Goal: Task Accomplishment & Management: Manage account settings

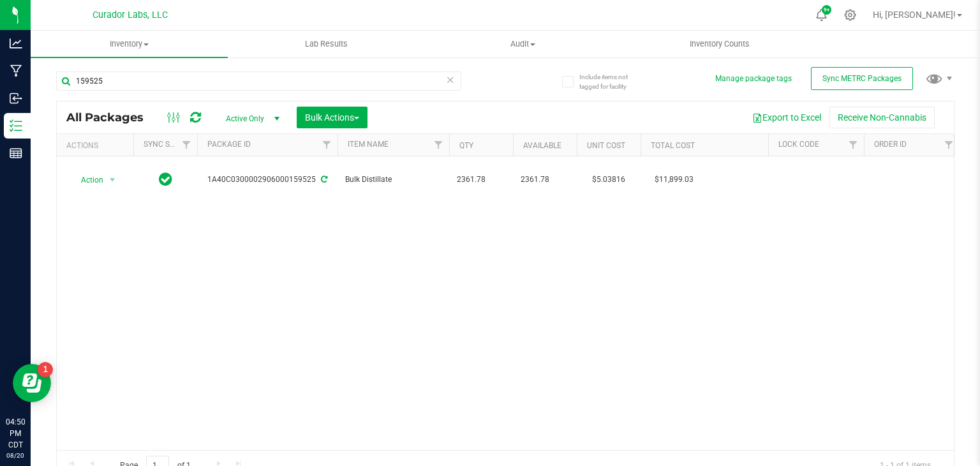
type input "159525"
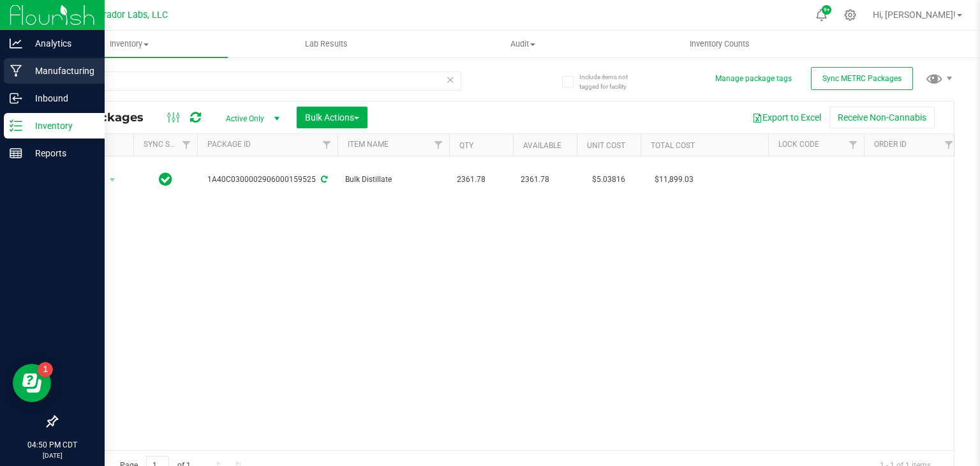
click at [43, 74] on p "Manufacturing" at bounding box center [60, 70] width 77 height 15
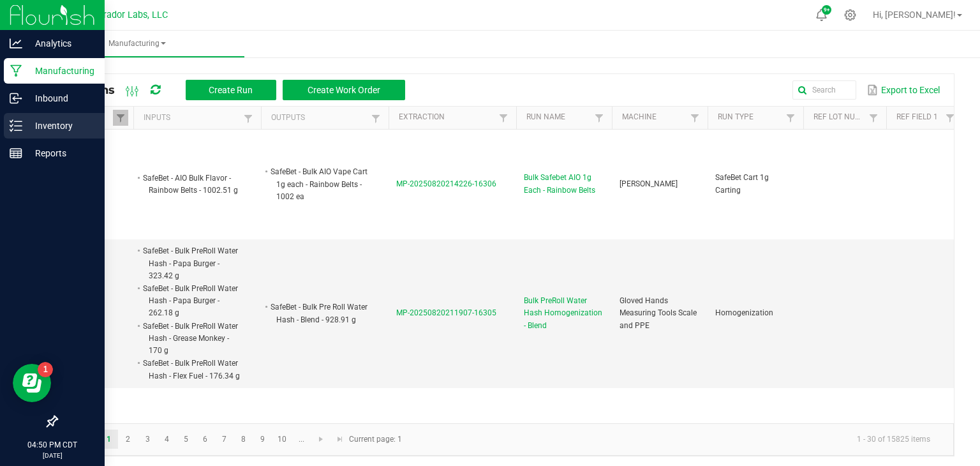
click at [34, 119] on p "Inventory" at bounding box center [60, 125] width 77 height 15
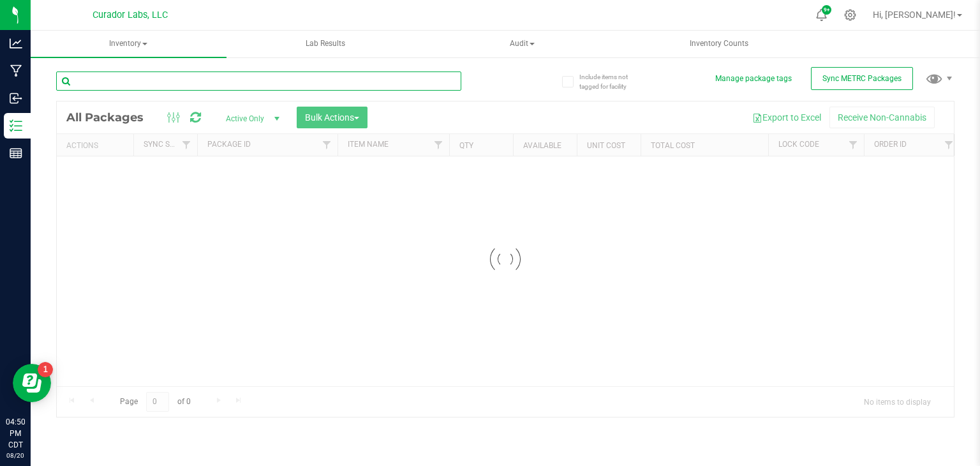
click at [167, 80] on input "text" at bounding box center [258, 80] width 405 height 19
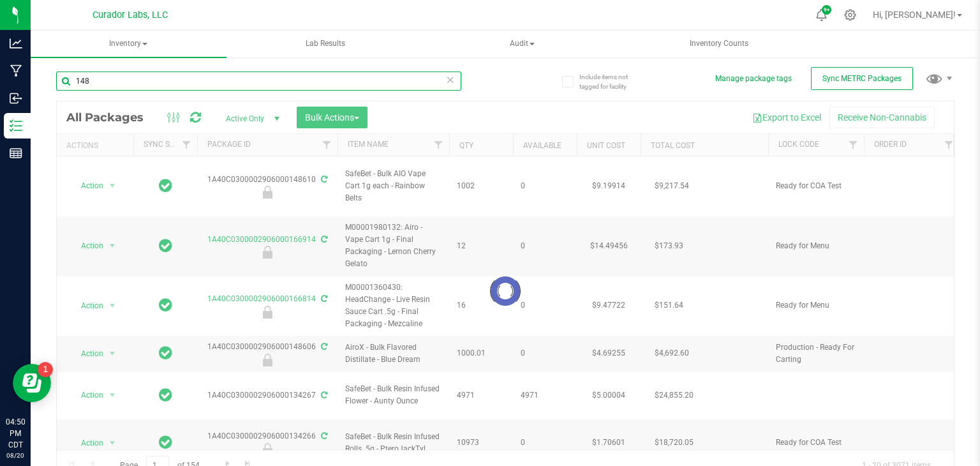
type input "1485"
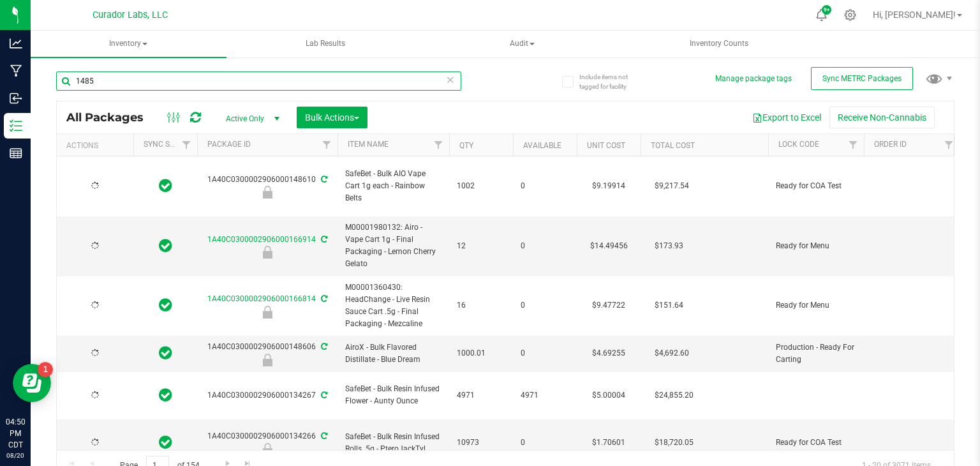
type input "[DATE]"
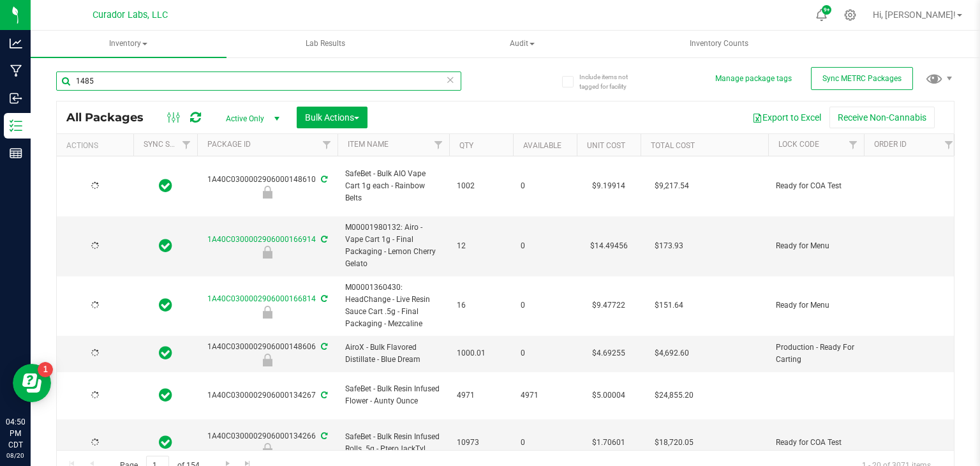
type input "[DATE]"
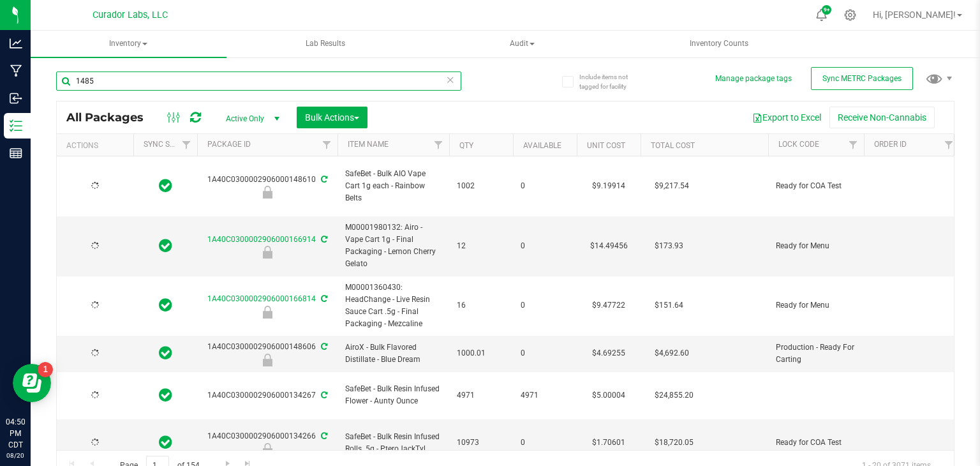
type input "[DATE]"
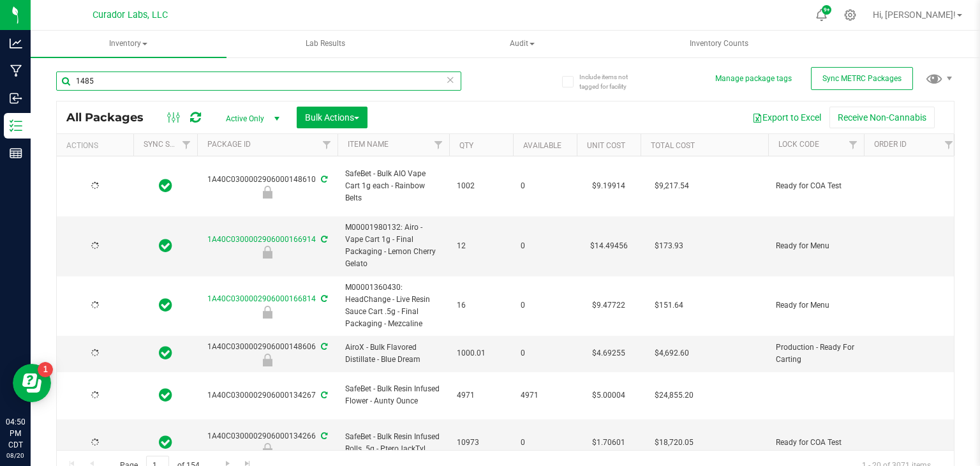
type input "[DATE]"
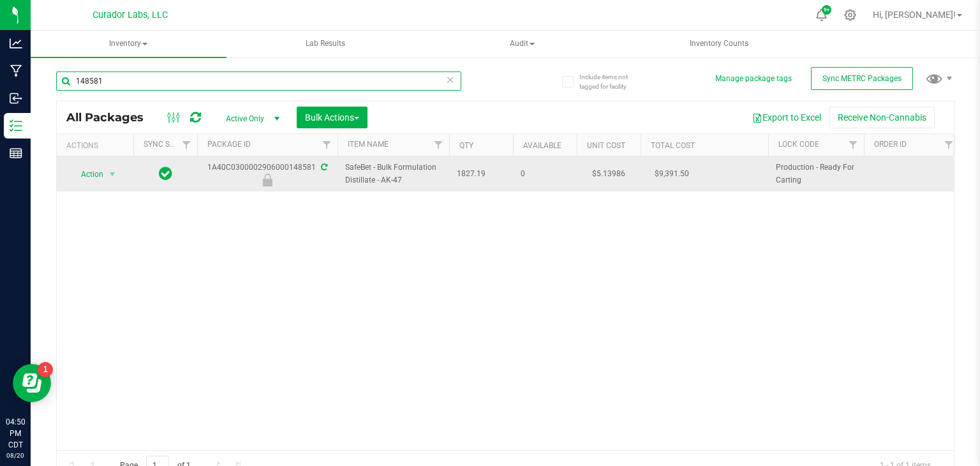
type input "148581"
click at [401, 167] on span "SafeBet - Bulk Formulation Distillate - AK-47" at bounding box center [393, 173] width 96 height 24
copy tr "SafeBet - Bulk Formulation Distillate - AK-47"
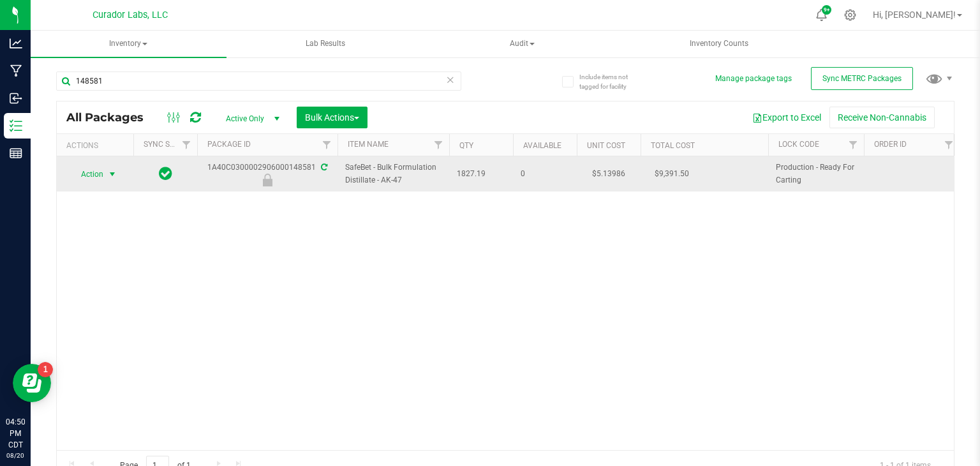
click at [114, 176] on span "select" at bounding box center [112, 174] width 10 height 10
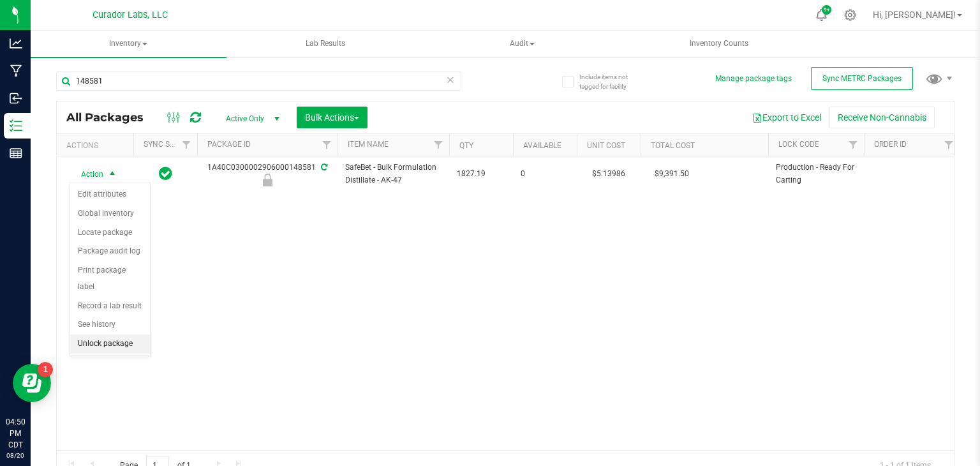
click at [93, 334] on li "Unlock package" at bounding box center [110, 343] width 80 height 19
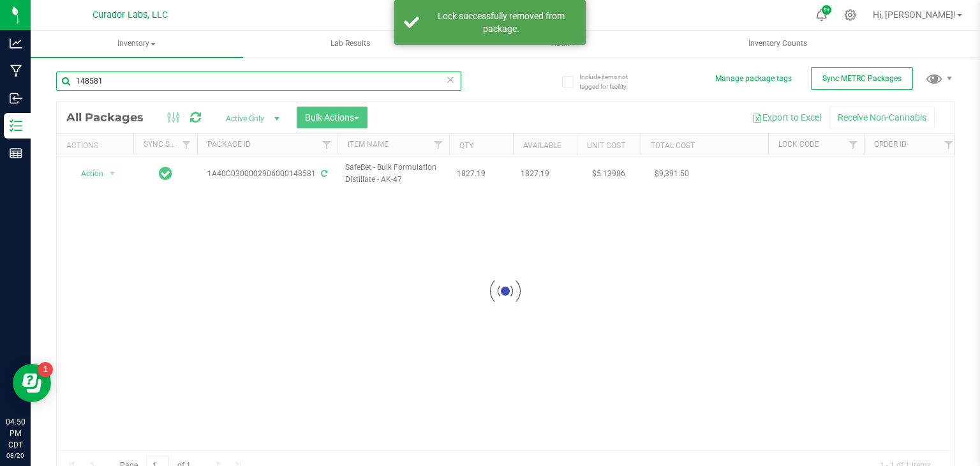
click at [264, 82] on input "148581" at bounding box center [258, 80] width 405 height 19
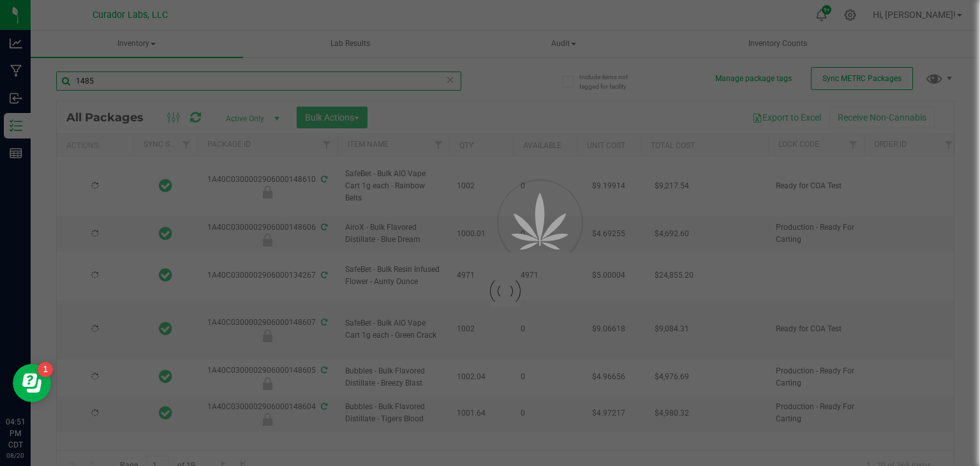
type input "14857"
type input "[DATE]"
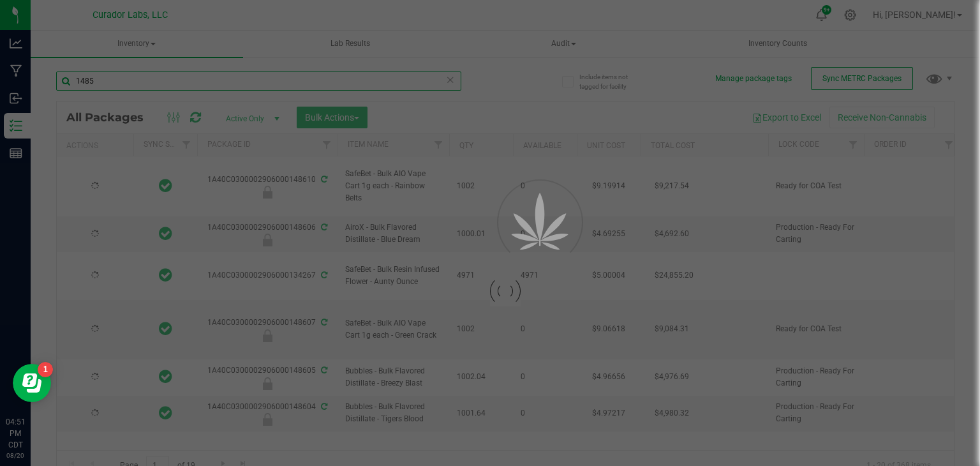
type input "[DATE]"
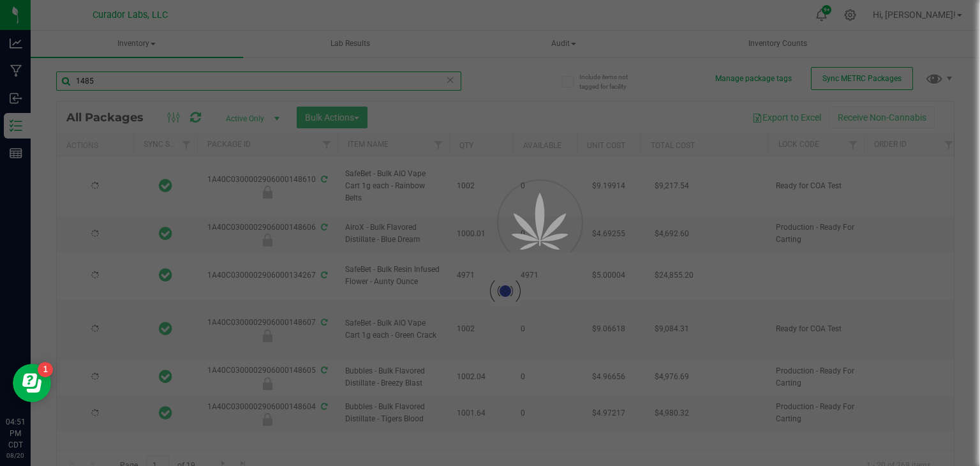
type input "[DATE]"
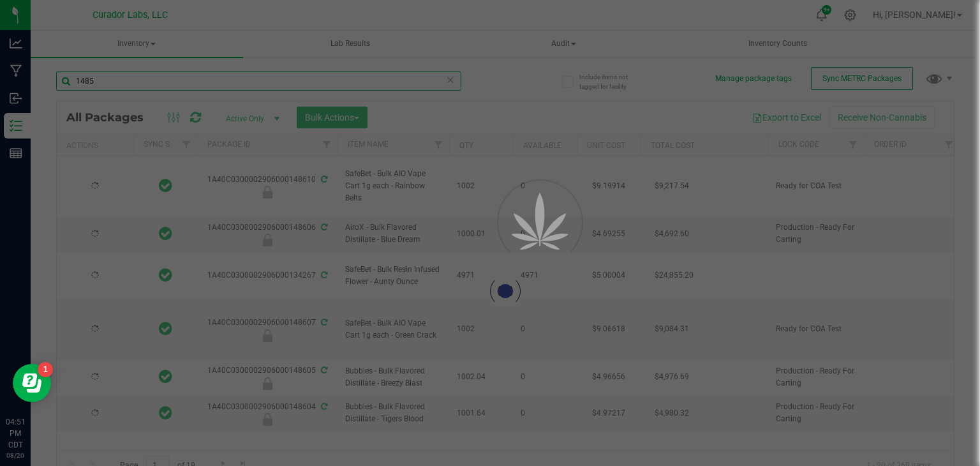
type input "[DATE]"
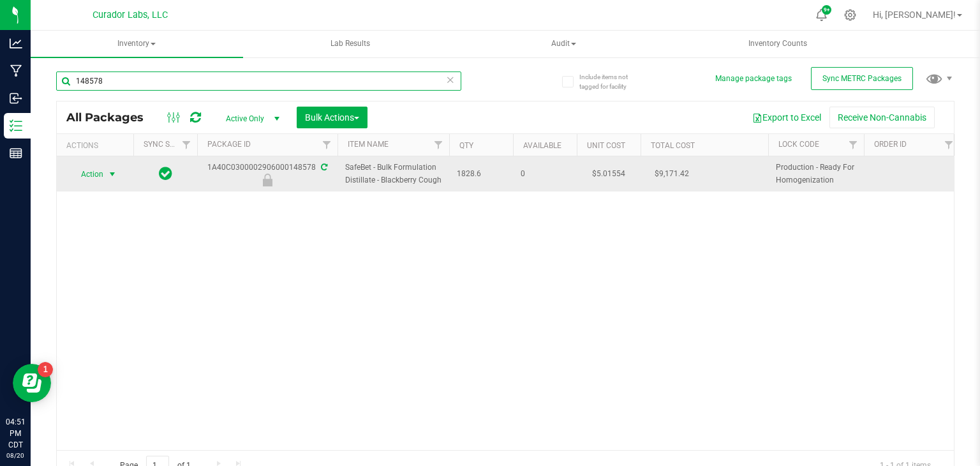
type input "148578"
click at [87, 176] on span "Action" at bounding box center [87, 174] width 34 height 18
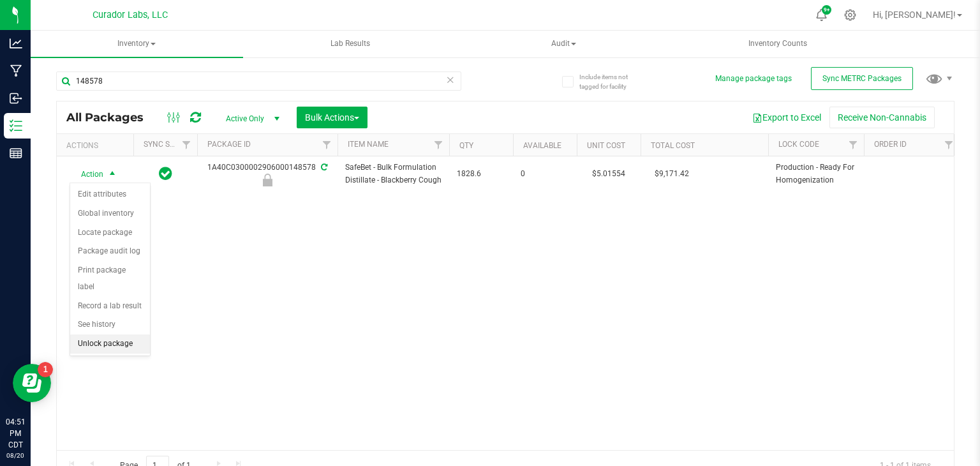
click at [98, 334] on li "Unlock package" at bounding box center [110, 343] width 80 height 19
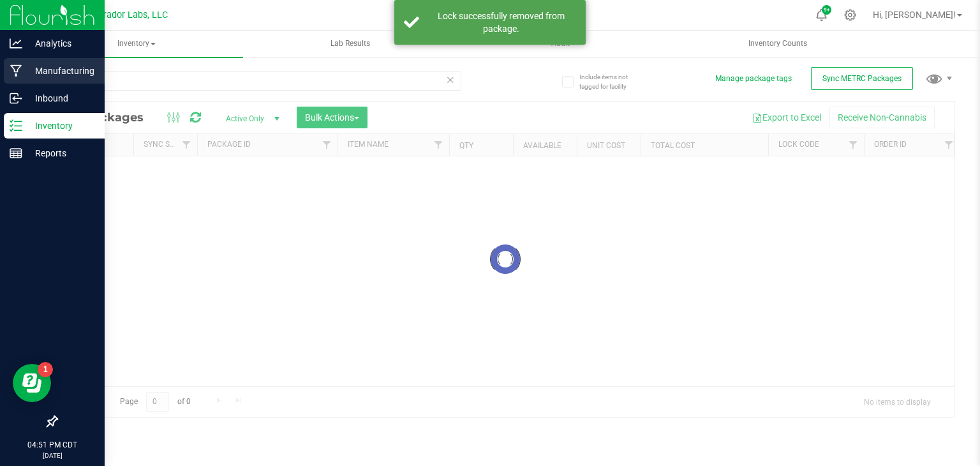
click at [34, 76] on p "Manufacturing" at bounding box center [60, 70] width 77 height 15
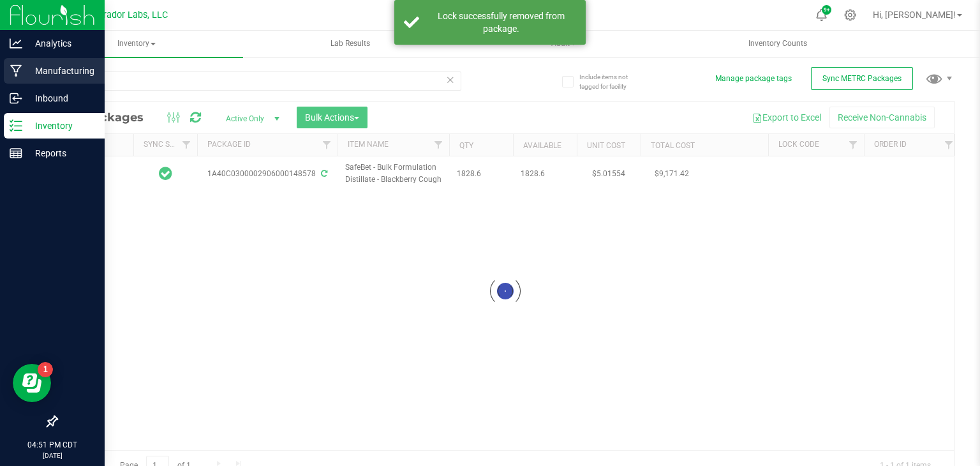
type input "[DATE]"
click at [13, 73] on icon at bounding box center [16, 70] width 12 height 13
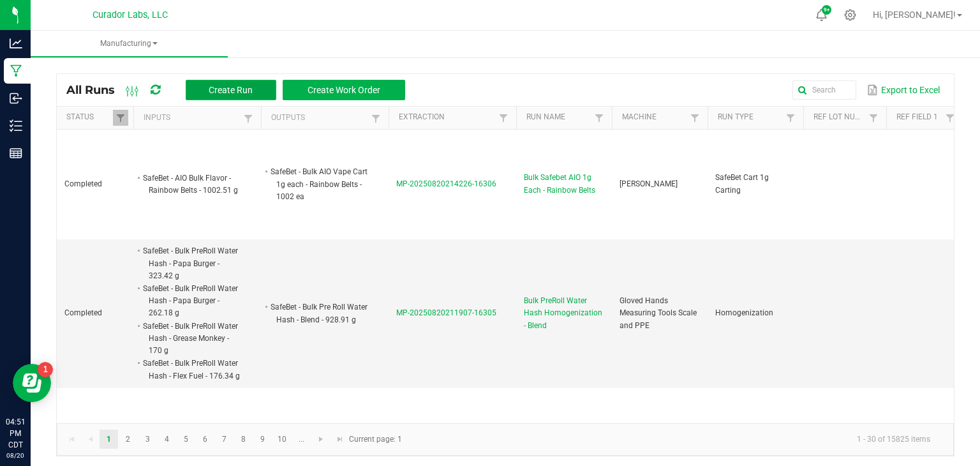
click at [249, 88] on span "Create Run" at bounding box center [231, 90] width 44 height 10
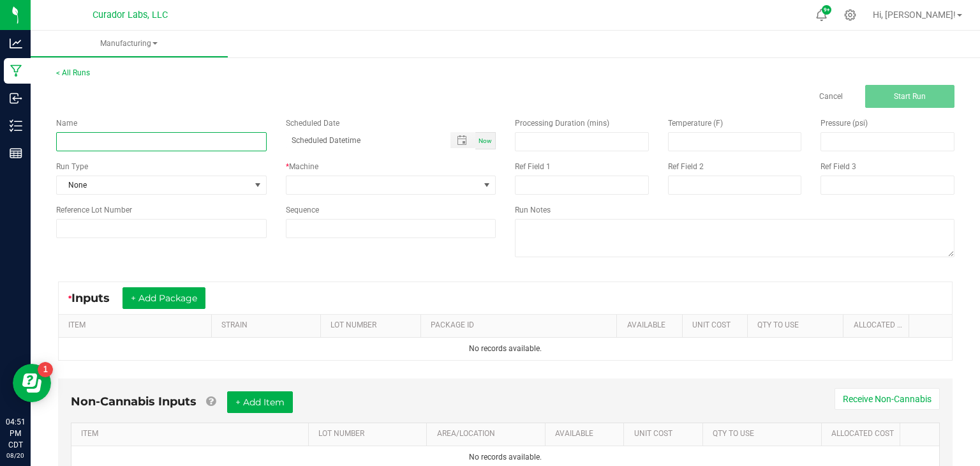
click at [257, 146] on input at bounding box center [161, 141] width 211 height 19
type input "Bulk Flavored Distillate - AK-47"
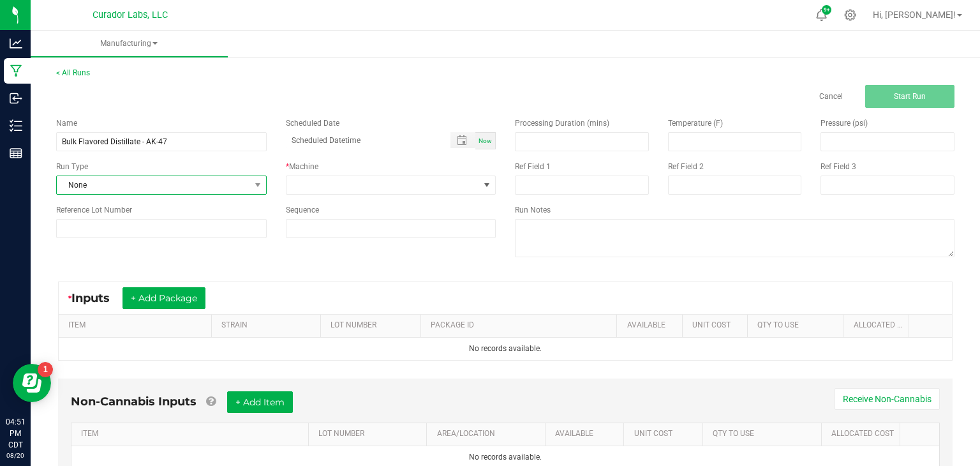
click at [234, 187] on span "None" at bounding box center [153, 185] width 193 height 18
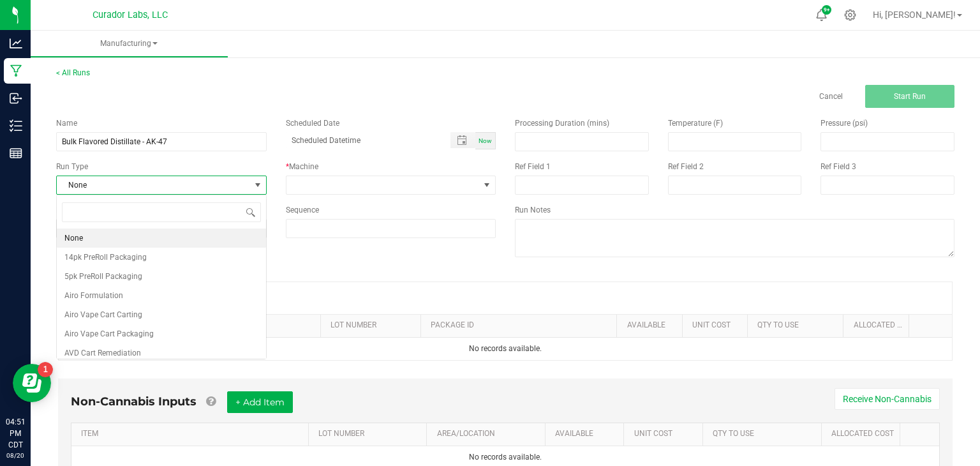
scroll to position [19, 210]
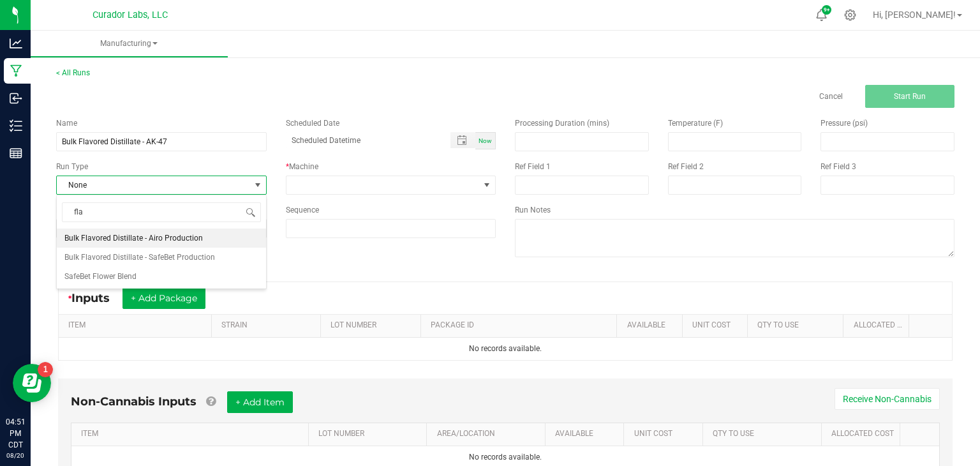
type input "flav"
click at [161, 254] on span "Bulk Flavored Distillate - SafeBet Production" at bounding box center [139, 257] width 151 height 13
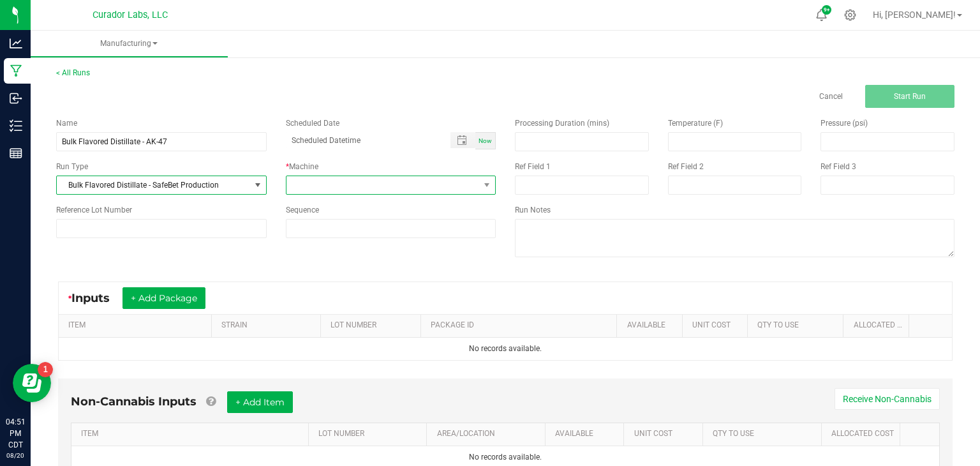
click at [308, 191] on span at bounding box center [383, 185] width 193 height 18
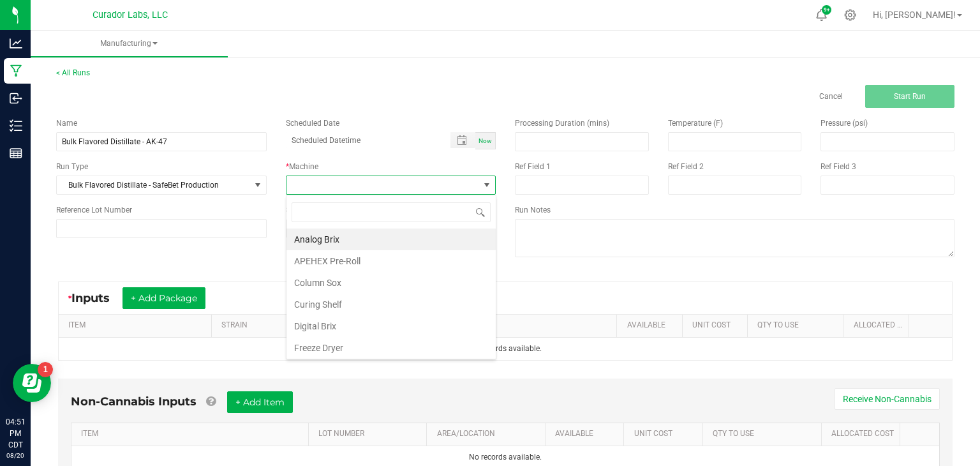
type input "g"
type input "hom"
click at [331, 241] on li "Homogenizer" at bounding box center [391, 239] width 209 height 22
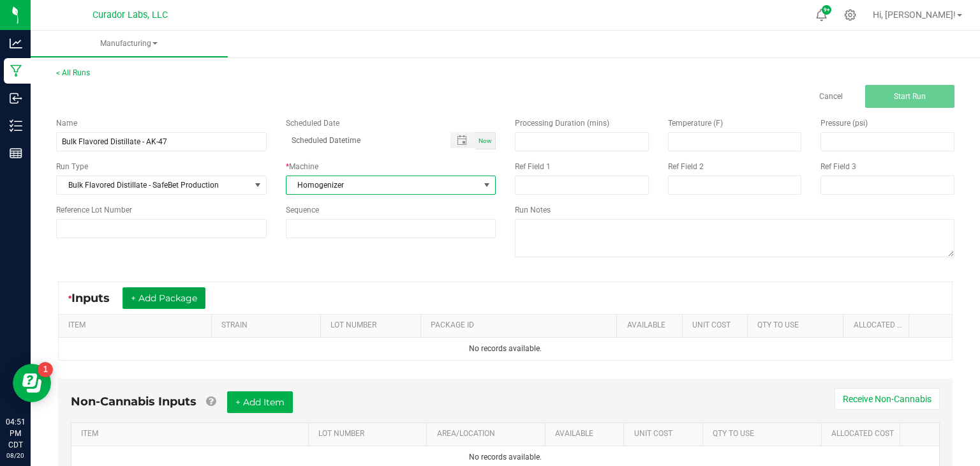
click at [148, 296] on button "+ Add Package" at bounding box center [164, 298] width 83 height 22
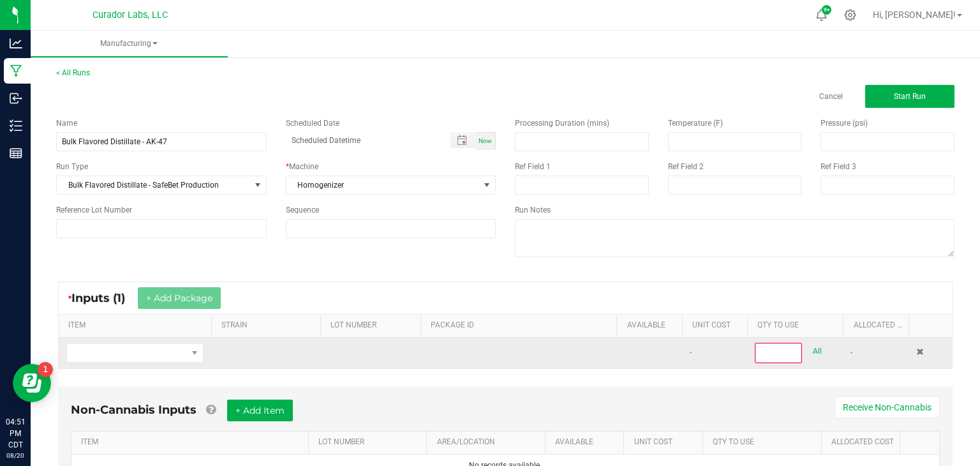
click at [153, 363] on td at bounding box center [135, 353] width 153 height 31
click at [157, 355] on span "NO DATA FOUND" at bounding box center [127, 353] width 120 height 18
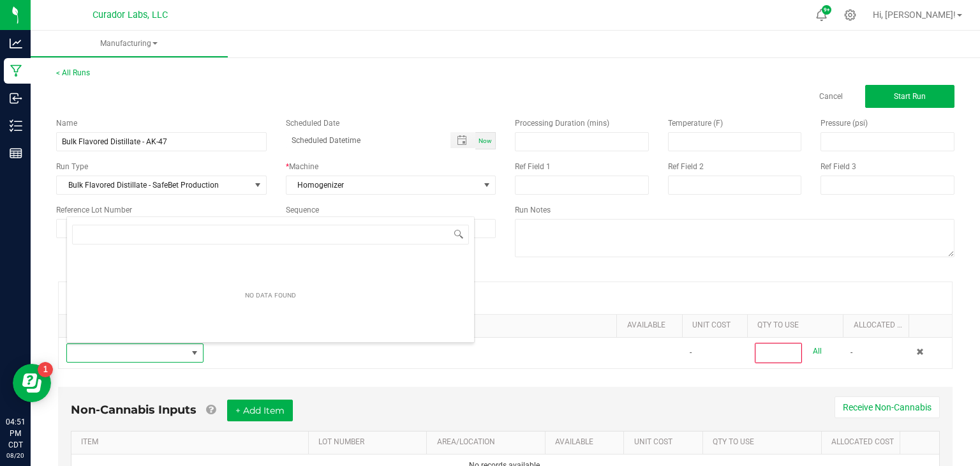
scroll to position [19, 137]
click at [282, 232] on input "NO DATA FOUND" at bounding box center [270, 235] width 397 height 20
type input "SafeBet - Bulk Formulation Distillate - AK-47"
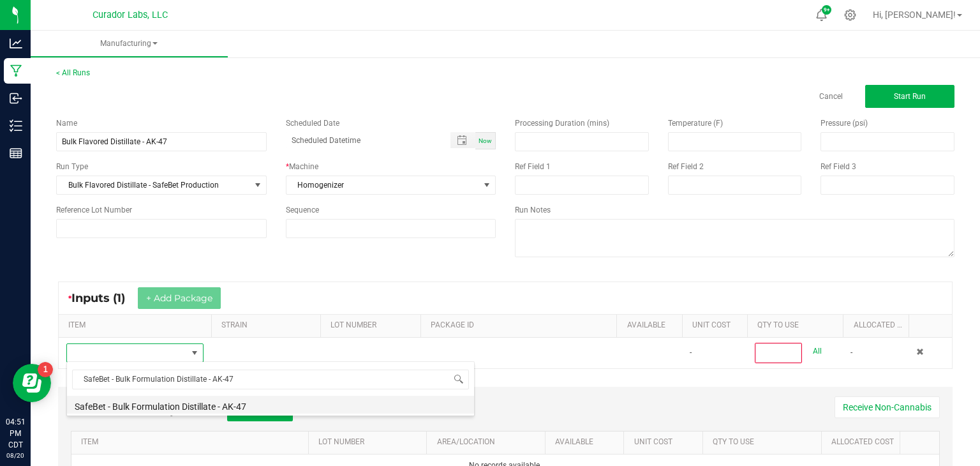
click at [225, 397] on li "SafeBet - Bulk Formulation Distillate - AK-47" at bounding box center [270, 405] width 407 height 18
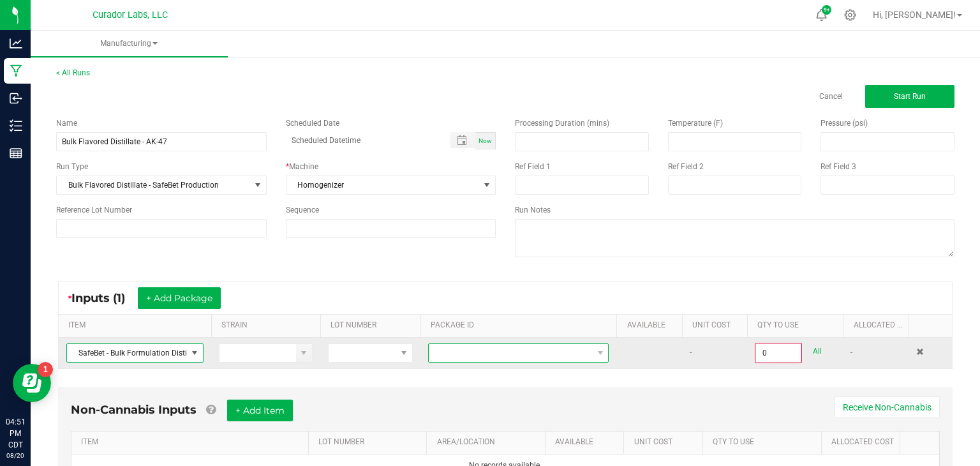
click at [447, 344] on span at bounding box center [510, 353] width 163 height 18
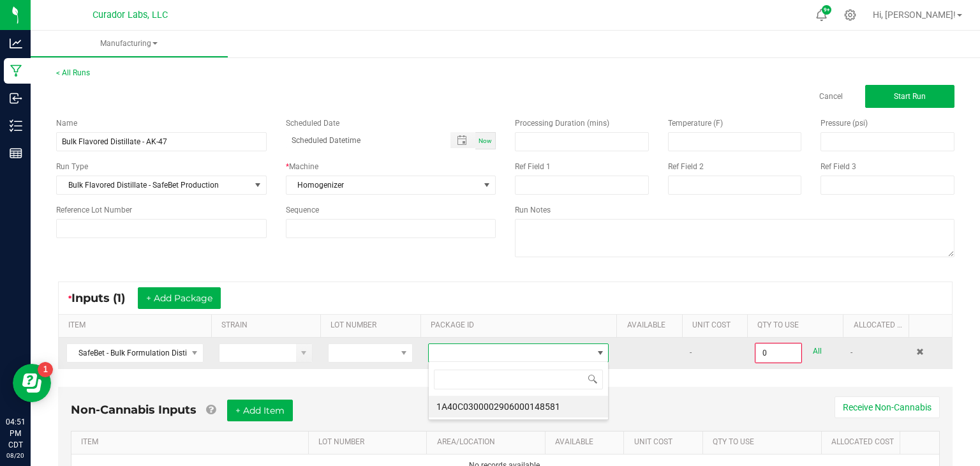
scroll to position [19, 181]
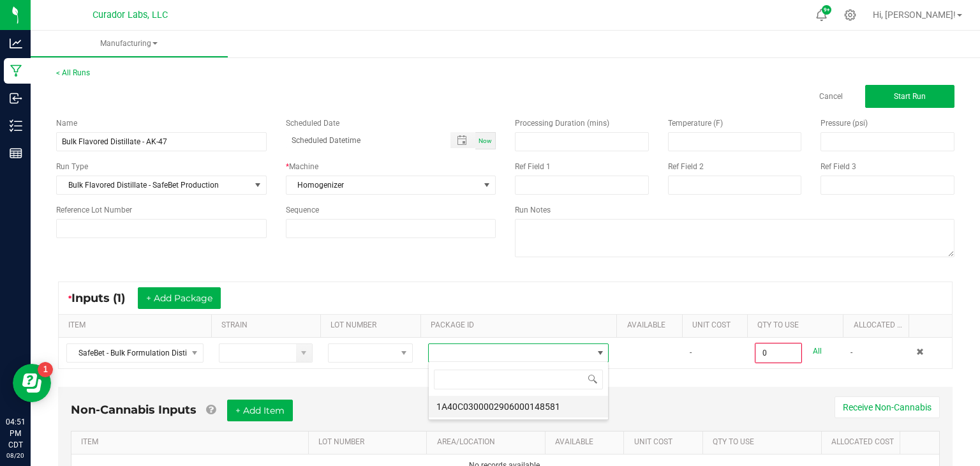
click at [468, 400] on li "1A40C0300002906000148581" at bounding box center [518, 407] width 179 height 22
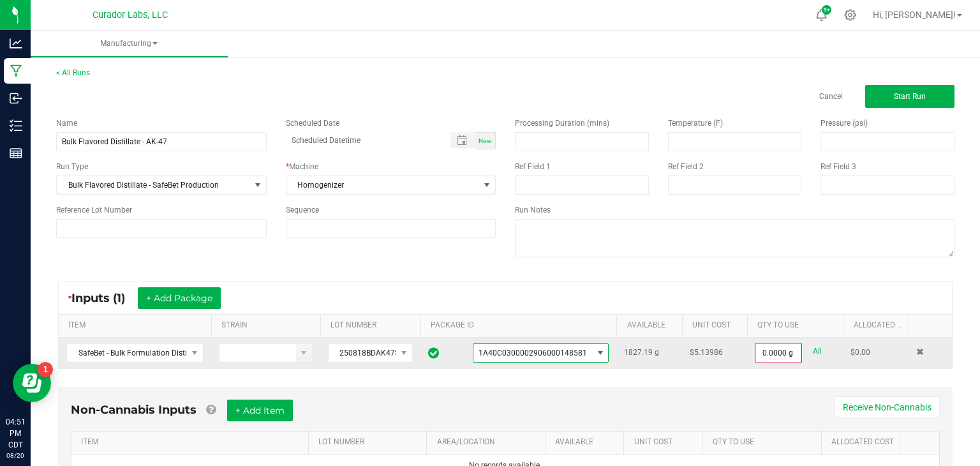
click at [814, 347] on link "All" at bounding box center [817, 351] width 9 height 17
type input "1827.1900 g"
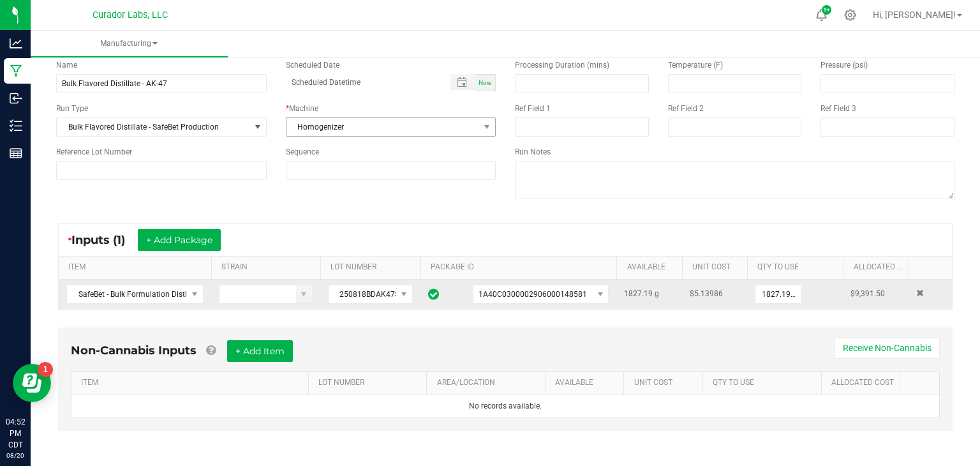
scroll to position [57, 0]
click at [281, 345] on button "+ Add Item" at bounding box center [260, 352] width 66 height 22
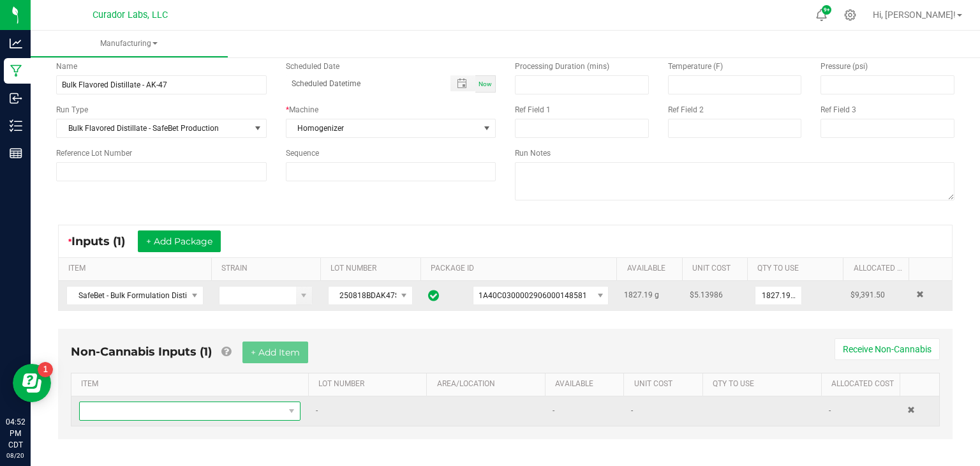
click at [243, 414] on span "NO DATA FOUND" at bounding box center [182, 411] width 204 height 18
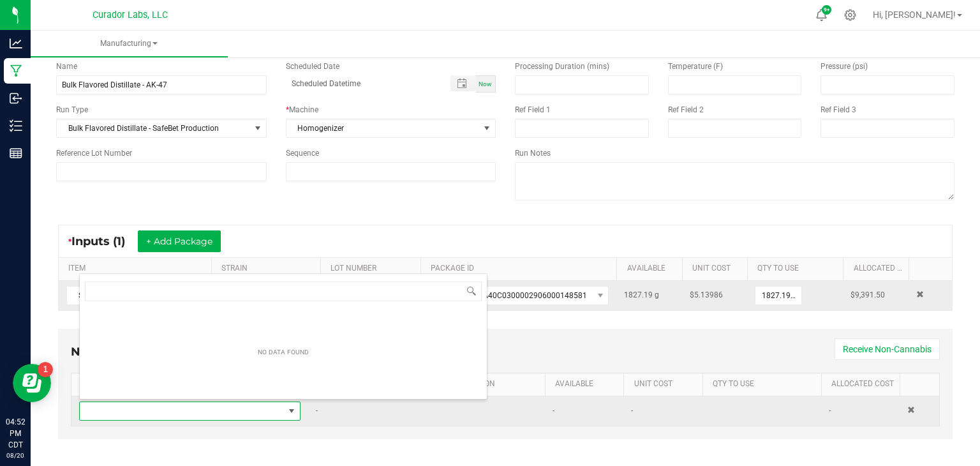
scroll to position [19, 221]
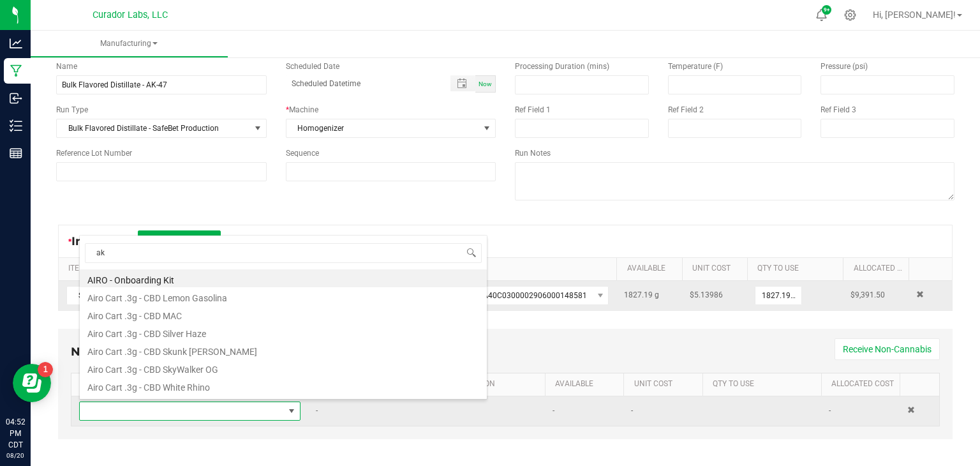
type input "ak-"
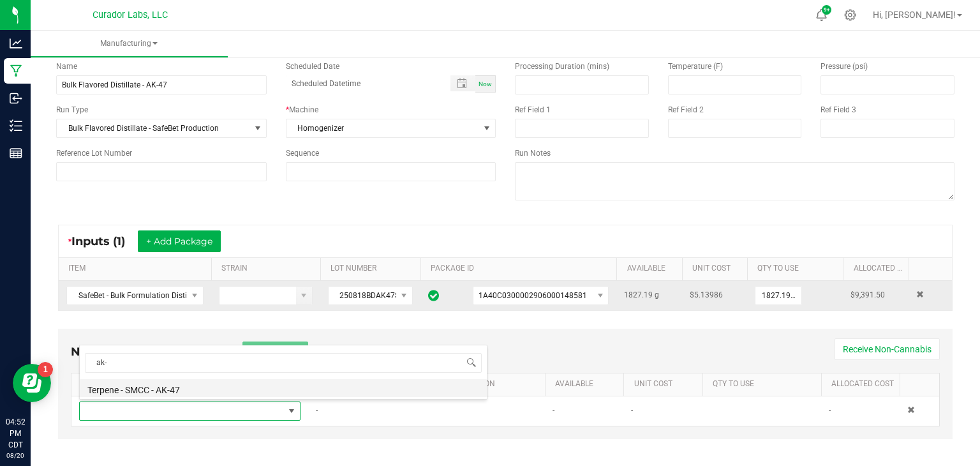
click at [197, 391] on li "Terpene - SMCC - AK-47" at bounding box center [283, 388] width 407 height 18
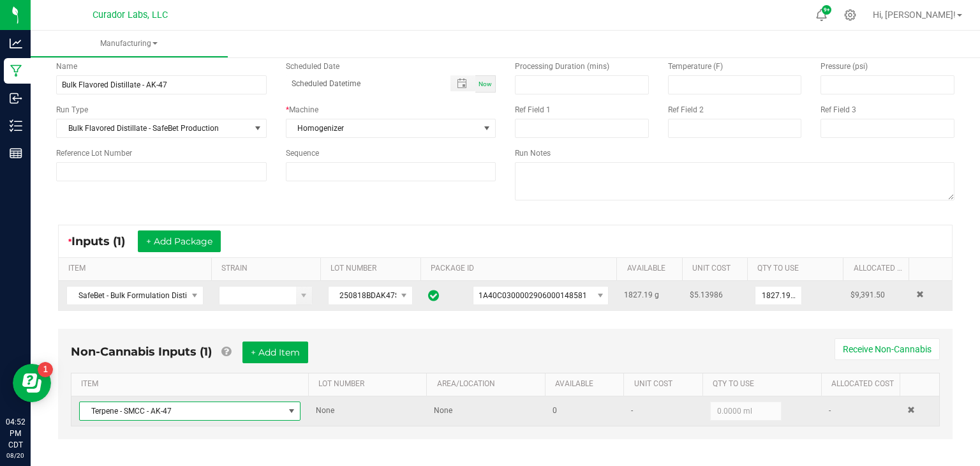
click at [295, 410] on span at bounding box center [292, 411] width 10 height 10
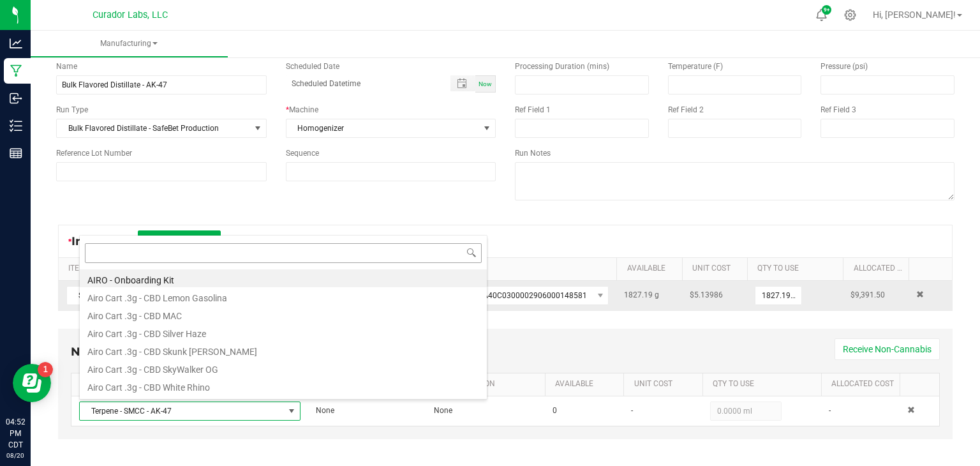
click at [364, 246] on input at bounding box center [283, 253] width 397 height 20
type input "sour ta"
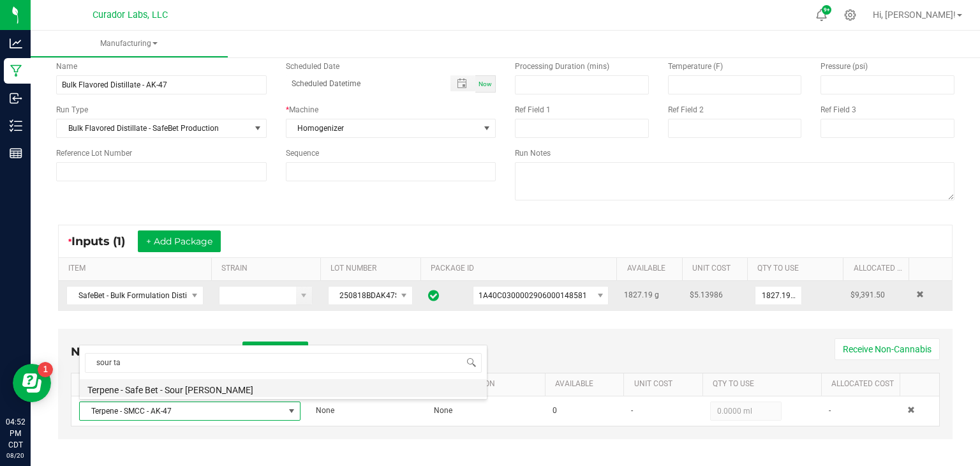
click at [126, 390] on li "Terpene - Safe Bet - Sour [PERSON_NAME]" at bounding box center [283, 388] width 407 height 18
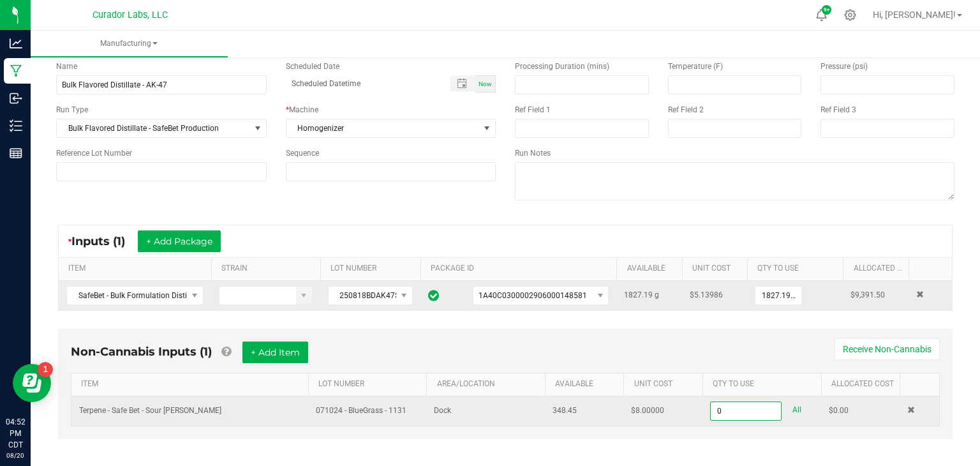
click at [738, 412] on input "0" at bounding box center [746, 411] width 70 height 18
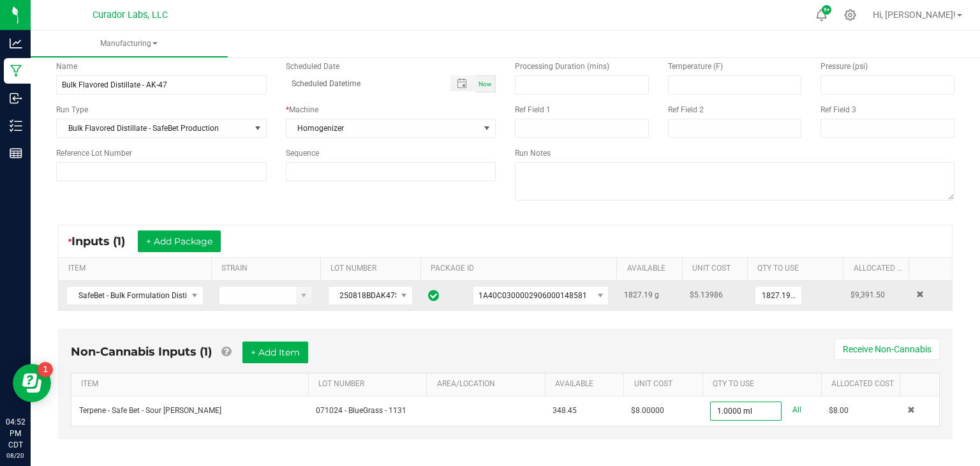
click at [723, 442] on div "Non-Cannabis Inputs (1) + Add Item Receive Non-Cannabis ITEM LOT NUMBER AREA/LO…" at bounding box center [506, 392] width 918 height 141
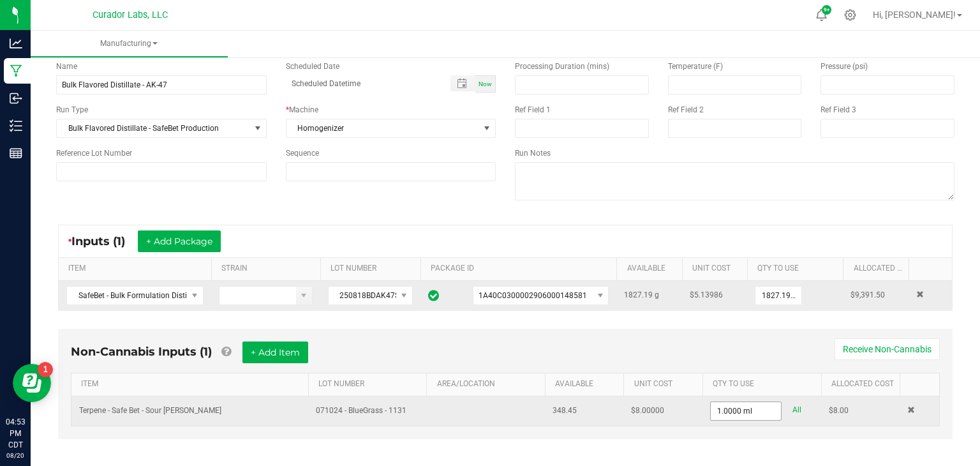
type input "1"
click at [749, 409] on input "1" at bounding box center [746, 411] width 70 height 18
click at [748, 411] on input "2" at bounding box center [746, 411] width 70 height 18
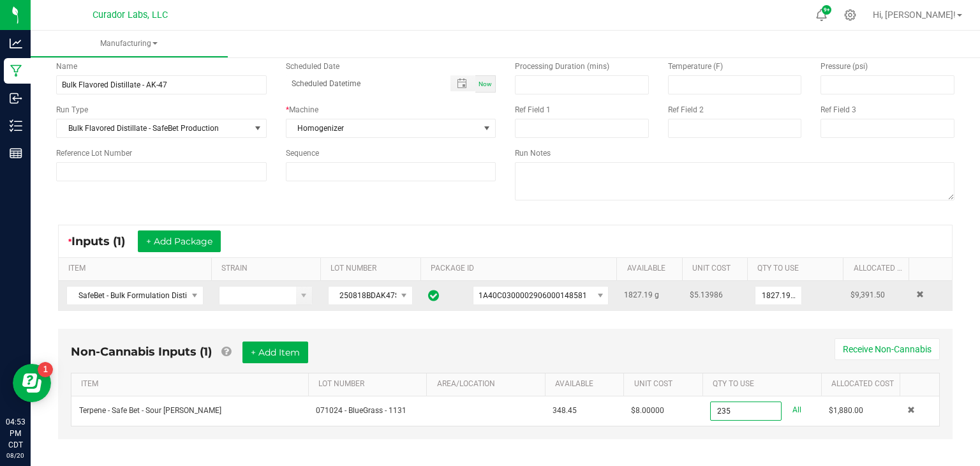
type input "235.0000 ml"
click at [757, 431] on div "Non-Cannabis Inputs (1) + Add Item Receive Non-Cannabis ITEM LOT NUMBER AREA/LO…" at bounding box center [505, 384] width 895 height 110
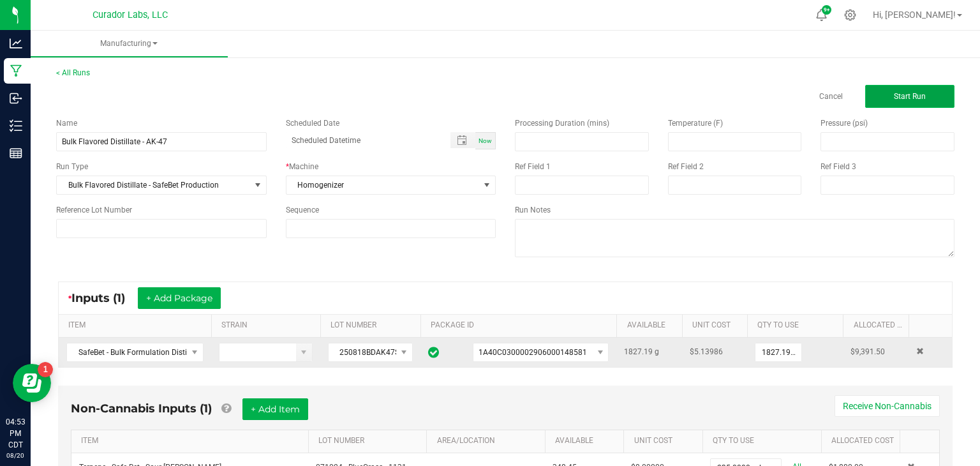
click at [911, 99] on span "Start Run" at bounding box center [910, 96] width 32 height 9
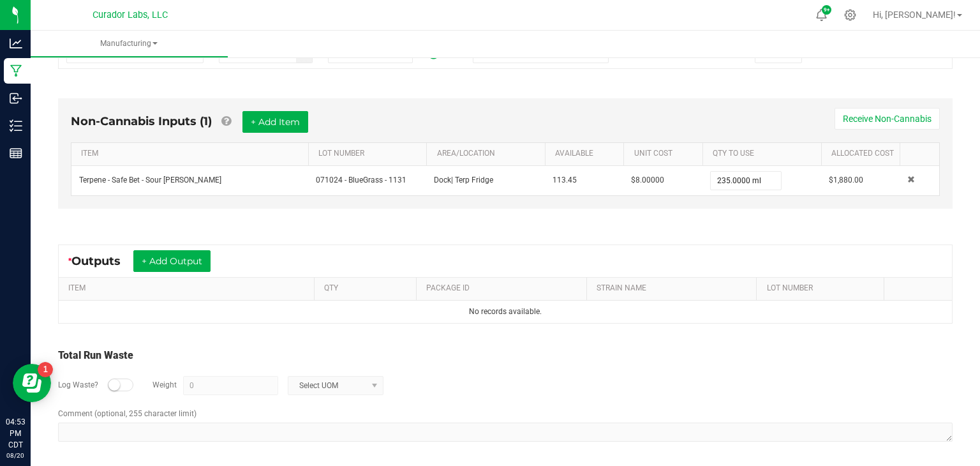
scroll to position [314, 0]
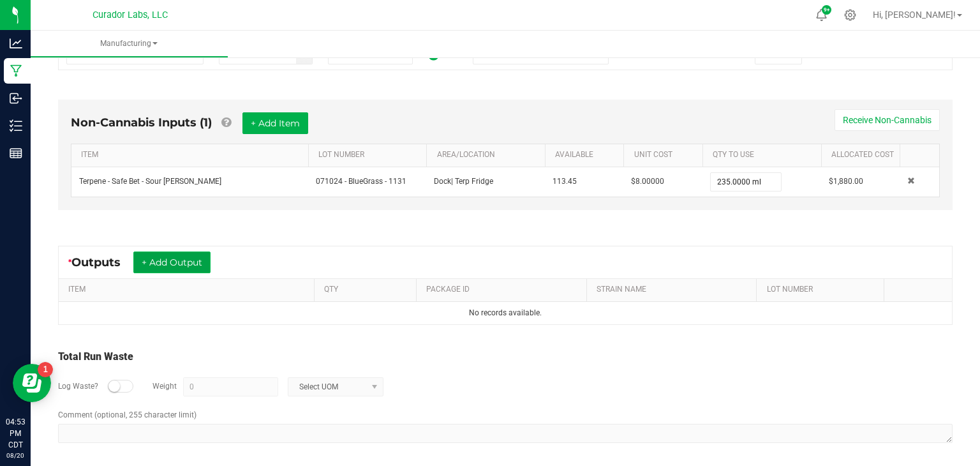
click at [146, 257] on button "+ Add Output" at bounding box center [171, 262] width 77 height 22
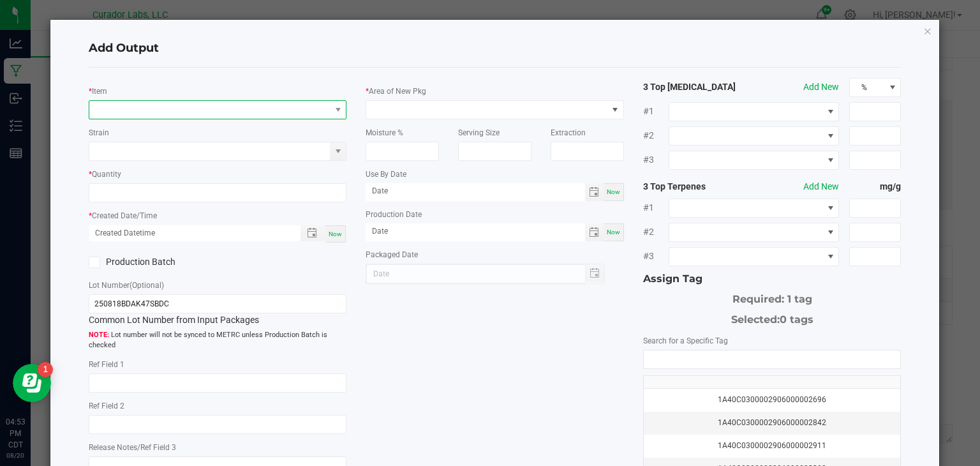
click at [232, 102] on span "NO DATA FOUND" at bounding box center [209, 110] width 241 height 18
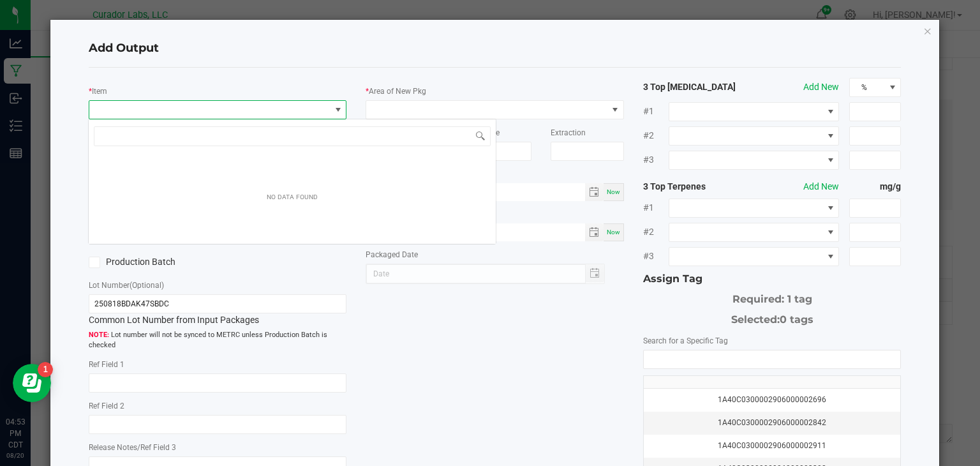
scroll to position [19, 258]
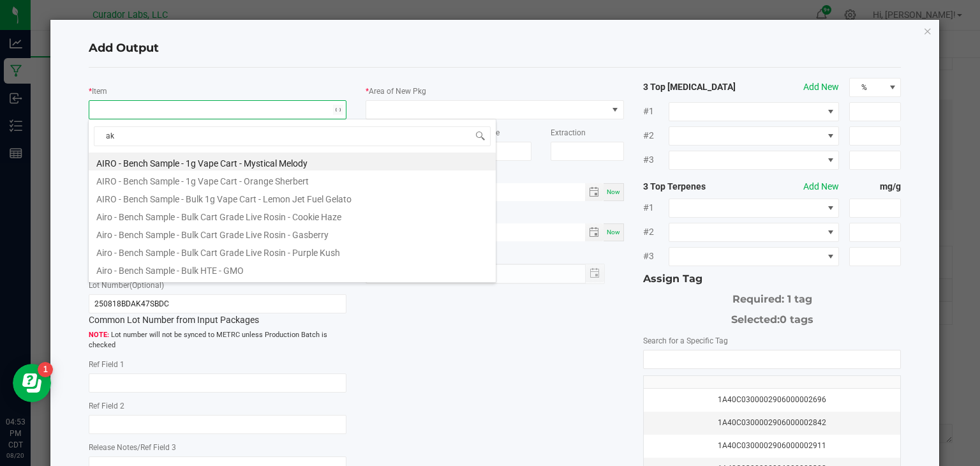
type input "ak-"
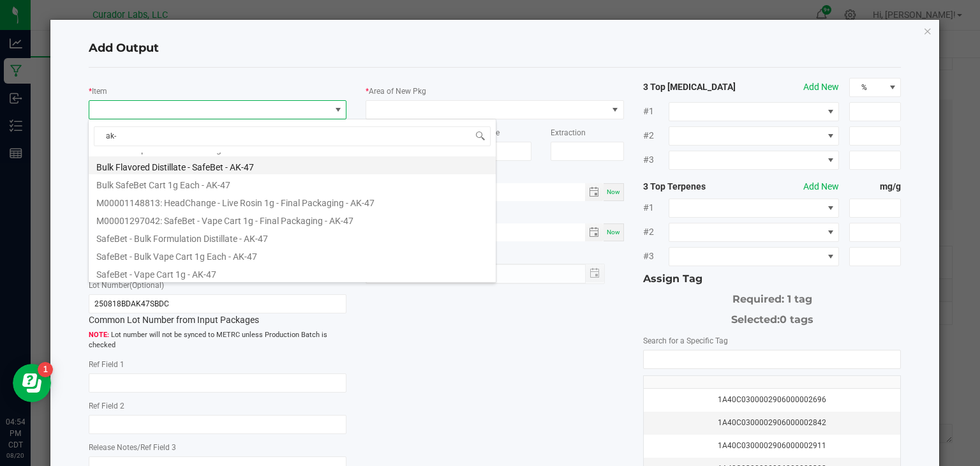
scroll to position [0, 0]
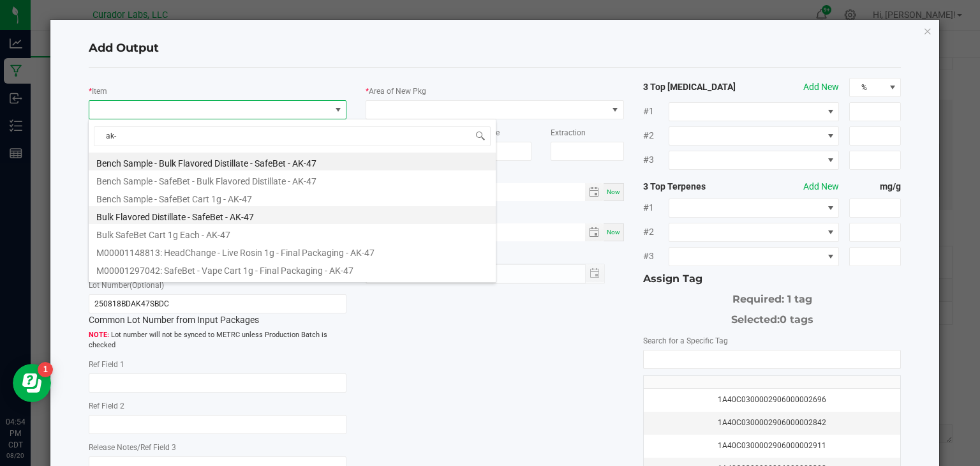
click at [204, 221] on li "Bulk Flavored Distillate - SafeBet - AK-47" at bounding box center [292, 215] width 407 height 18
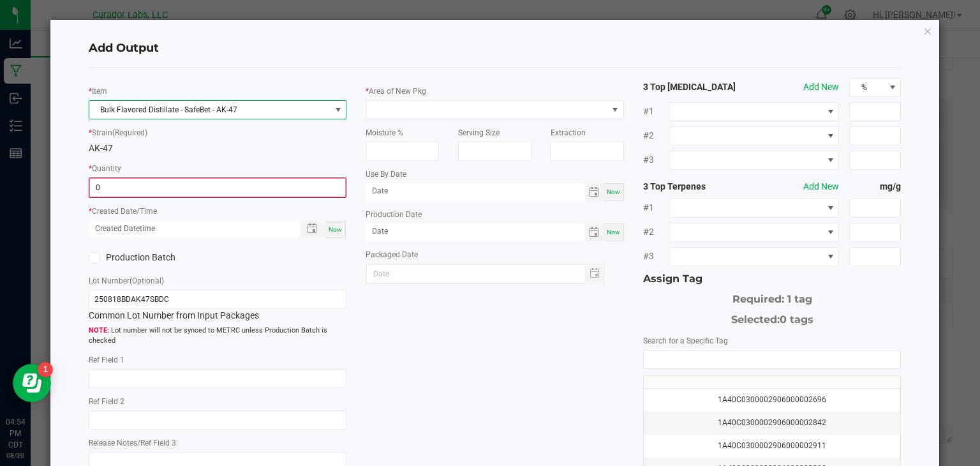
click at [263, 189] on input "0" at bounding box center [218, 188] width 256 height 18
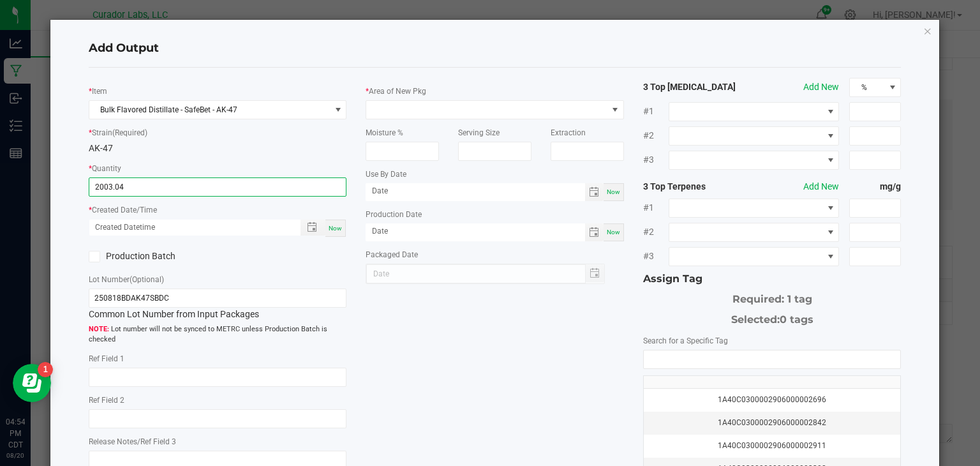
type input "2003.0400 g"
click at [343, 224] on div "Now" at bounding box center [335, 228] width 20 height 17
type input "[DATE] 4:54 PM"
type input "[DATE]"
click at [95, 257] on icon at bounding box center [94, 257] width 8 height 0
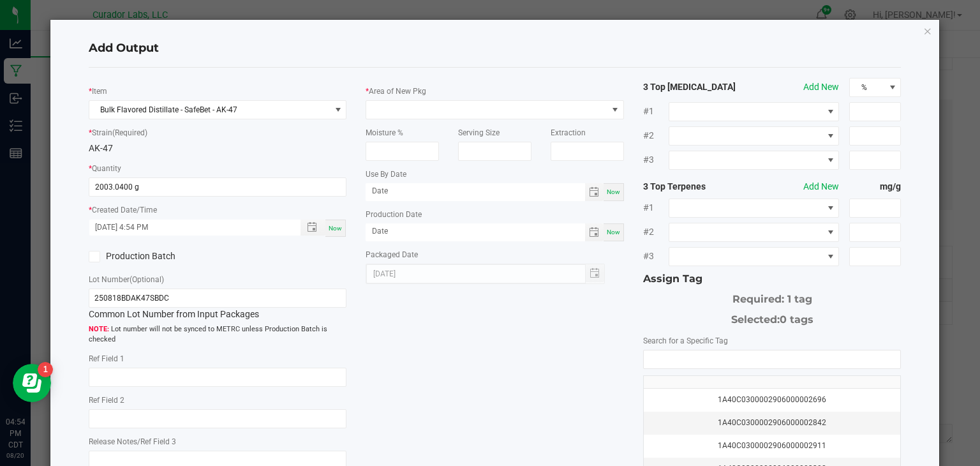
click at [0, 0] on input "Production Batch" at bounding box center [0, 0] width 0 height 0
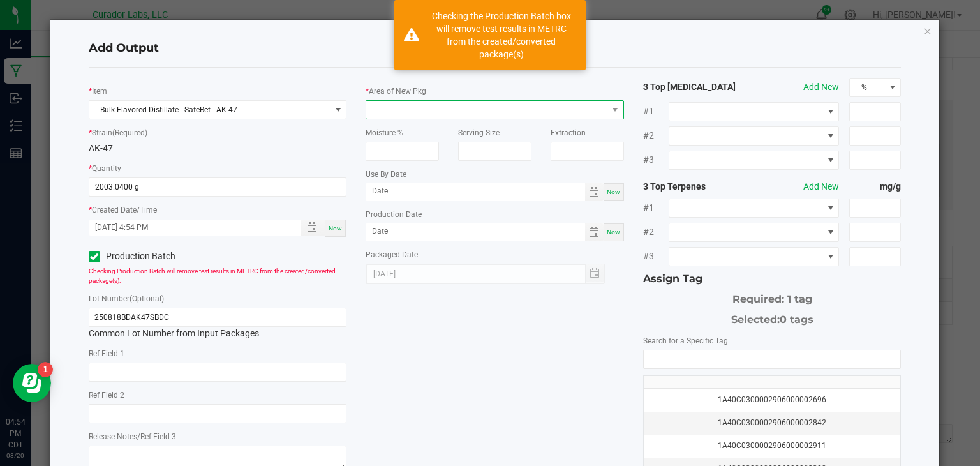
click at [438, 106] on span at bounding box center [486, 110] width 241 height 18
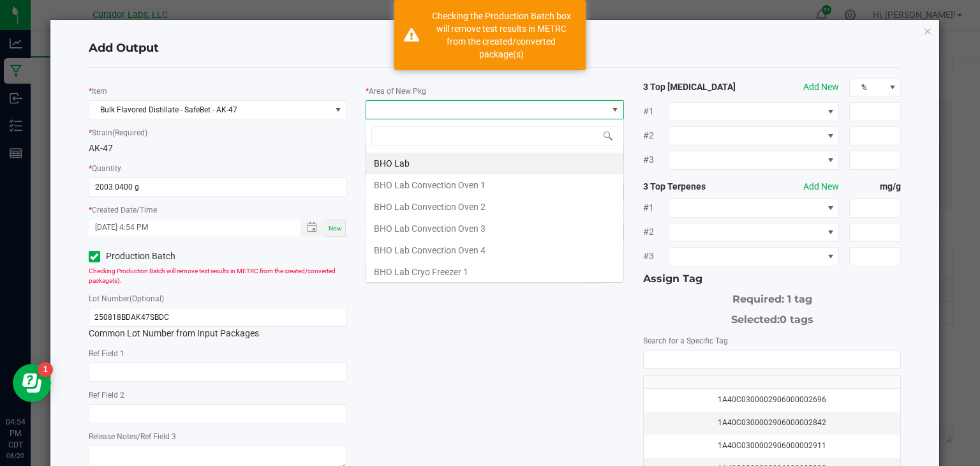
scroll to position [19, 258]
type input "lab"
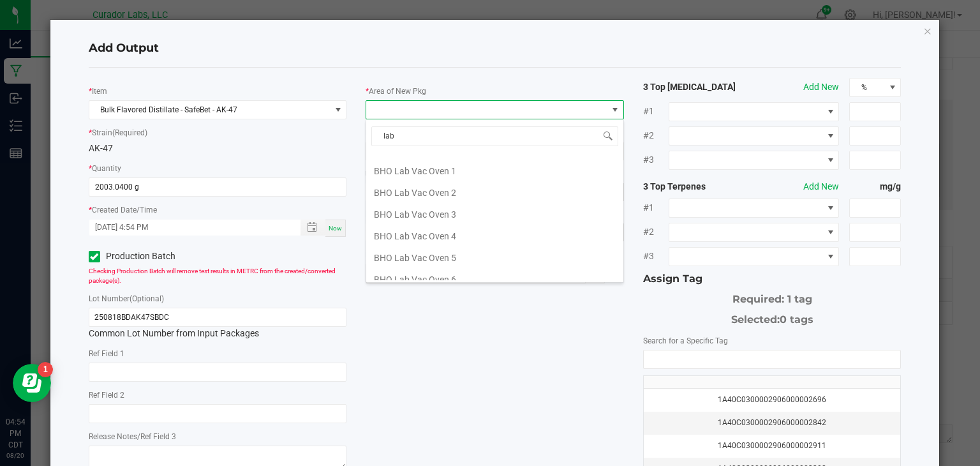
scroll to position [260, 0]
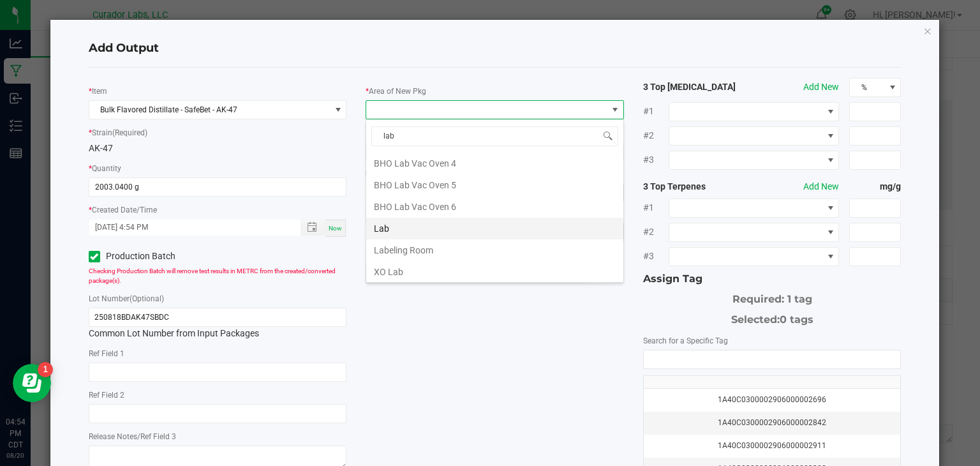
click at [413, 233] on li "Lab" at bounding box center [494, 229] width 257 height 22
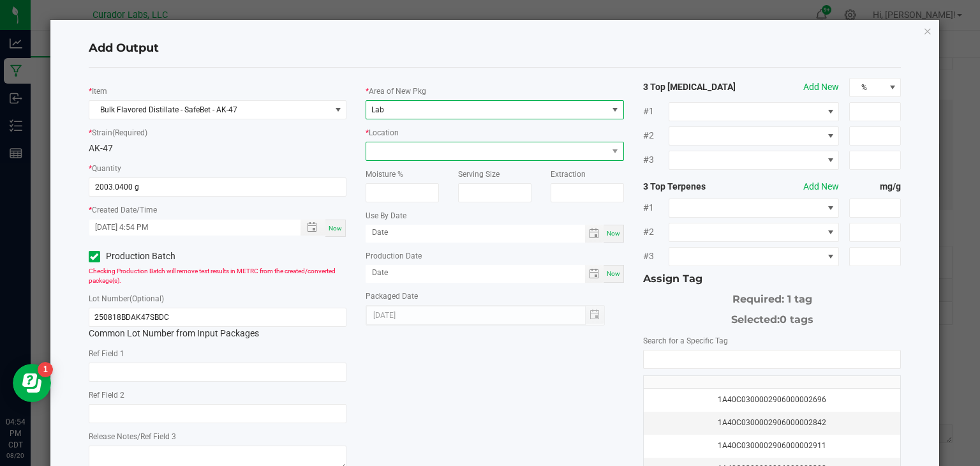
click at [556, 153] on span at bounding box center [486, 151] width 241 height 18
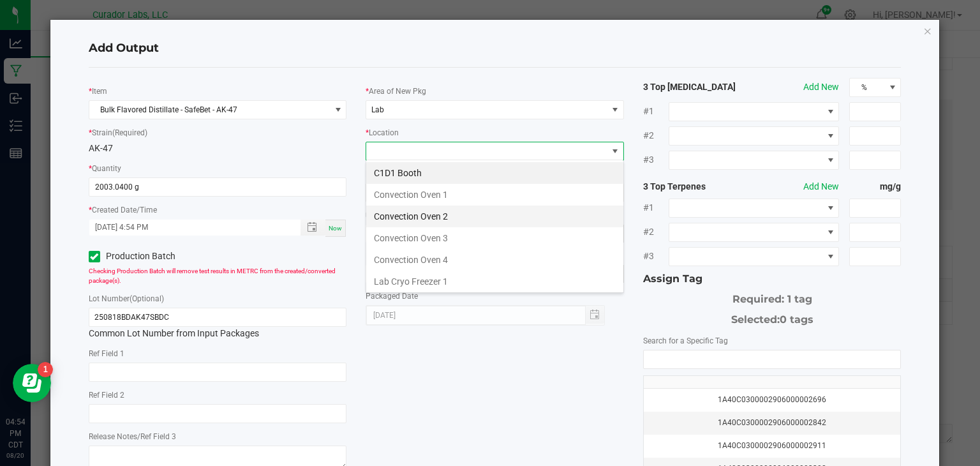
scroll to position [10, 0]
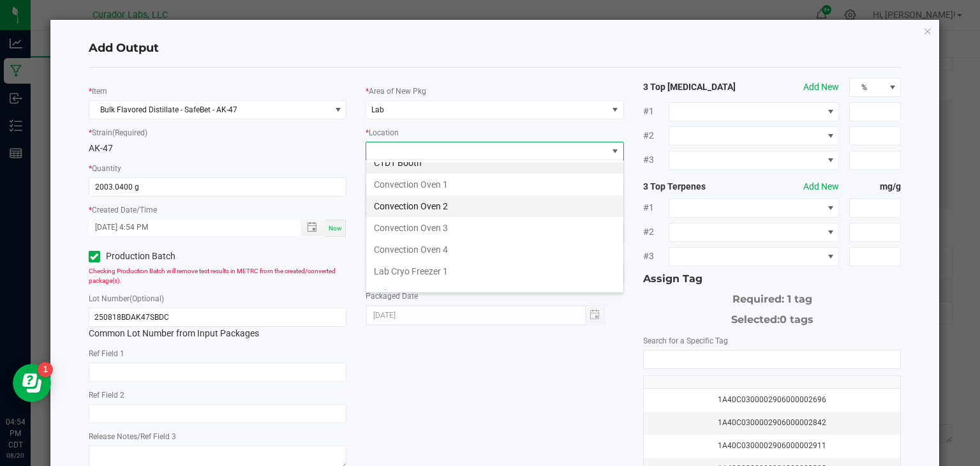
click at [452, 207] on li "Convection Oven 2" at bounding box center [494, 206] width 257 height 22
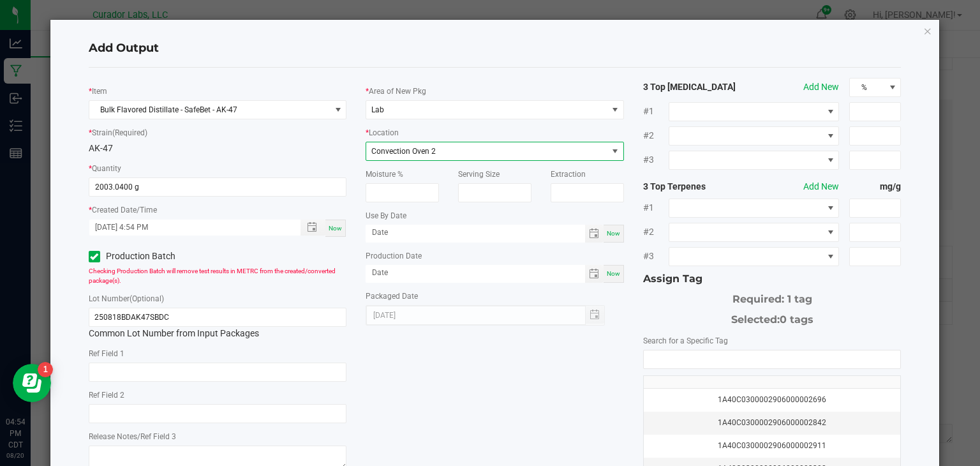
click at [613, 236] on div "Now" at bounding box center [614, 234] width 20 height 18
click at [543, 228] on input "[DATE]" at bounding box center [476, 233] width 220 height 16
type input "[DATE]"
click at [613, 272] on span "Now" at bounding box center [613, 273] width 13 height 7
type input "[DATE]"
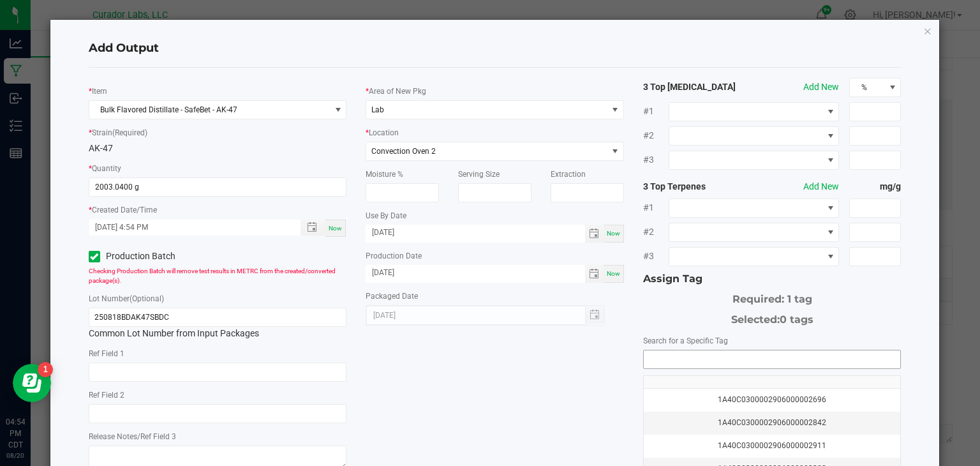
click at [664, 361] on input "NO DATA FOUND" at bounding box center [772, 359] width 257 height 18
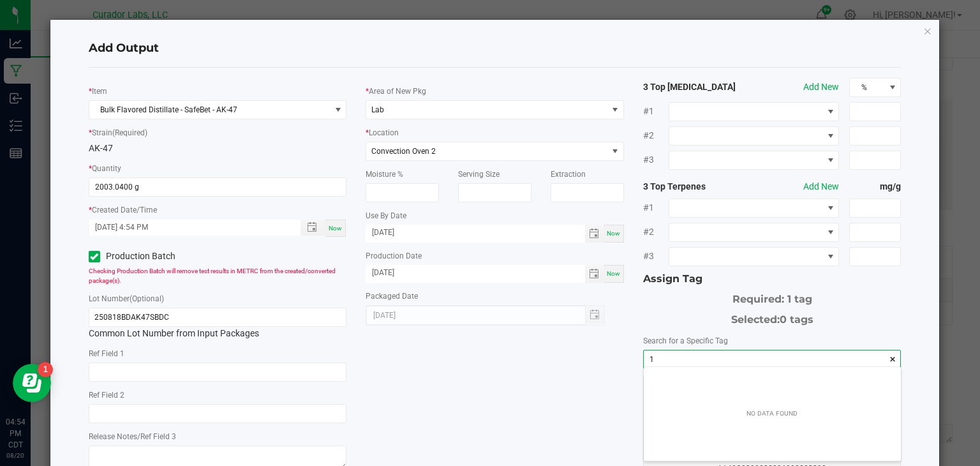
scroll to position [18, 257]
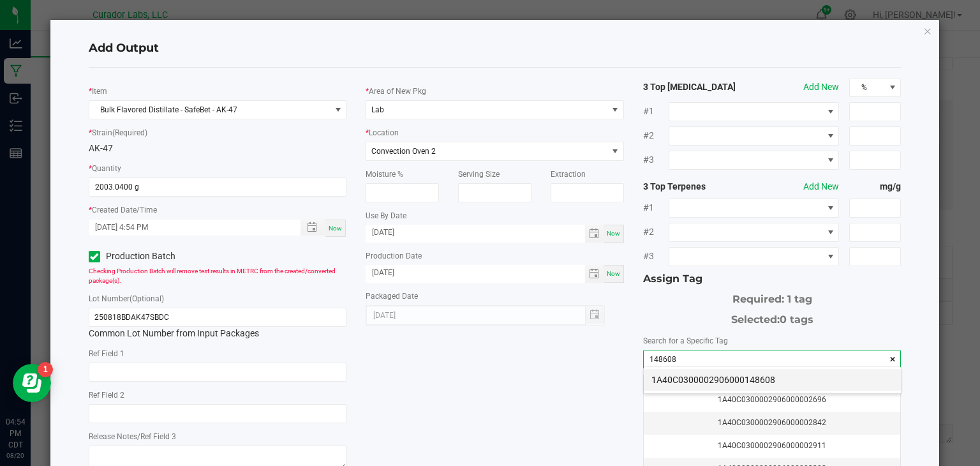
click at [695, 379] on li "1A40C0300002906000148608" at bounding box center [772, 380] width 257 height 22
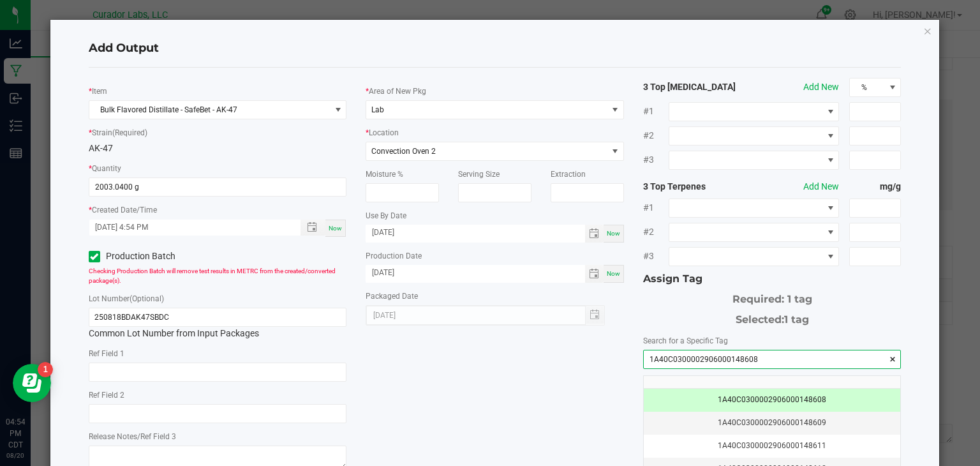
type input "1A40C0300002906000148608"
click at [515, 379] on div "* Item Bulk Flavored Distillate - SafeBet - AK-47 * Strain (Required) AK-47 * Q…" at bounding box center [495, 307] width 832 height 458
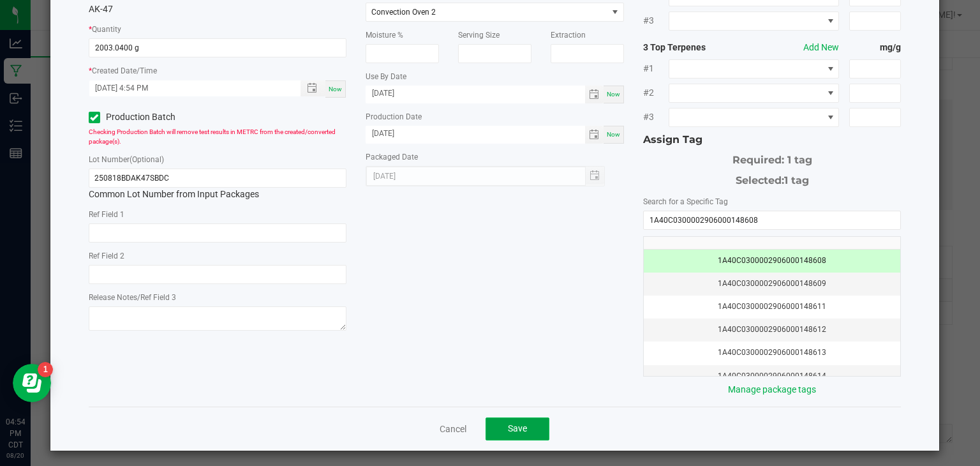
click at [509, 433] on button "Save" at bounding box center [518, 428] width 64 height 23
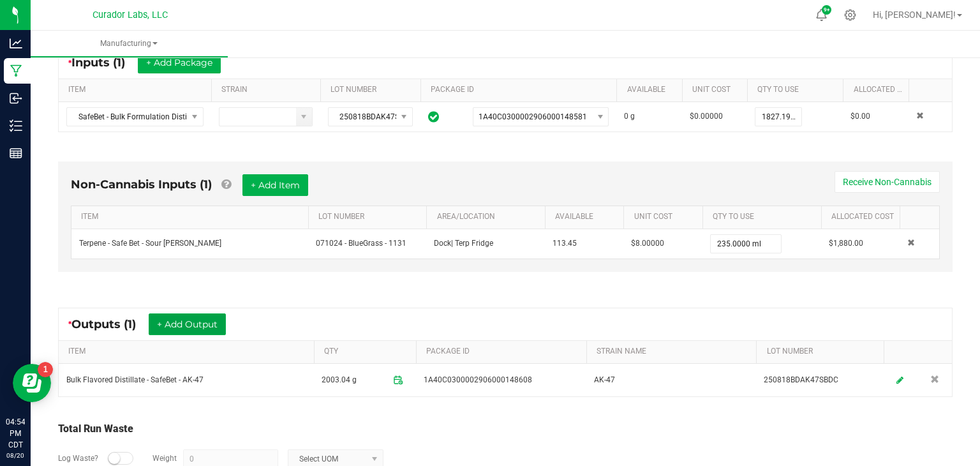
scroll to position [0, 0]
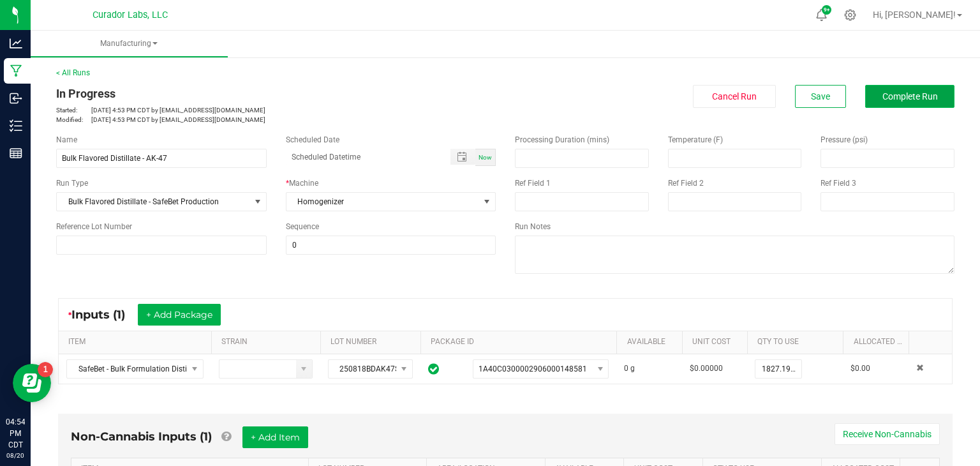
click at [910, 98] on span "Complete Run" at bounding box center [911, 96] width 56 height 10
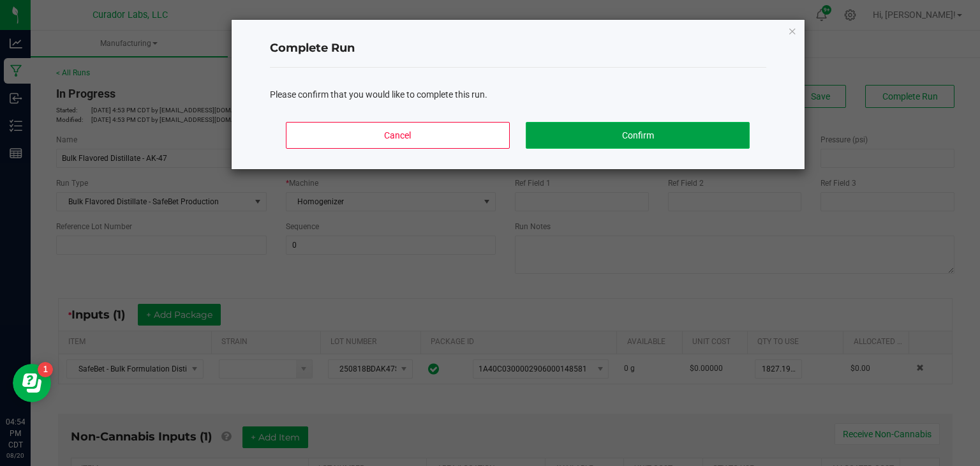
click at [666, 132] on button "Confirm" at bounding box center [637, 135] width 223 height 27
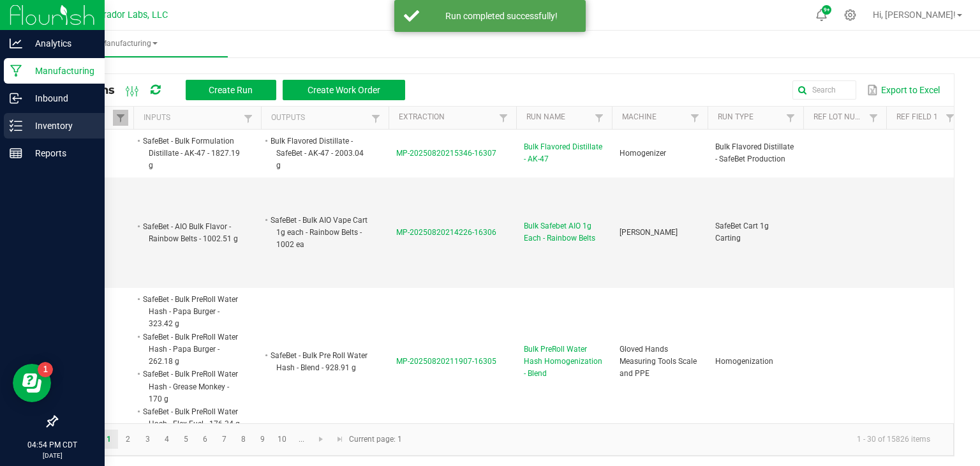
click at [37, 119] on p "Inventory" at bounding box center [60, 125] width 77 height 15
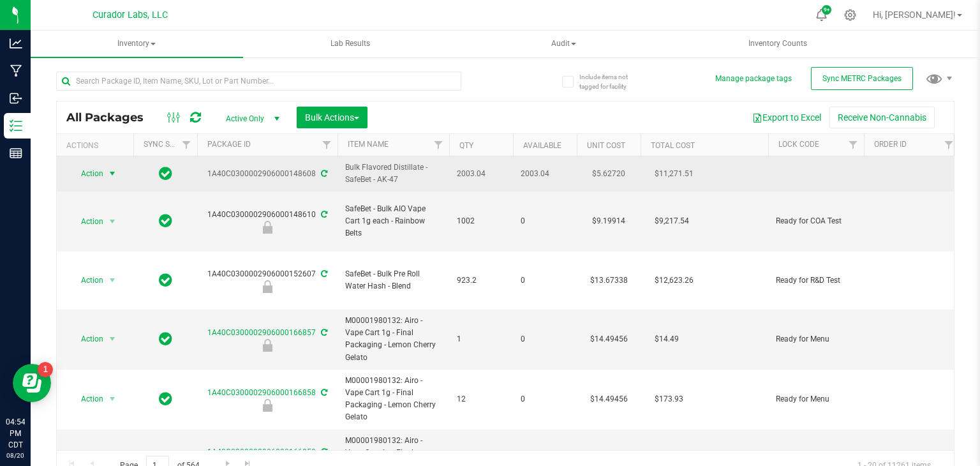
click at [94, 173] on span "Action" at bounding box center [87, 174] width 34 height 18
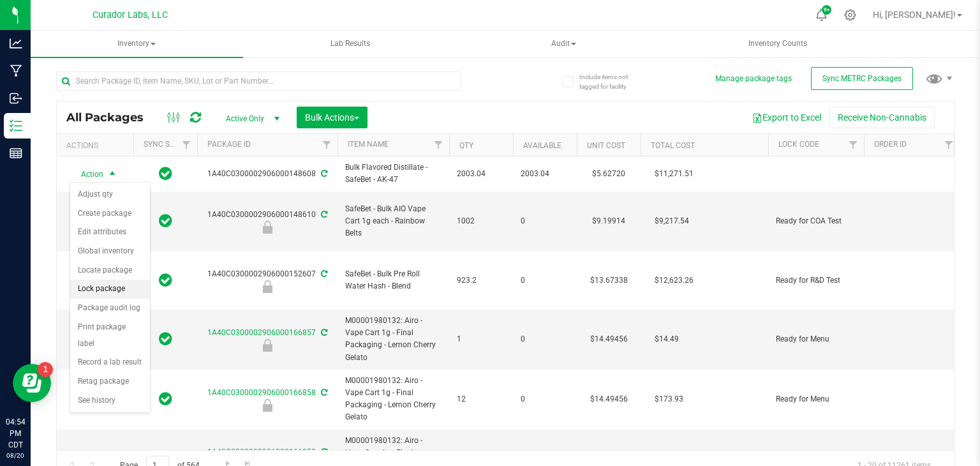
click at [98, 286] on li "Lock package" at bounding box center [110, 289] width 80 height 19
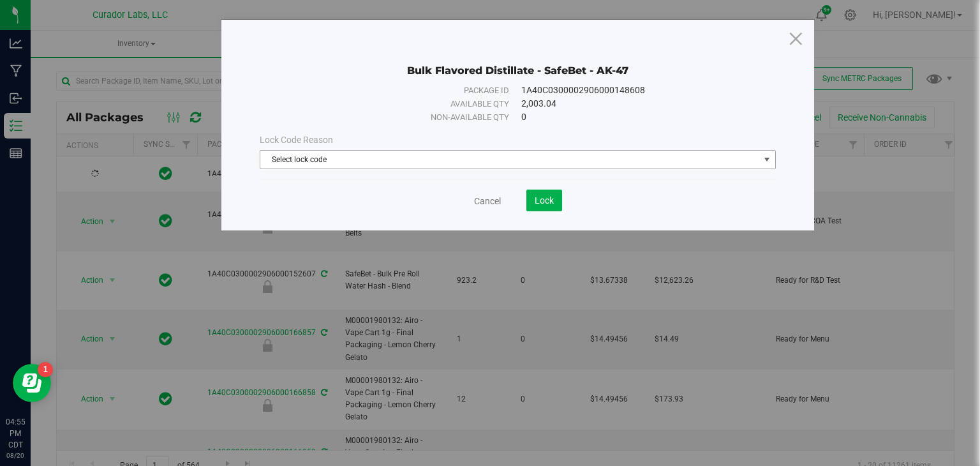
click at [428, 158] on span "Select lock code" at bounding box center [509, 160] width 499 height 18
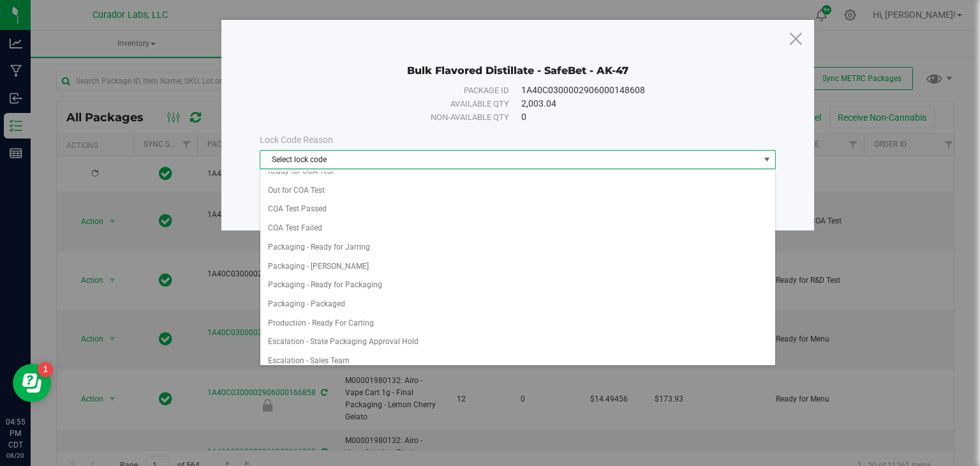
scroll to position [504, 0]
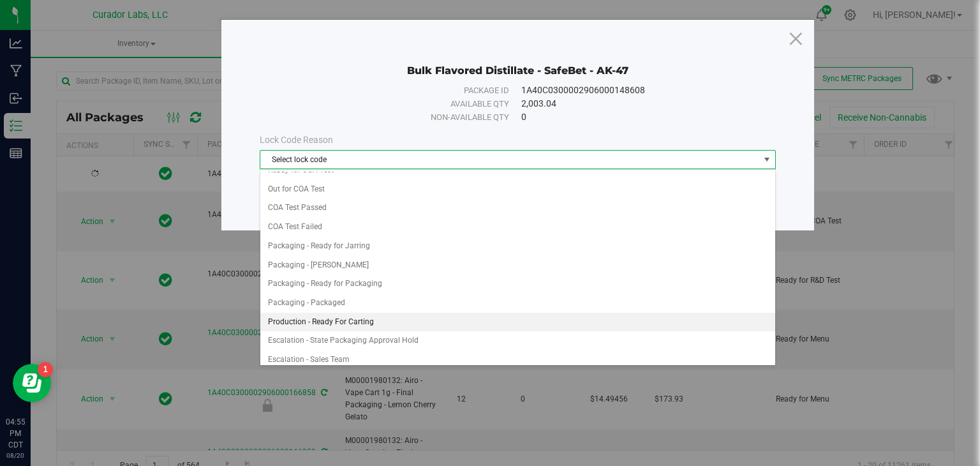
click at [387, 315] on li "Production - Ready For Carting" at bounding box center [517, 322] width 515 height 19
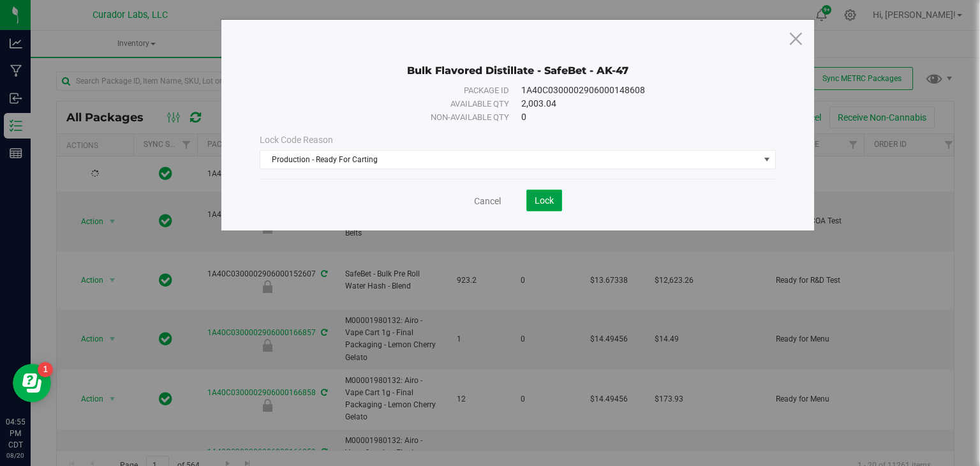
click at [549, 195] on span "Lock" at bounding box center [544, 200] width 19 height 10
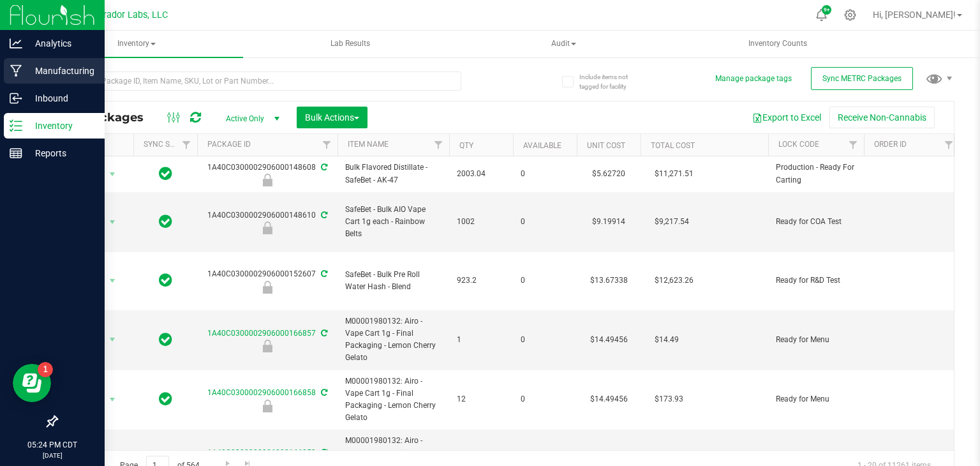
click at [24, 68] on p "Manufacturing" at bounding box center [60, 70] width 77 height 15
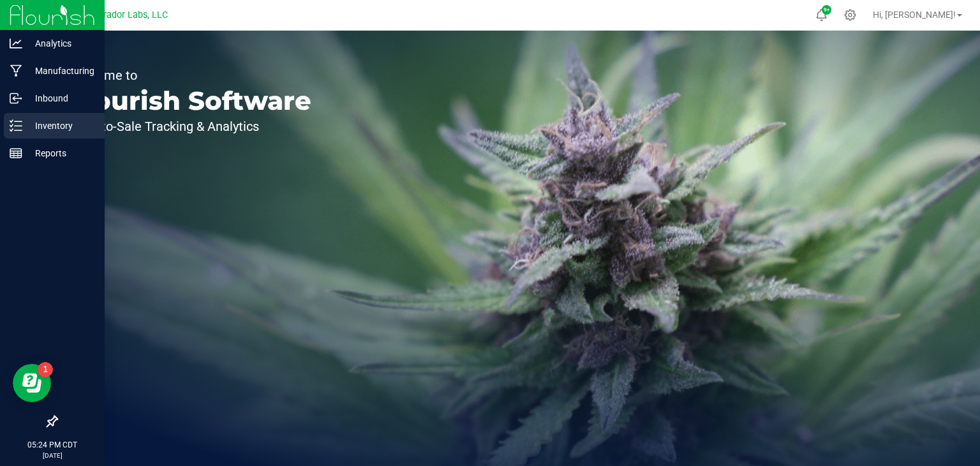
click at [41, 130] on p "Inventory" at bounding box center [60, 125] width 77 height 15
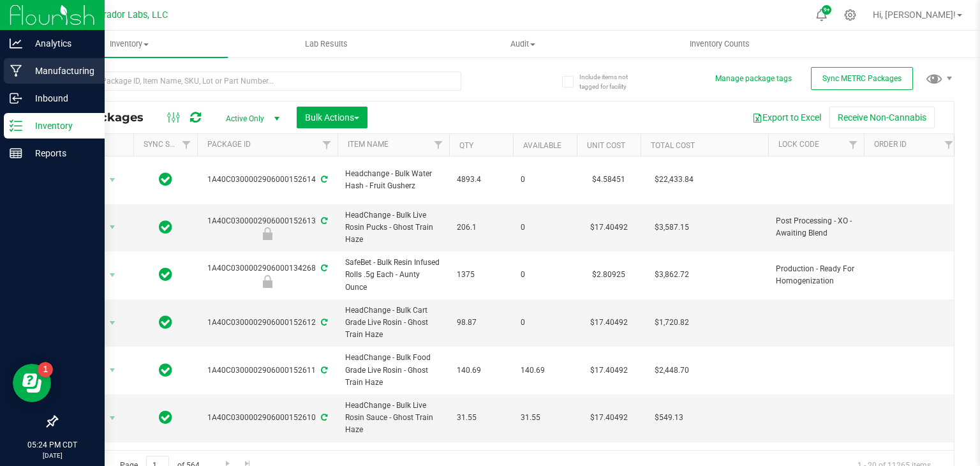
click at [19, 80] on div "Manufacturing" at bounding box center [54, 71] width 101 height 26
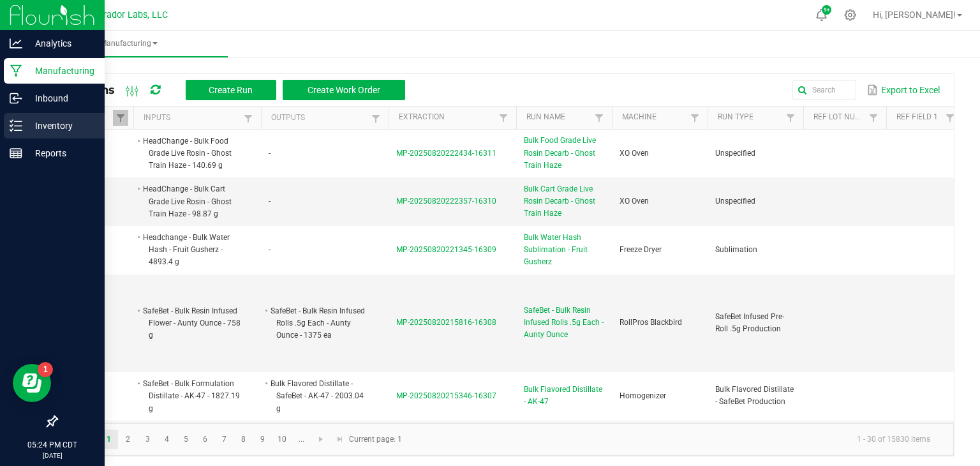
click at [13, 124] on icon at bounding box center [16, 125] width 13 height 13
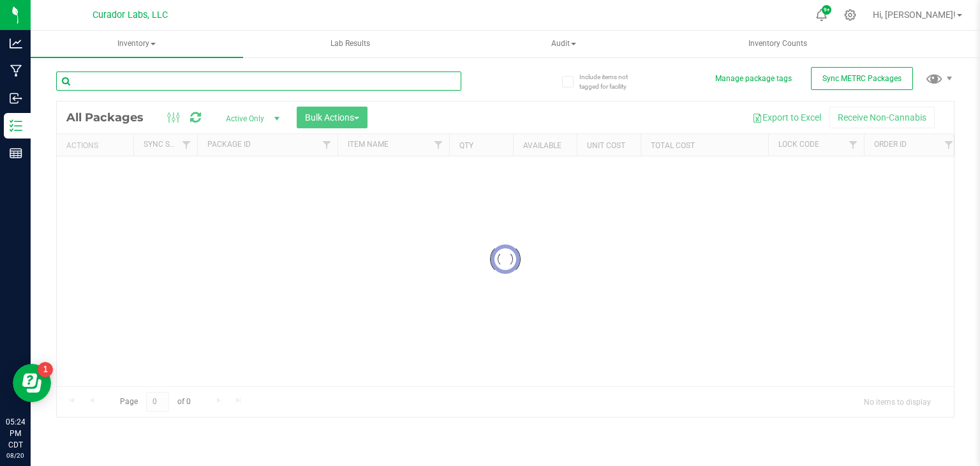
click at [192, 82] on input "text" at bounding box center [258, 80] width 405 height 19
type input "1"
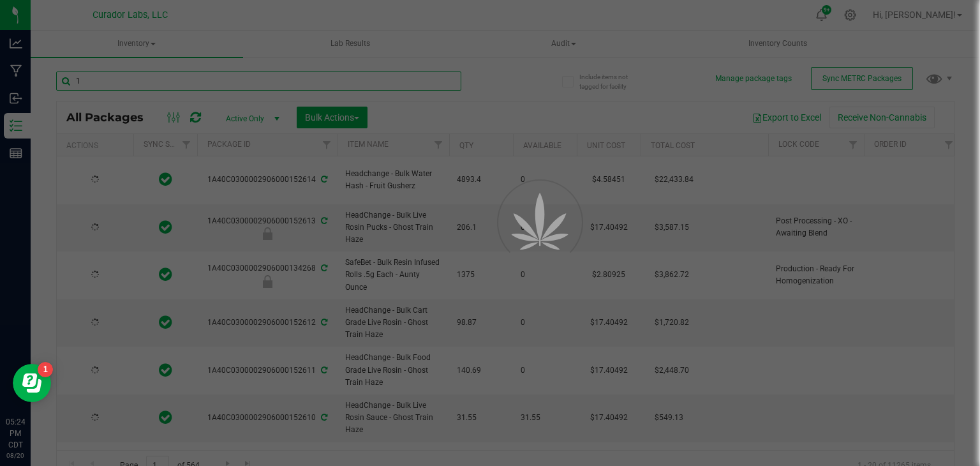
type input "[DATE]"
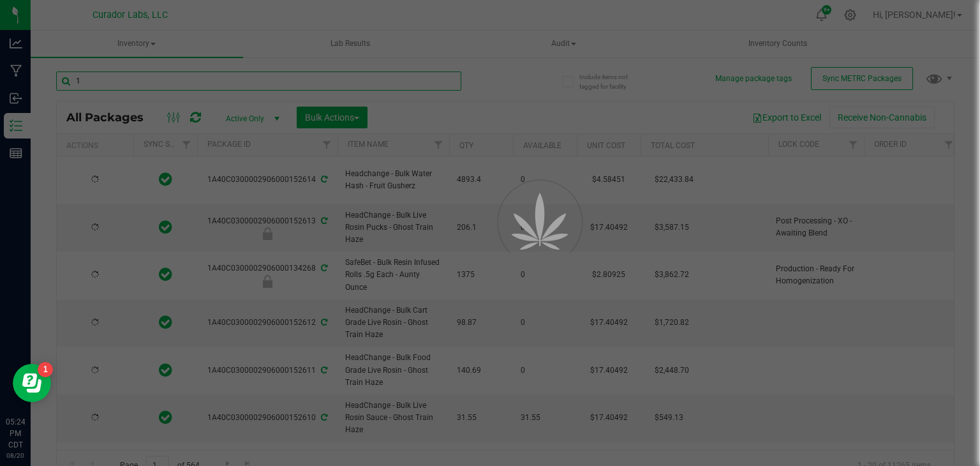
type input "[DATE]"
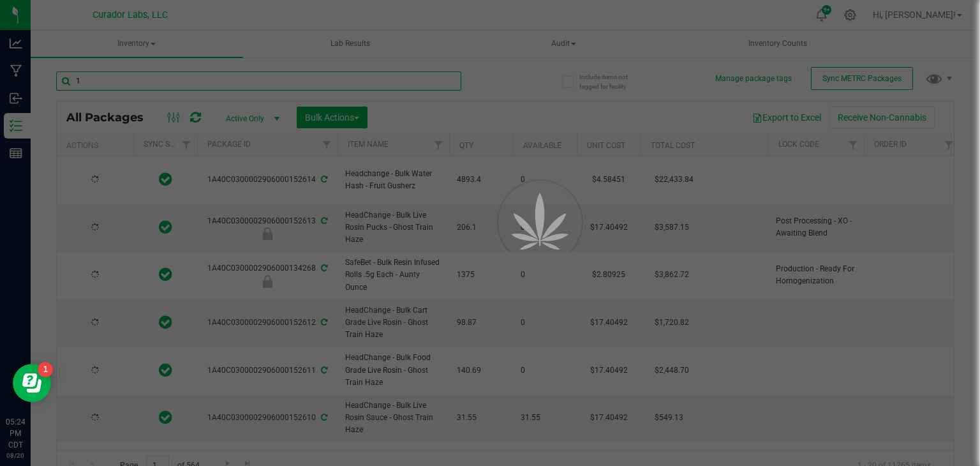
type input "[DATE]"
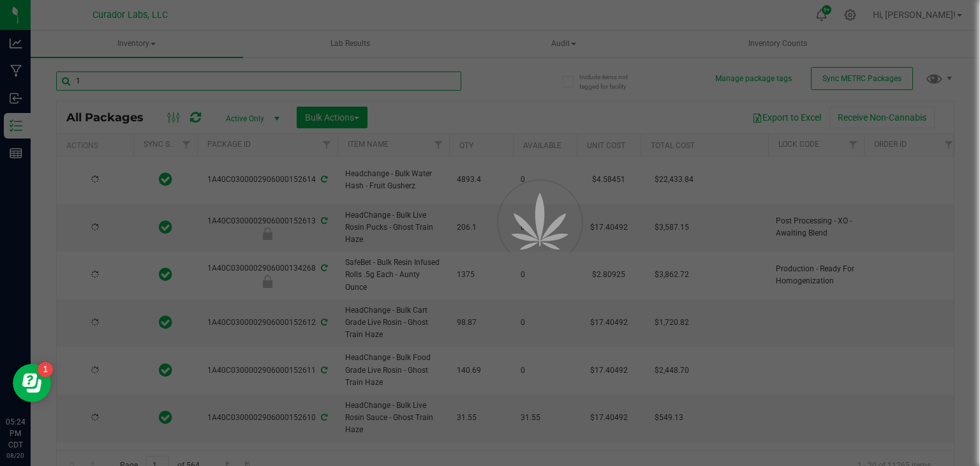
type input "[DATE]"
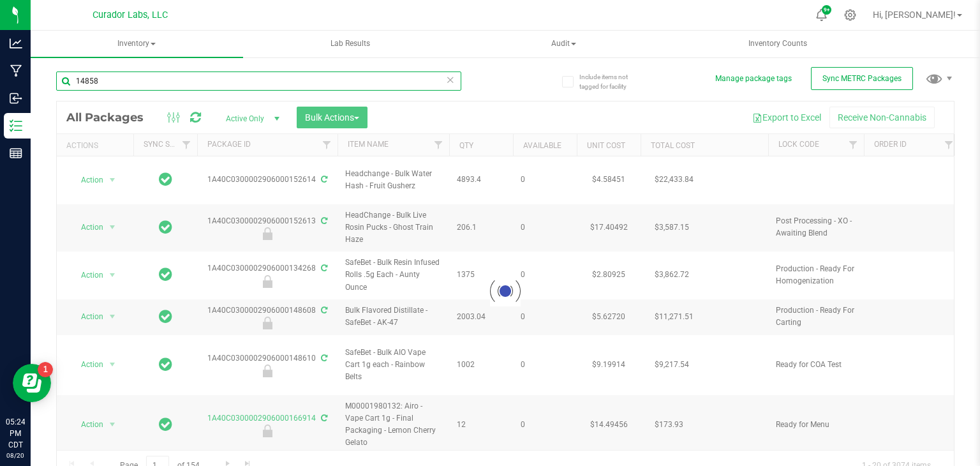
type input "148581"
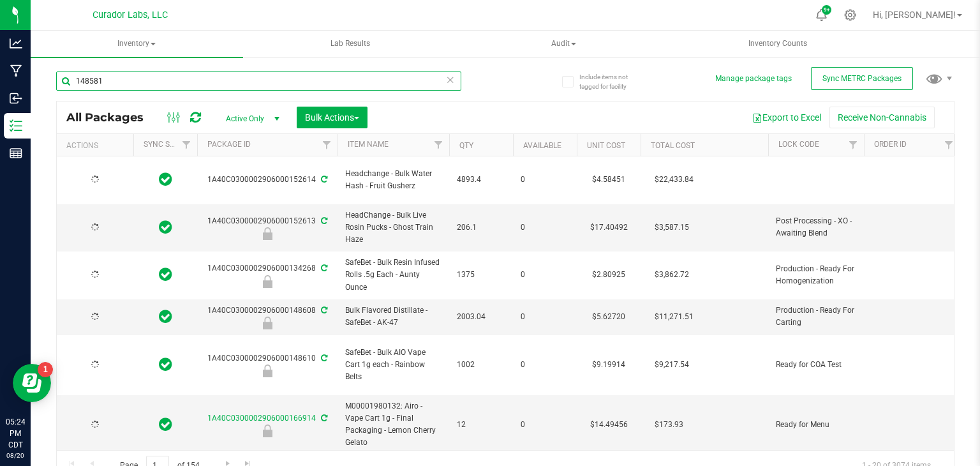
type input "[DATE]"
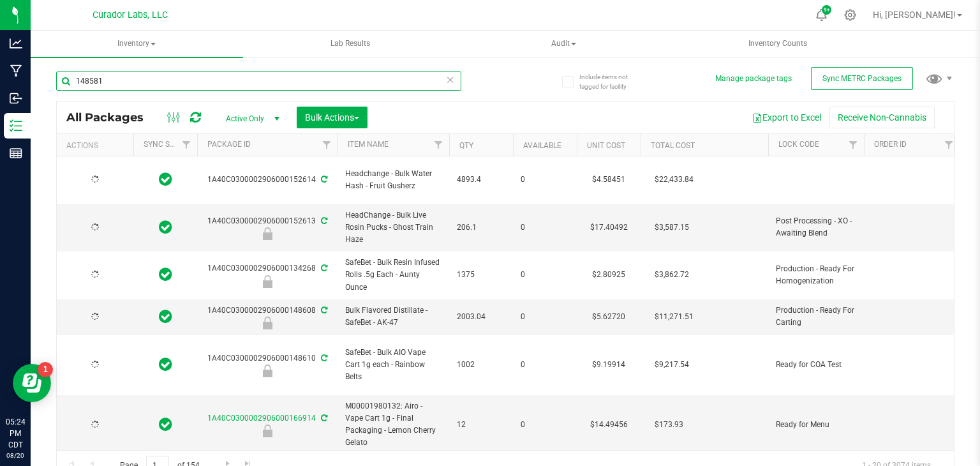
type input "[DATE]"
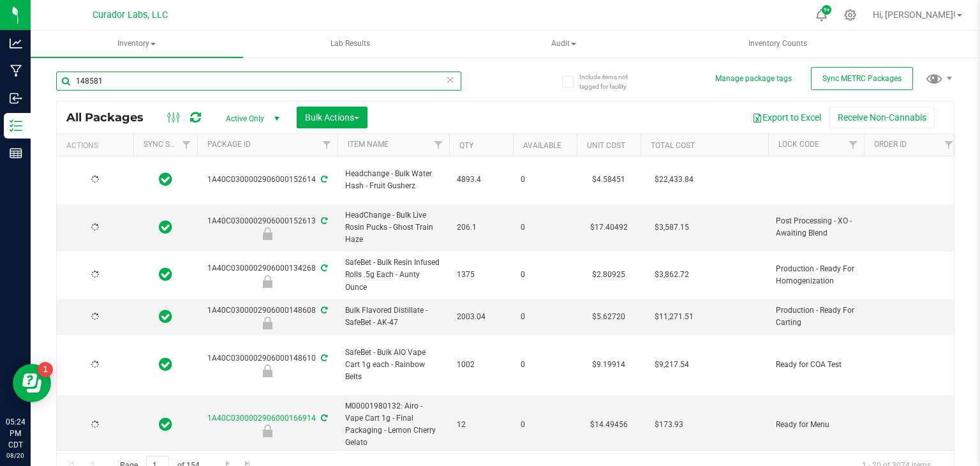
type input "[DATE]"
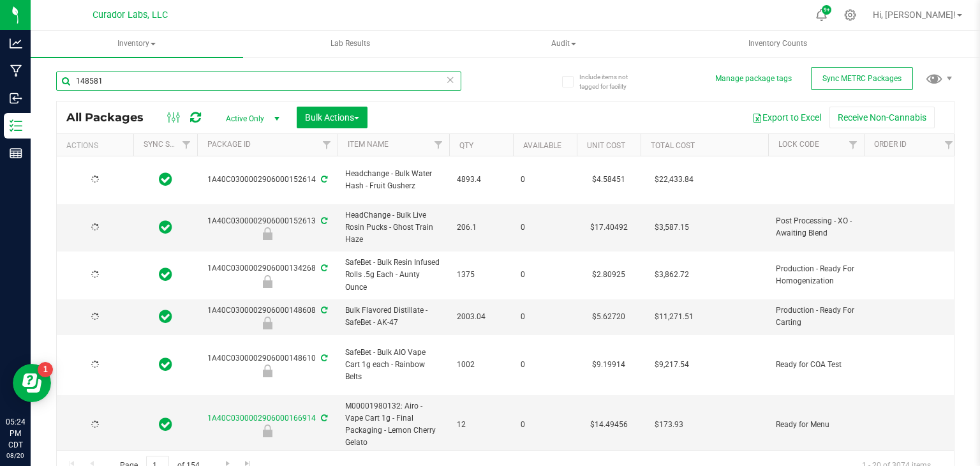
type input "[DATE]"
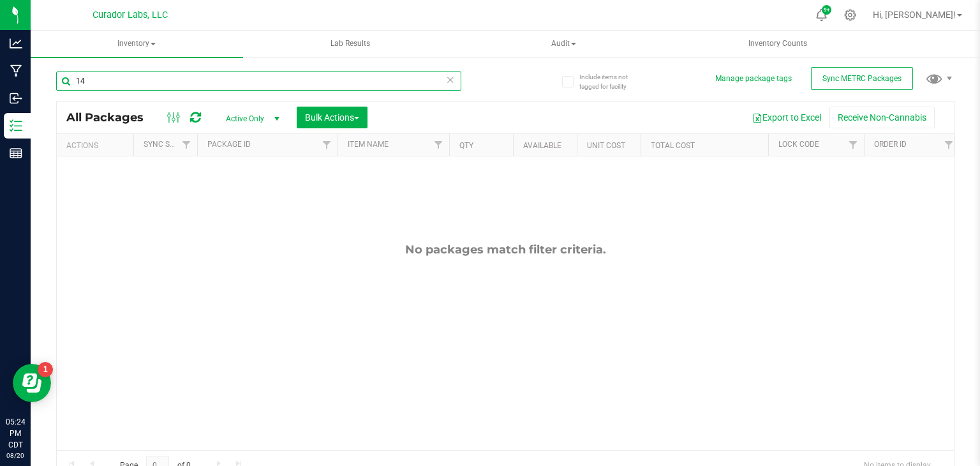
type input "1"
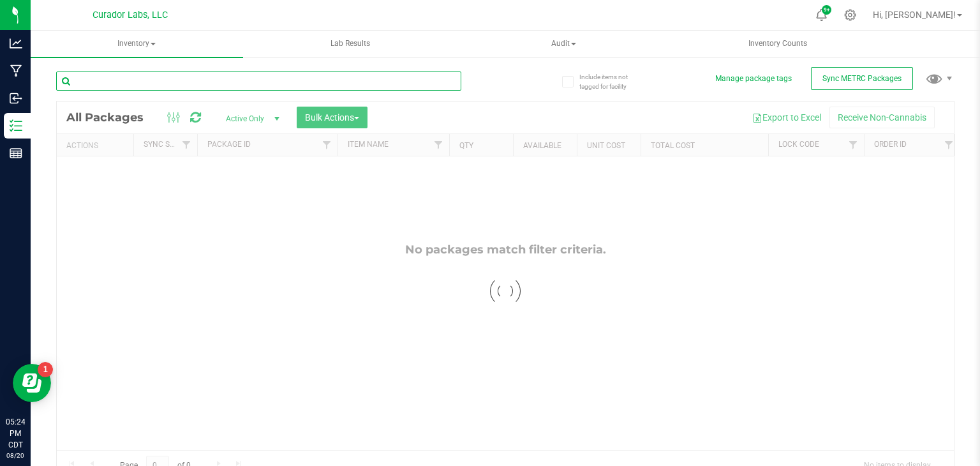
click at [118, 84] on input "text" at bounding box center [258, 80] width 405 height 19
type input "b"
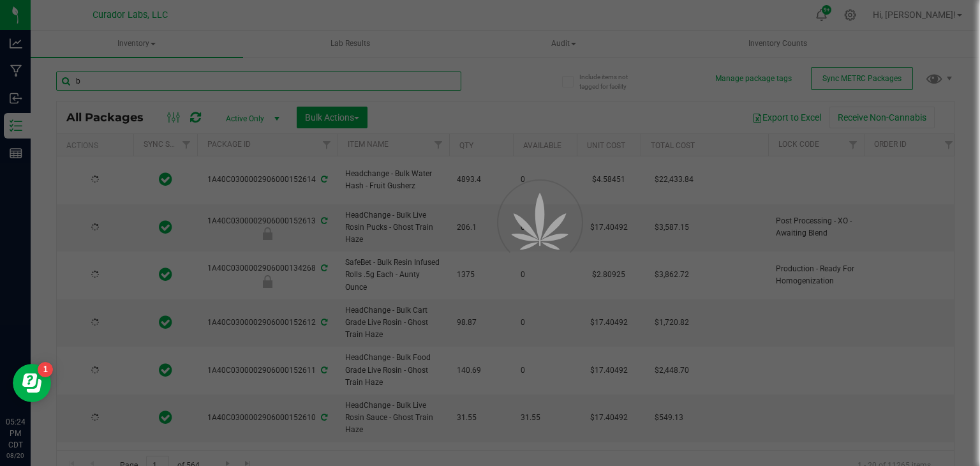
type input "[DATE]"
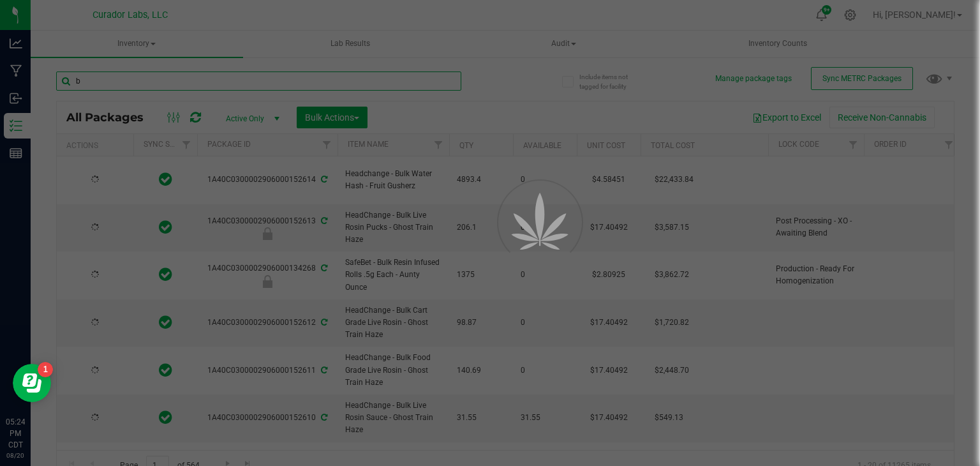
type input "[DATE]"
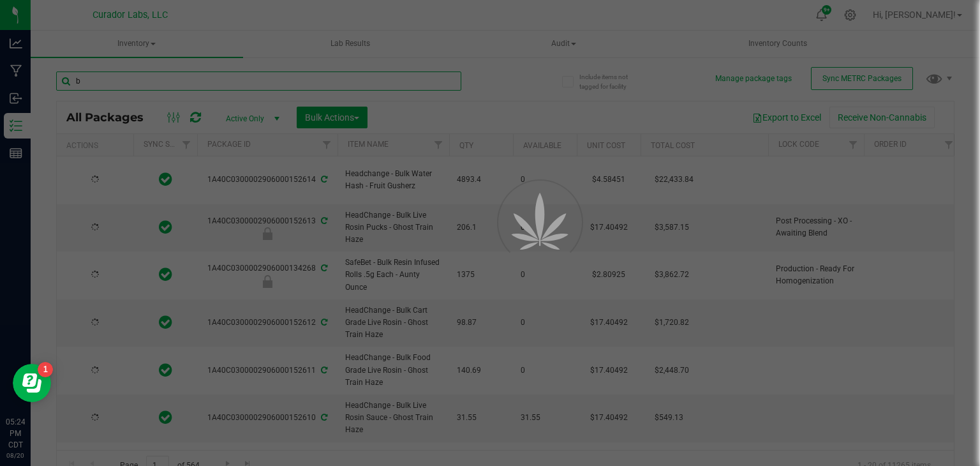
type input "[DATE]"
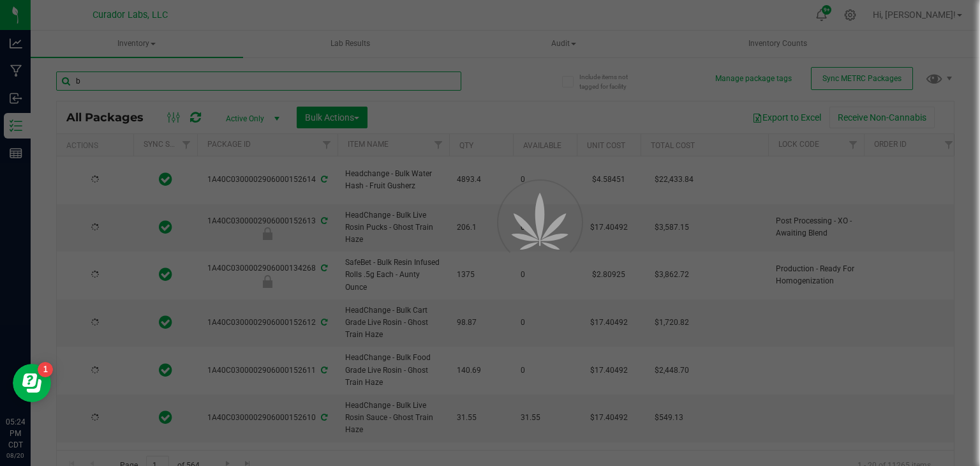
type input "[DATE]"
type input "1"
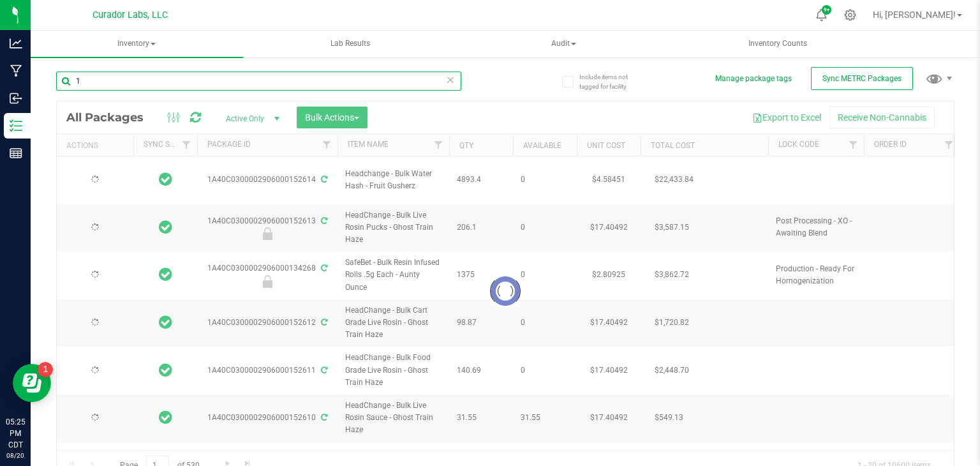
type input "[DATE]"
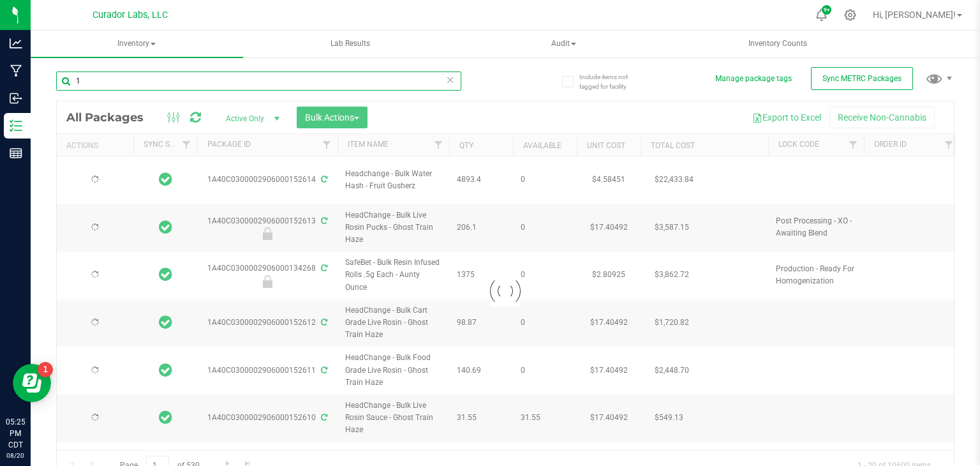
type input "[DATE]"
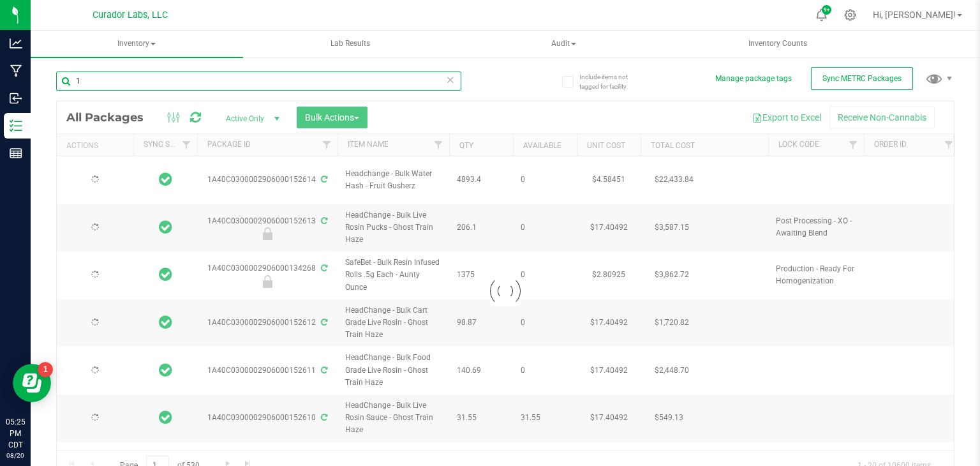
type input "[DATE]"
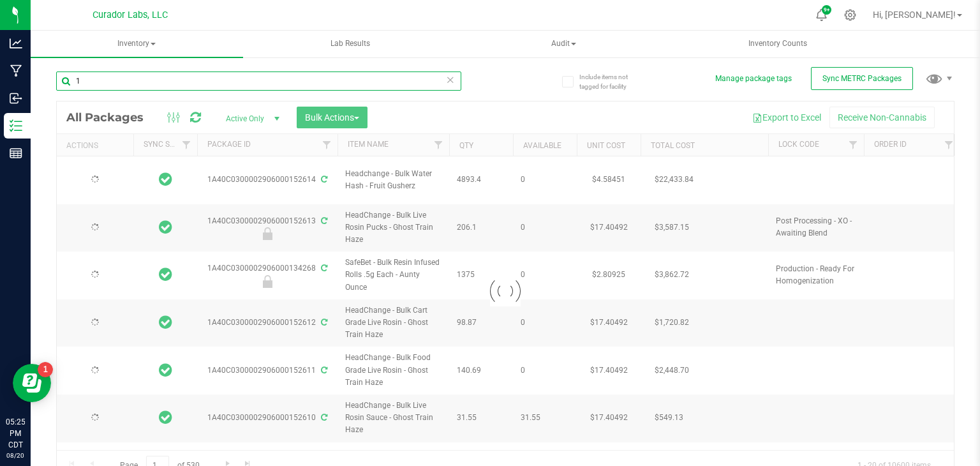
type input "[DATE]"
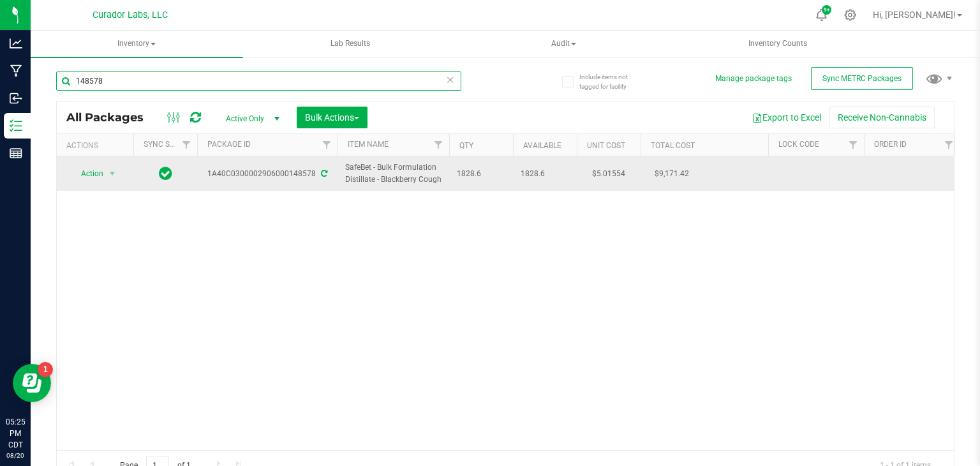
type input "148578"
click at [357, 171] on span "SafeBet - Bulk Formulation Distillate - Blackberry Cough" at bounding box center [393, 173] width 96 height 24
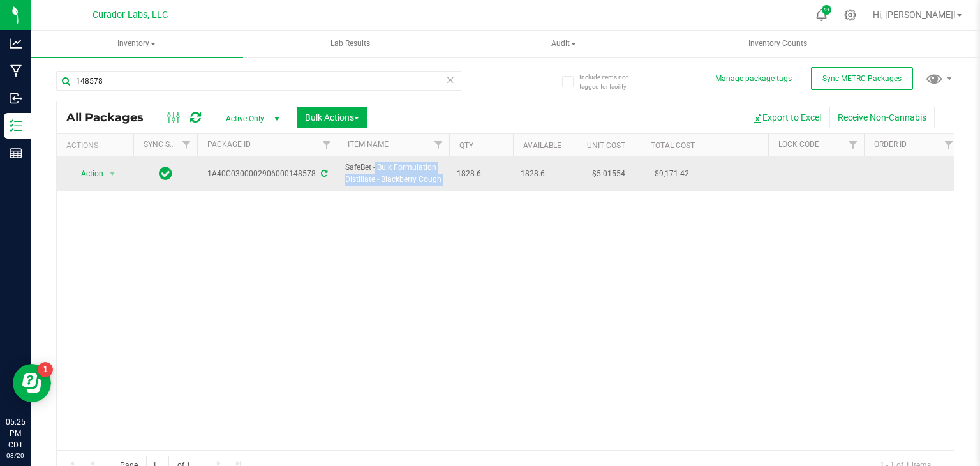
copy tr "SafeBet - Bulk Formulation Distillate - Blackberry Cough"
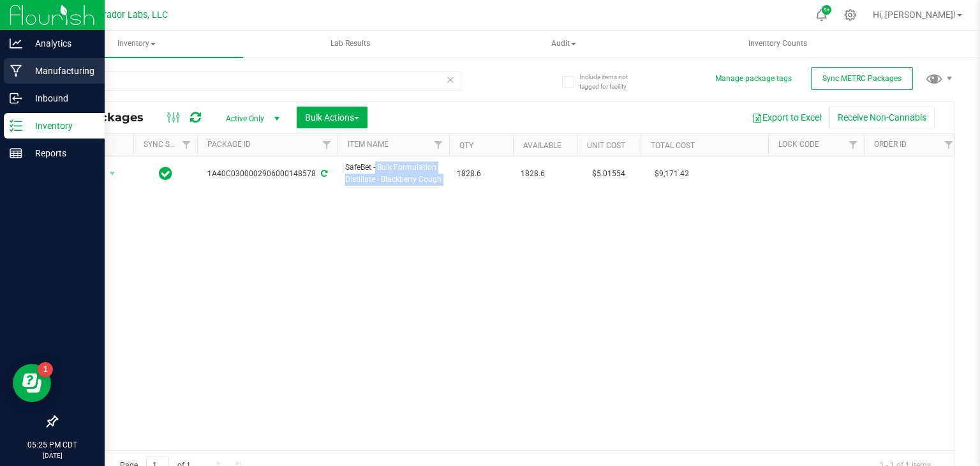
click at [27, 71] on p "Manufacturing" at bounding box center [60, 70] width 77 height 15
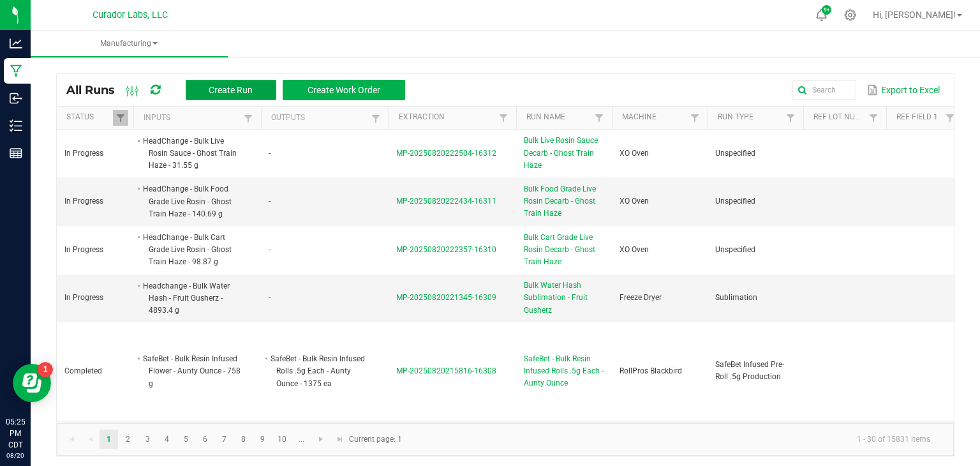
click at [221, 91] on span "Create Run" at bounding box center [231, 90] width 44 height 10
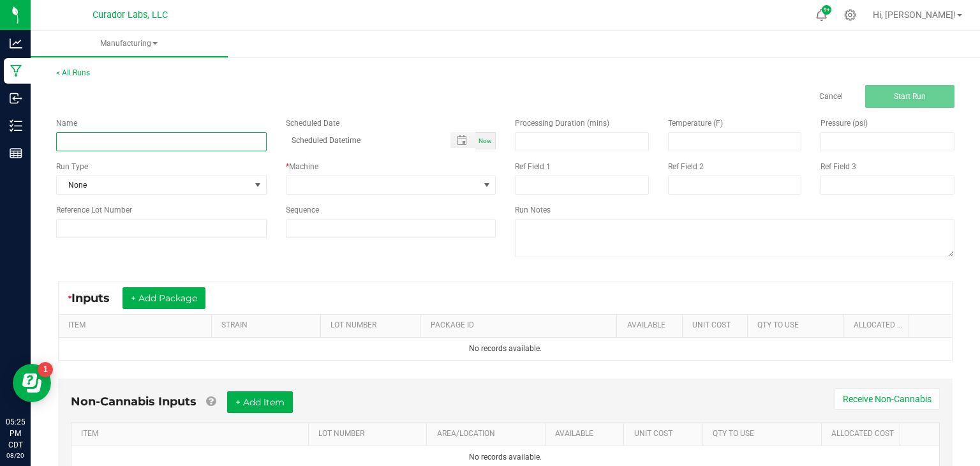
click at [212, 149] on input at bounding box center [161, 141] width 211 height 19
type input "Bulk Flavored Distillate - Blackberry Cough"
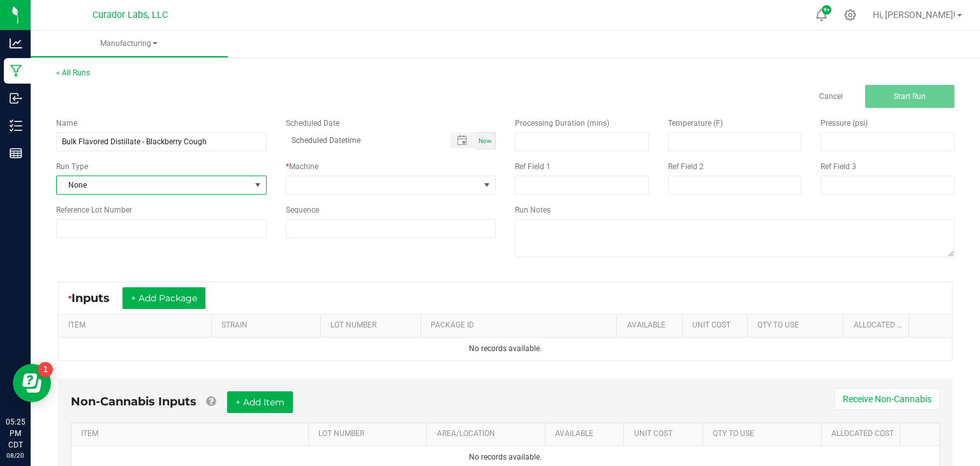
click at [211, 194] on span "None" at bounding box center [161, 185] width 211 height 19
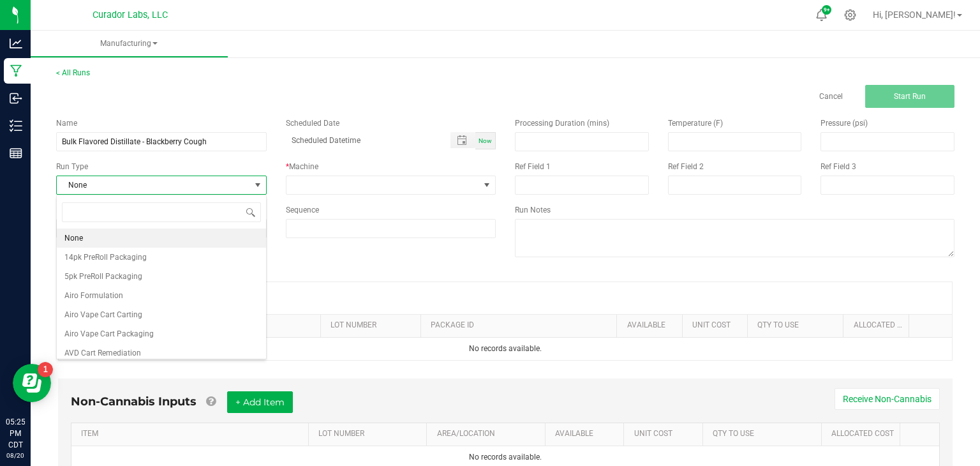
scroll to position [19, 210]
type input "fla"
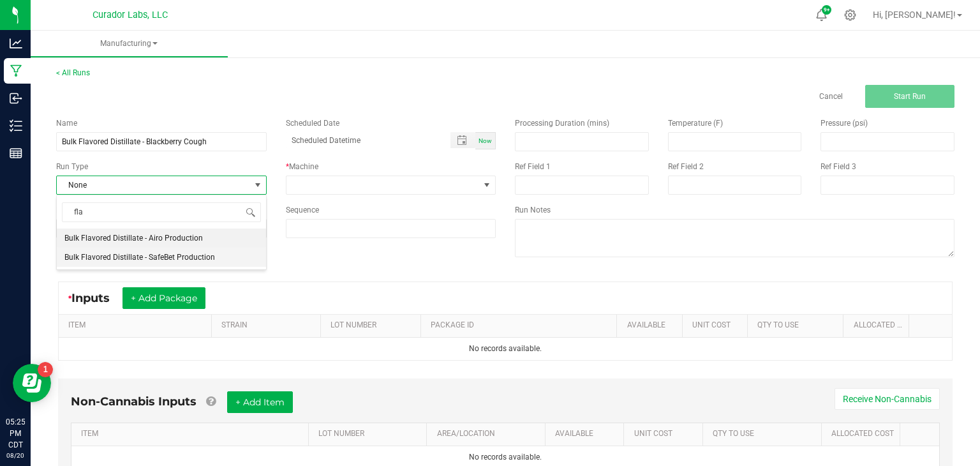
click at [179, 264] on li "Bulk Flavored Distillate - SafeBet Production" at bounding box center [161, 257] width 209 height 19
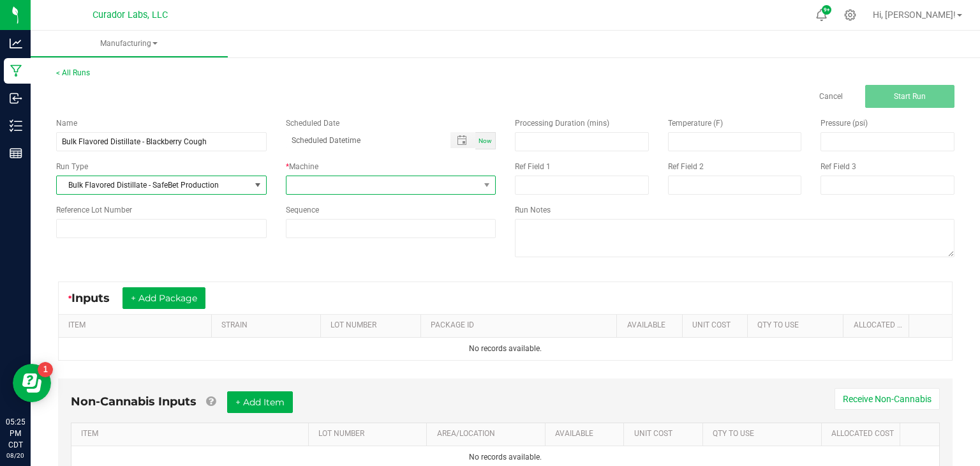
click at [302, 190] on span at bounding box center [383, 185] width 193 height 18
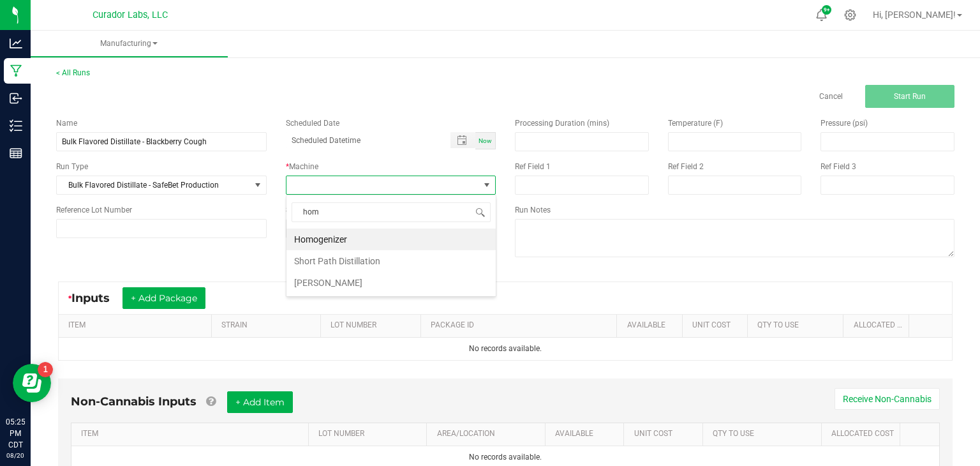
type input "homo"
click at [320, 235] on li "Homogenizer" at bounding box center [391, 239] width 209 height 22
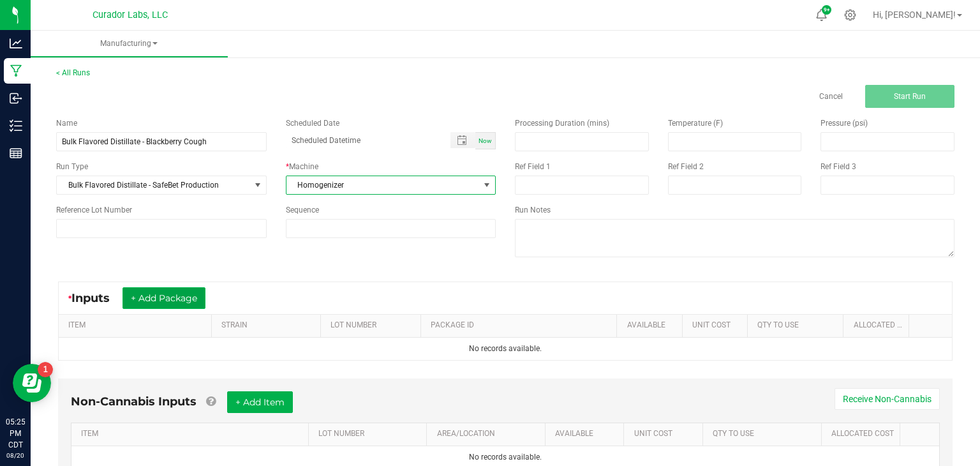
click at [172, 292] on button "+ Add Package" at bounding box center [164, 298] width 83 height 22
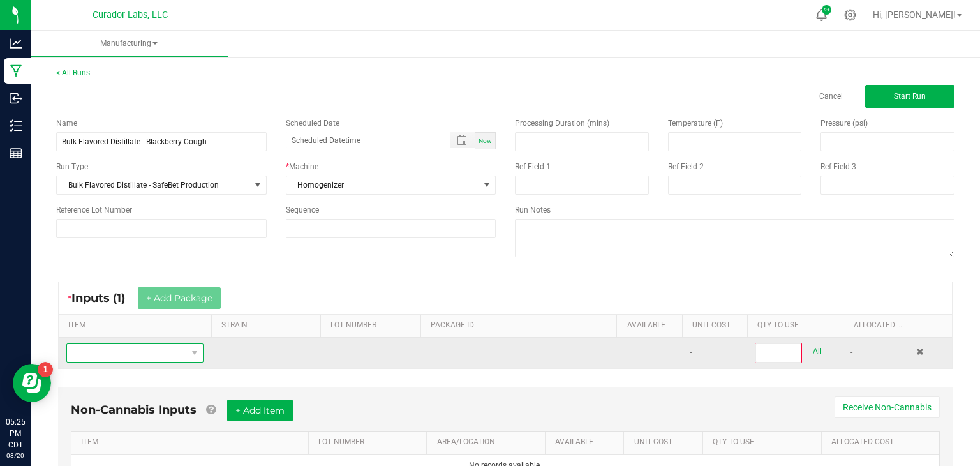
click at [146, 357] on span "NO DATA FOUND" at bounding box center [127, 353] width 120 height 18
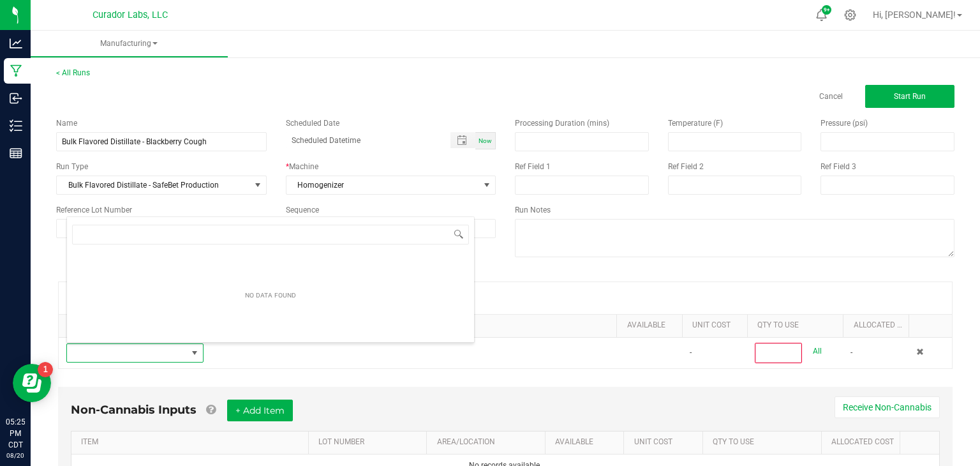
scroll to position [19, 137]
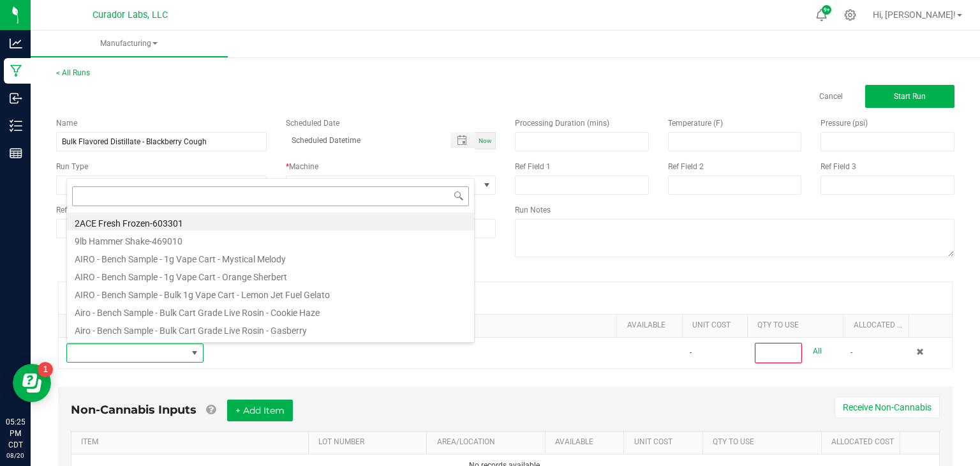
click at [368, 198] on input at bounding box center [270, 196] width 397 height 20
type input "SafeBet - Bulk Formulation Distillate - Blackberry Cough"
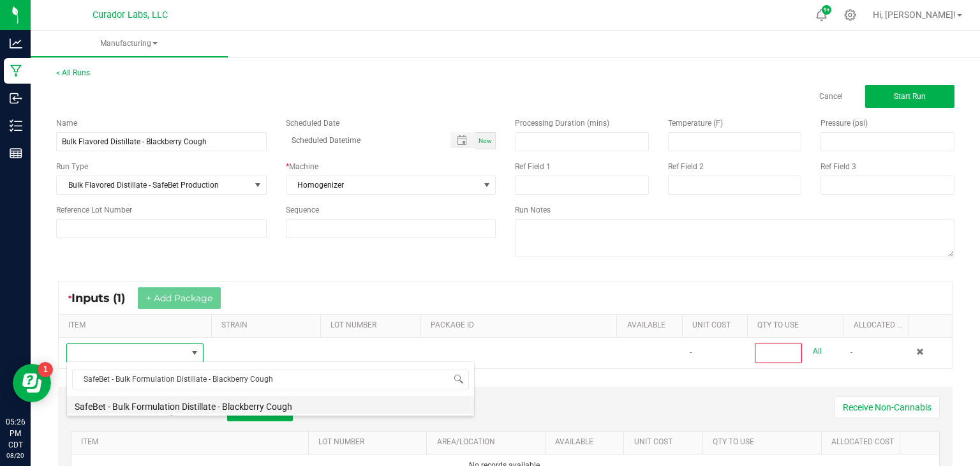
click at [185, 405] on li "SafeBet - Bulk Formulation Distillate - Blackberry Cough" at bounding box center [270, 405] width 407 height 18
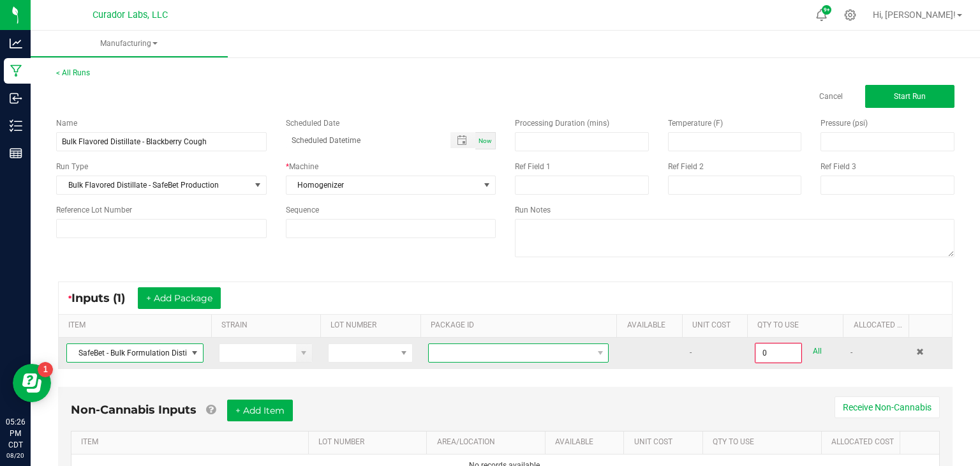
click at [481, 355] on span at bounding box center [510, 353] width 163 height 18
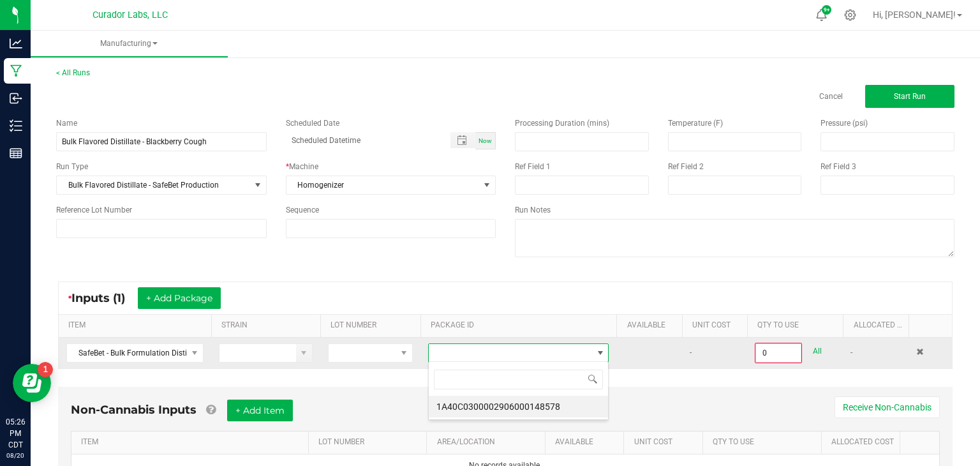
scroll to position [19, 181]
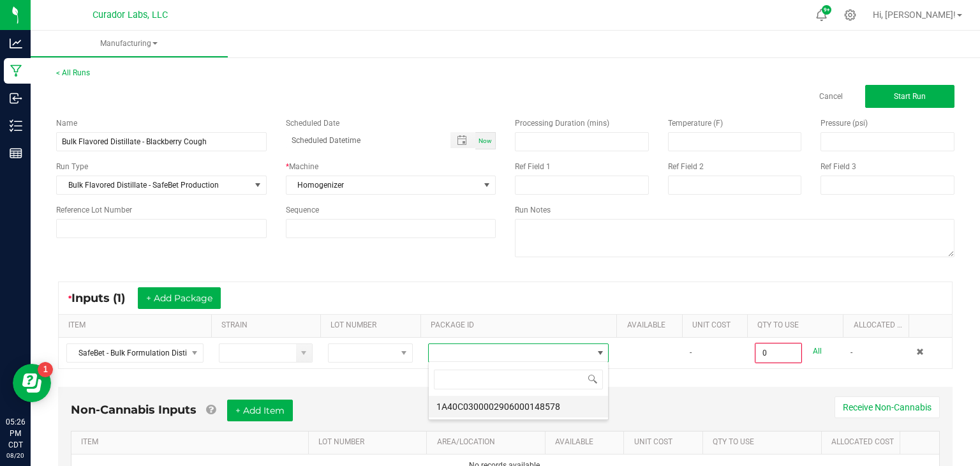
click at [495, 408] on li "1A40C0300002906000148578" at bounding box center [518, 407] width 179 height 22
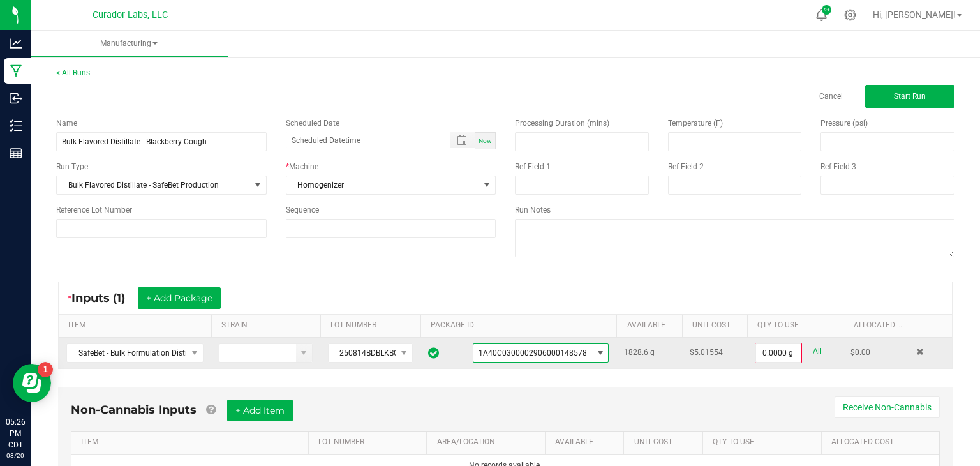
click at [821, 351] on link "All" at bounding box center [817, 351] width 9 height 17
type input "1828.6000 g"
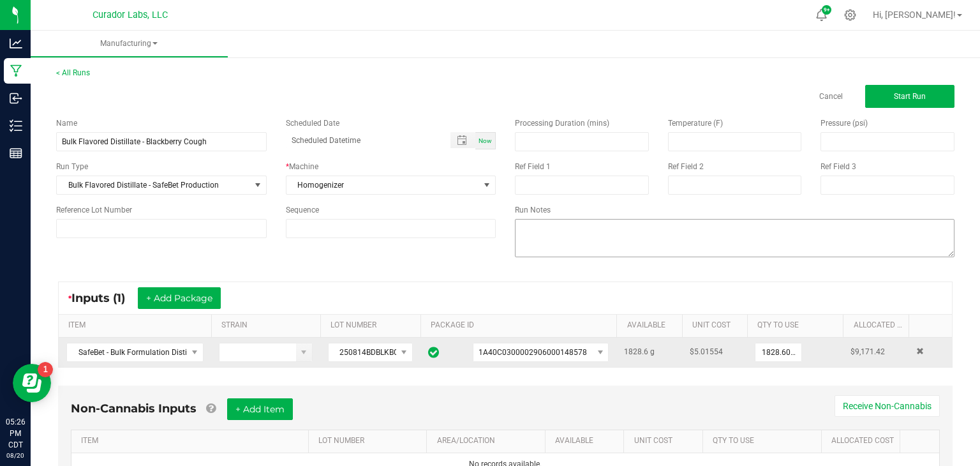
scroll to position [58, 0]
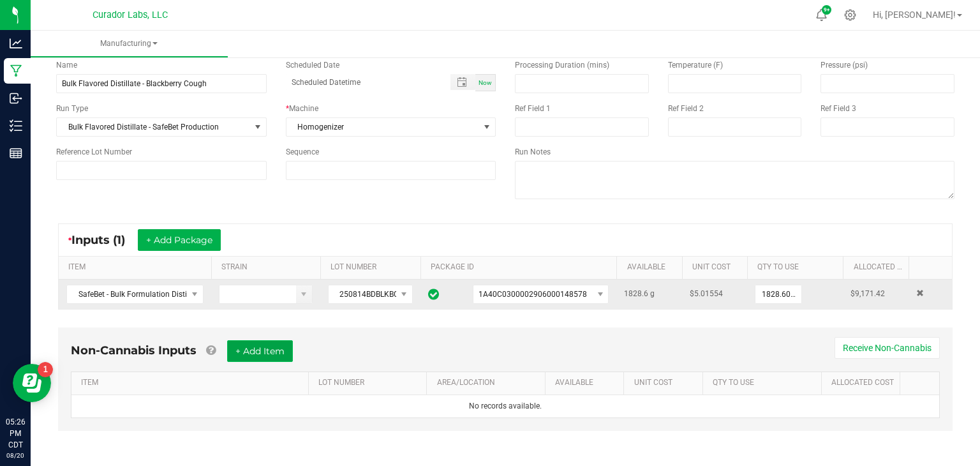
click at [265, 354] on button "+ Add Item" at bounding box center [260, 351] width 66 height 22
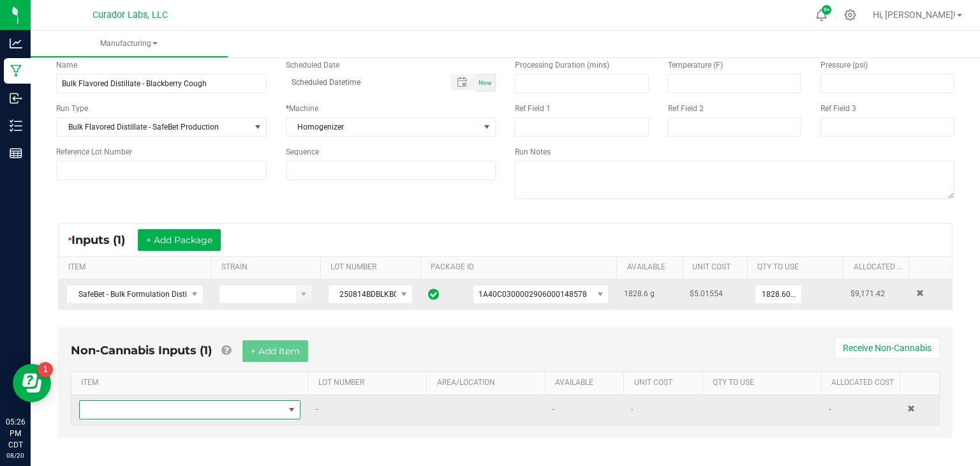
click at [246, 408] on span "NO DATA FOUND" at bounding box center [182, 410] width 204 height 18
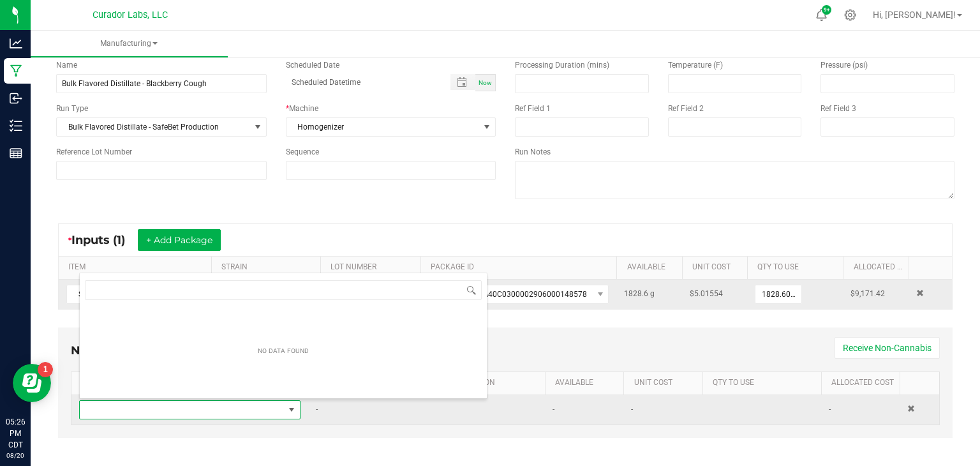
scroll to position [19, 221]
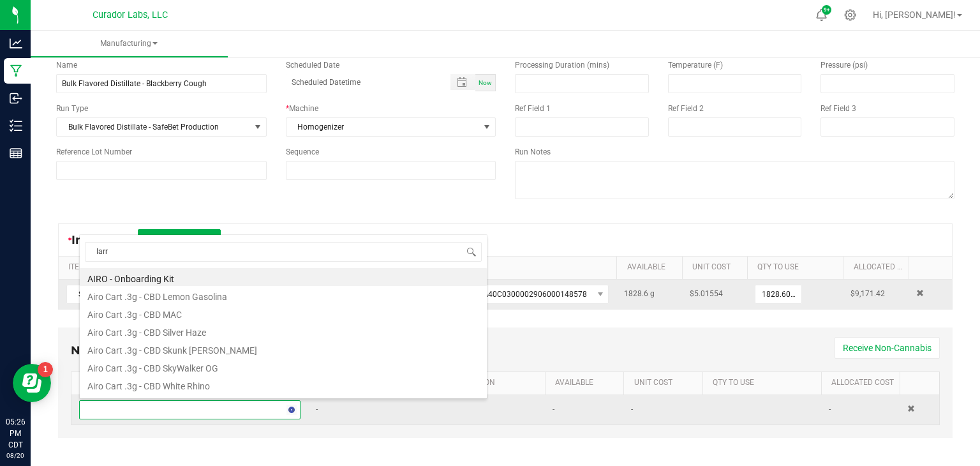
type input "larry"
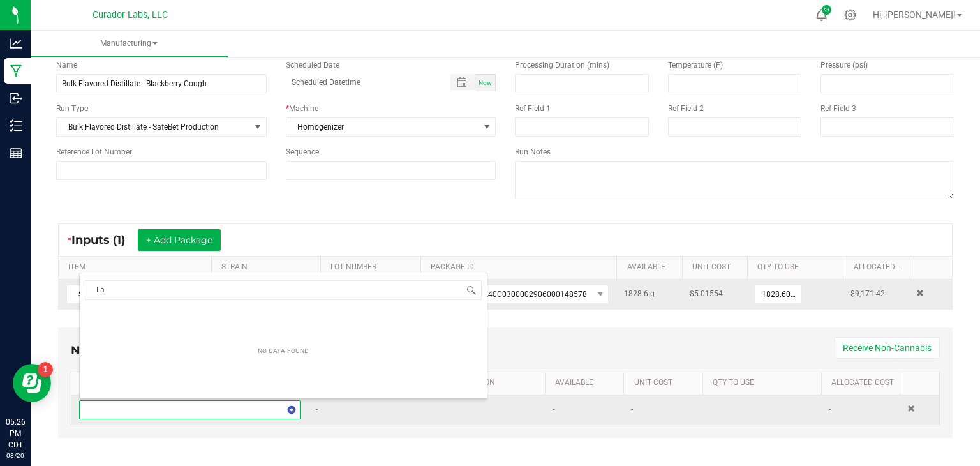
type input "L"
type input "lemon b"
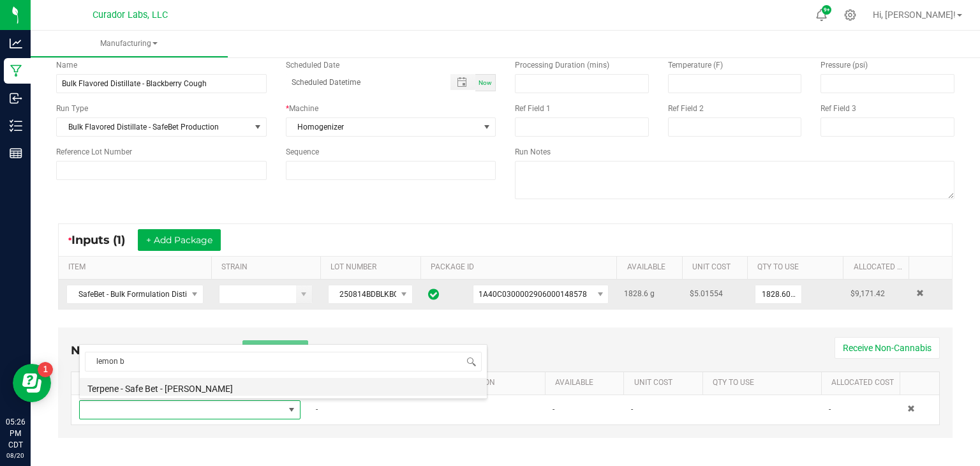
click at [288, 389] on li "Terpene - Safe Bet - Lemon Barry" at bounding box center [283, 387] width 407 height 18
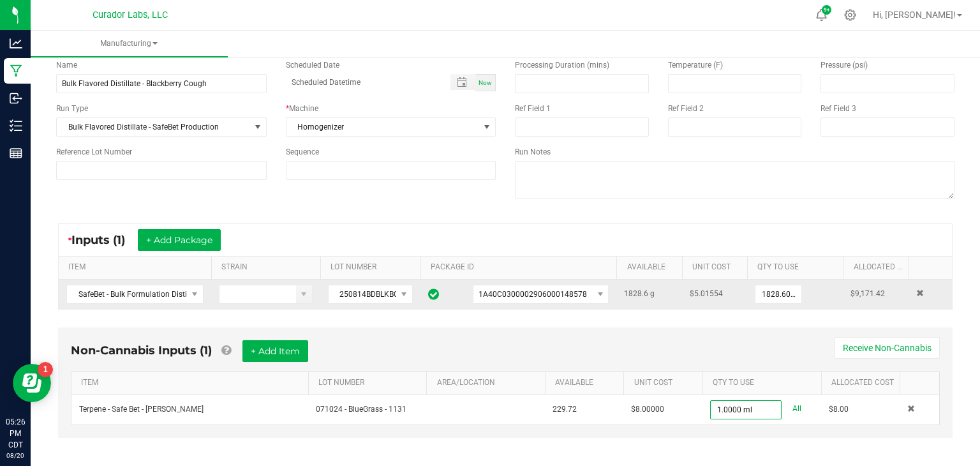
click at [714, 431] on div "Non-Cannabis Inputs (1) + Add Item Receive Non-Cannabis ITEM LOT NUMBER AREA/LO…" at bounding box center [505, 382] width 895 height 110
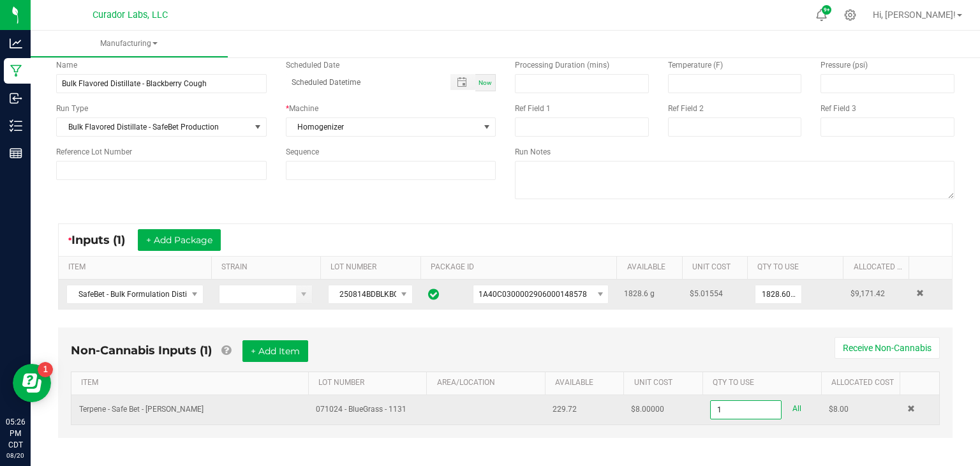
click at [761, 410] on input "1" at bounding box center [746, 410] width 70 height 18
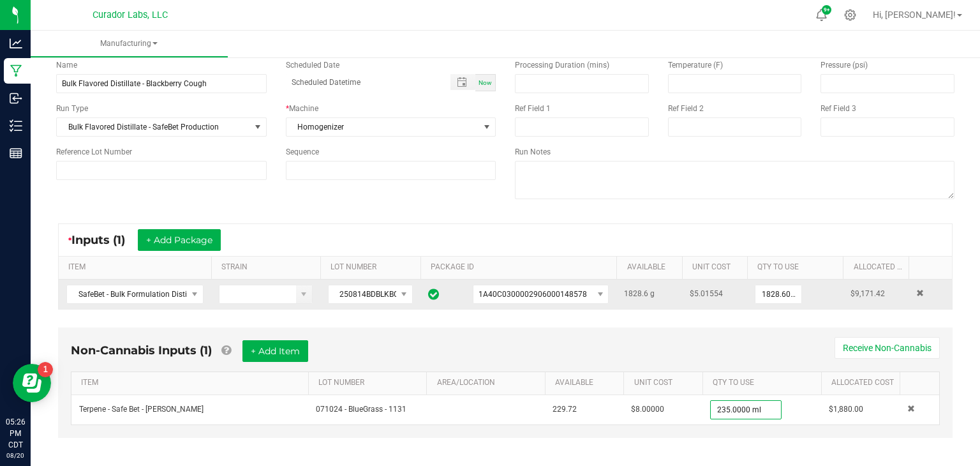
click at [487, 445] on div "Non-Cannabis Inputs (1) + Add Item Receive Non-Cannabis ITEM LOT NUMBER AREA/LO…" at bounding box center [506, 391] width 918 height 141
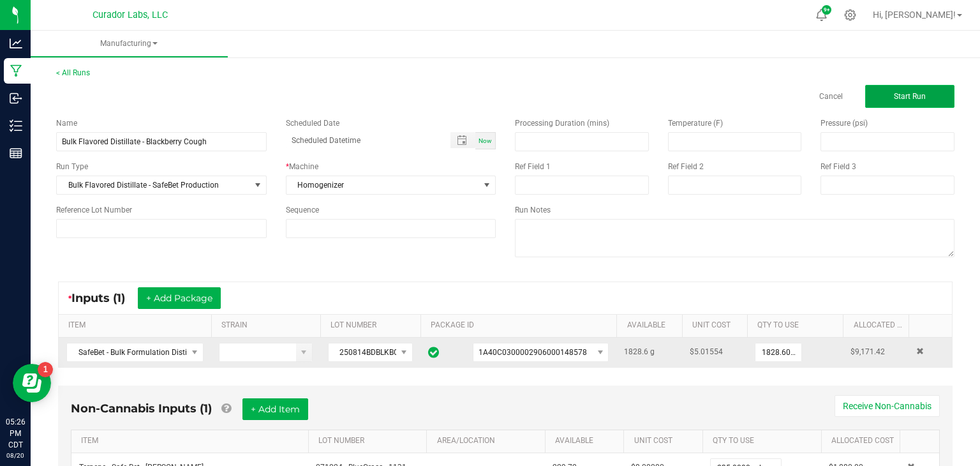
click at [888, 99] on button "Start Run" at bounding box center [909, 96] width 89 height 23
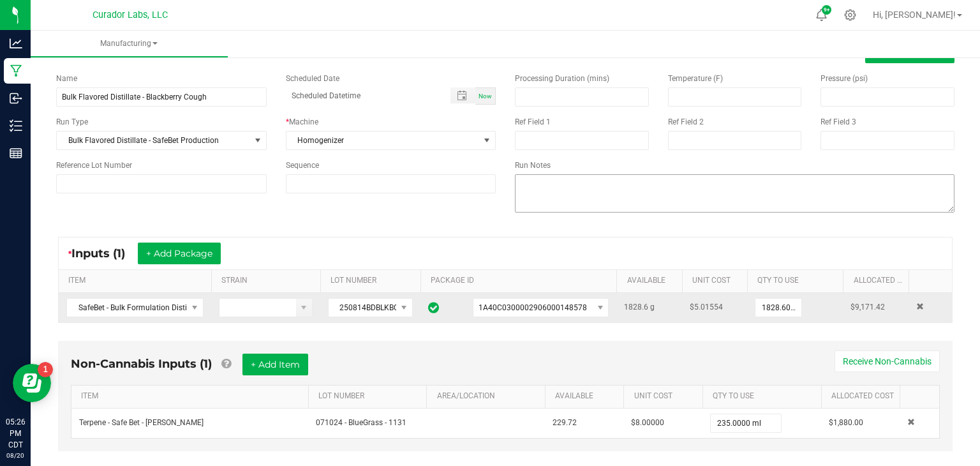
scroll to position [64, 0]
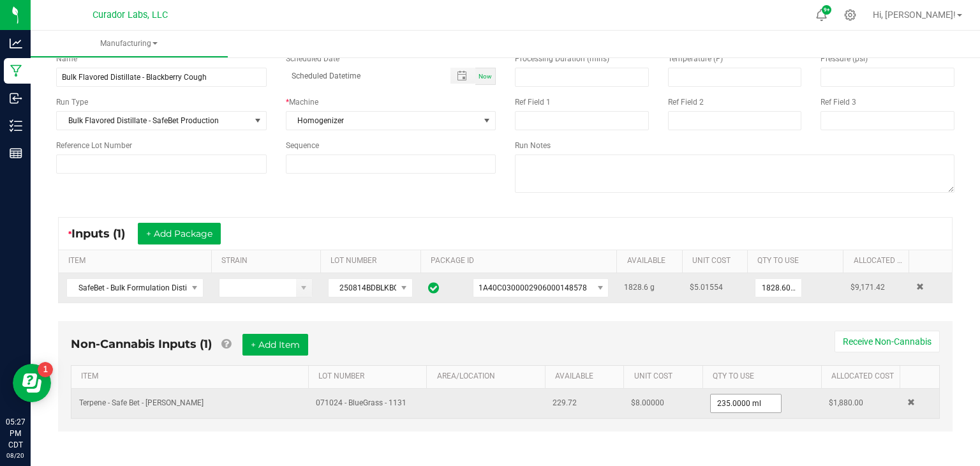
type input "235"
click at [741, 403] on input "235" at bounding box center [746, 403] width 70 height 18
type input "0"
click at [745, 401] on input "0" at bounding box center [746, 403] width 70 height 18
click at [733, 398] on input "1" at bounding box center [746, 403] width 70 height 18
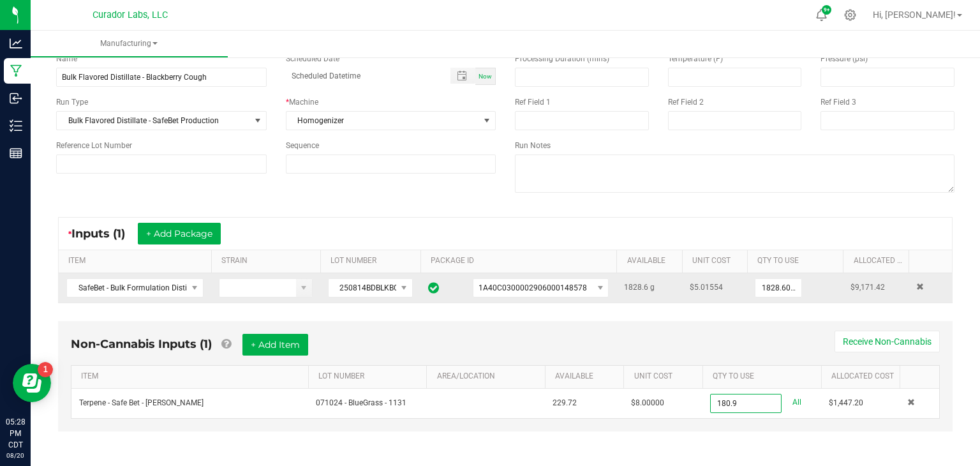
type input "180.9000 ml"
click at [746, 432] on div "Non-Cannabis Inputs (1) + Add Item Receive Non-Cannabis ITEM LOT NUMBER AREA/LO…" at bounding box center [506, 385] width 918 height 141
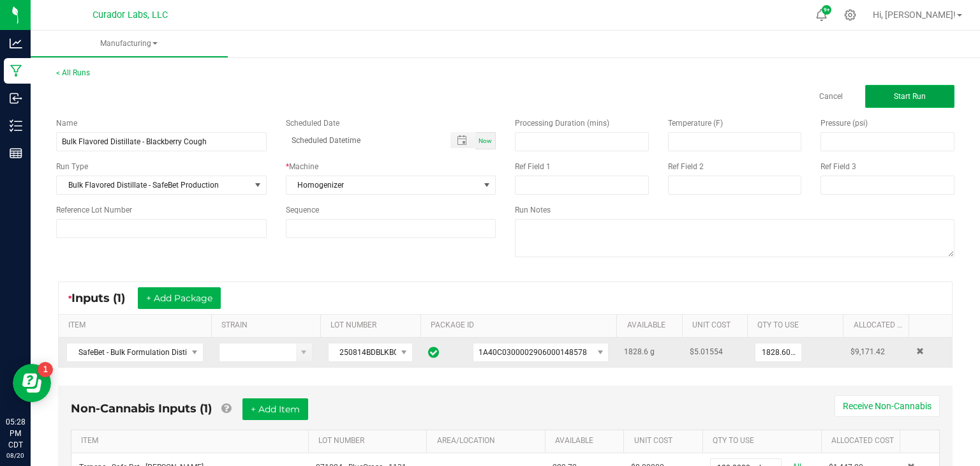
click at [920, 99] on span "Start Run" at bounding box center [910, 96] width 32 height 9
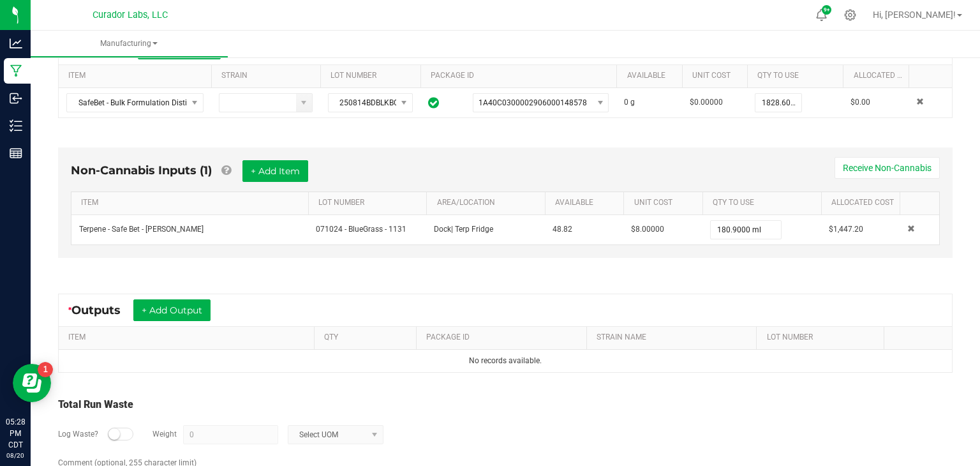
scroll to position [279, 0]
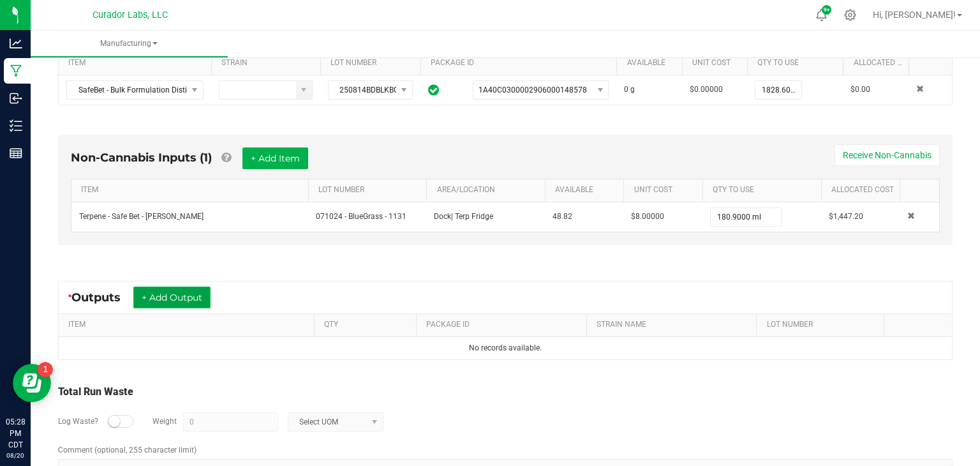
click at [181, 288] on button "+ Add Output" at bounding box center [171, 298] width 77 height 22
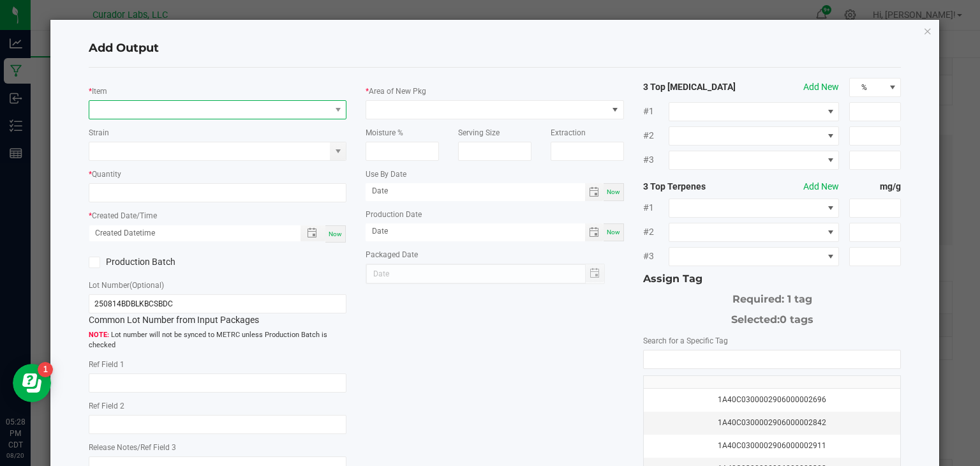
click at [303, 111] on span "NO DATA FOUND" at bounding box center [209, 110] width 241 height 18
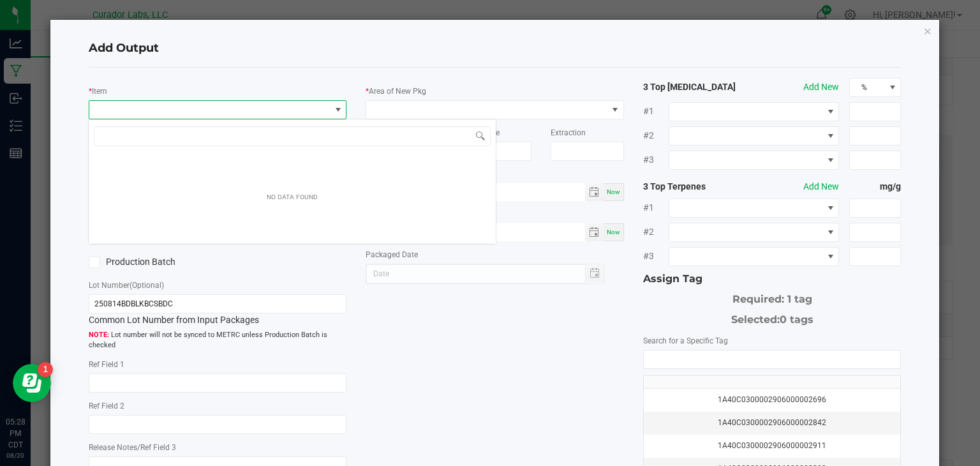
scroll to position [19, 258]
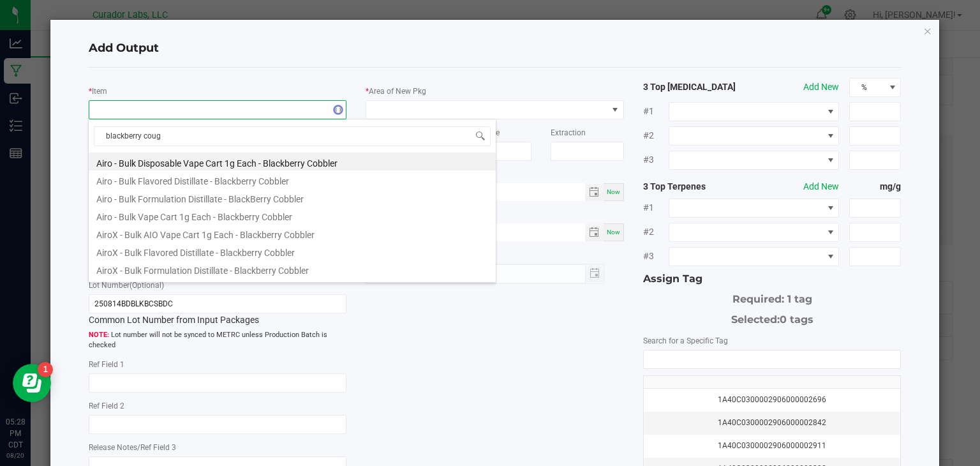
type input "blackberry cough"
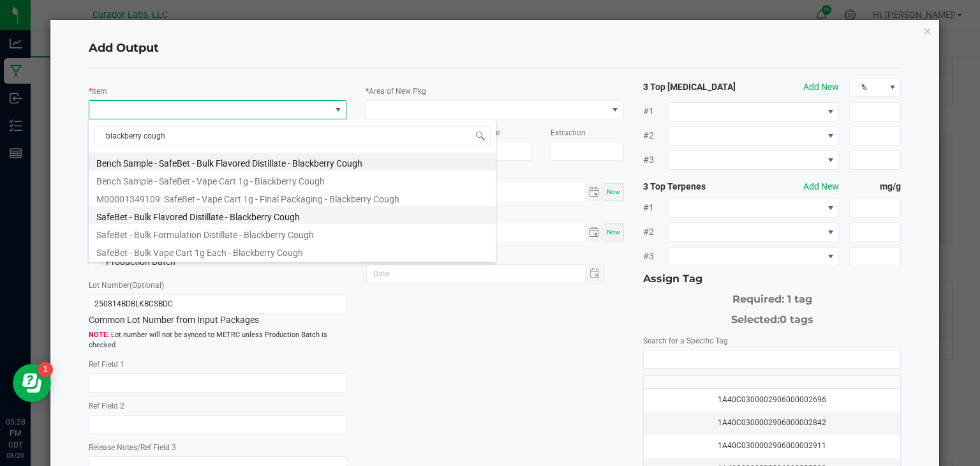
click at [214, 215] on li "SafeBet - Bulk Flavored Distillate - Blackberry Cough" at bounding box center [292, 215] width 407 height 18
type input "0.0000 g"
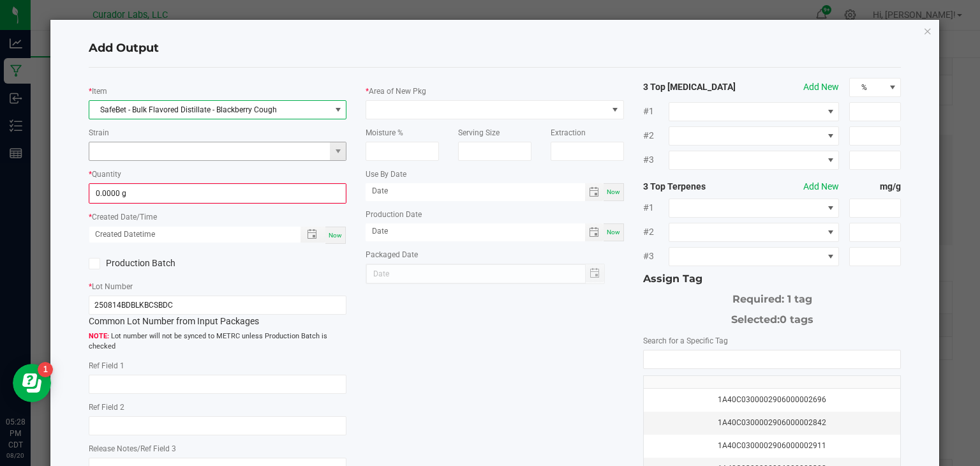
click at [312, 146] on input at bounding box center [209, 151] width 241 height 18
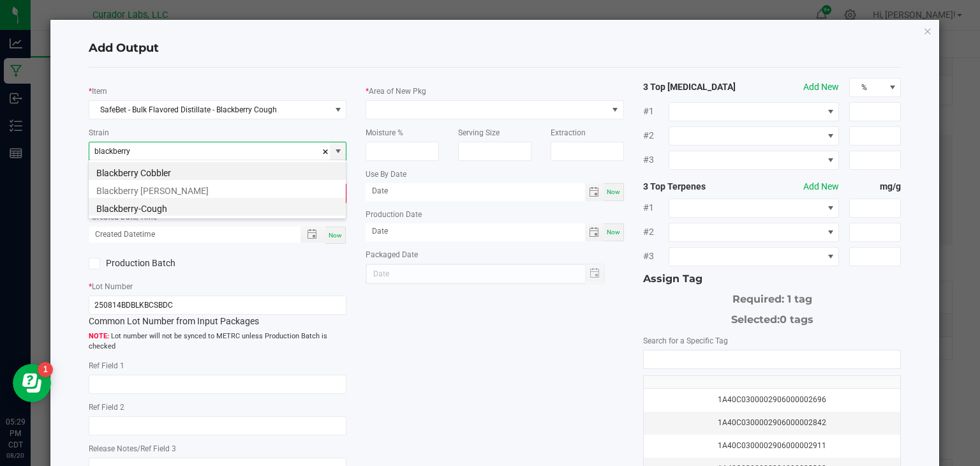
click at [208, 202] on li "Blackberry-Cough" at bounding box center [217, 207] width 257 height 18
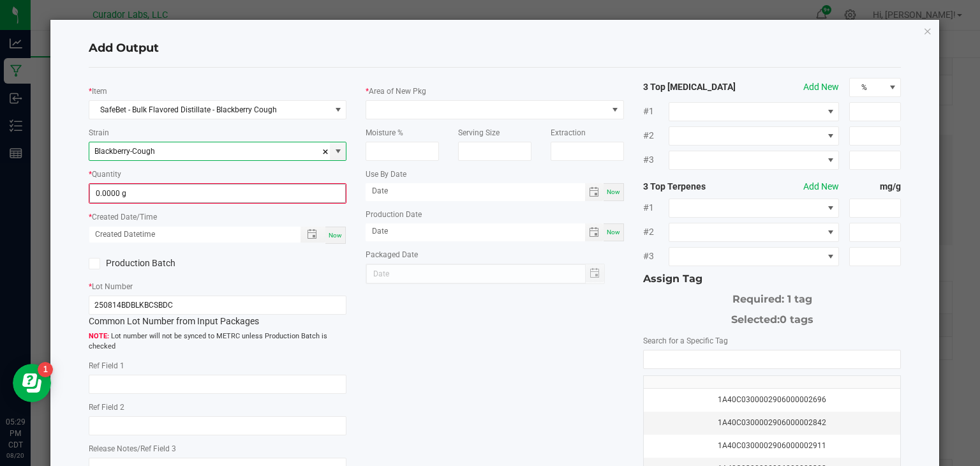
type input "Blackberry-Cough"
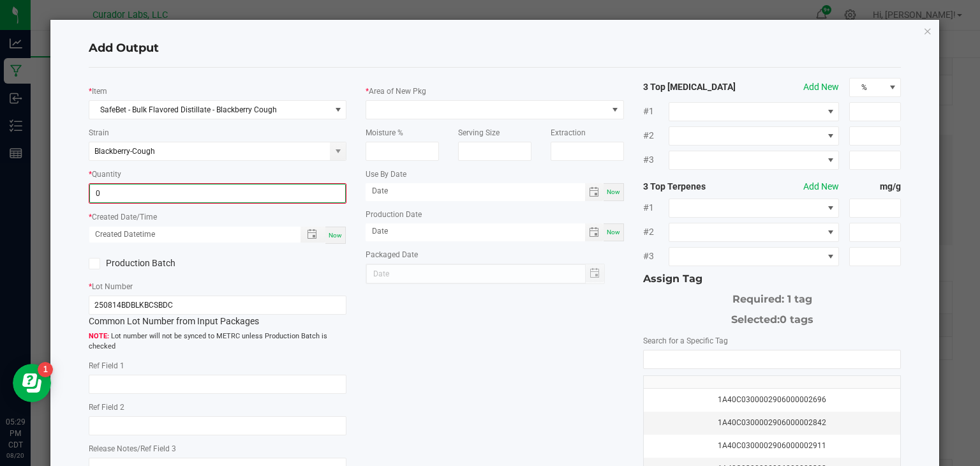
click at [285, 193] on input "0" at bounding box center [218, 193] width 256 height 18
type input "2004.9200 g"
click at [338, 230] on span "Now" at bounding box center [335, 233] width 13 height 7
type input "08/20/2025 5:29 PM"
type input "[DATE]"
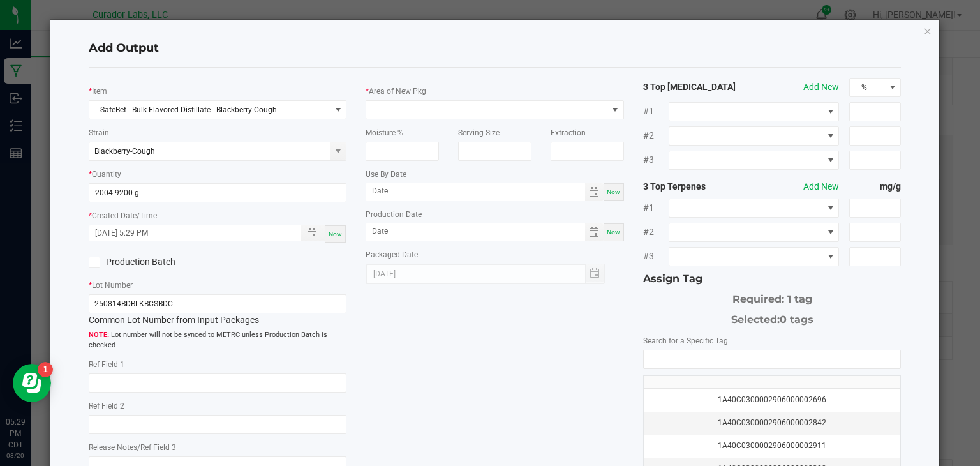
click at [97, 262] on icon at bounding box center [94, 262] width 8 height 0
click at [0, 0] on input "Production Batch" at bounding box center [0, 0] width 0 height 0
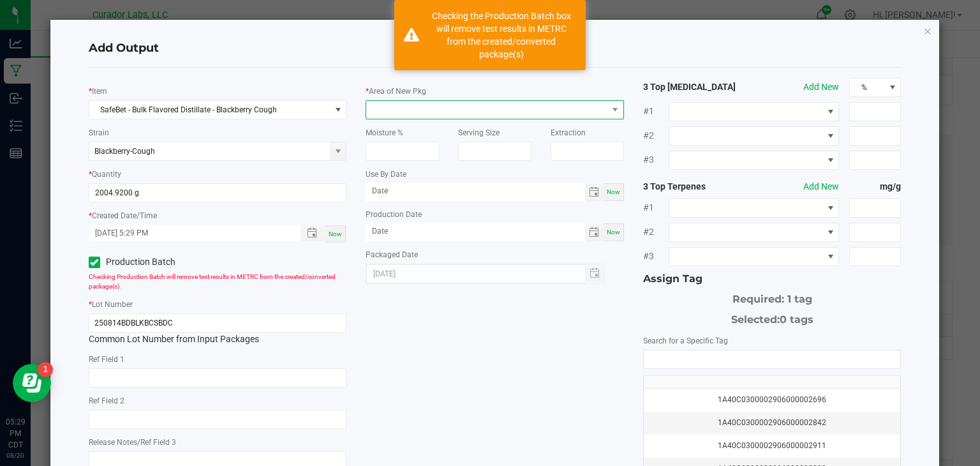
click at [417, 110] on span at bounding box center [486, 110] width 241 height 18
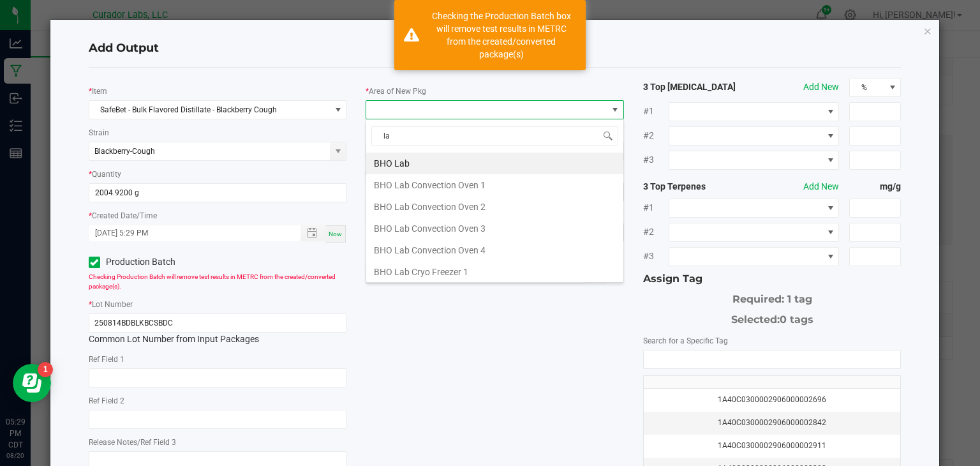
type input "lab"
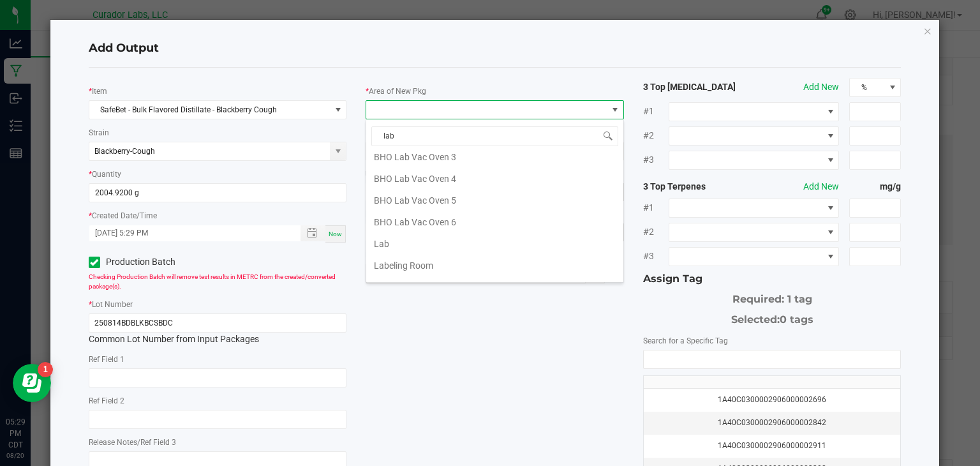
scroll to position [255, 0]
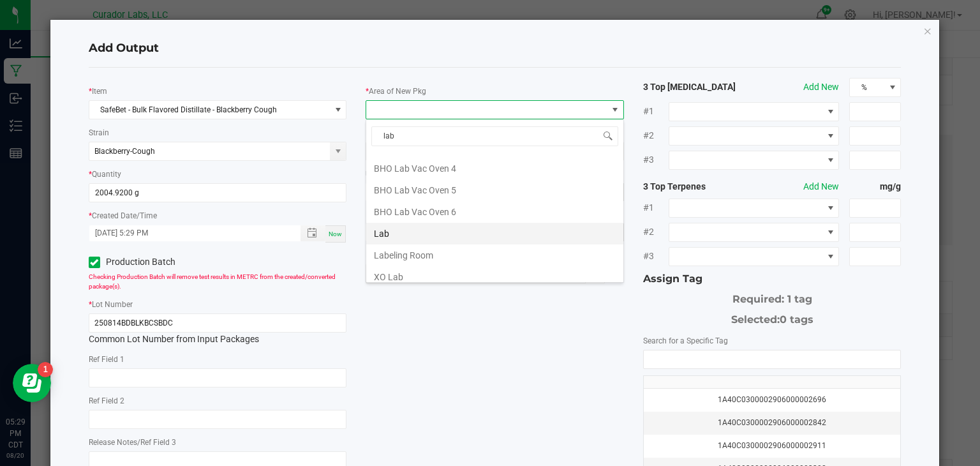
click at [407, 225] on li "Lab" at bounding box center [494, 234] width 257 height 22
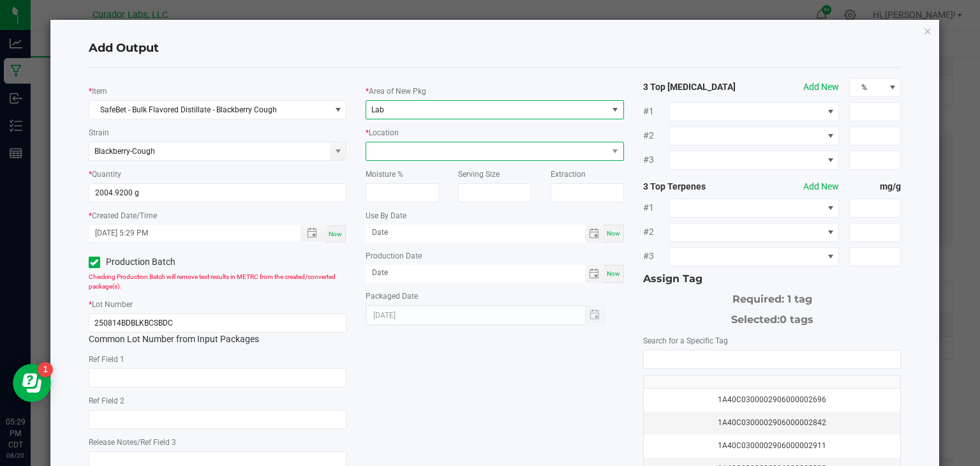
click at [499, 144] on span at bounding box center [486, 151] width 241 height 18
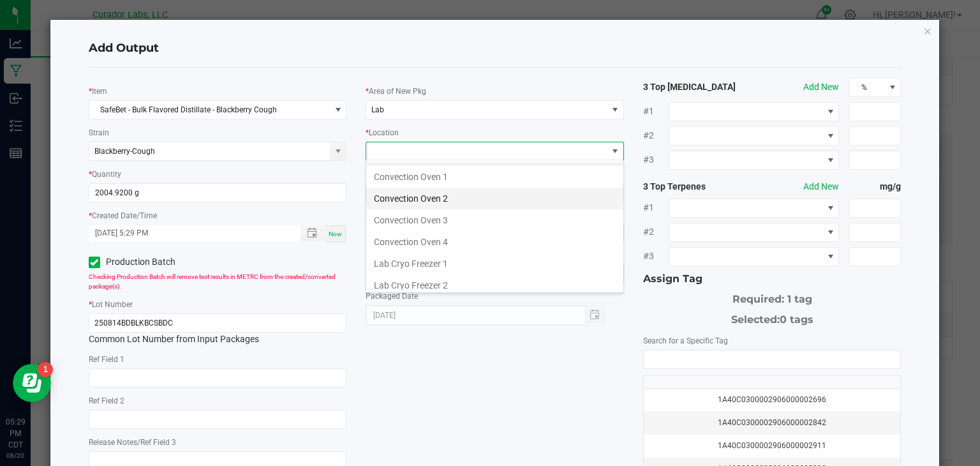
scroll to position [16, 0]
click at [485, 182] on li "Convection Oven 1" at bounding box center [494, 179] width 257 height 22
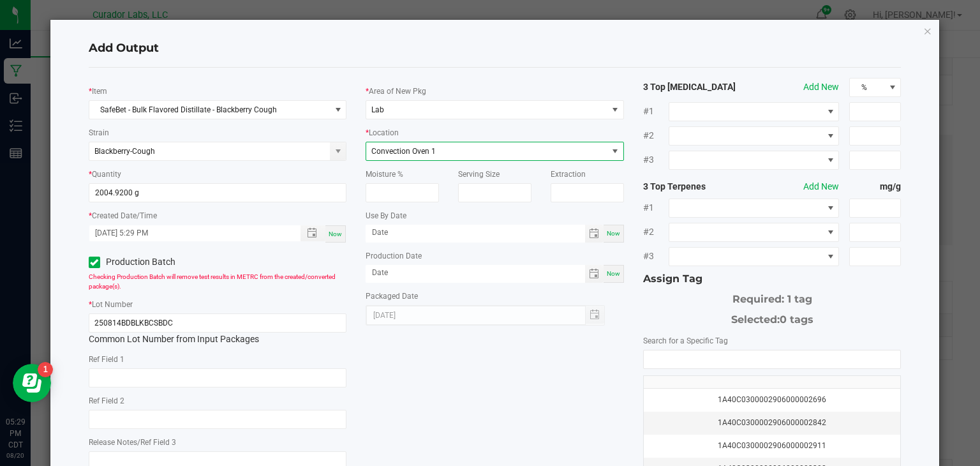
click at [618, 234] on span "Now" at bounding box center [613, 233] width 13 height 7
click at [537, 229] on input "[DATE]" at bounding box center [476, 233] width 220 height 16
type input "[DATE]"
click at [613, 270] on span "Now" at bounding box center [613, 273] width 13 height 7
type input "[DATE]"
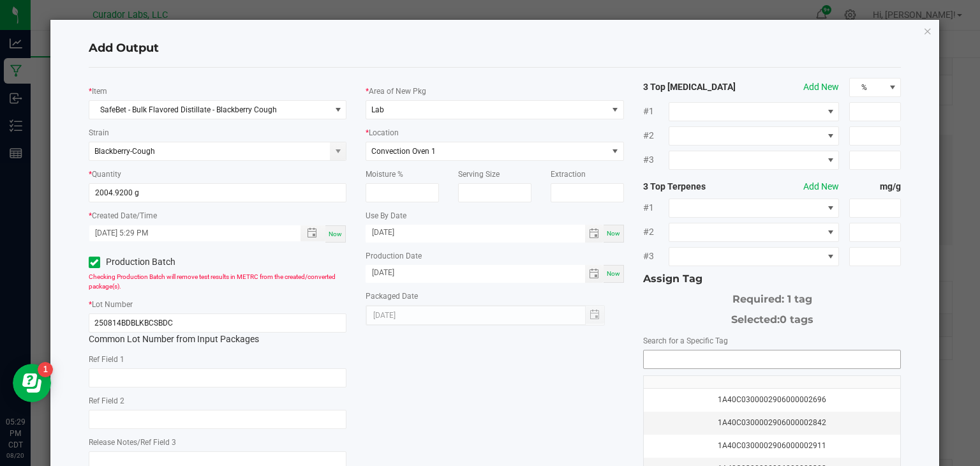
click at [652, 358] on input "NO DATA FOUND" at bounding box center [772, 359] width 257 height 18
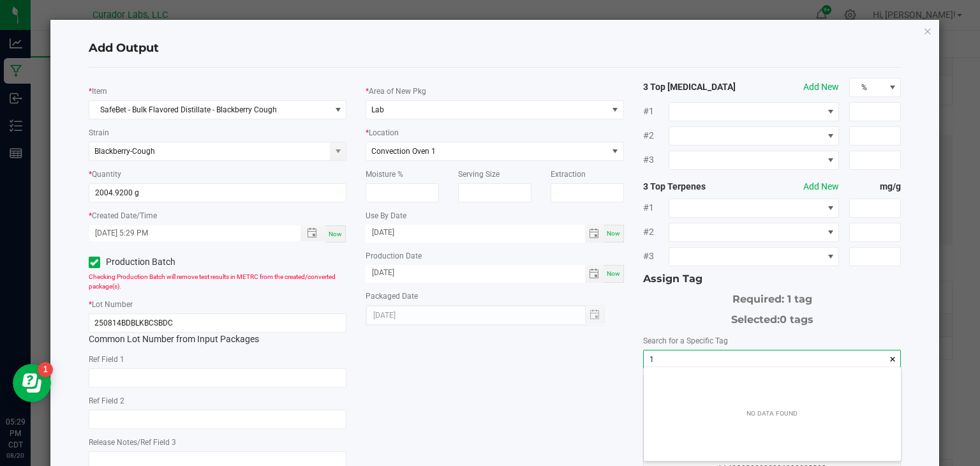
scroll to position [18, 257]
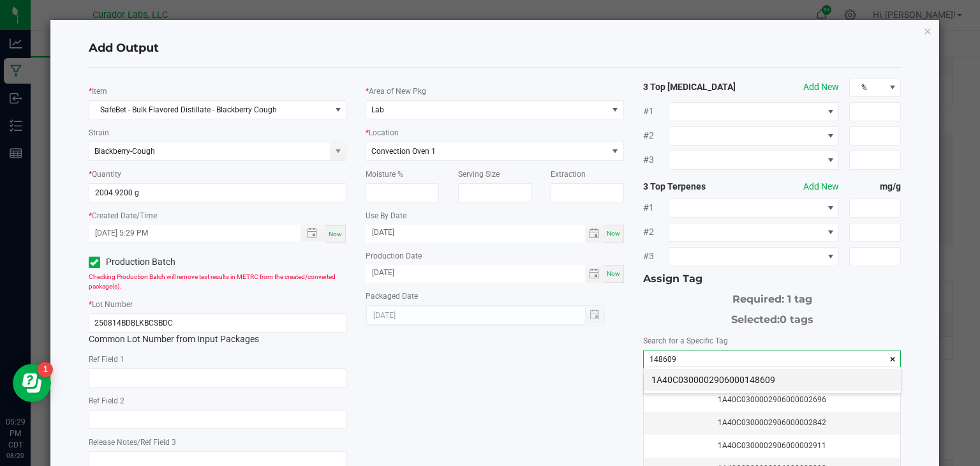
click at [666, 378] on li "1A40C0300002906000148609" at bounding box center [772, 380] width 257 height 22
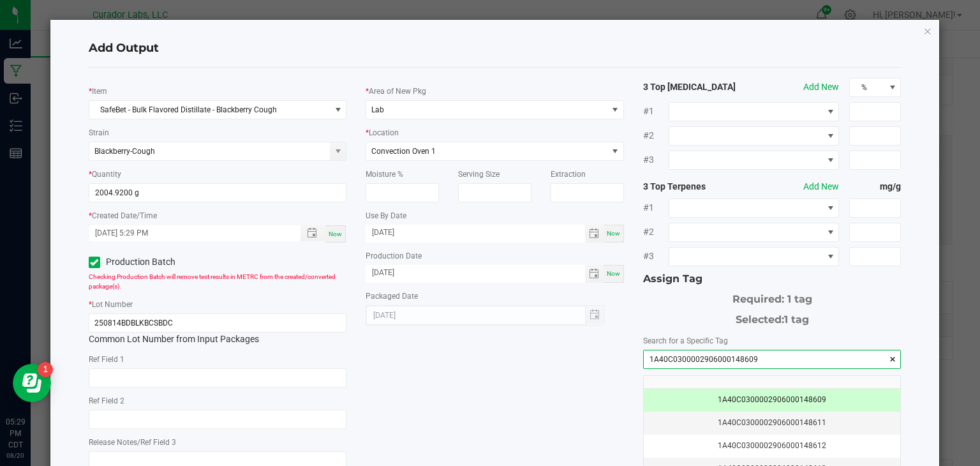
type input "1A40C0300002906000148609"
click at [498, 415] on div "* Item SafeBet - Bulk Flavored Distillate - Blackberry Cough Strain Blackberry-…" at bounding box center [495, 307] width 832 height 458
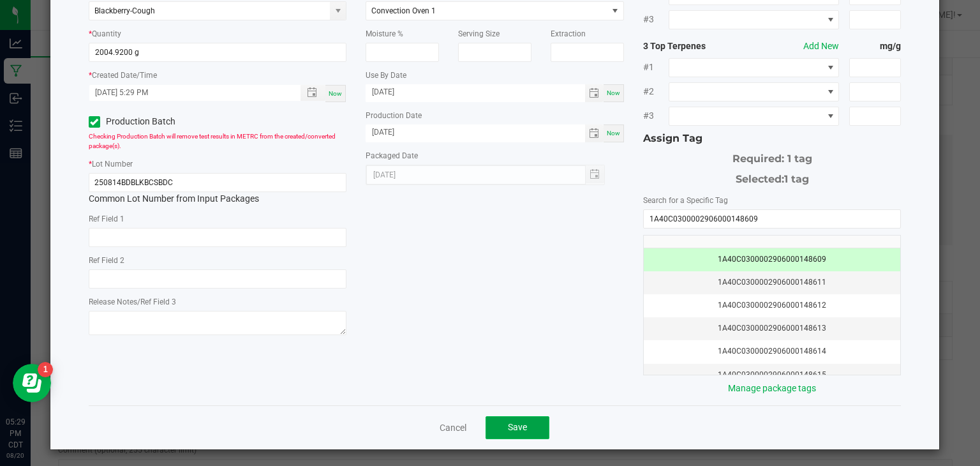
click at [504, 419] on button "Save" at bounding box center [518, 427] width 64 height 23
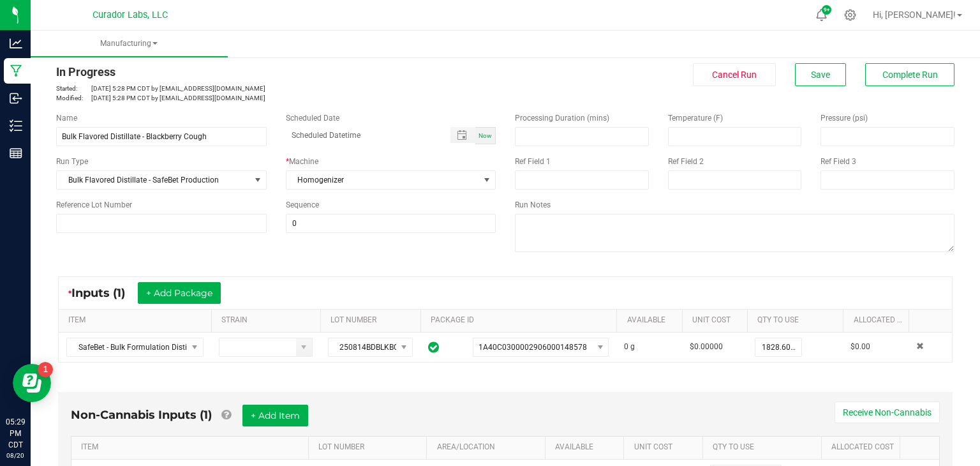
scroll to position [0, 0]
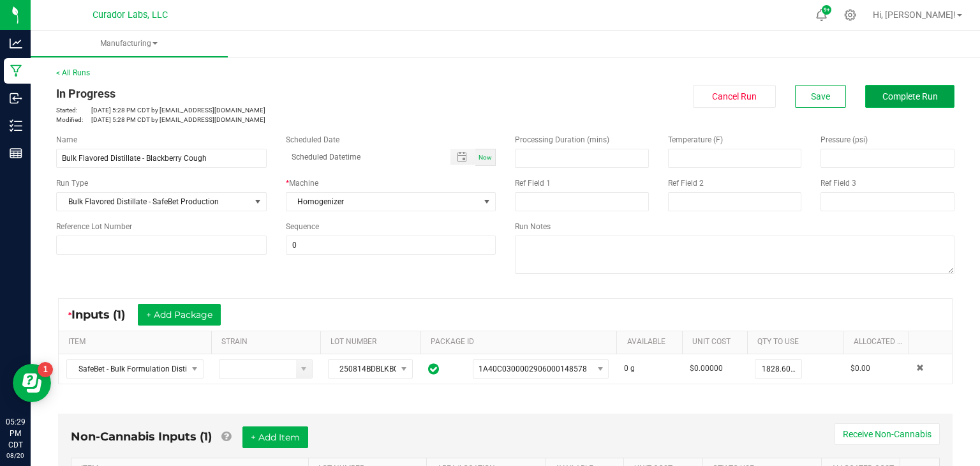
click at [902, 99] on span "Complete Run" at bounding box center [911, 96] width 56 height 10
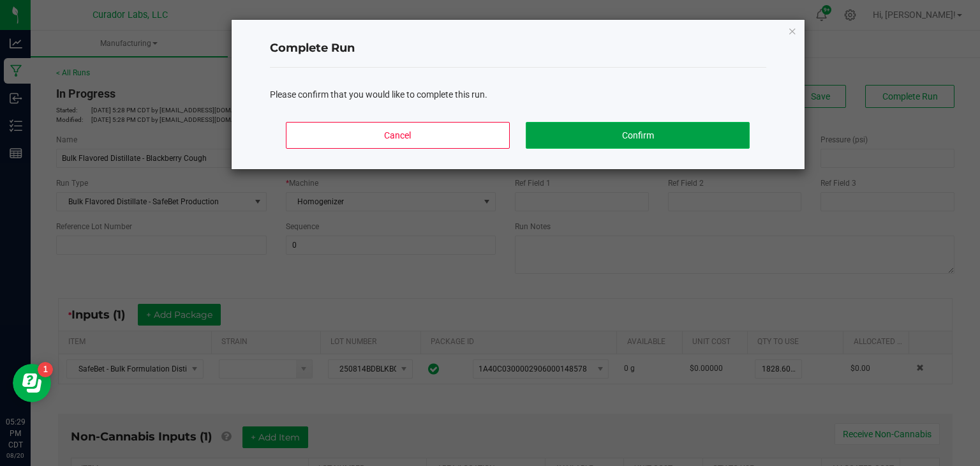
click at [662, 128] on button "Confirm" at bounding box center [637, 135] width 223 height 27
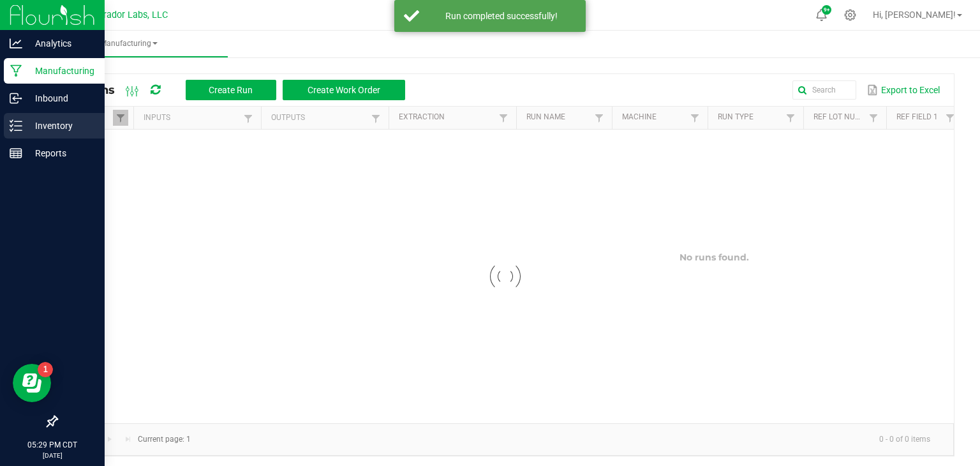
click at [20, 130] on icon at bounding box center [16, 125] width 13 height 13
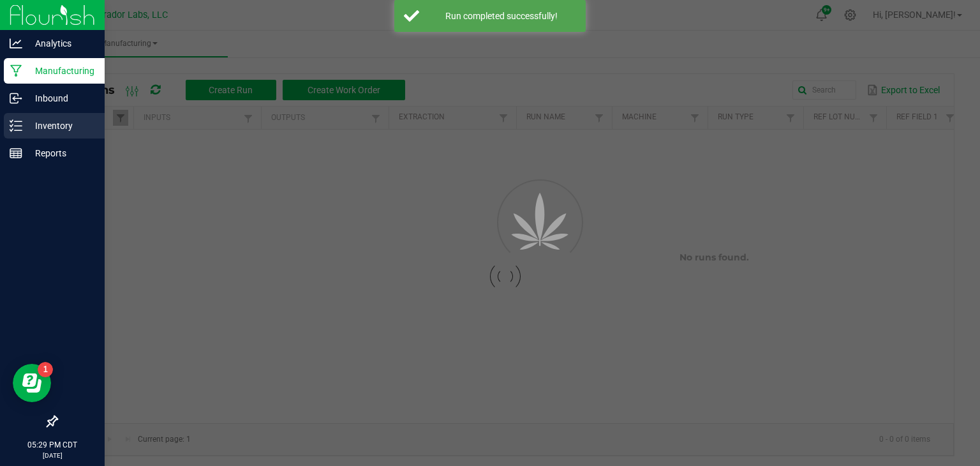
click at [20, 130] on icon at bounding box center [16, 125] width 13 height 13
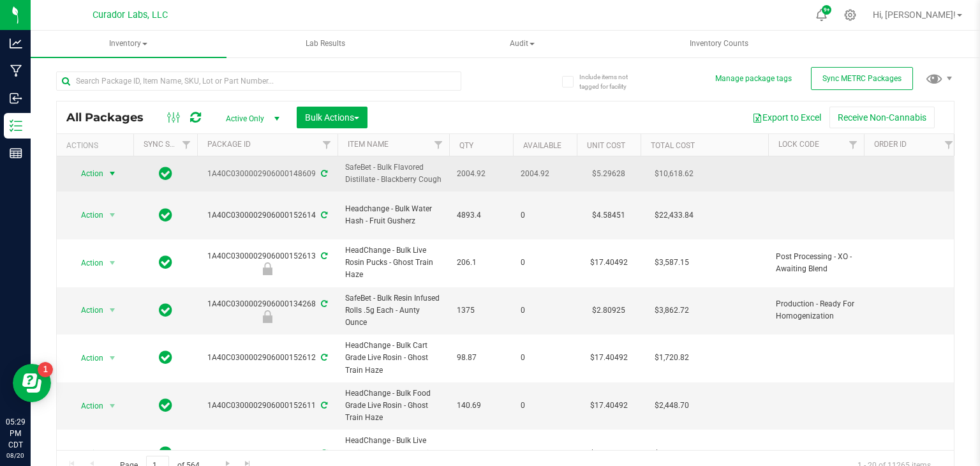
click at [98, 176] on span "Action" at bounding box center [87, 174] width 34 height 18
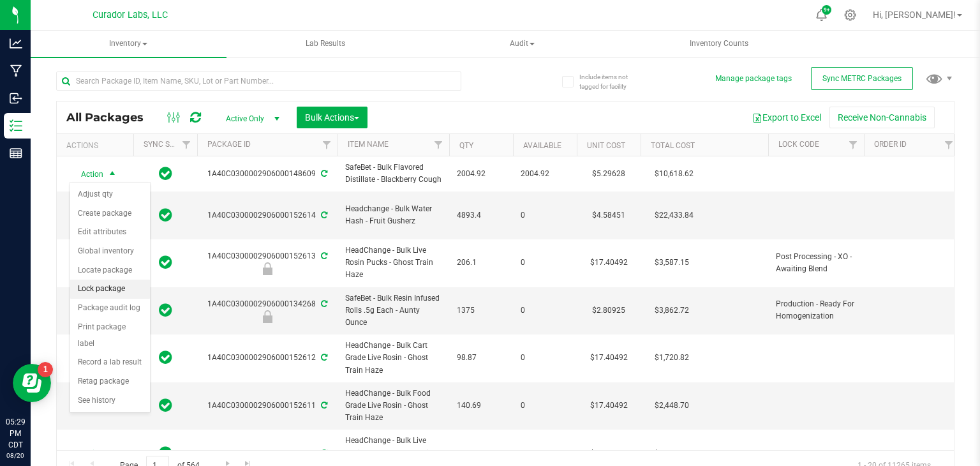
click at [107, 287] on li "Lock package" at bounding box center [110, 289] width 80 height 19
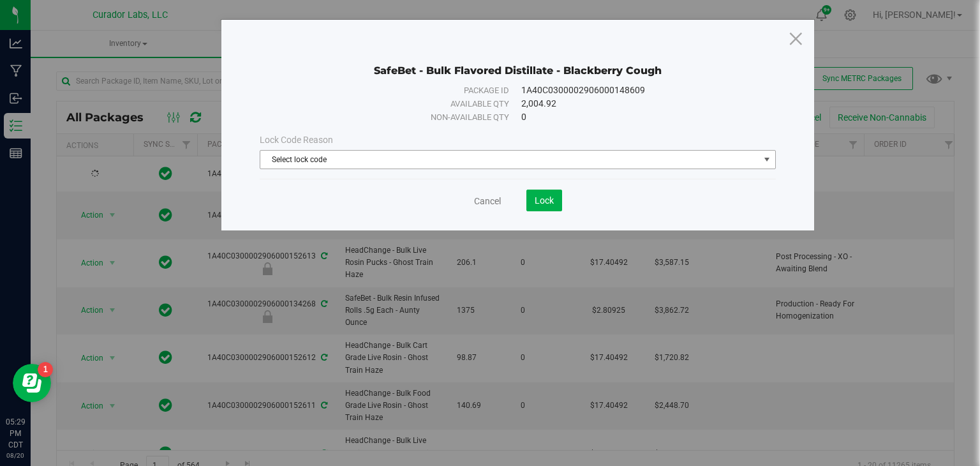
click at [419, 161] on span "Select lock code" at bounding box center [509, 160] width 499 height 18
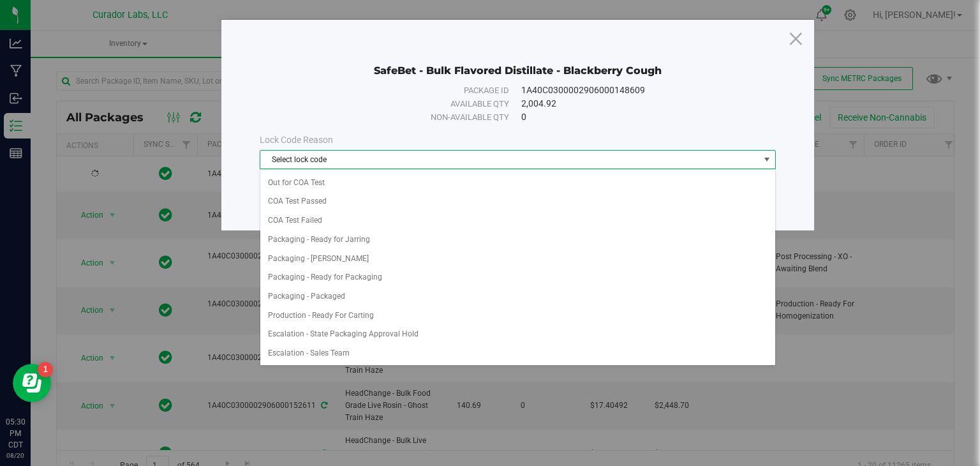
scroll to position [513, 0]
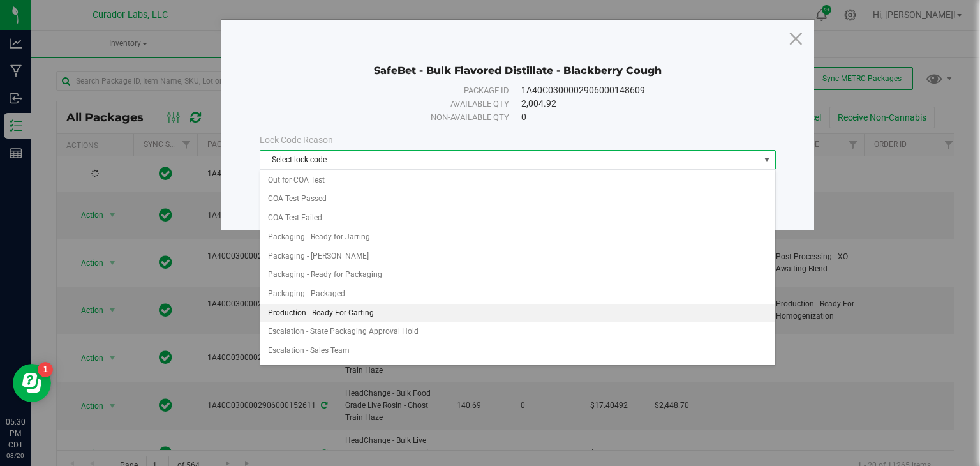
click at [406, 304] on li "Production - Ready For Carting" at bounding box center [517, 313] width 515 height 19
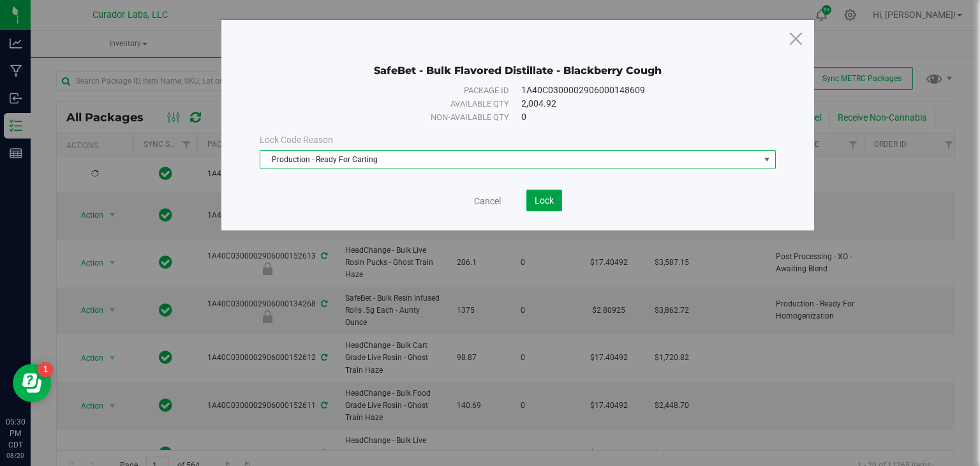
click at [548, 204] on button "Lock" at bounding box center [545, 201] width 36 height 22
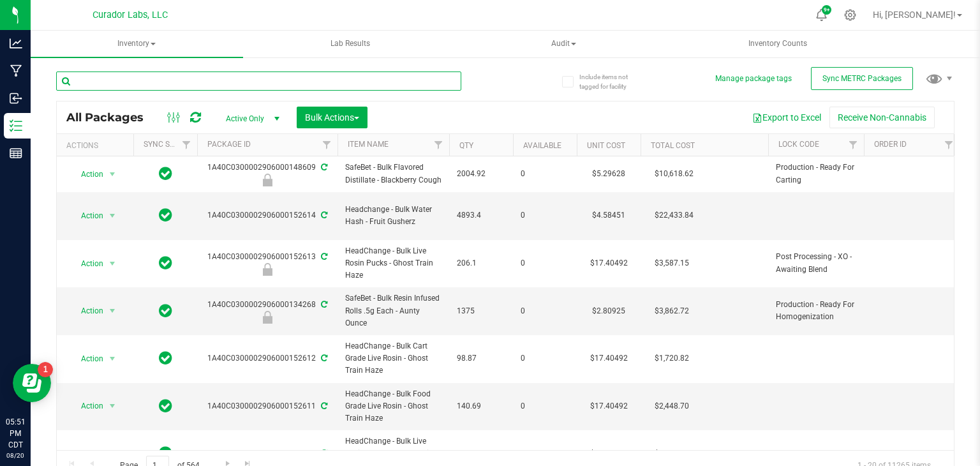
click at [358, 83] on input "text" at bounding box center [258, 80] width 405 height 19
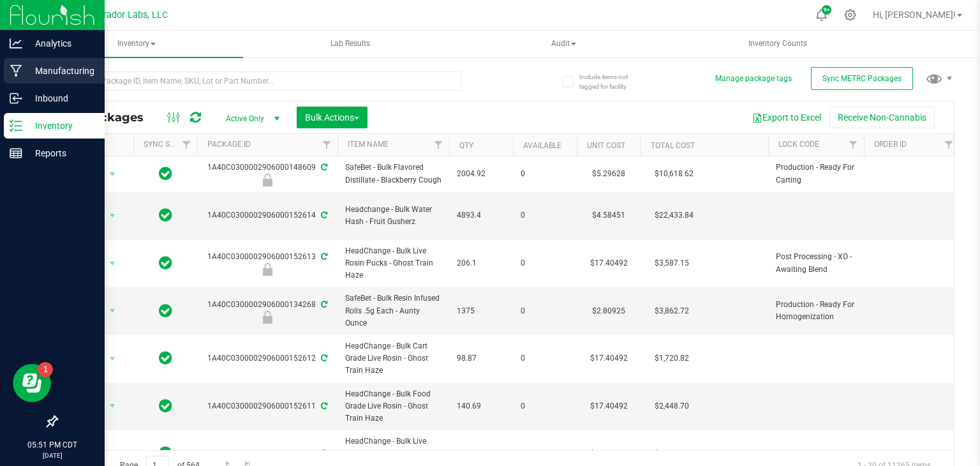
click at [31, 78] on div "Manufacturing" at bounding box center [54, 71] width 101 height 26
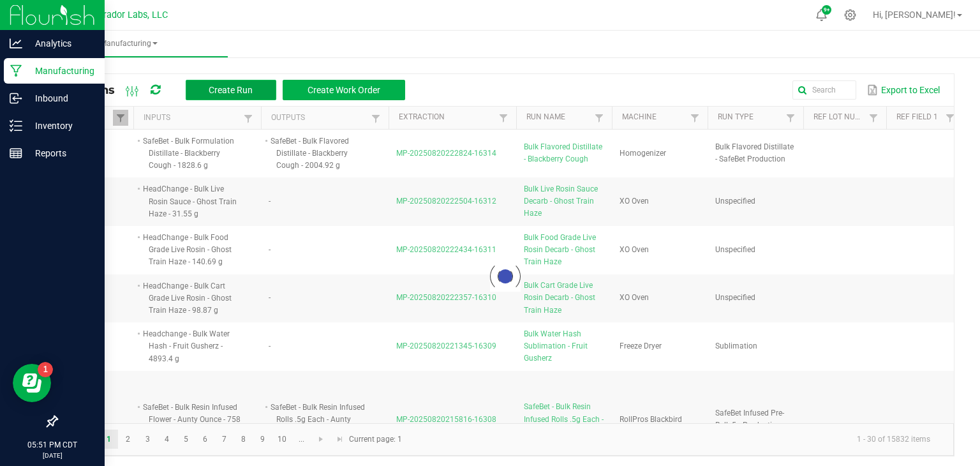
click at [227, 87] on span "Create Run" at bounding box center [231, 90] width 44 height 10
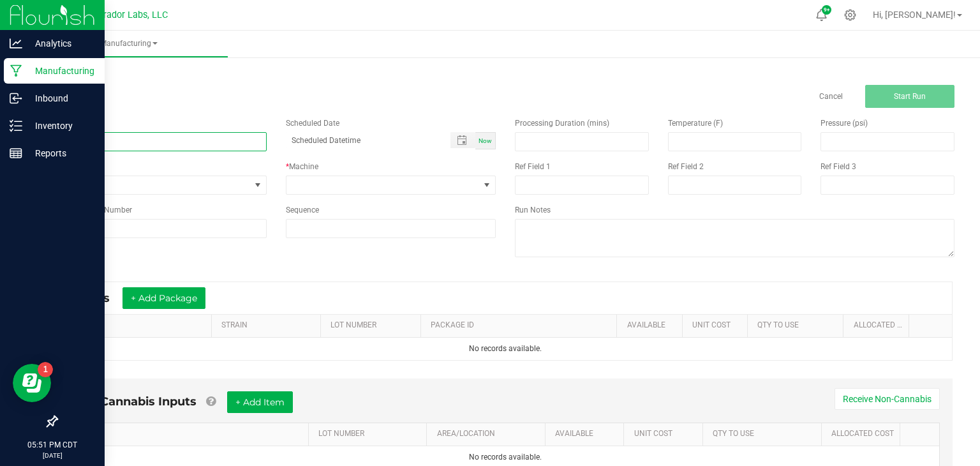
click at [238, 141] on input at bounding box center [161, 141] width 211 height 19
type input "Bulk Formulation Distillate - Mystical Melody"
click at [232, 190] on span "None" at bounding box center [153, 185] width 193 height 18
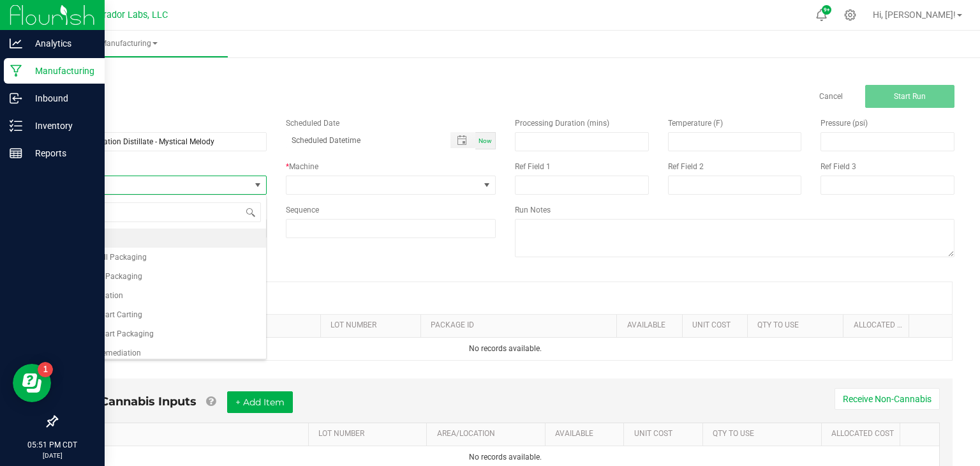
scroll to position [19, 210]
type input "for"
click at [216, 238] on li "Airo Formulation" at bounding box center [161, 237] width 209 height 19
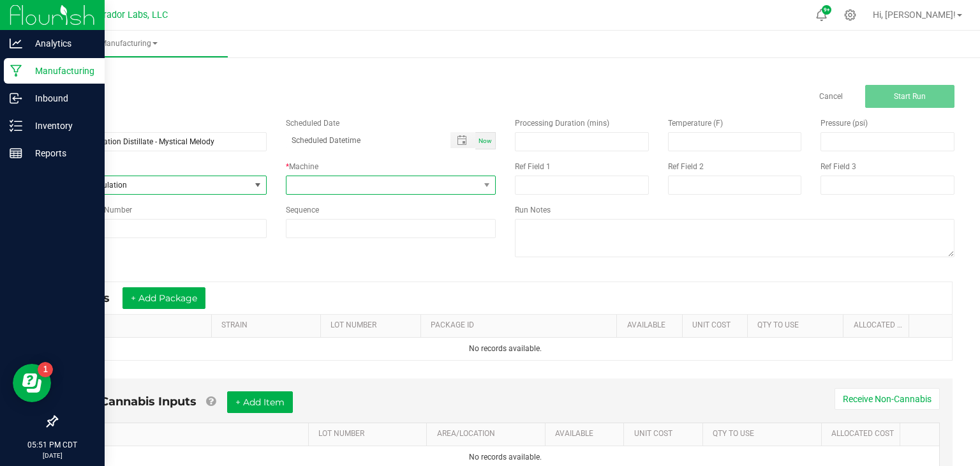
click at [311, 184] on span at bounding box center [383, 185] width 193 height 18
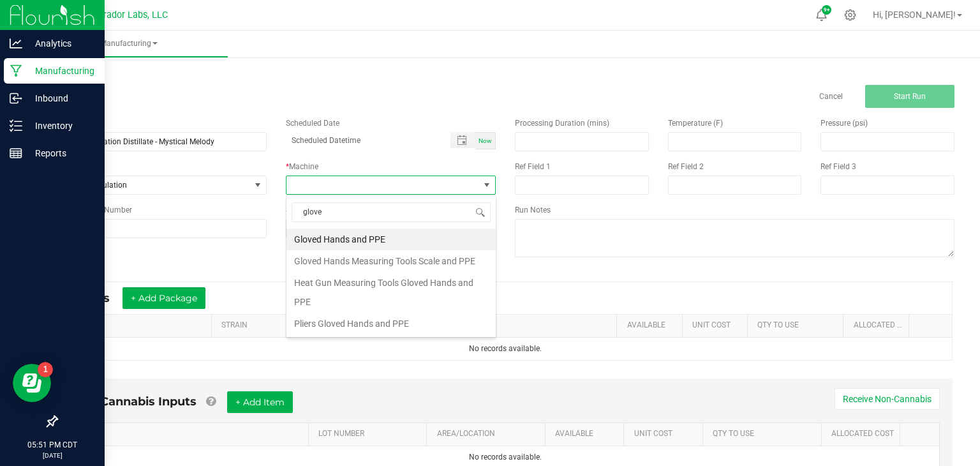
type input "gloved"
click at [329, 259] on li "Gloved Hands Measuring Tools Scale and PPE" at bounding box center [391, 261] width 209 height 22
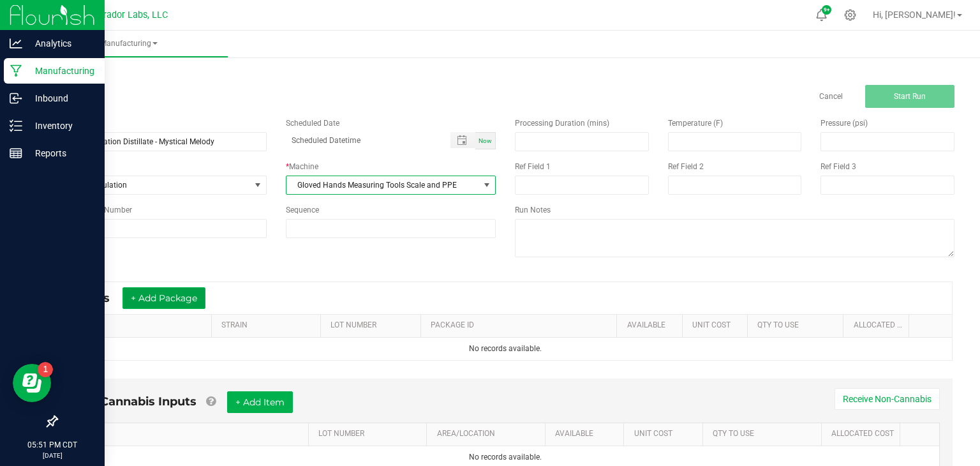
click at [184, 288] on button "+ Add Package" at bounding box center [164, 298] width 83 height 22
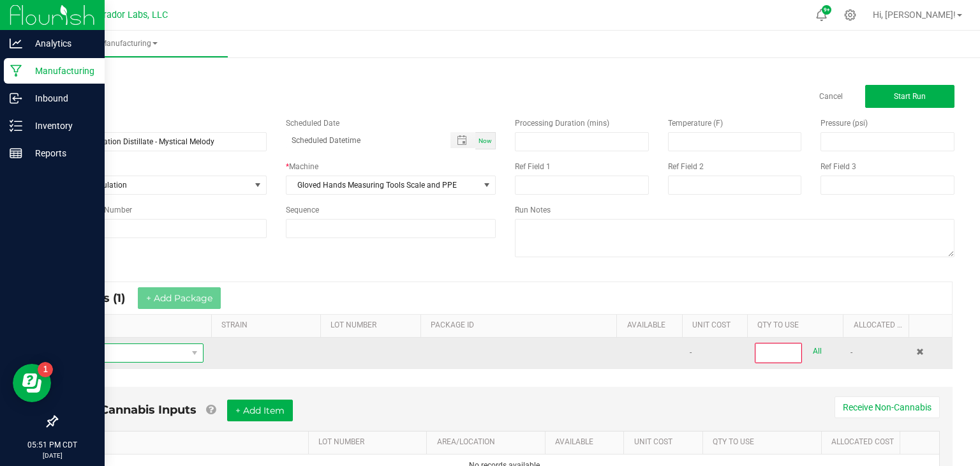
click at [181, 349] on span "NO DATA FOUND" at bounding box center [127, 353] width 120 height 18
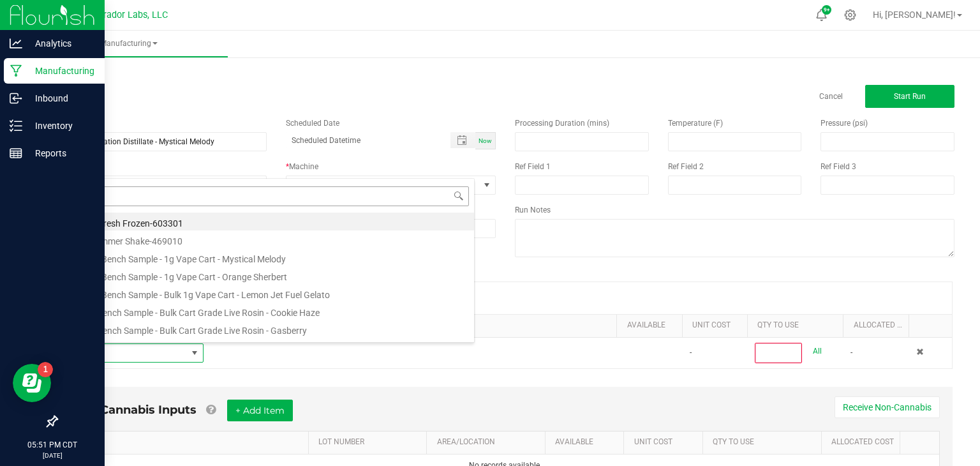
click at [364, 201] on input at bounding box center [270, 196] width 397 height 20
type input "bulk disti"
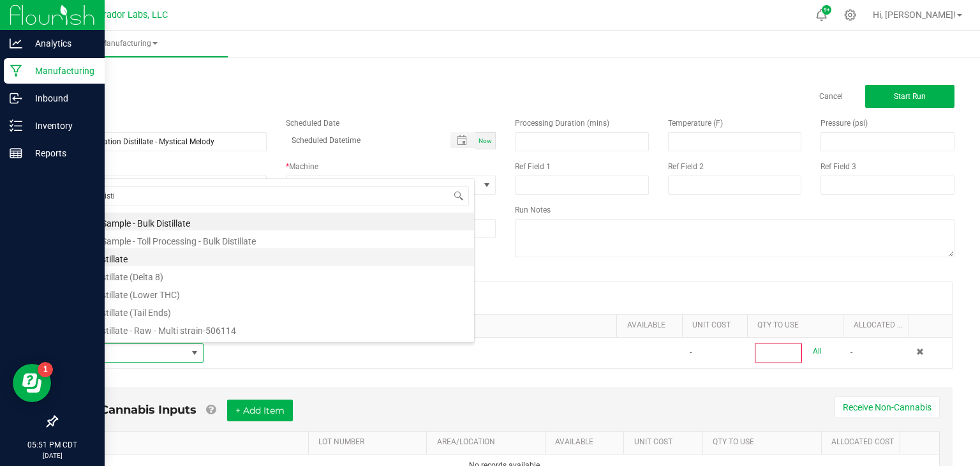
click at [234, 262] on li "Bulk Distillate" at bounding box center [270, 257] width 407 height 18
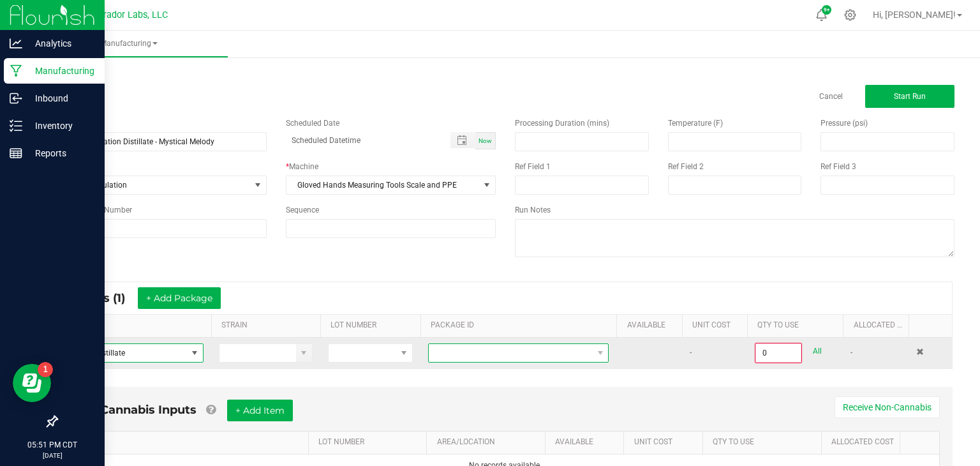
click at [527, 344] on span at bounding box center [510, 353] width 163 height 18
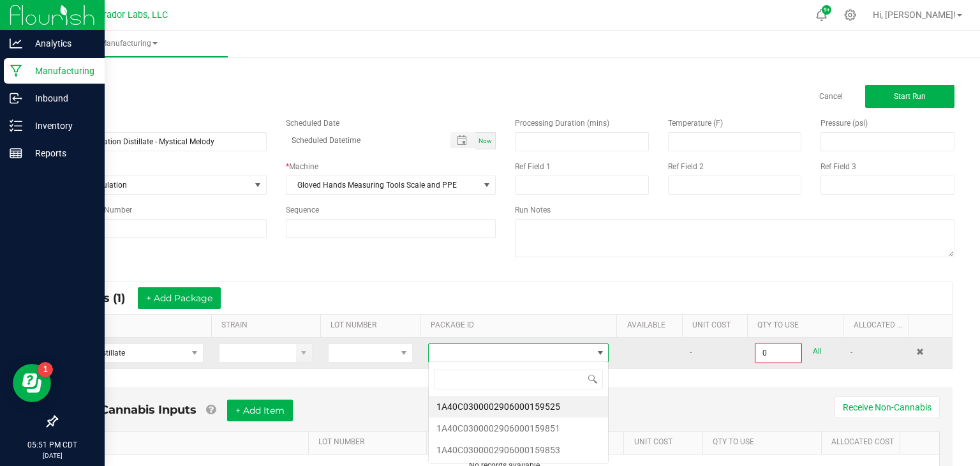
scroll to position [19, 181]
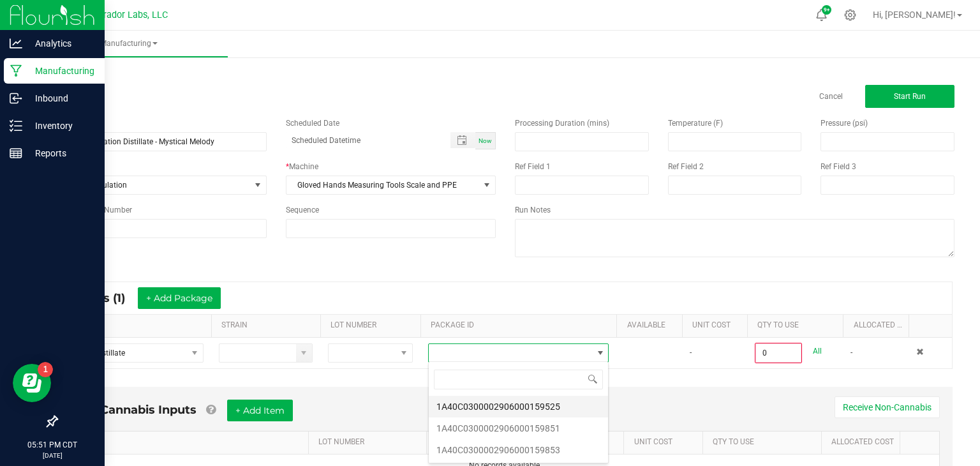
click at [537, 408] on li "1A40C0300002906000159525" at bounding box center [518, 407] width 179 height 22
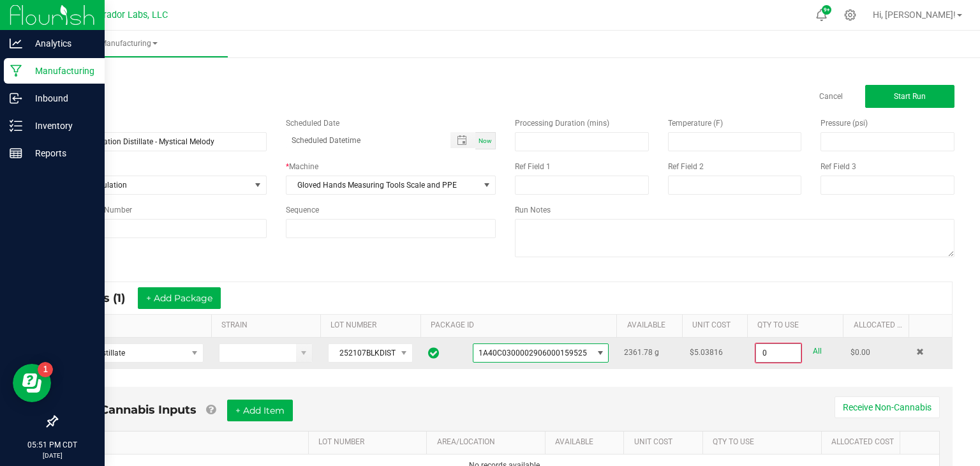
click at [765, 355] on input "0" at bounding box center [778, 353] width 45 height 18
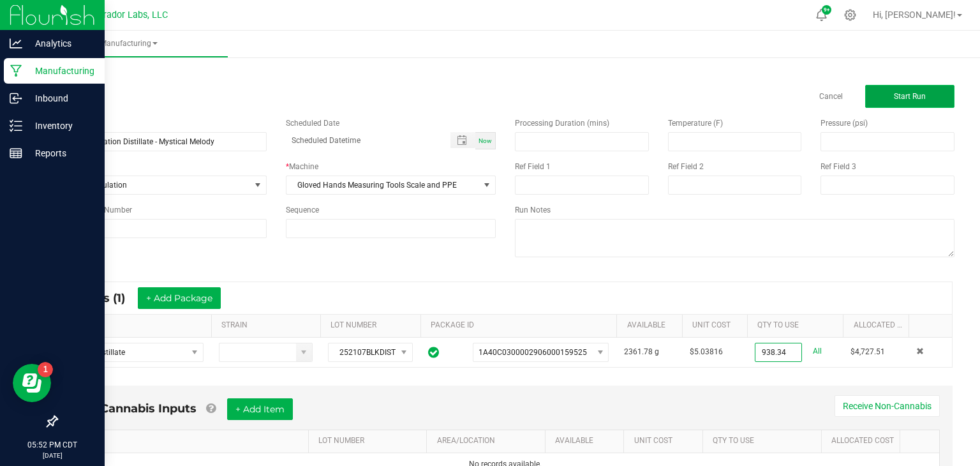
type input "938.3400 g"
click at [899, 103] on button "Start Run" at bounding box center [909, 96] width 89 height 23
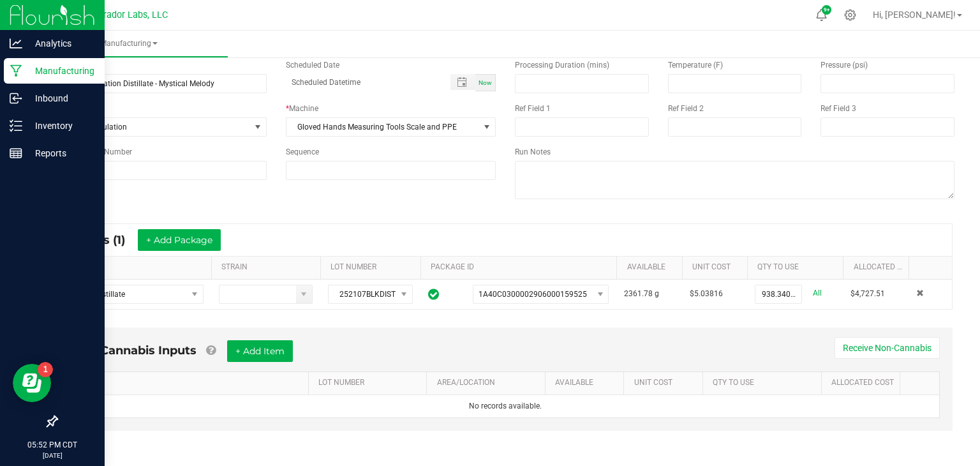
click at [653, 280] on td "2361.78 g" at bounding box center [649, 294] width 65 height 29
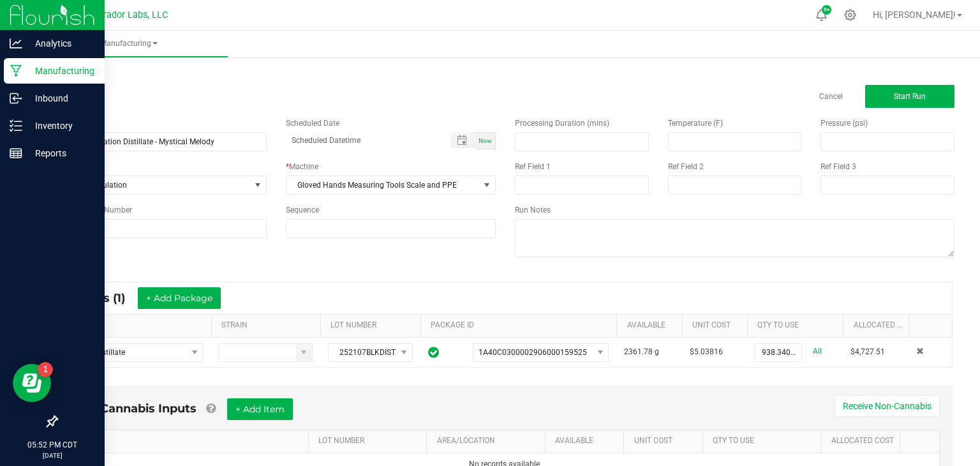
scroll to position [0, 0]
click at [902, 94] on span "Start Run" at bounding box center [910, 96] width 32 height 9
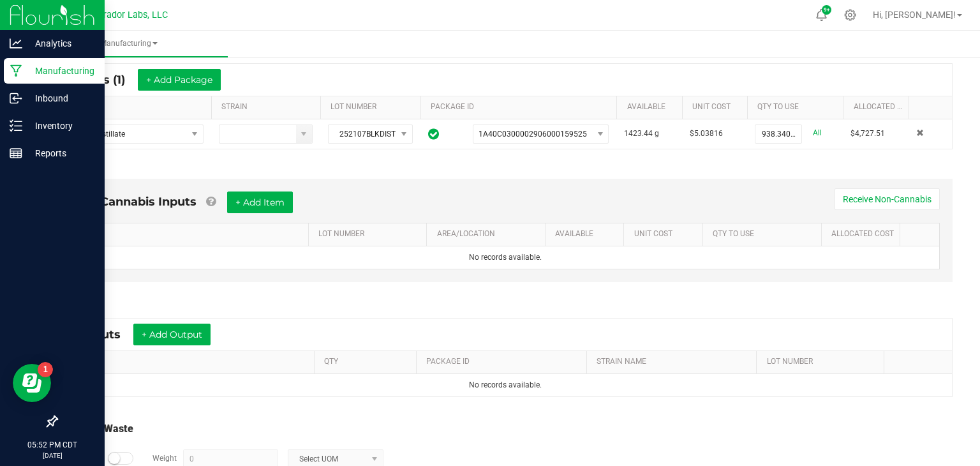
scroll to position [255, 0]
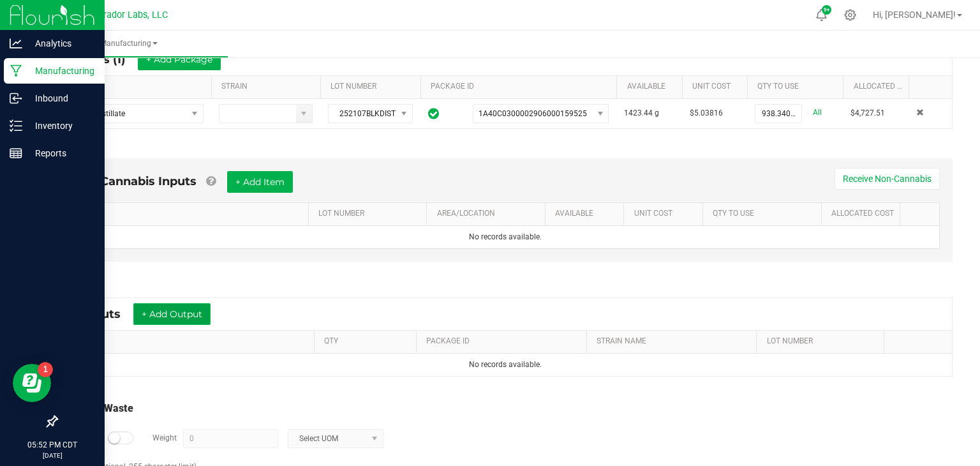
click at [181, 318] on button "+ Add Output" at bounding box center [171, 314] width 77 height 22
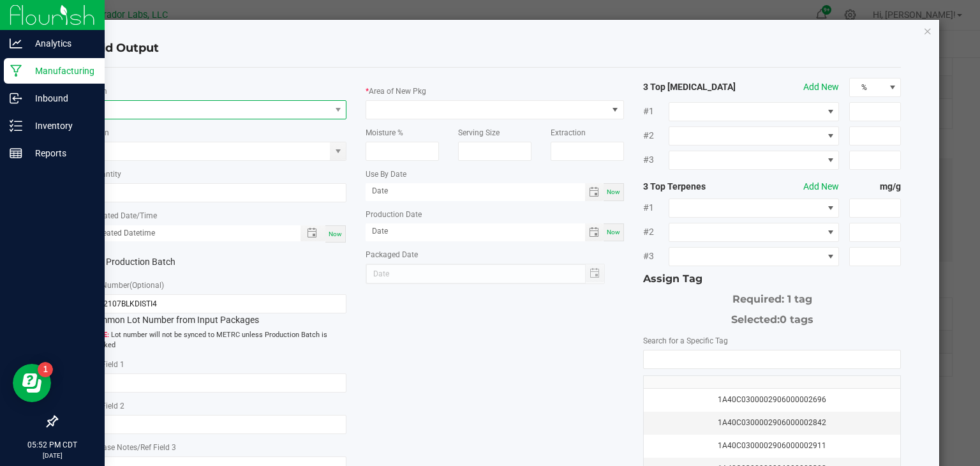
click at [315, 113] on span "NO DATA FOUND" at bounding box center [209, 110] width 241 height 18
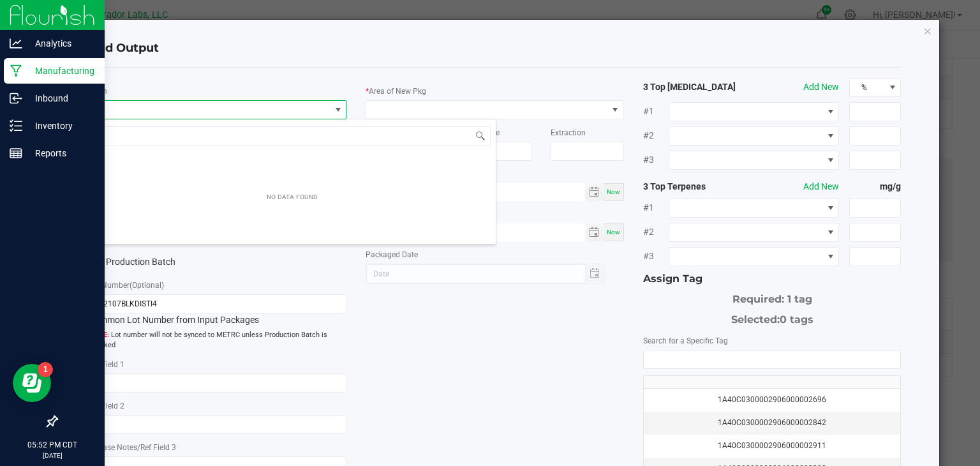
scroll to position [19, 258]
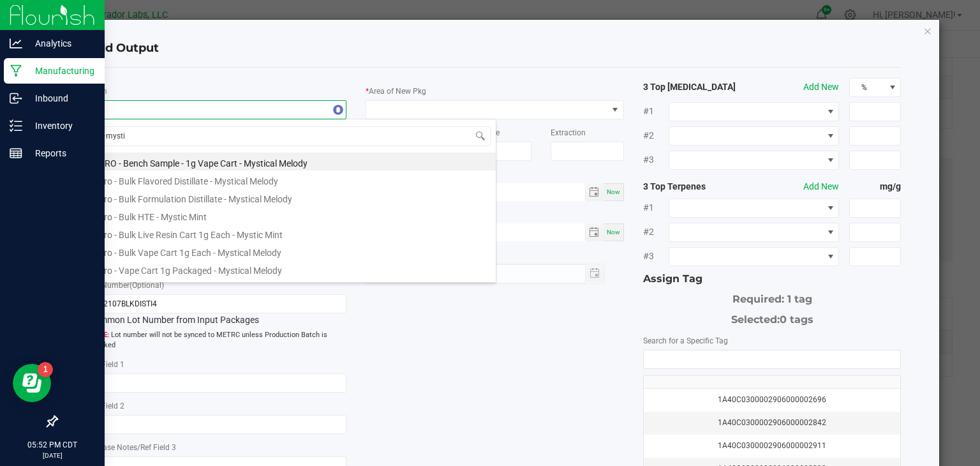
type input "mystic"
click at [219, 202] on li "Airo - Bulk Formulation Distillate - Mystical Melody" at bounding box center [292, 197] width 407 height 18
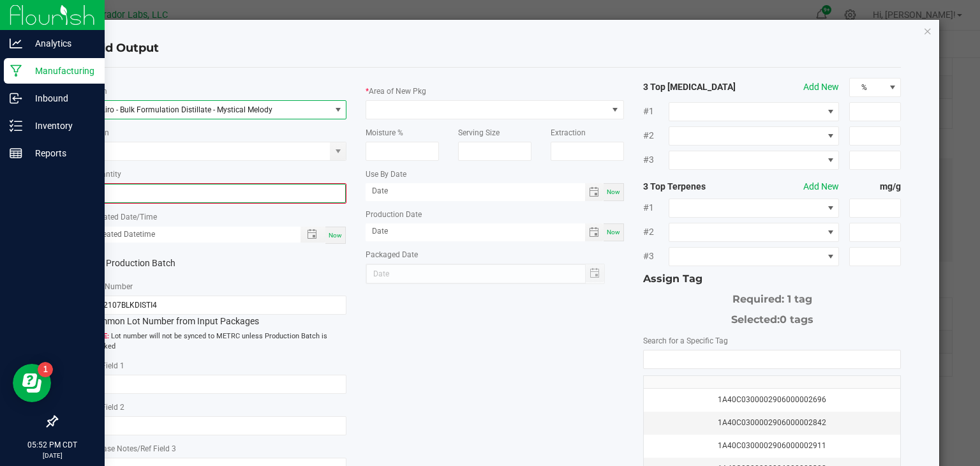
click at [247, 189] on input "0" at bounding box center [218, 193] width 256 height 18
click at [338, 232] on span "Now" at bounding box center [335, 233] width 13 height 7
type input "938.3400 g"
type input "08/20/2025 5:52 PM"
type input "[DATE]"
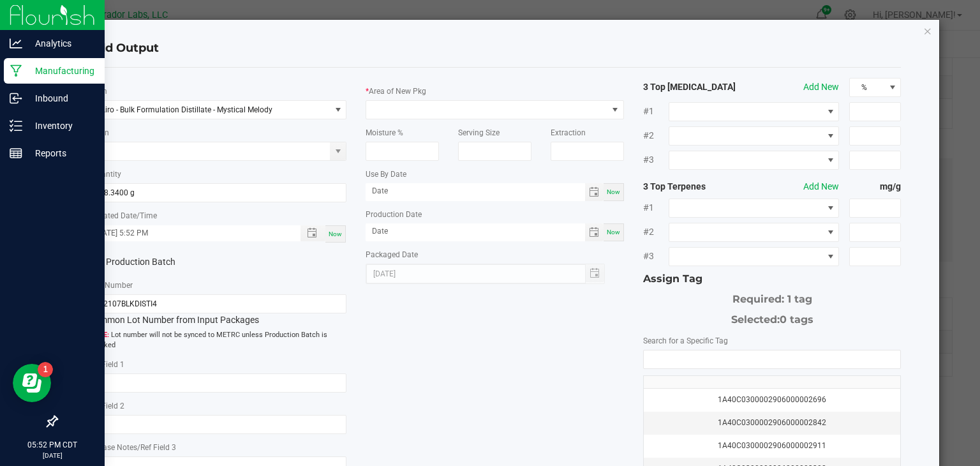
click at [87, 258] on div "Production Batch" at bounding box center [148, 262] width 138 height 19
click at [91, 262] on icon at bounding box center [94, 262] width 8 height 0
click at [0, 0] on input "Production Batch" at bounding box center [0, 0] width 0 height 0
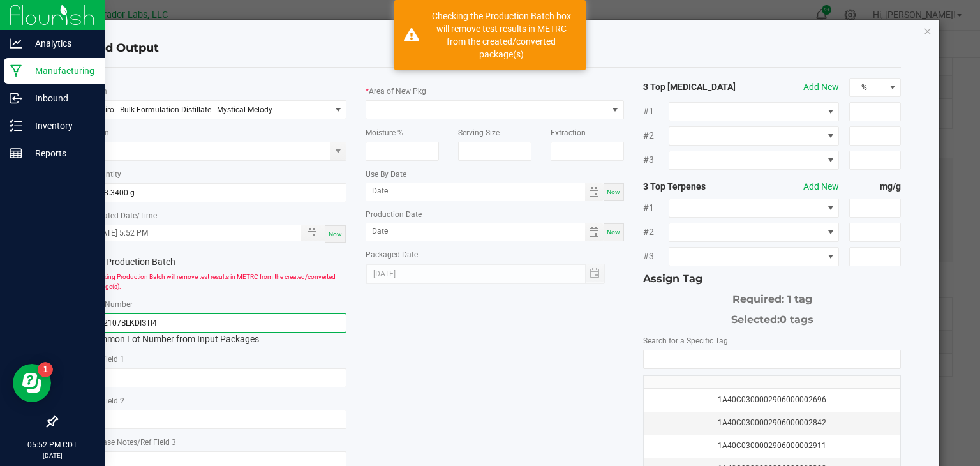
click at [174, 325] on input "252107BLKDISTI4" at bounding box center [218, 322] width 258 height 19
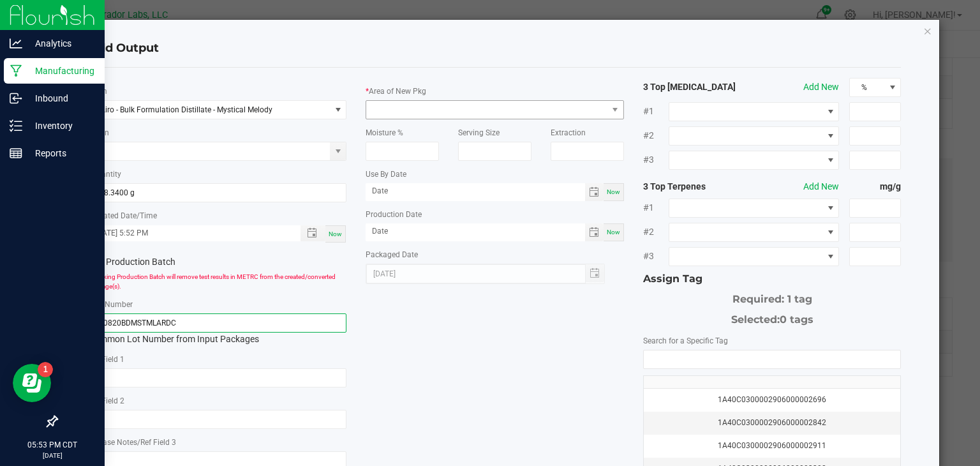
type input "250820BDMSTMLARDC"
click at [421, 111] on span at bounding box center [486, 110] width 241 height 18
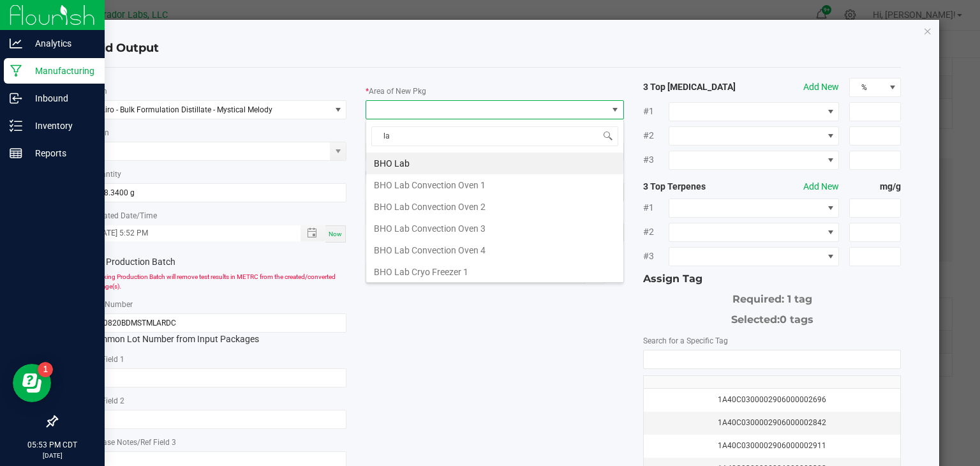
type input "lab"
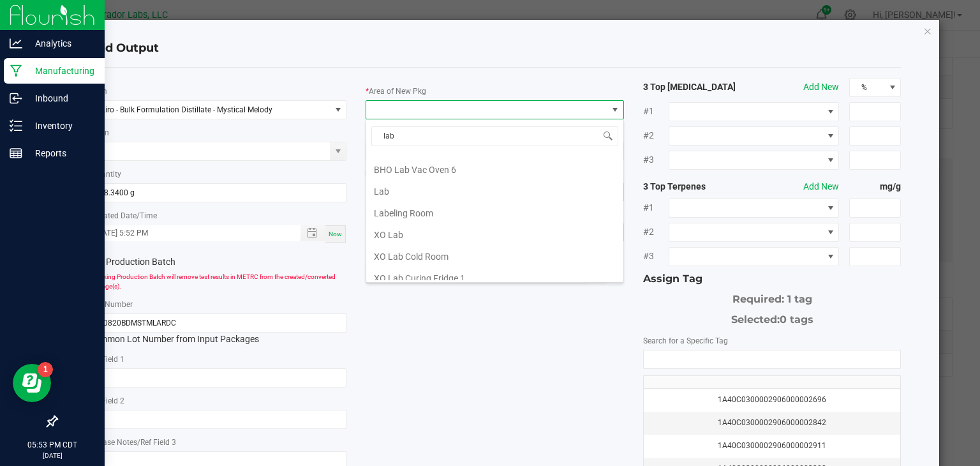
scroll to position [311, 0]
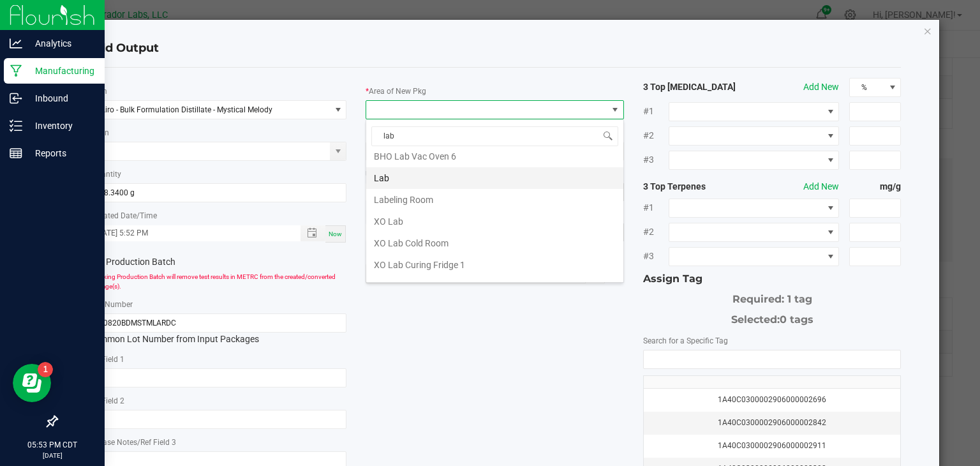
click at [428, 171] on li "Lab" at bounding box center [494, 178] width 257 height 22
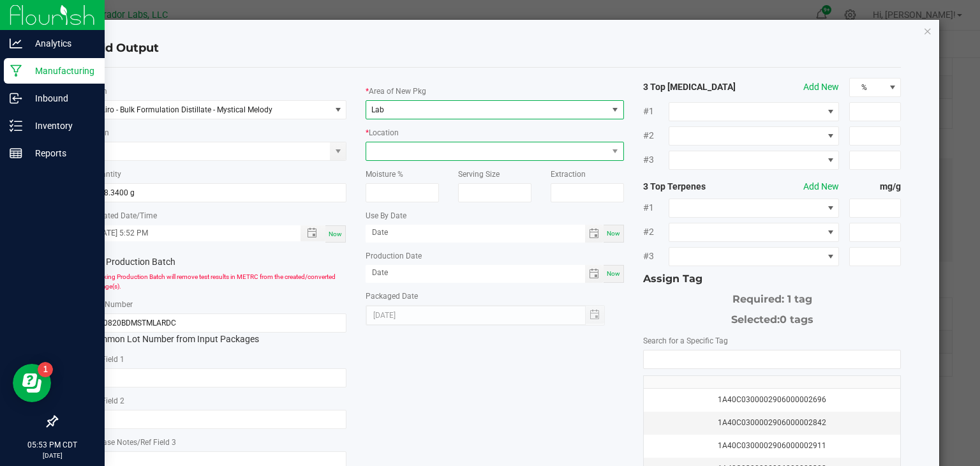
click at [499, 147] on span at bounding box center [486, 151] width 241 height 18
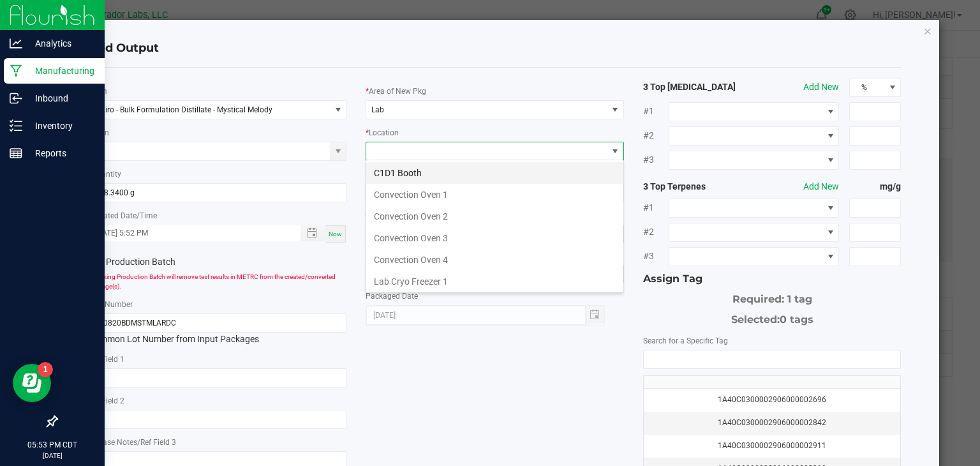
scroll to position [19, 258]
click at [499, 232] on li "Convection Oven 3" at bounding box center [494, 238] width 257 height 22
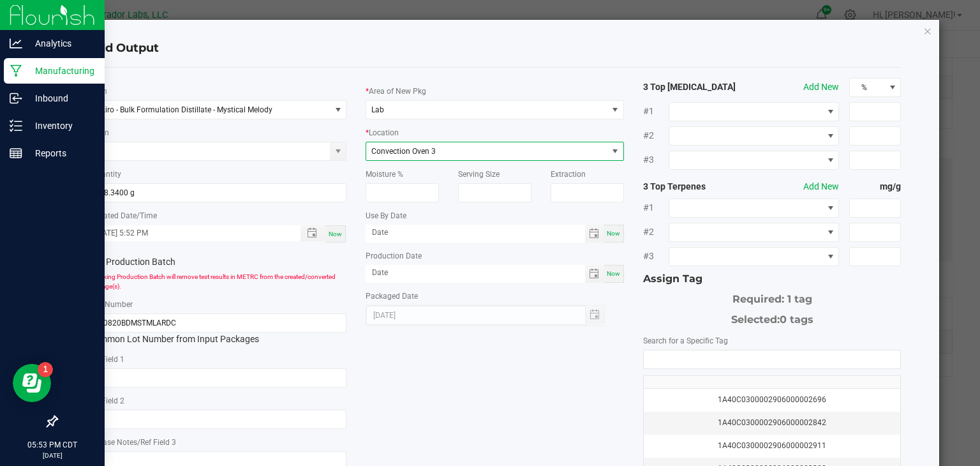
click at [615, 235] on span "Now" at bounding box center [613, 233] width 13 height 7
click at [547, 230] on input "[DATE]" at bounding box center [476, 233] width 220 height 16
type input "[DATE]"
click at [611, 270] on span "Now" at bounding box center [613, 273] width 13 height 7
type input "[DATE]"
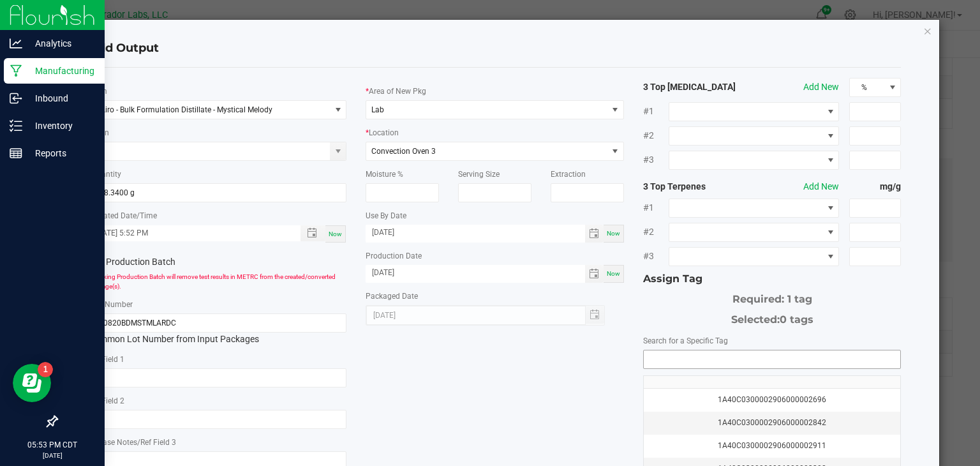
click at [684, 356] on input "NO DATA FOUND" at bounding box center [772, 359] width 257 height 18
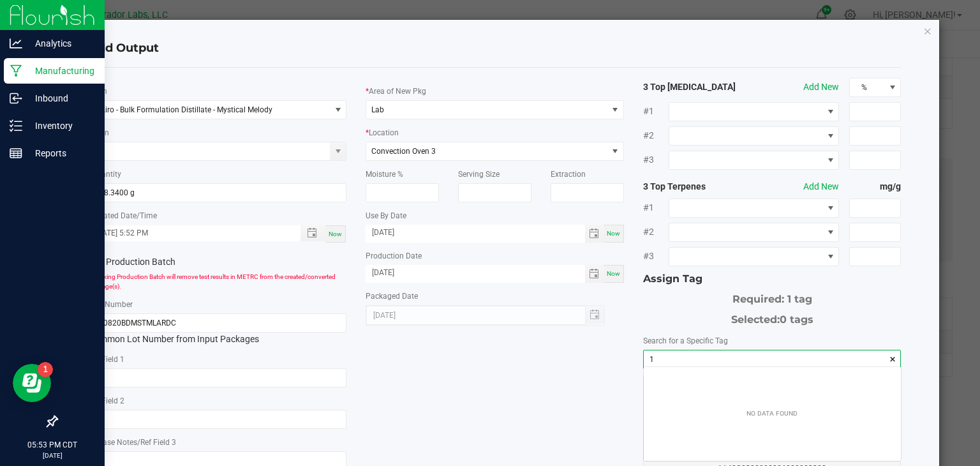
scroll to position [18, 257]
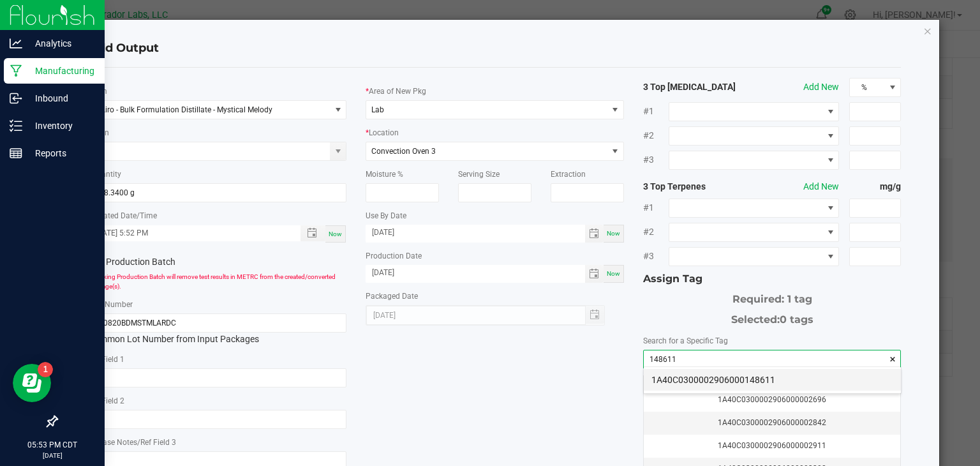
click at [699, 378] on li "1A40C0300002906000148611" at bounding box center [772, 380] width 257 height 22
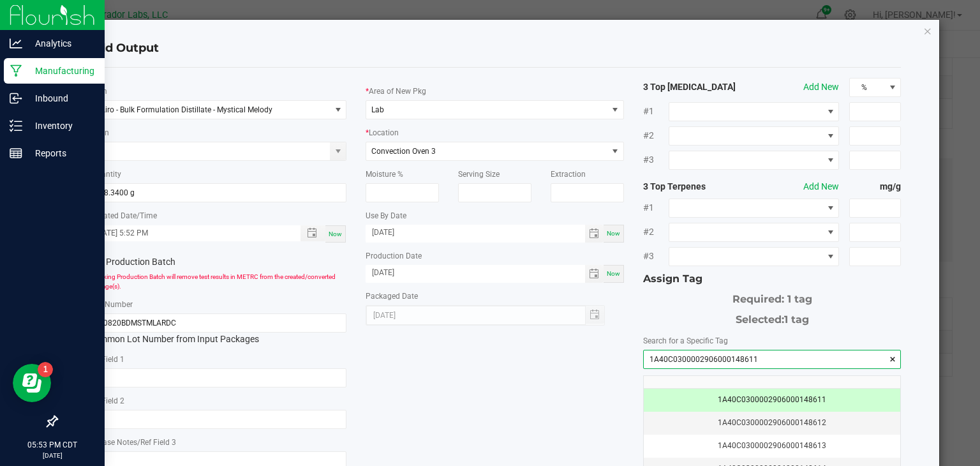
type input "1A40C0300002906000148611"
click at [482, 384] on div "* Item Airo - Bulk Formulation Distillate - Mystical Melody Strain * Quantity 9…" at bounding box center [495, 307] width 832 height 458
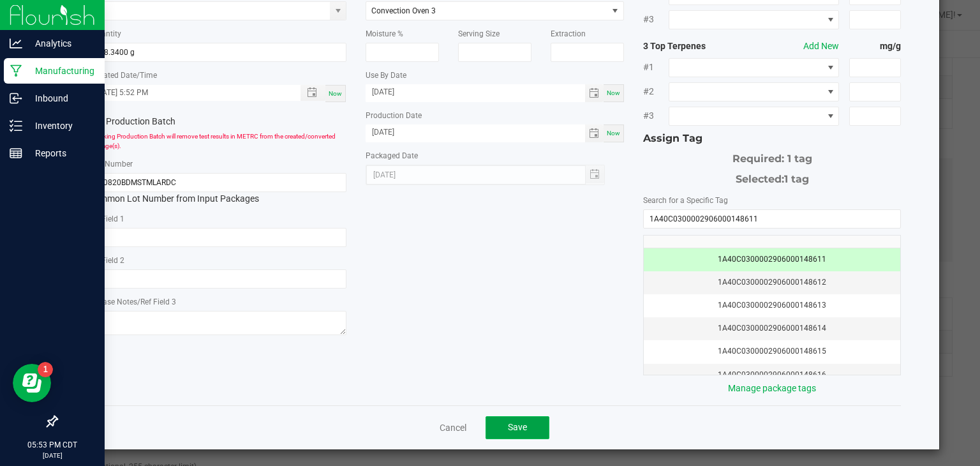
click at [507, 426] on button "Save" at bounding box center [518, 427] width 64 height 23
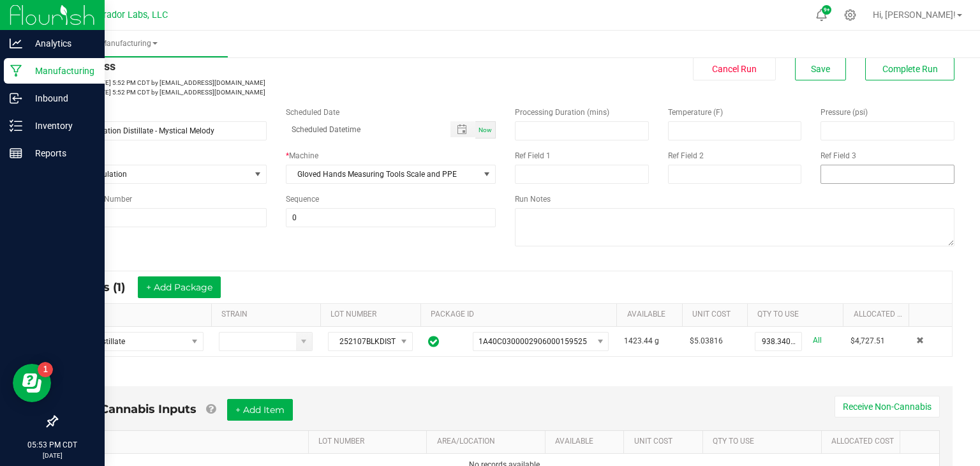
scroll to position [1, 0]
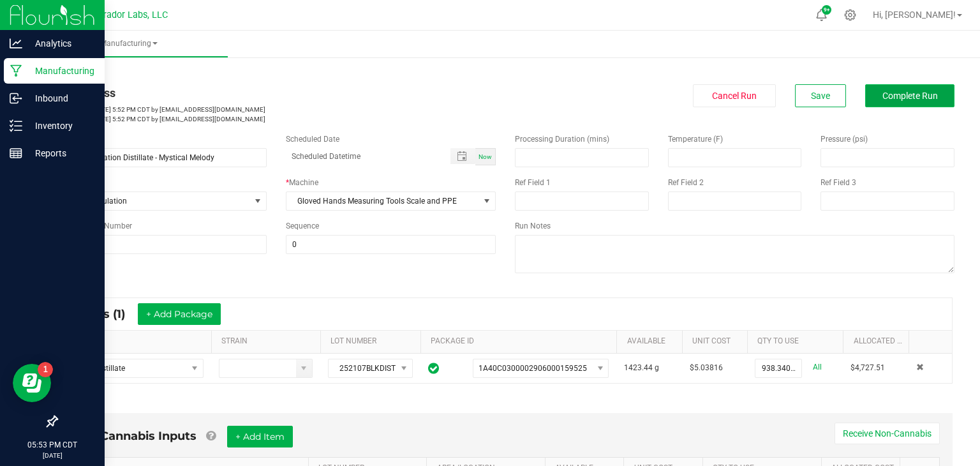
click at [898, 105] on button "Complete Run" at bounding box center [909, 95] width 89 height 23
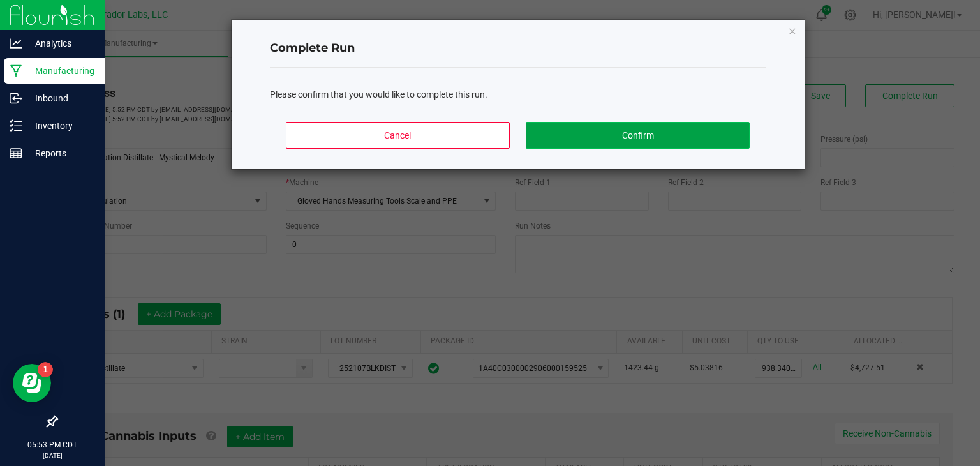
click at [694, 128] on button "Confirm" at bounding box center [637, 135] width 223 height 27
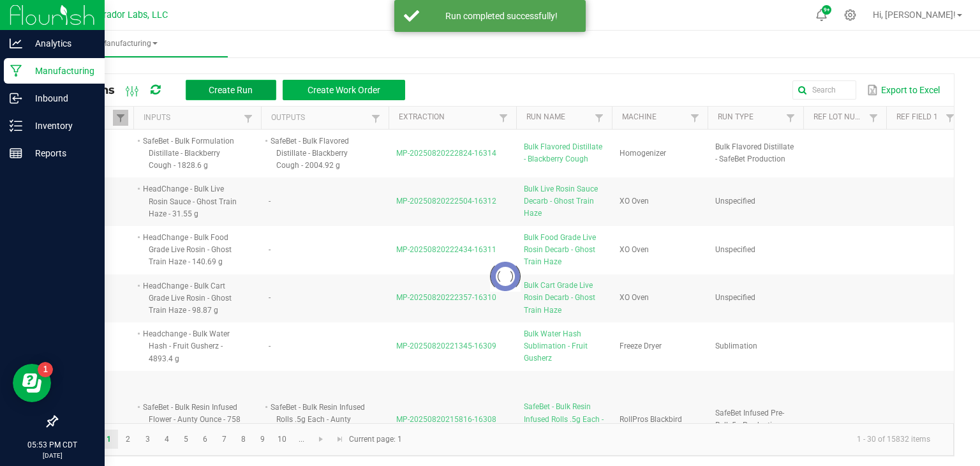
click at [206, 93] on button "Create Run" at bounding box center [231, 90] width 91 height 20
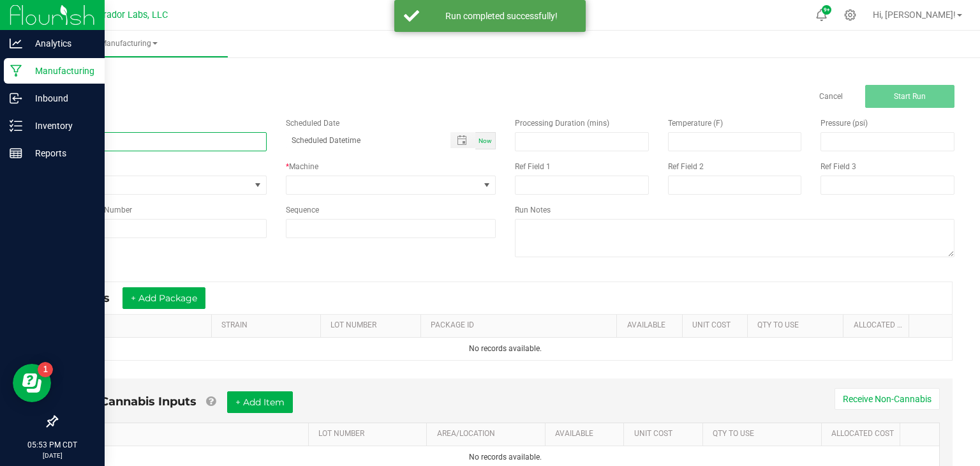
click at [201, 139] on input at bounding box center [161, 141] width 211 height 19
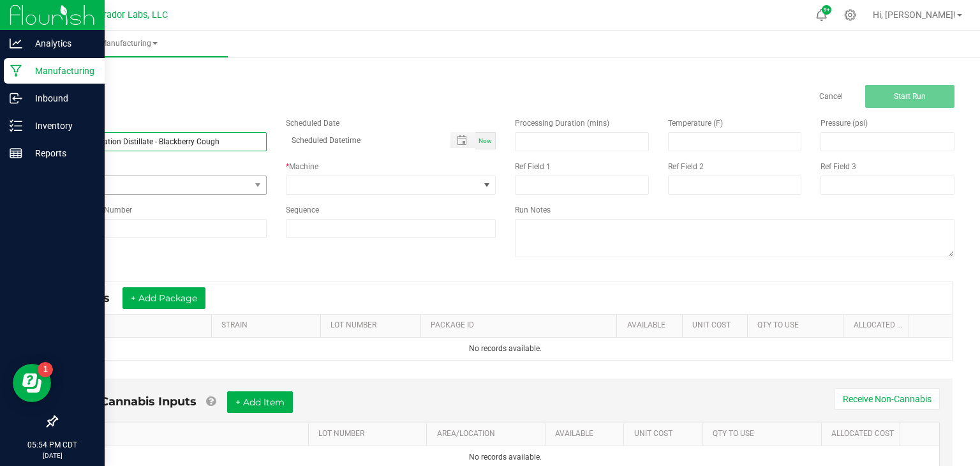
type input "Bulk Formulation Distillate - Blackberry Cough"
click at [205, 182] on span "None" at bounding box center [153, 185] width 193 height 18
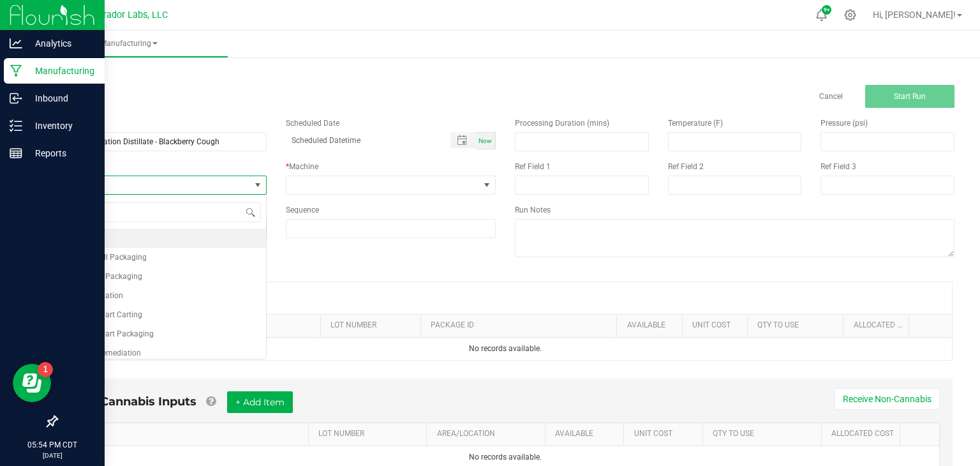
scroll to position [19, 210]
type input "form"
click at [167, 237] on li "Airo Formulation" at bounding box center [161, 237] width 209 height 19
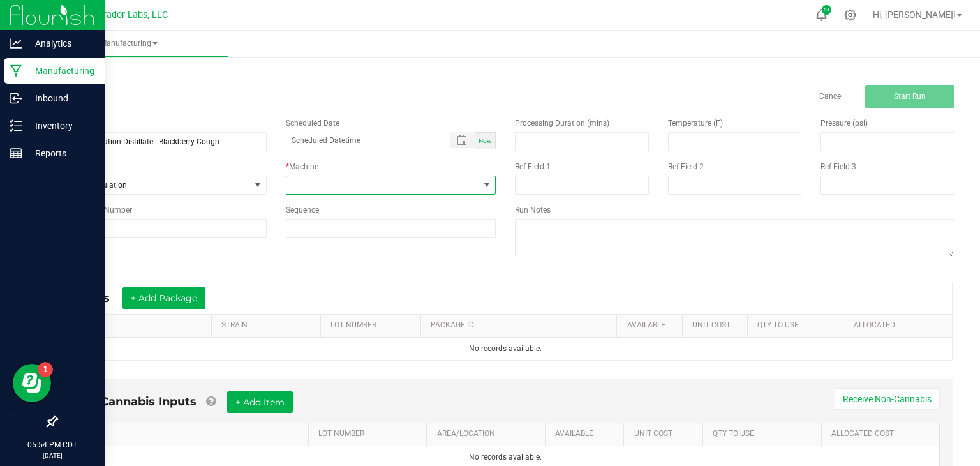
click at [303, 184] on span at bounding box center [383, 185] width 193 height 18
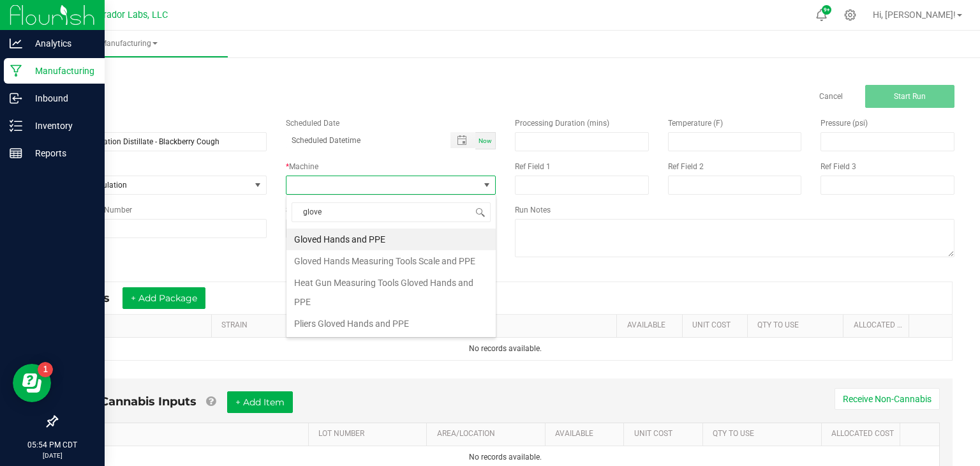
type input "gloved"
click at [311, 264] on li "Gloved Hands Measuring Tools Scale and PPE" at bounding box center [391, 261] width 209 height 22
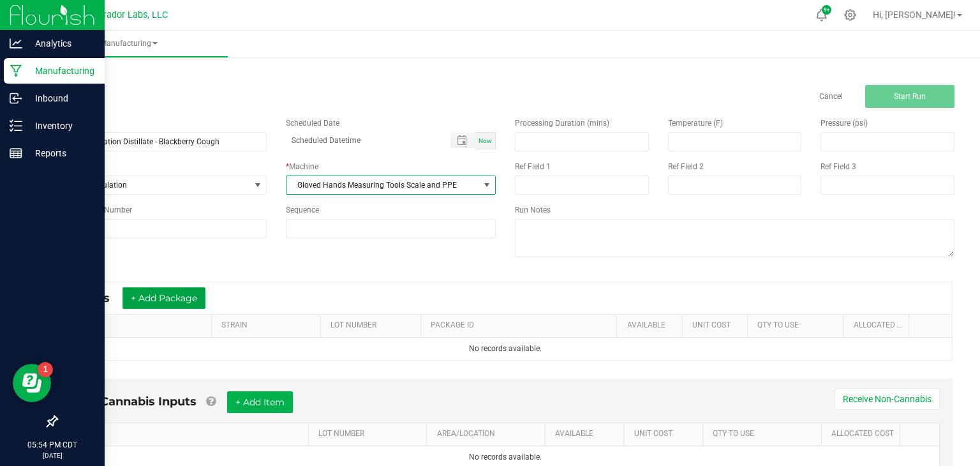
click at [191, 299] on button "+ Add Package" at bounding box center [164, 298] width 83 height 22
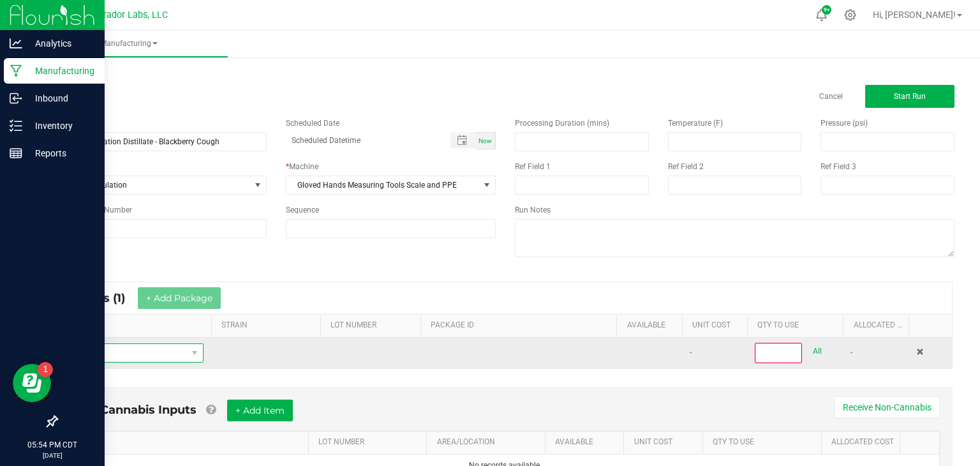
click at [163, 347] on span "NO DATA FOUND" at bounding box center [127, 353] width 120 height 18
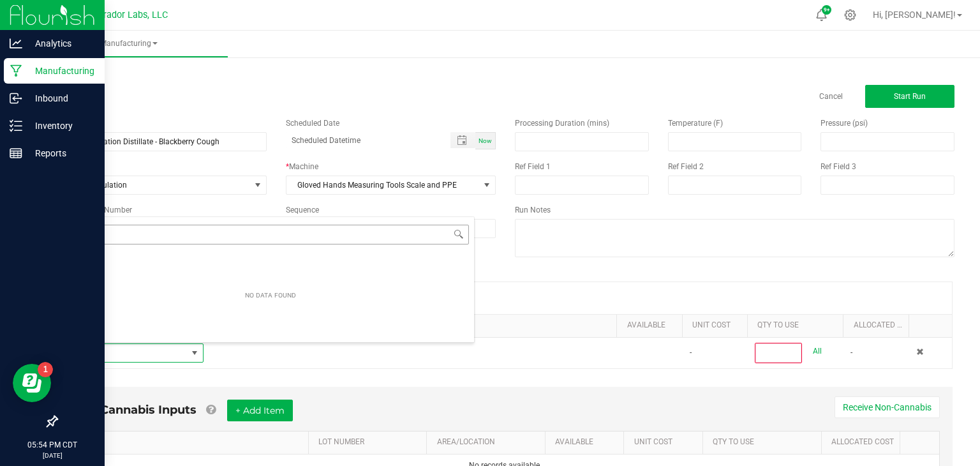
click at [288, 238] on div "NO DATA FOUND" at bounding box center [270, 279] width 408 height 126
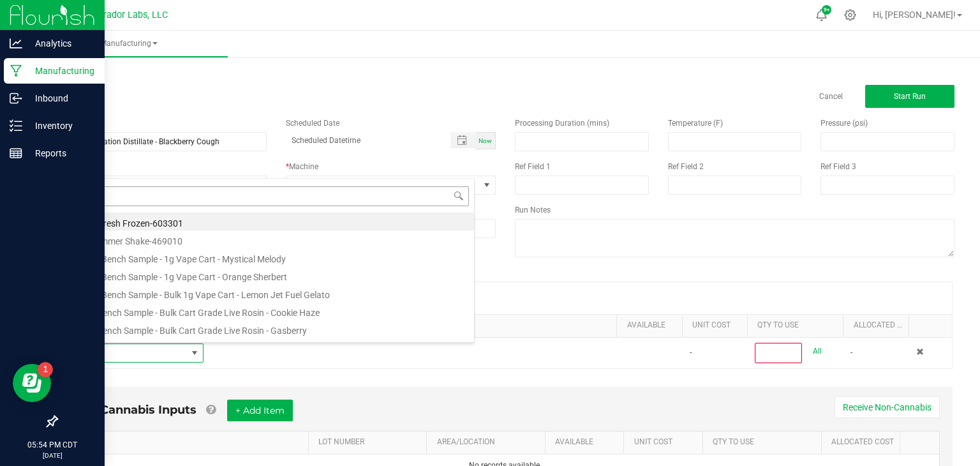
click at [324, 197] on input at bounding box center [270, 196] width 397 height 20
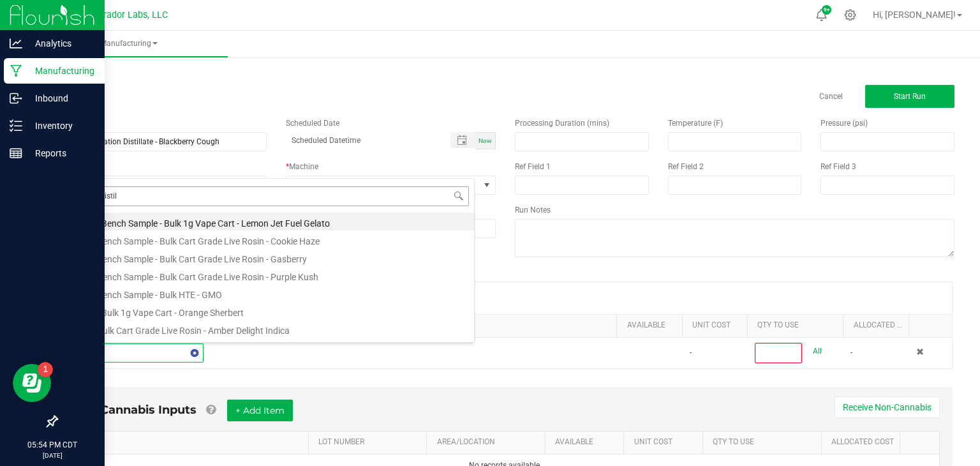
type input "bulk distill"
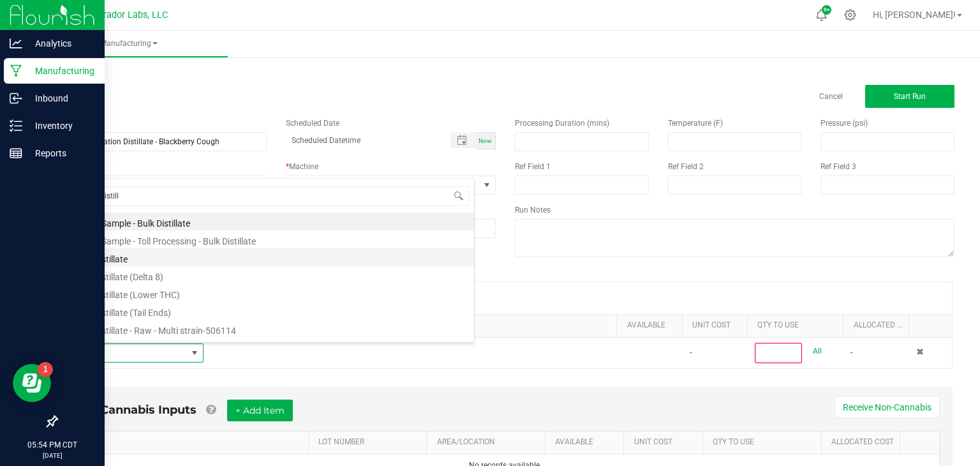
click at [218, 260] on li "Bulk Distillate" at bounding box center [270, 257] width 407 height 18
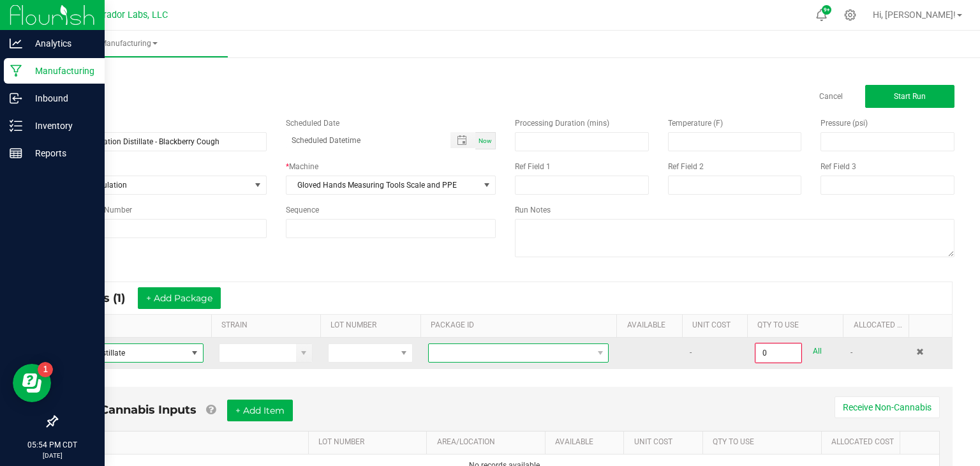
click at [449, 352] on span at bounding box center [510, 353] width 163 height 18
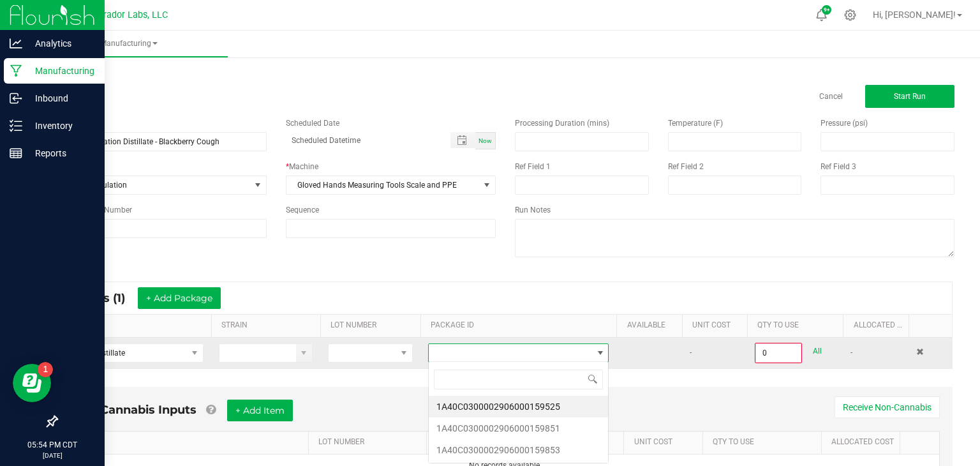
scroll to position [19, 181]
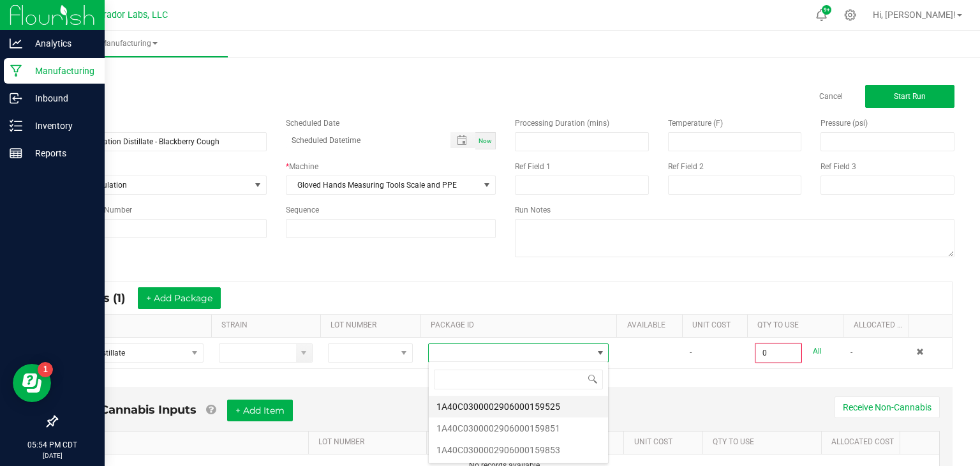
click at [479, 401] on li "1A40C0300002906000159525" at bounding box center [518, 407] width 179 height 22
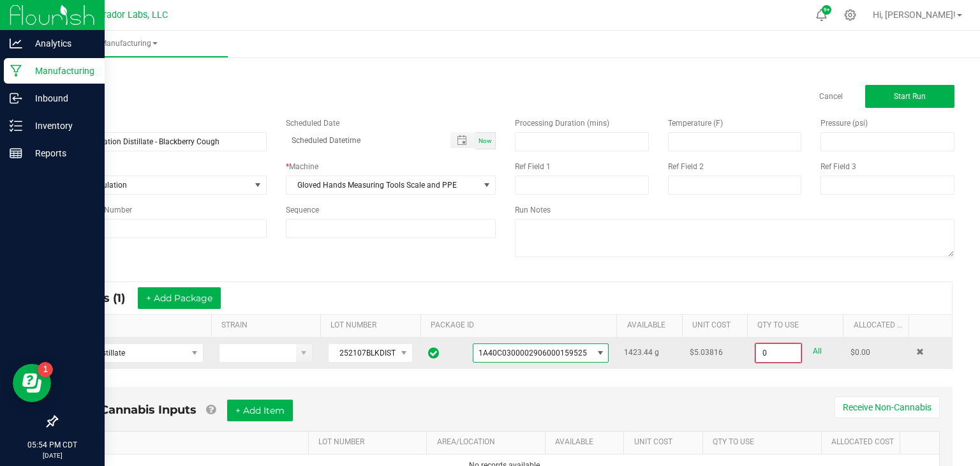
click at [768, 354] on input "0" at bounding box center [778, 353] width 45 height 18
click at [818, 352] on link "All" at bounding box center [817, 351] width 9 height 17
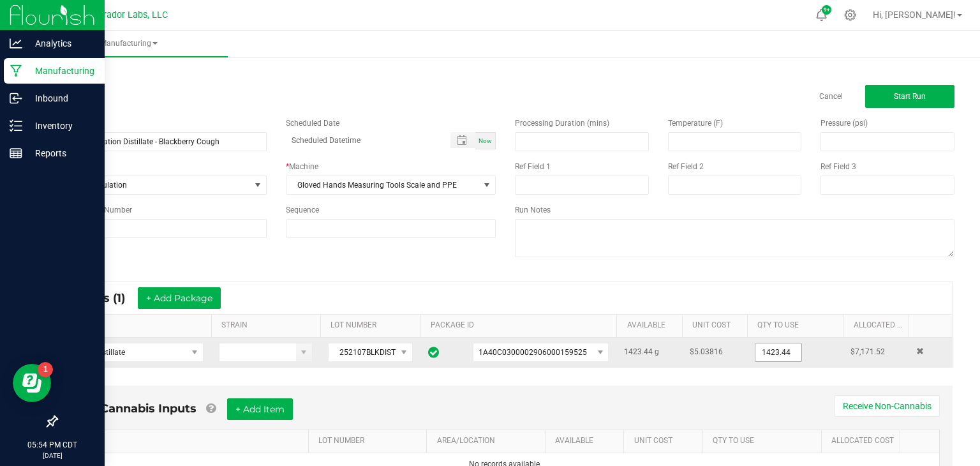
click at [784, 353] on input "1423.44" at bounding box center [779, 352] width 46 height 18
click at [765, 350] on input "0931.83" at bounding box center [779, 352] width 46 height 18
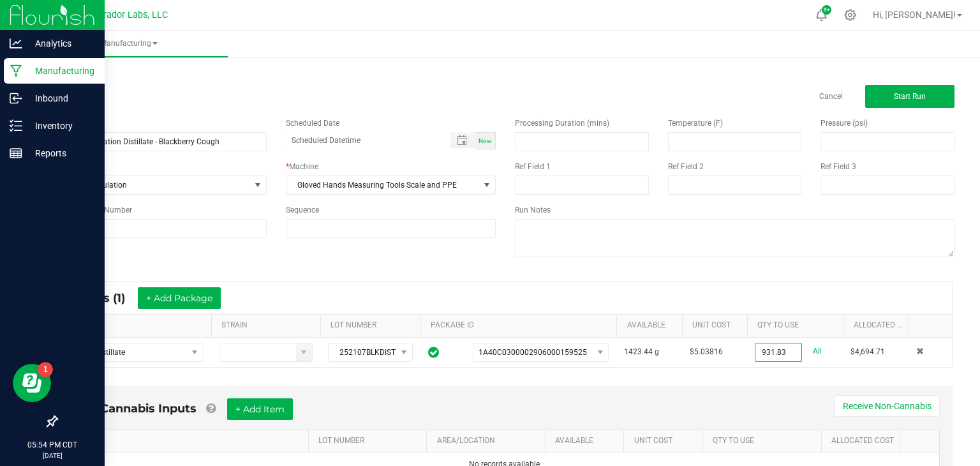
type input "931.8300 g"
click at [781, 395] on div "Non-Cannabis Inputs + Add Item Receive Non-Cannabis ITEM LOT NUMBER AREA/LOCATI…" at bounding box center [505, 436] width 895 height 103
click at [938, 100] on button "Start Run" at bounding box center [909, 96] width 89 height 23
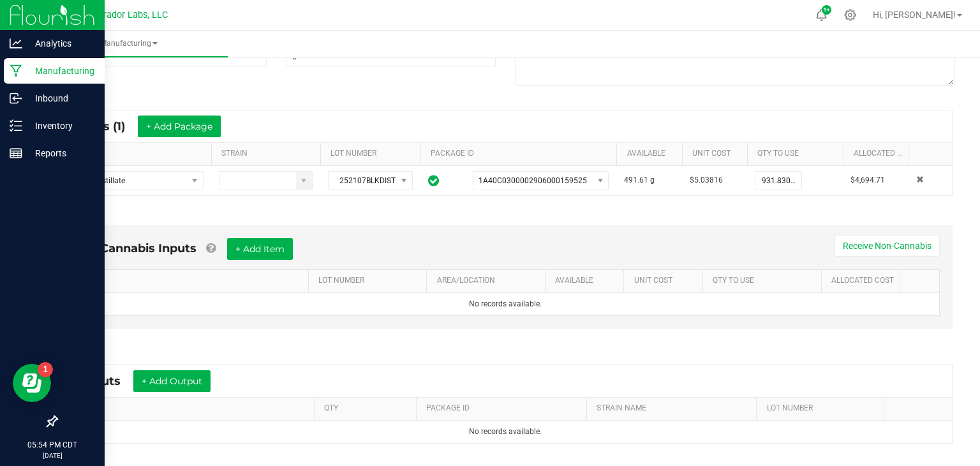
scroll to position [309, 0]
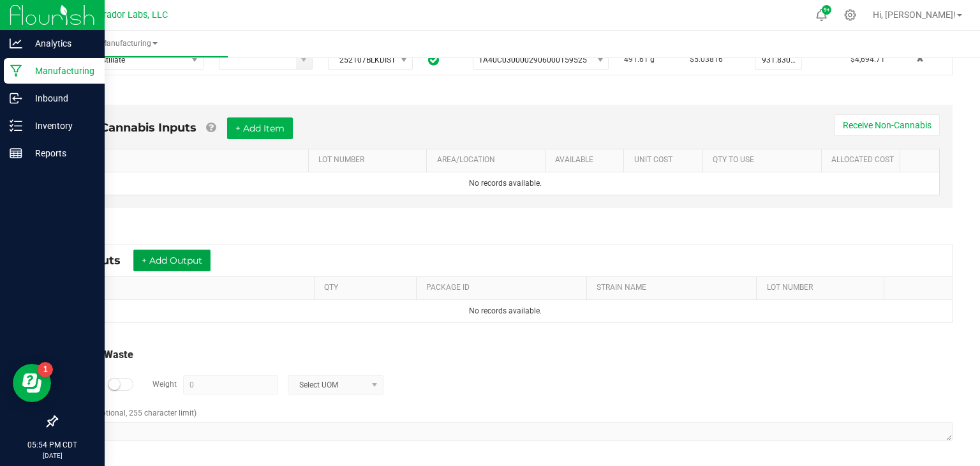
click at [207, 258] on button "+ Add Output" at bounding box center [171, 261] width 77 height 22
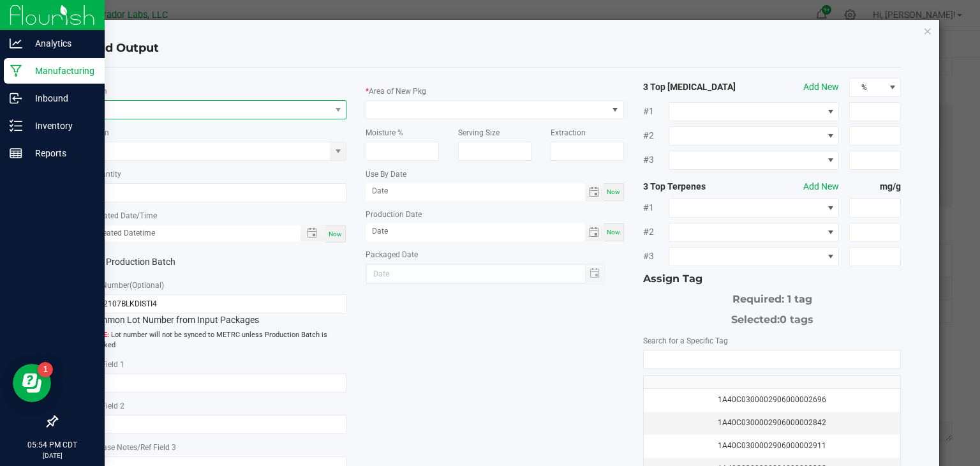
click at [262, 110] on span "NO DATA FOUND" at bounding box center [209, 110] width 241 height 18
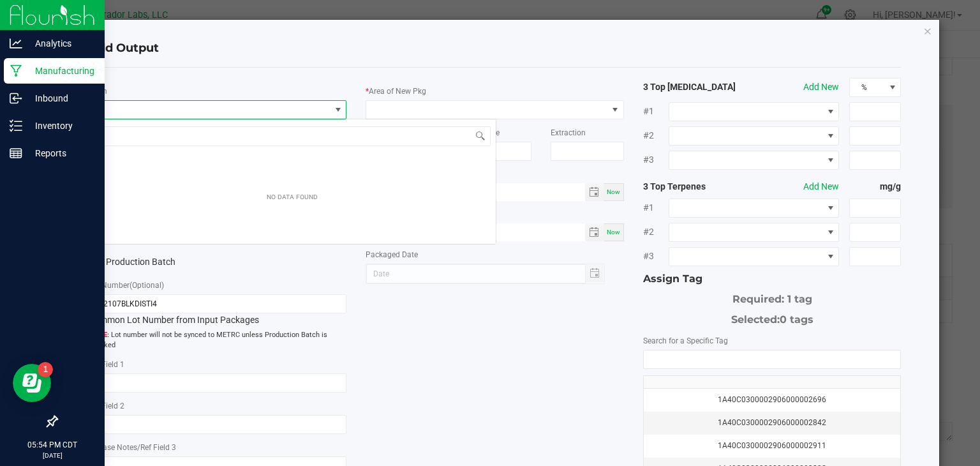
scroll to position [19, 258]
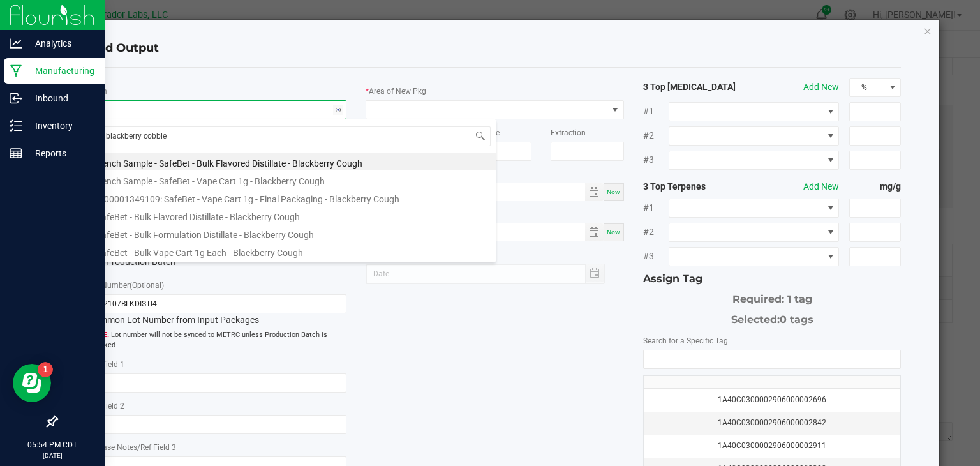
type input "blackberry cobbler"
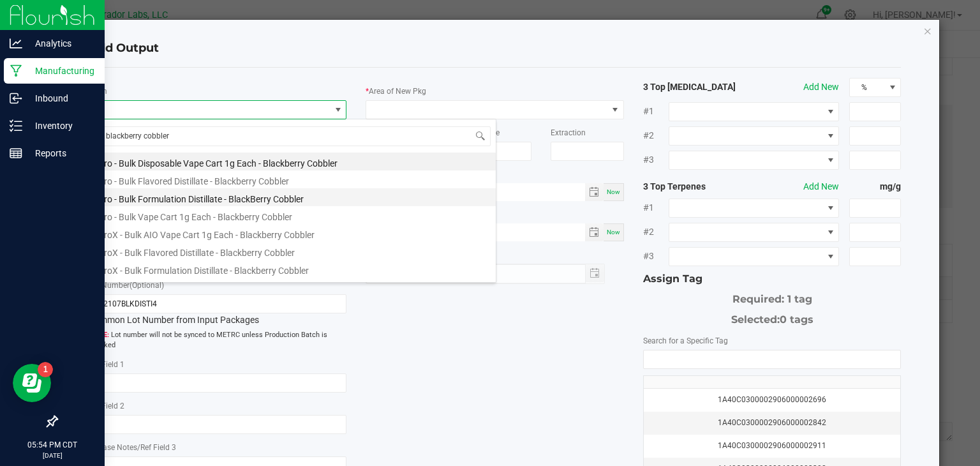
click at [194, 198] on li "Airo - Bulk Formulation Distillate - BlackBerry Cobbler" at bounding box center [292, 197] width 407 height 18
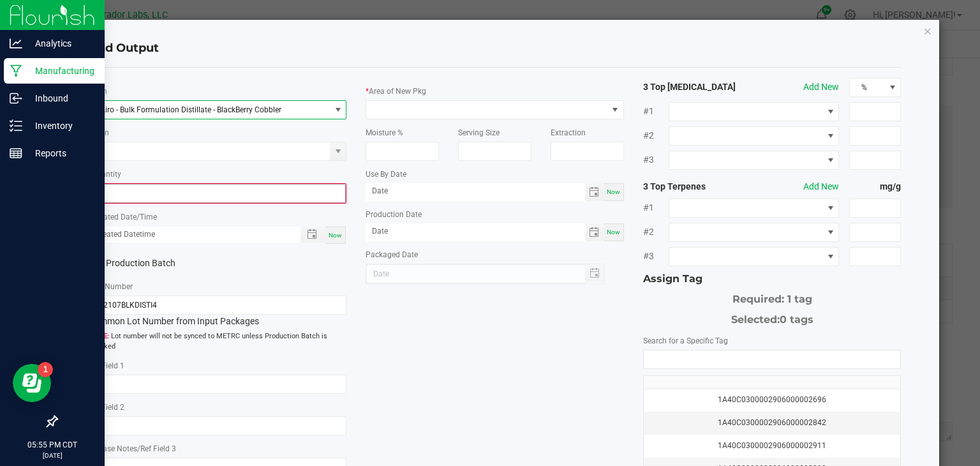
click at [206, 190] on input "0" at bounding box center [218, 193] width 256 height 18
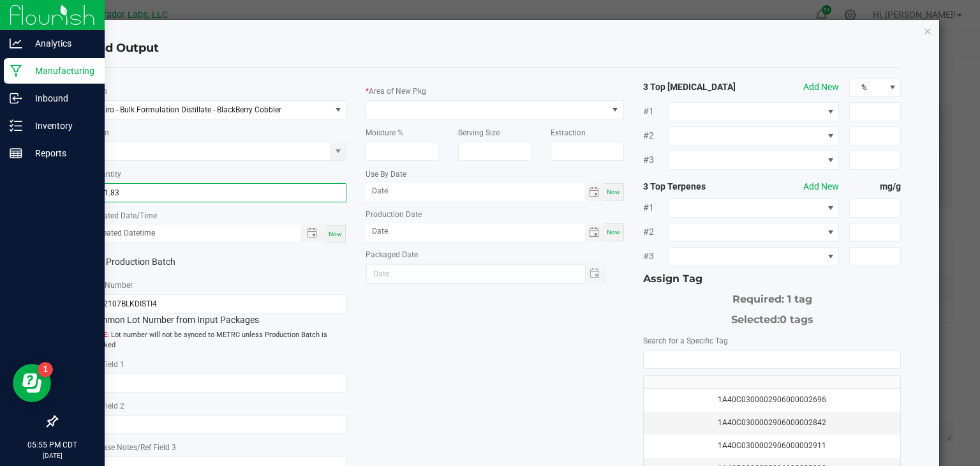
click at [334, 226] on div "Now" at bounding box center [335, 233] width 20 height 17
type input "931.8300 g"
type input "08/20/2025 5:55 PM"
type input "[DATE]"
click at [90, 262] on icon at bounding box center [94, 262] width 8 height 0
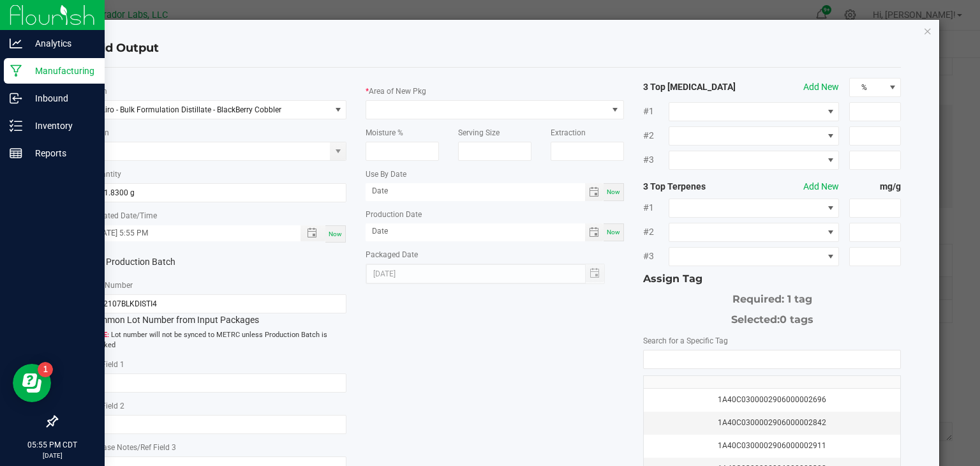
click at [0, 0] on input "Production Batch" at bounding box center [0, 0] width 0 height 0
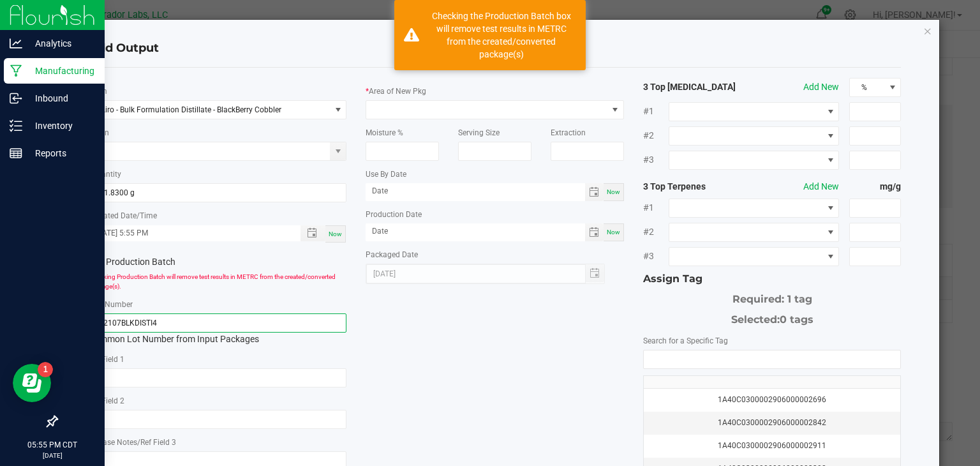
click at [165, 317] on input "252107BLKDISTI4" at bounding box center [218, 322] width 258 height 19
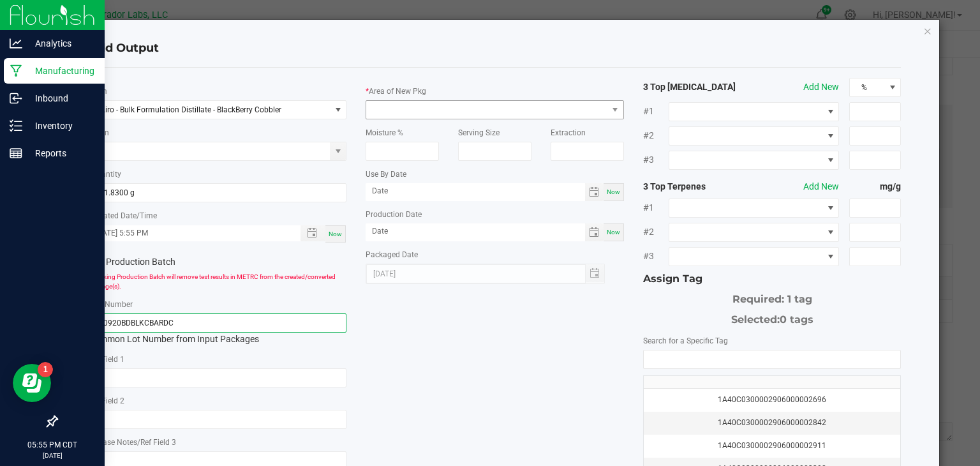
type input "250920BDBLKCBARDC"
click at [402, 114] on span at bounding box center [486, 110] width 241 height 18
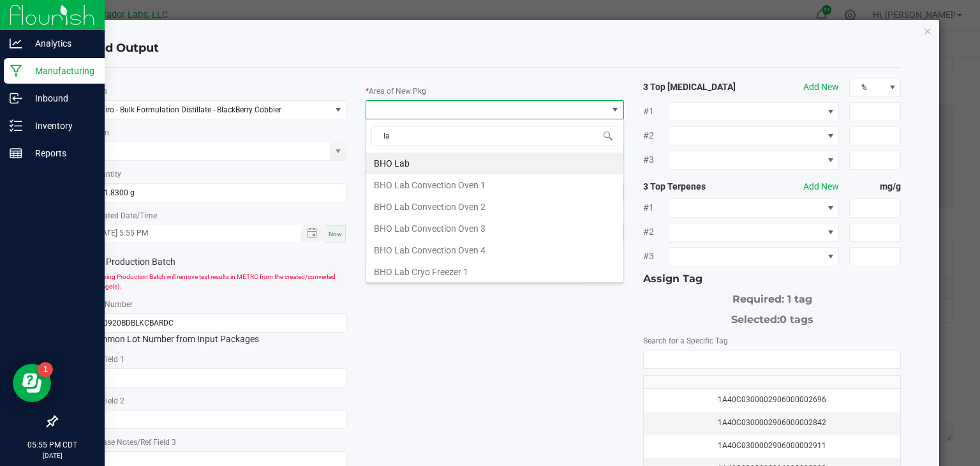
type input "lab"
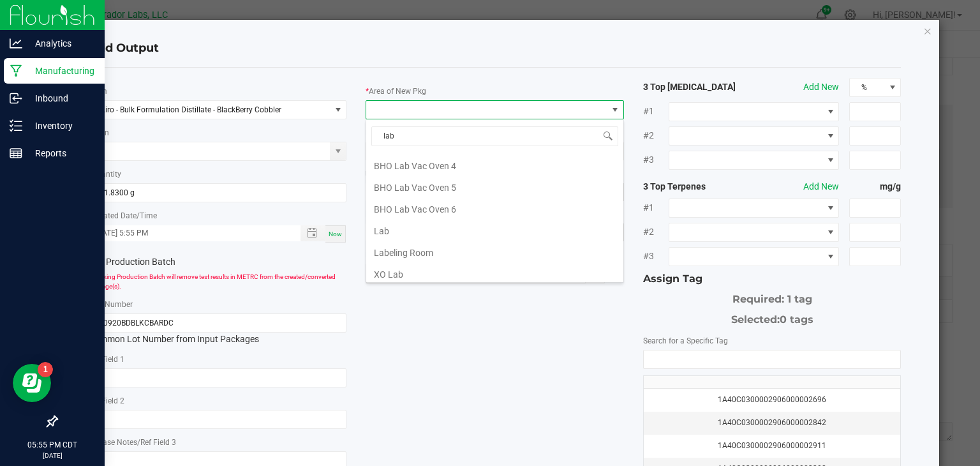
scroll to position [267, 0]
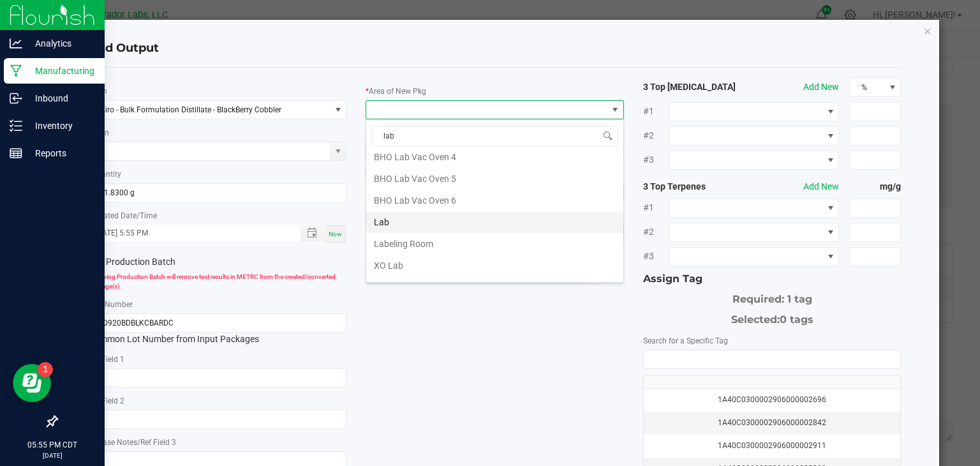
click at [438, 220] on li "Lab" at bounding box center [494, 222] width 257 height 22
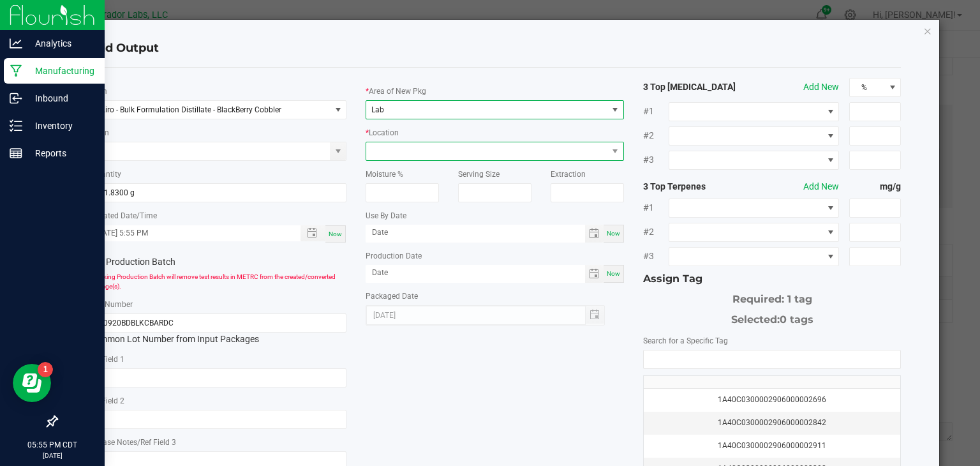
click at [529, 153] on span at bounding box center [486, 151] width 241 height 18
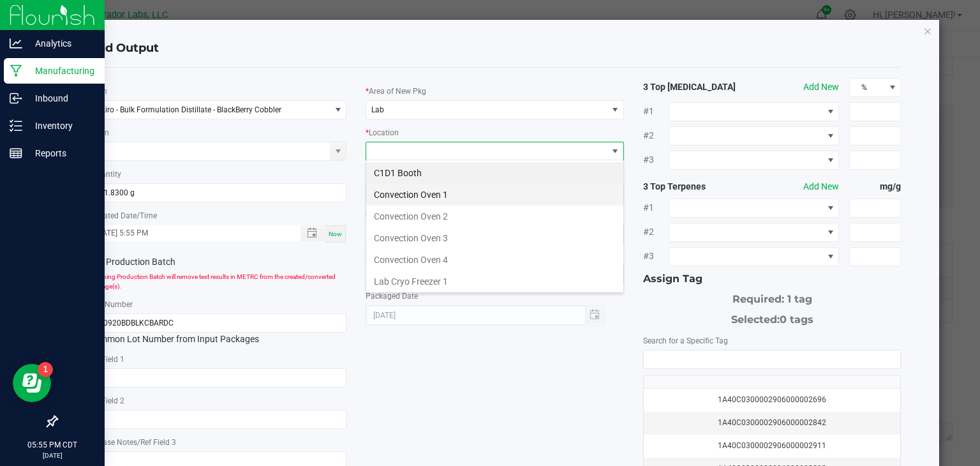
scroll to position [19, 258]
click at [510, 241] on li "Convection Oven 3" at bounding box center [494, 238] width 257 height 22
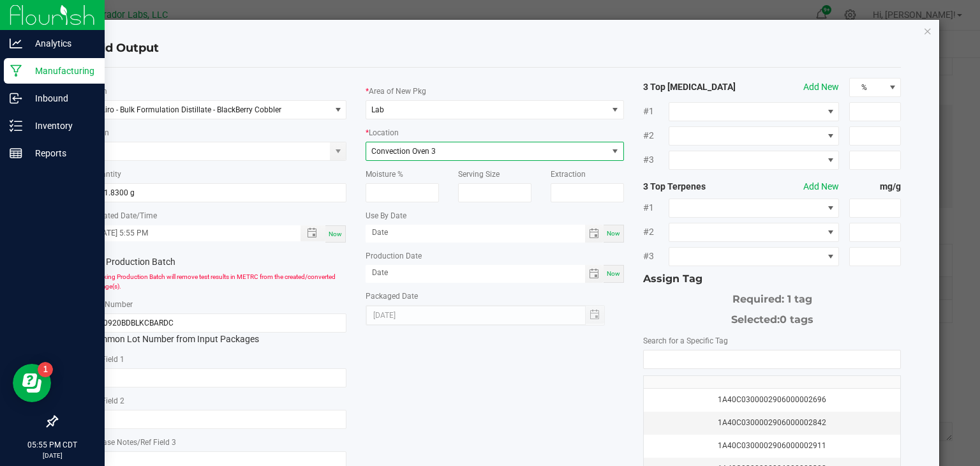
click at [628, 227] on div "* Area of New Pkg Lab * Location Convection Oven 3 Moisture % Serving Size Extr…" at bounding box center [495, 202] width 278 height 248
click at [617, 230] on span "Now" at bounding box center [613, 233] width 13 height 7
click at [556, 235] on input "[DATE]" at bounding box center [476, 233] width 220 height 16
type input "[DATE]"
click at [618, 271] on span "Now" at bounding box center [613, 273] width 13 height 7
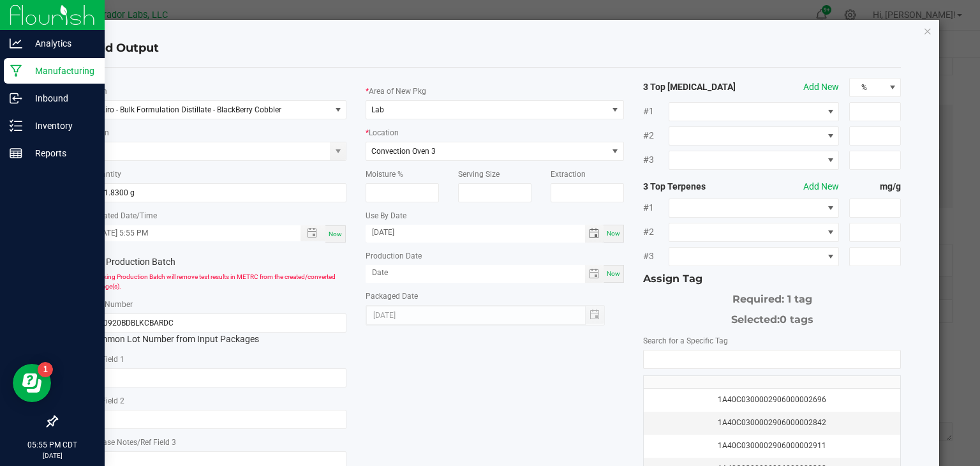
type input "[DATE]"
click at [659, 361] on input "NO DATA FOUND" at bounding box center [772, 359] width 257 height 18
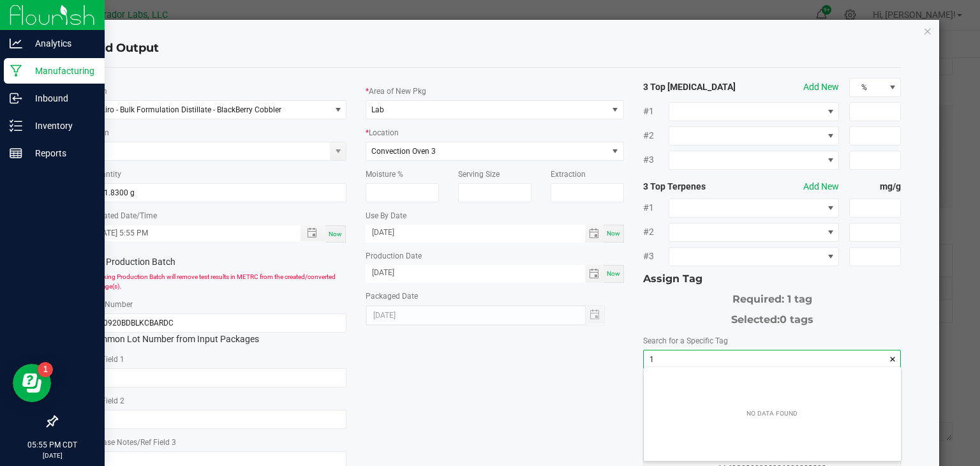
scroll to position [18, 257]
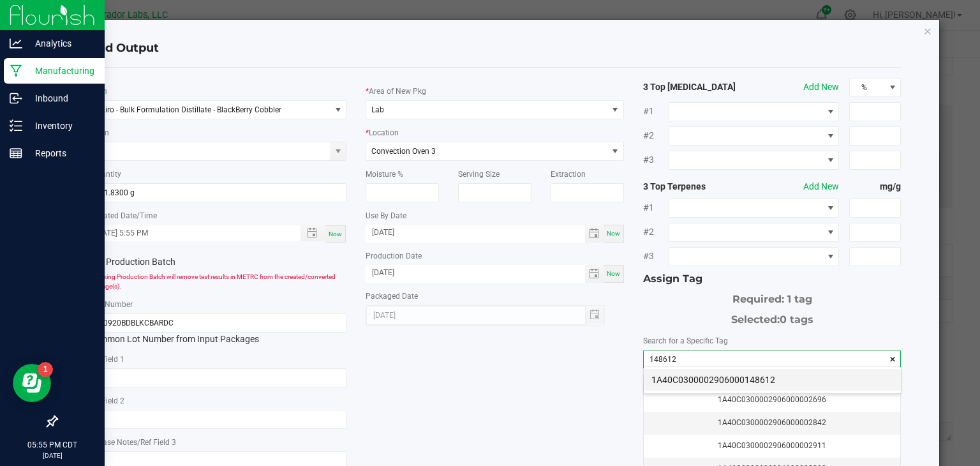
click at [674, 381] on li "1A40C0300002906000148612" at bounding box center [772, 380] width 257 height 22
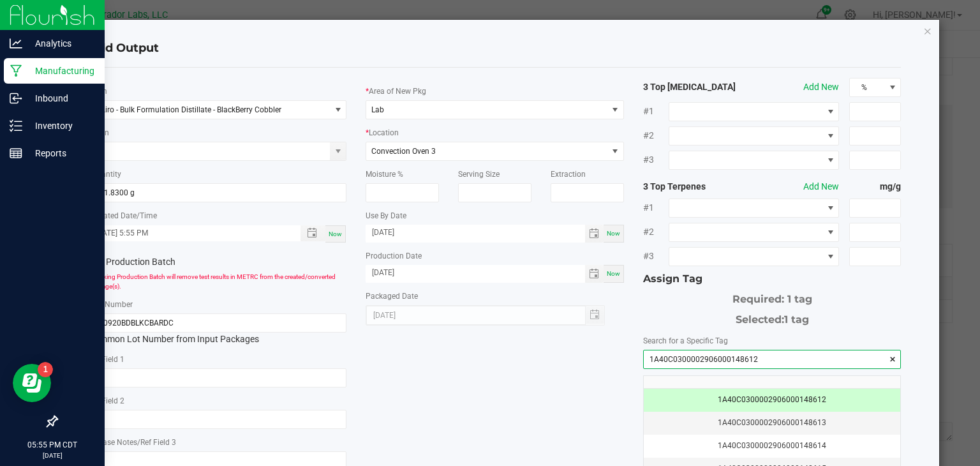
type input "1A40C0300002906000148612"
click at [497, 400] on div "* Item Airo - Bulk Formulation Distillate - BlackBerry Cobbler Strain * Quantit…" at bounding box center [495, 307] width 832 height 458
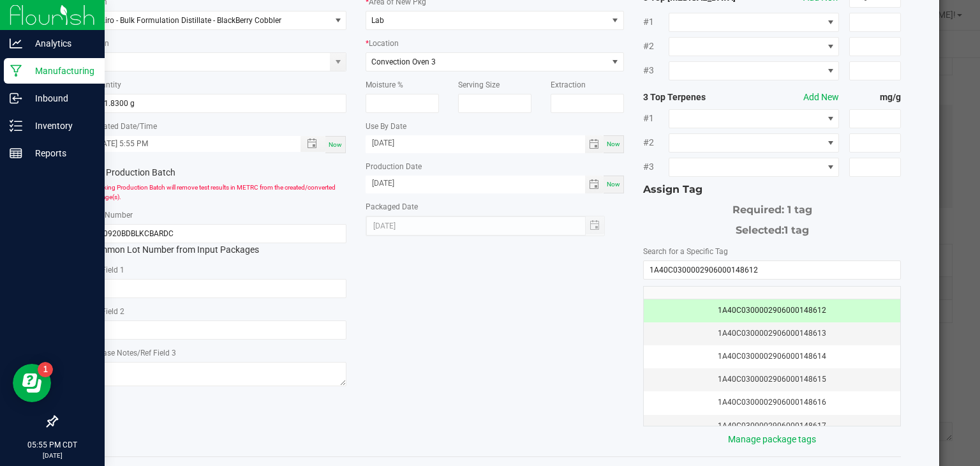
scroll to position [140, 0]
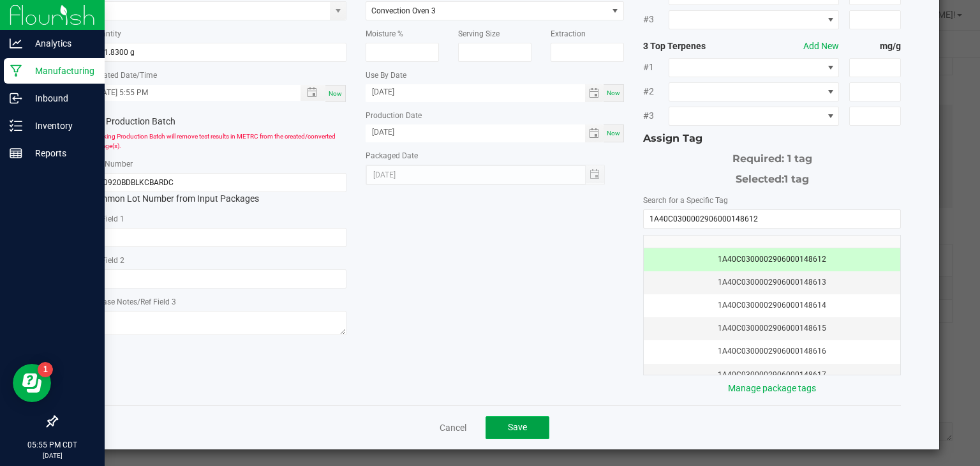
click at [503, 424] on button "Save" at bounding box center [518, 427] width 64 height 23
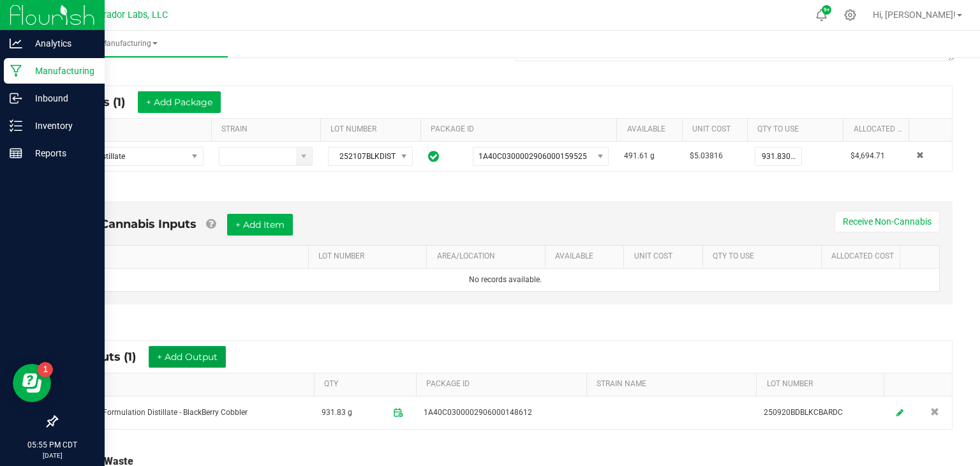
scroll to position [0, 0]
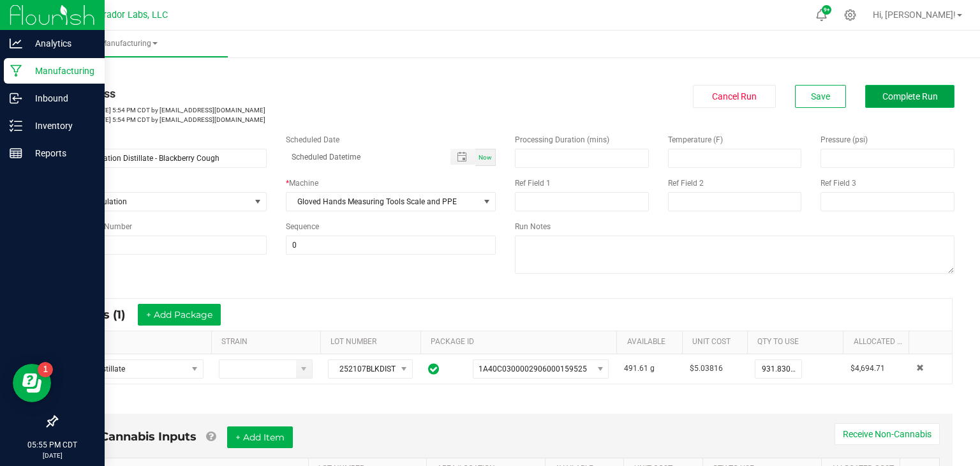
click at [896, 96] on span "Complete Run" at bounding box center [911, 96] width 56 height 10
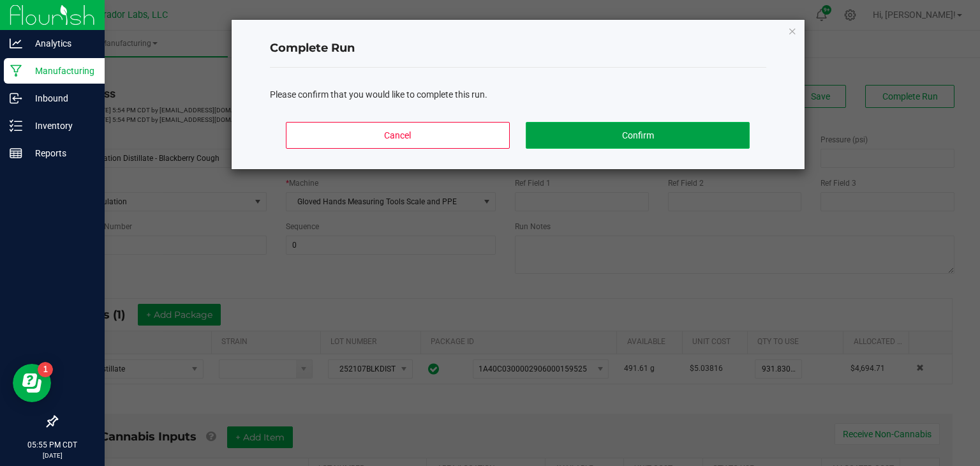
click at [727, 140] on button "Confirm" at bounding box center [637, 135] width 223 height 27
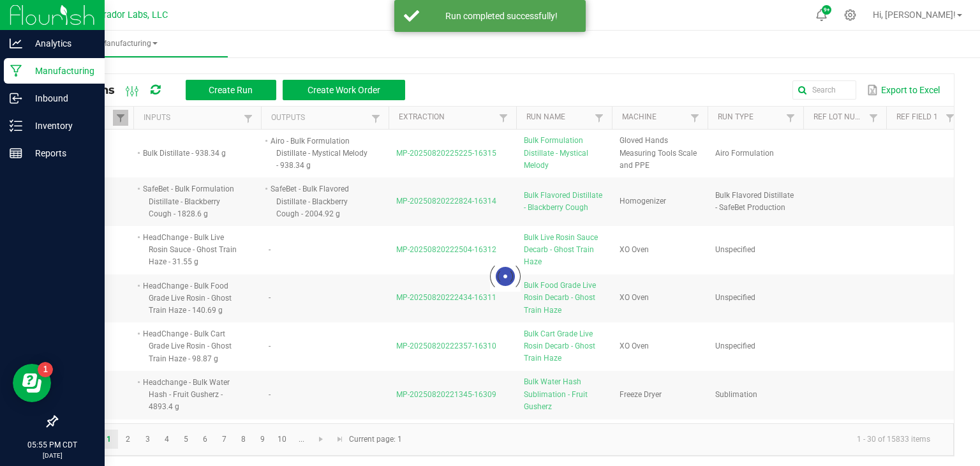
click at [153, 61] on div "All Runs Create Run Create Work Order Export to Excel Status Inputs Outputs Ext…" at bounding box center [506, 261] width 950 height 415
click at [21, 124] on icon at bounding box center [16, 125] width 13 height 13
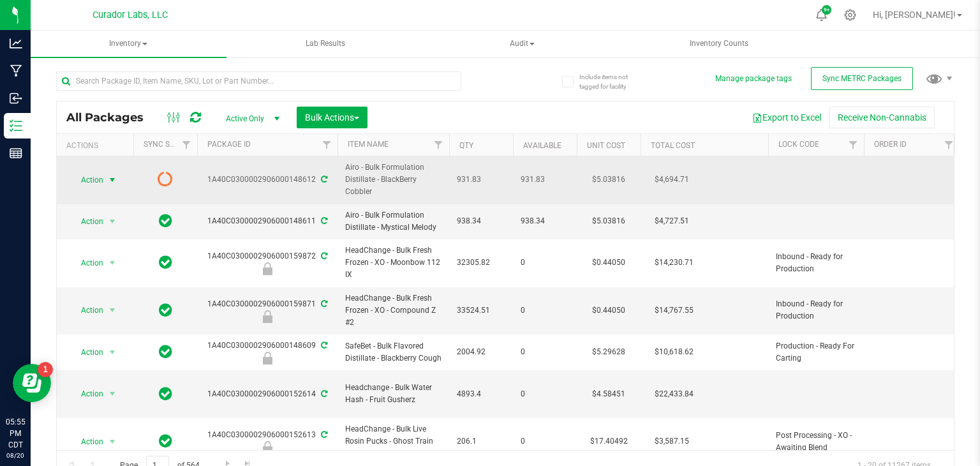
click at [100, 174] on span "Action" at bounding box center [87, 180] width 34 height 18
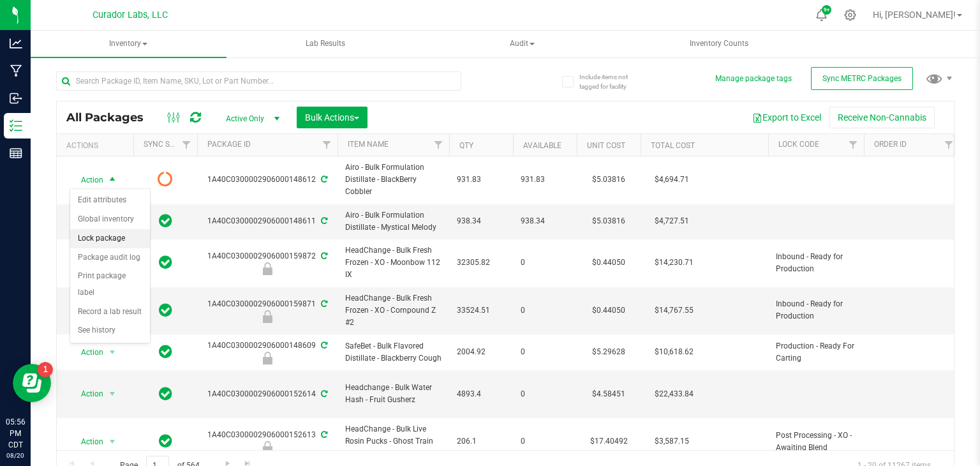
click at [121, 243] on li "Lock package" at bounding box center [110, 238] width 80 height 19
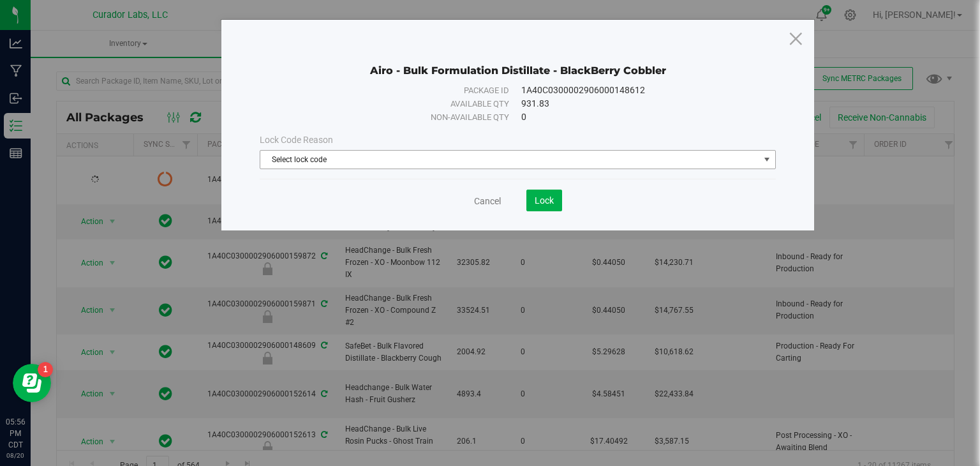
click at [433, 153] on span "Select lock code" at bounding box center [509, 160] width 499 height 18
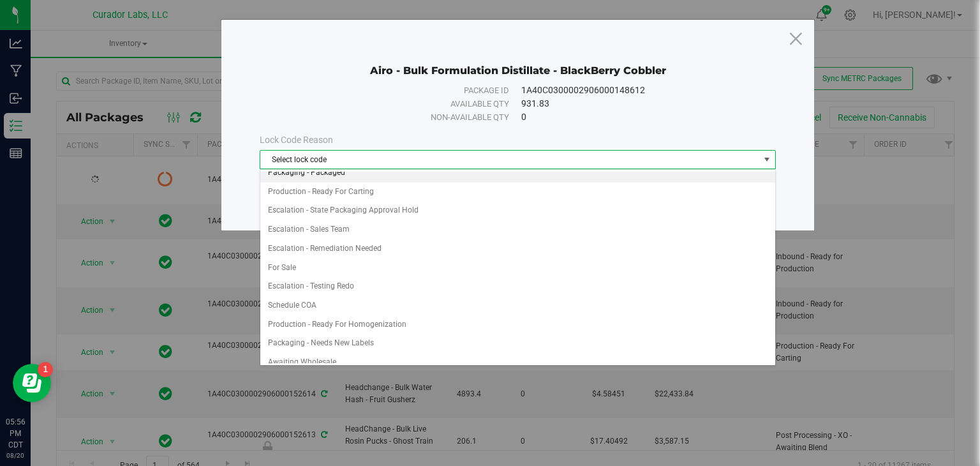
scroll to position [639, 0]
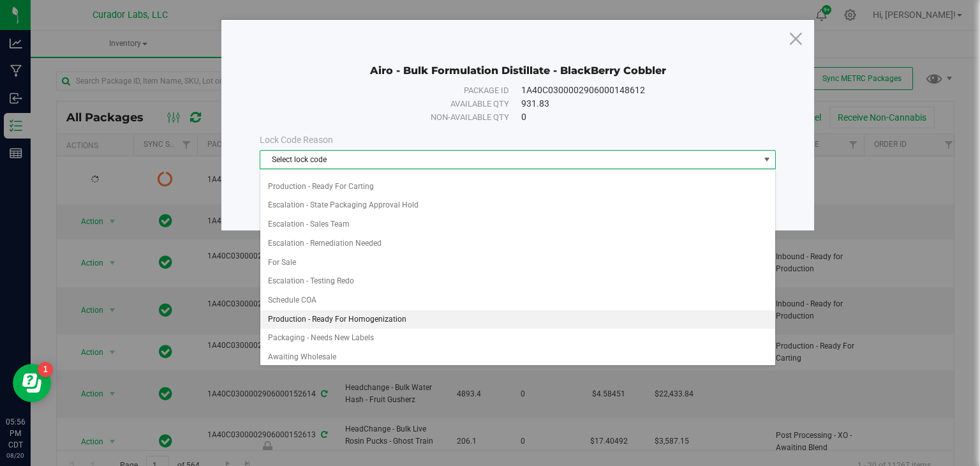
click at [412, 311] on li "Production - Ready For Homogenization" at bounding box center [517, 319] width 515 height 19
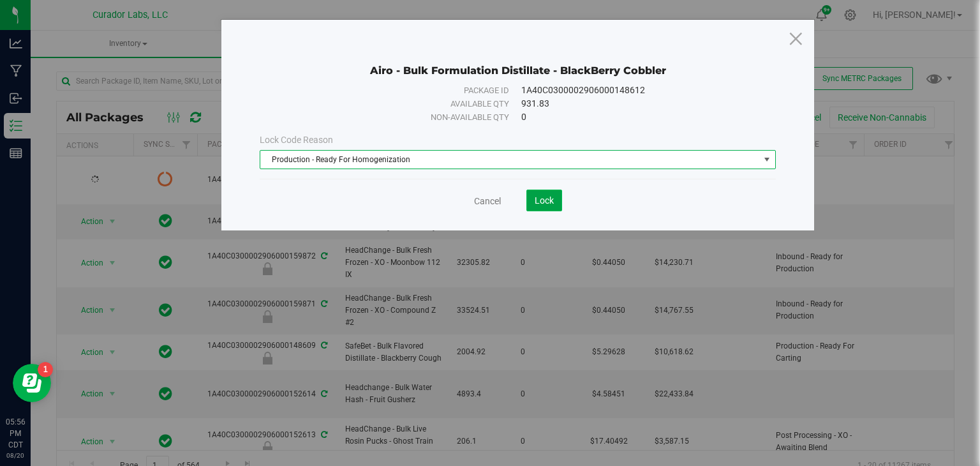
click at [530, 203] on button "Lock" at bounding box center [545, 201] width 36 height 22
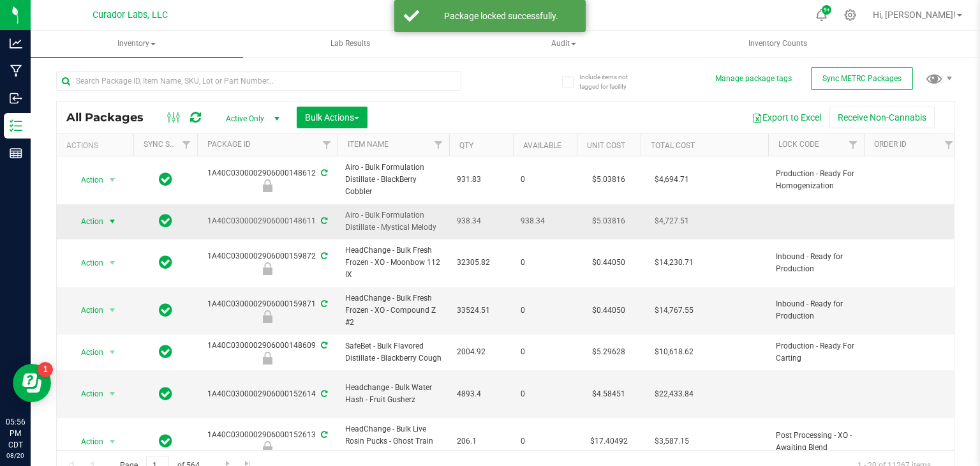
click at [101, 218] on span "Action" at bounding box center [87, 222] width 34 height 18
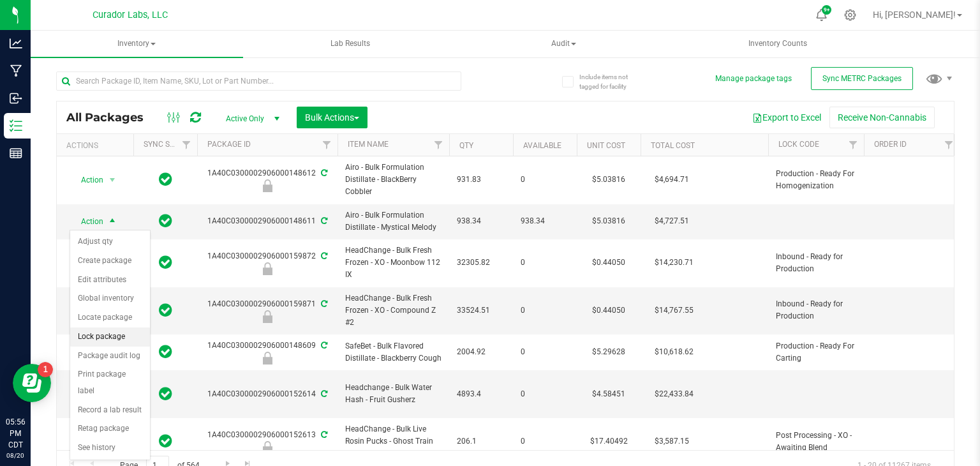
click at [91, 338] on li "Lock package" at bounding box center [110, 336] width 80 height 19
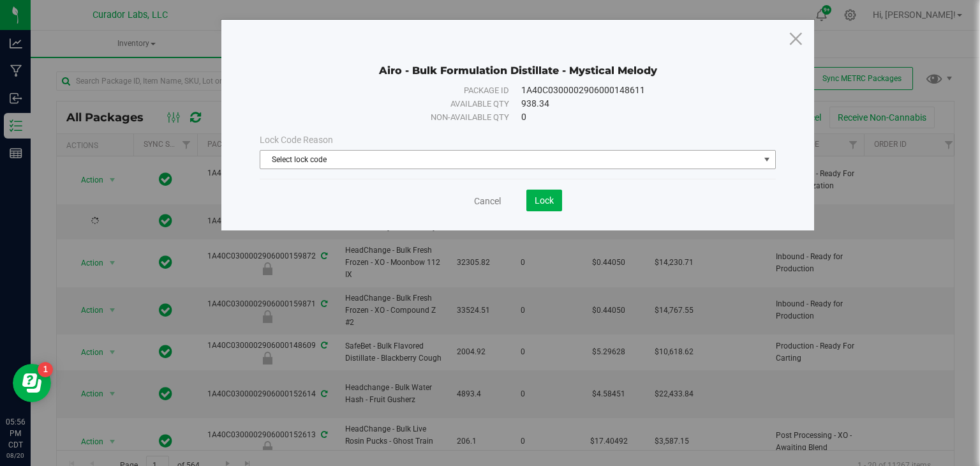
click at [362, 157] on span "Select lock code" at bounding box center [509, 160] width 499 height 18
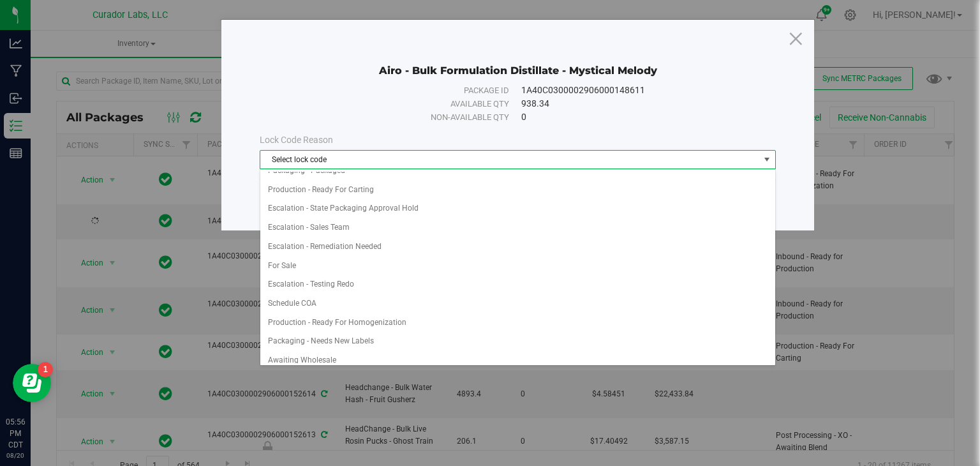
scroll to position [638, 0]
click at [375, 311] on li "Production - Ready For Homogenization" at bounding box center [517, 320] width 515 height 19
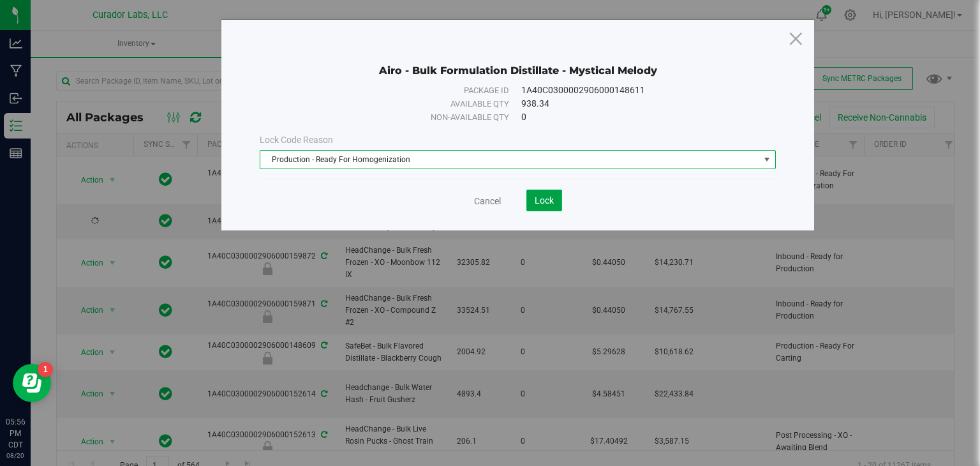
click at [534, 203] on button "Lock" at bounding box center [545, 201] width 36 height 22
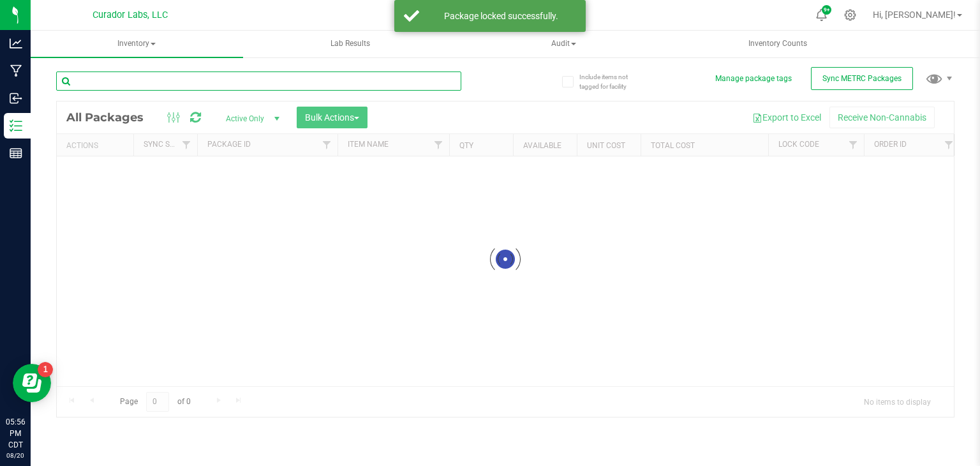
click at [377, 84] on input "text" at bounding box center [258, 80] width 405 height 19
type input "bulk distill"
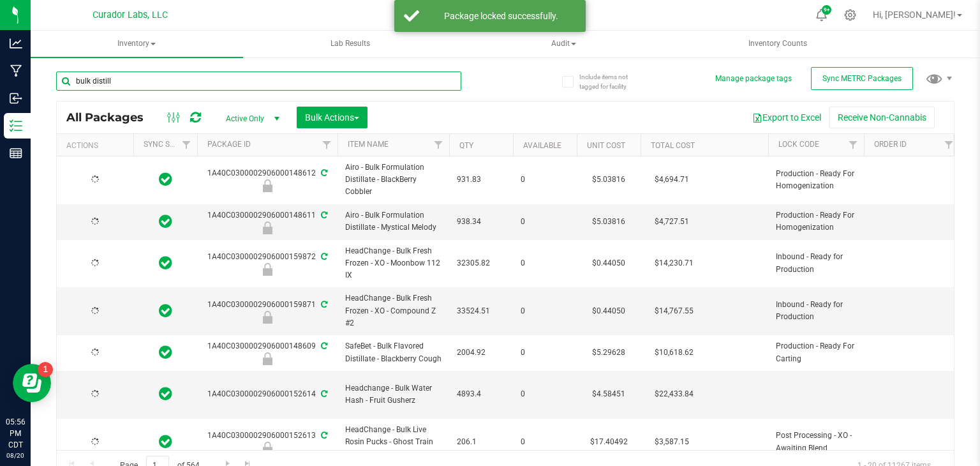
type input "[DATE]"
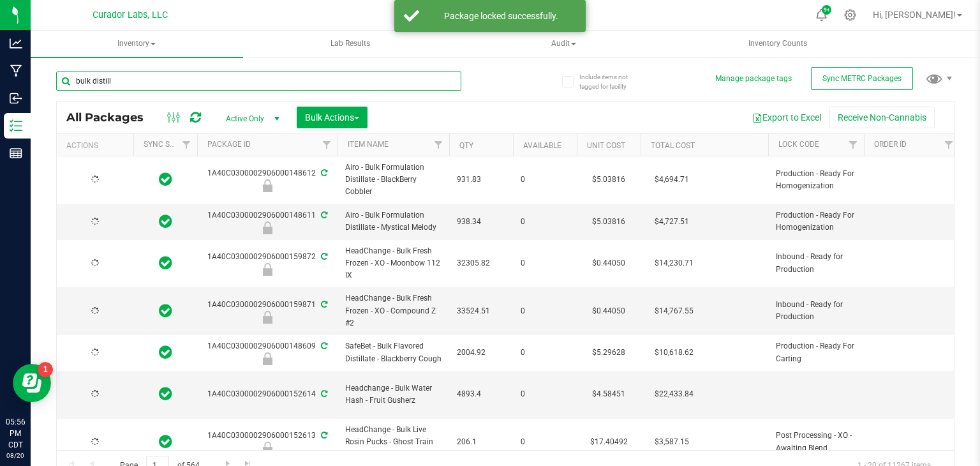
type input "[DATE]"
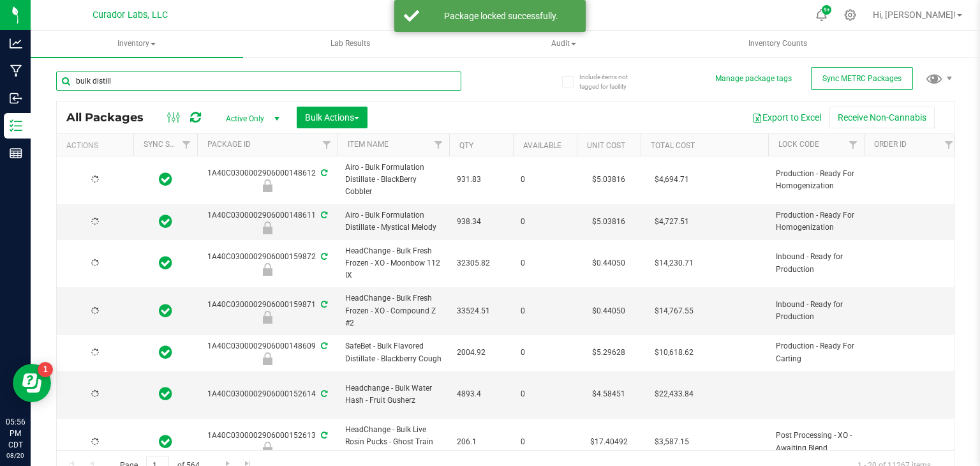
type input "[DATE]"
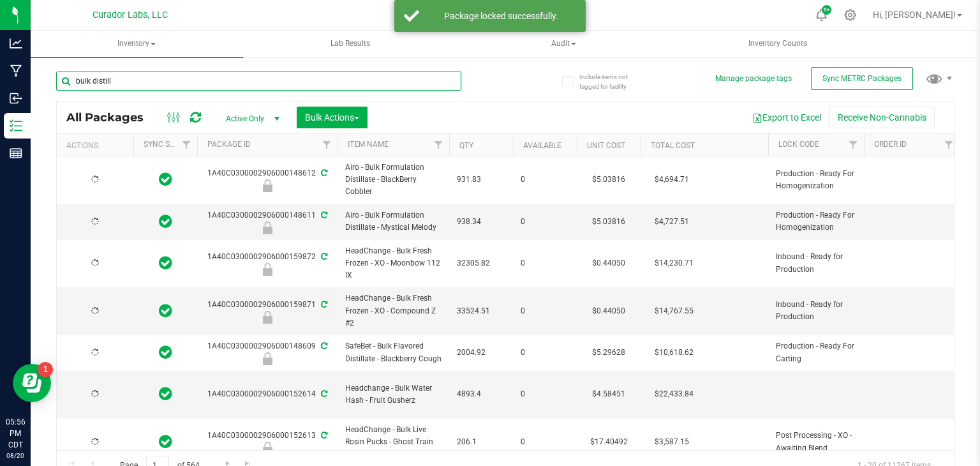
type input "[DATE]"
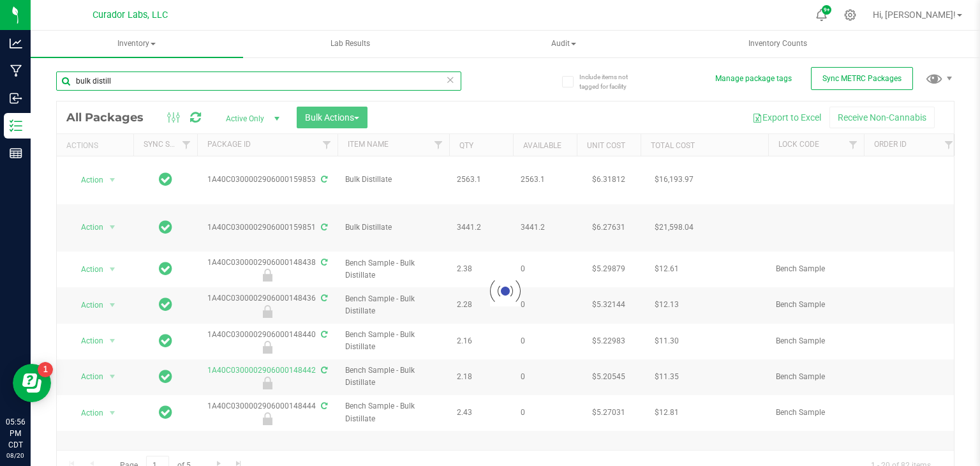
type input "bulk distill"
click at [464, 145] on link "Qty" at bounding box center [467, 145] width 14 height 9
click at [468, 145] on div at bounding box center [505, 290] width 897 height 379
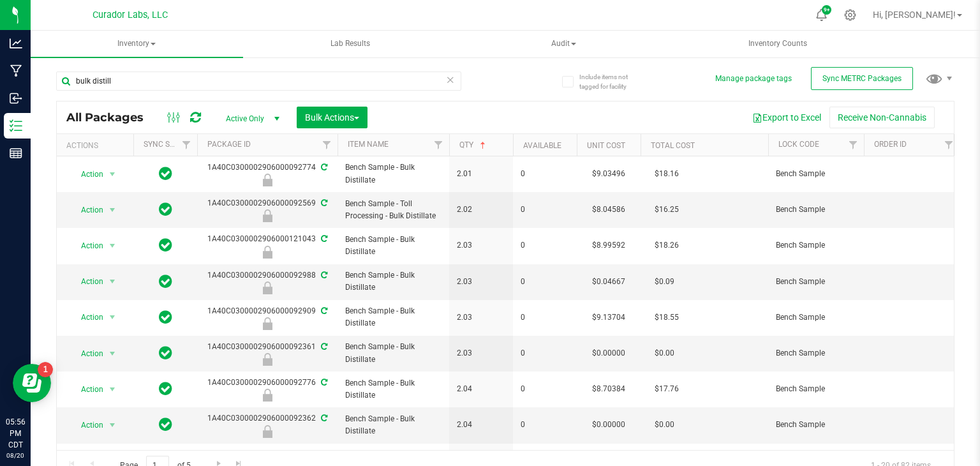
click at [468, 138] on th "Qty" at bounding box center [481, 145] width 64 height 22
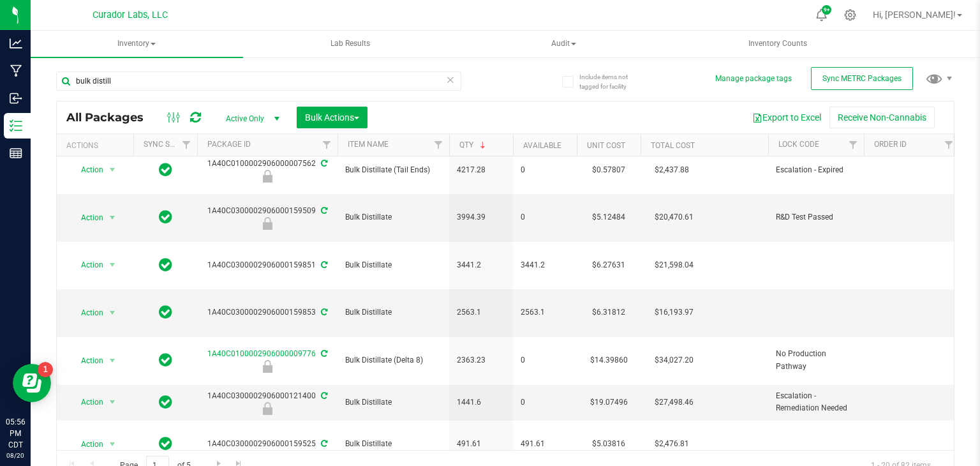
scroll to position [202, 0]
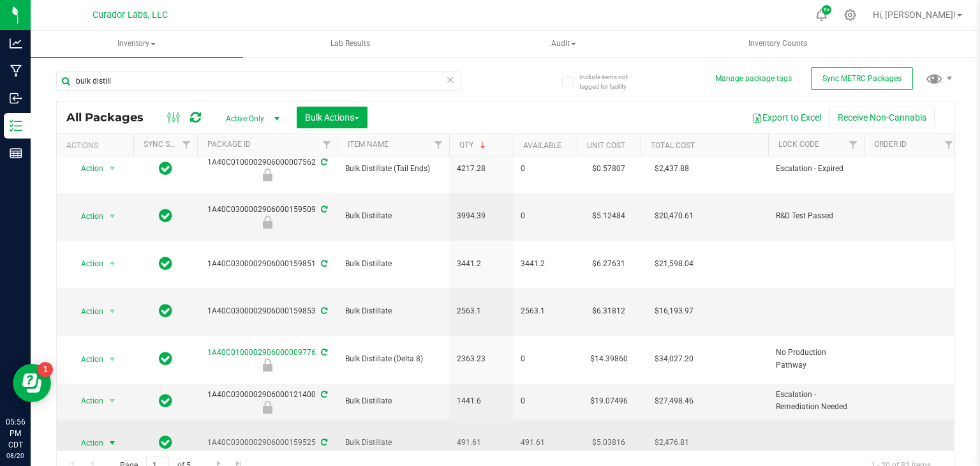
click at [113, 438] on span "select" at bounding box center [112, 443] width 10 height 10
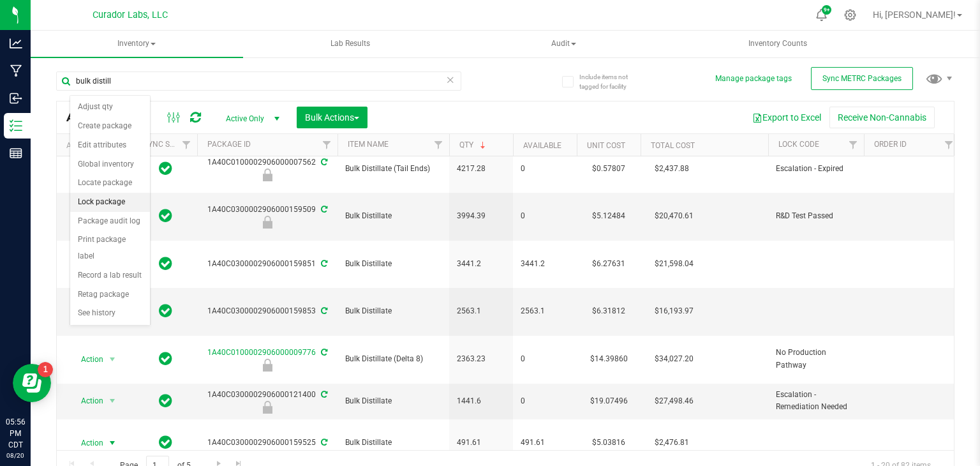
click at [112, 200] on li "Lock package" at bounding box center [110, 202] width 80 height 19
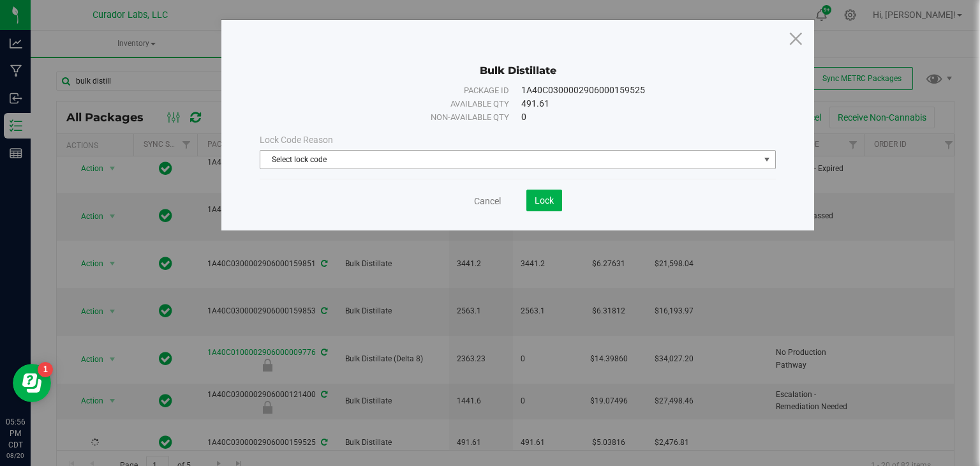
click at [319, 161] on span "Select lock code" at bounding box center [509, 160] width 499 height 18
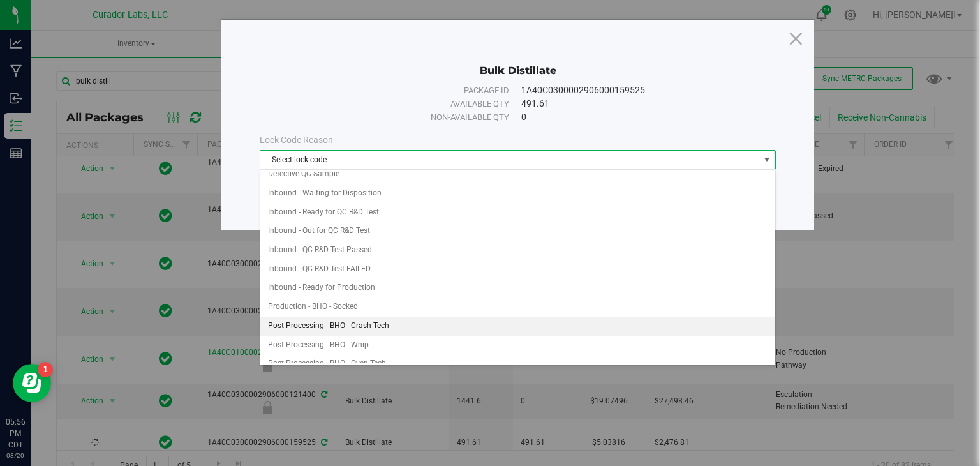
scroll to position [82, 0]
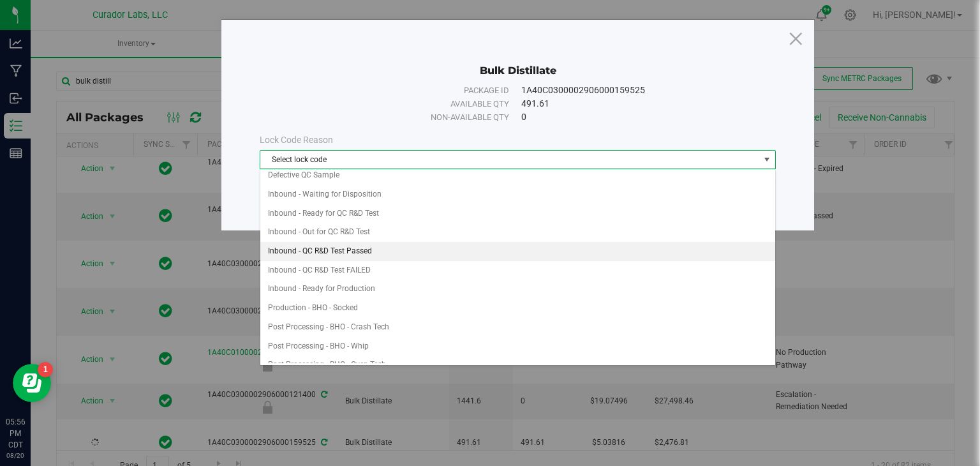
click at [372, 250] on li "Inbound - QC R&D Test Passed" at bounding box center [517, 251] width 515 height 19
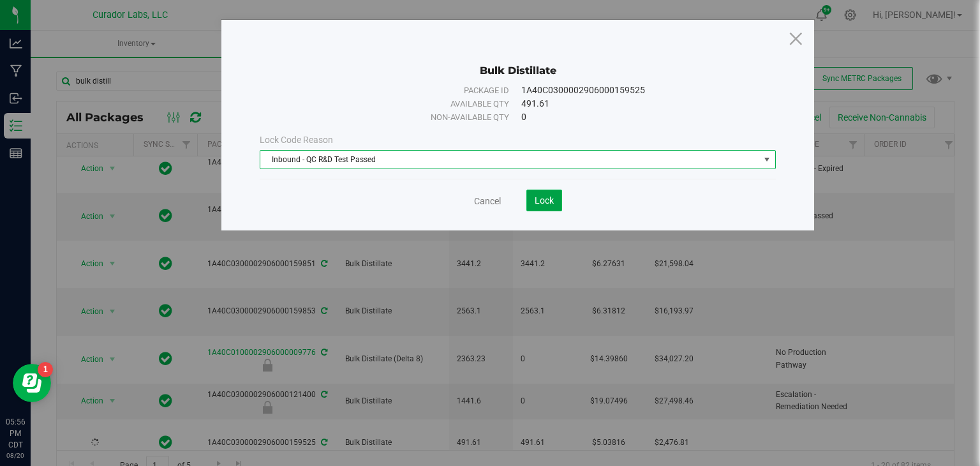
click at [543, 203] on span "Lock" at bounding box center [544, 200] width 19 height 10
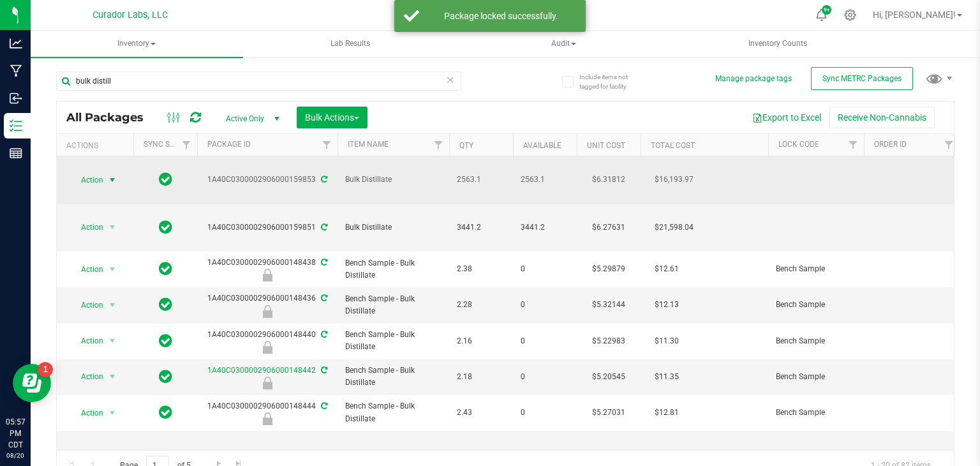
click at [103, 171] on span "Action" at bounding box center [87, 180] width 34 height 18
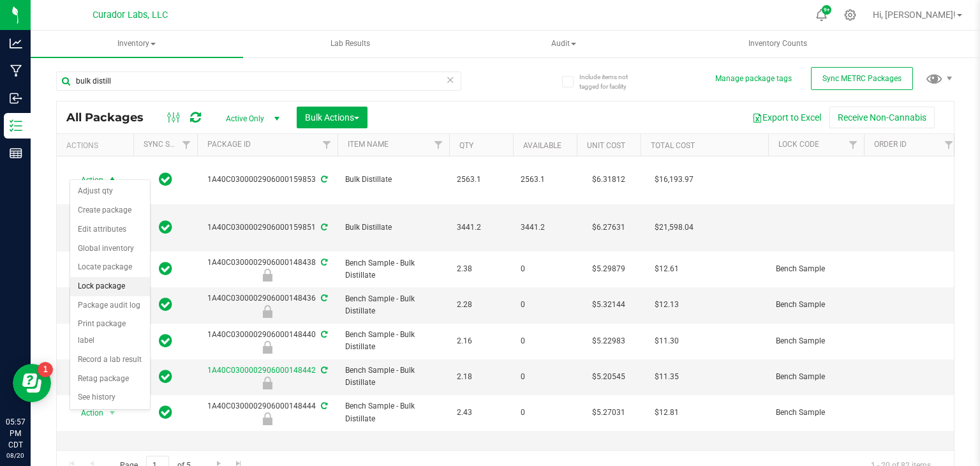
click at [103, 282] on li "Lock package" at bounding box center [110, 286] width 80 height 19
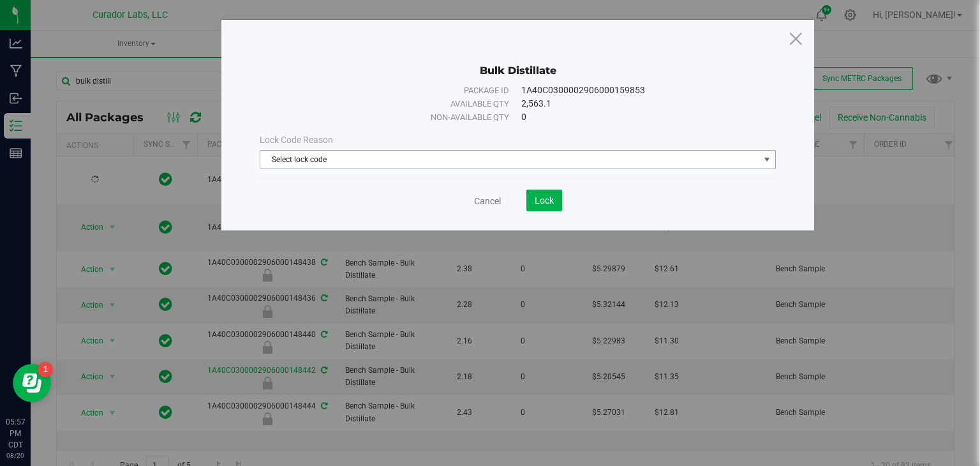
click at [312, 161] on span "Select lock code" at bounding box center [509, 160] width 499 height 18
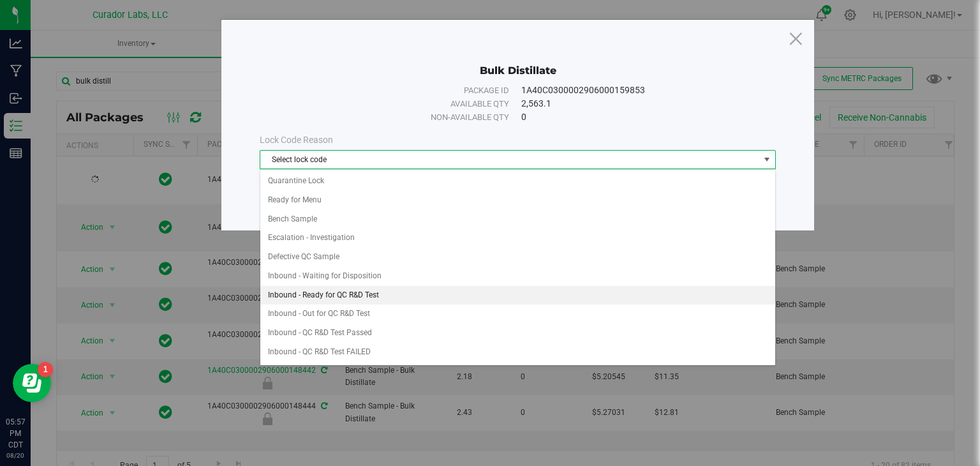
click at [357, 295] on li "Inbound - Ready for QC R&D Test" at bounding box center [517, 295] width 515 height 19
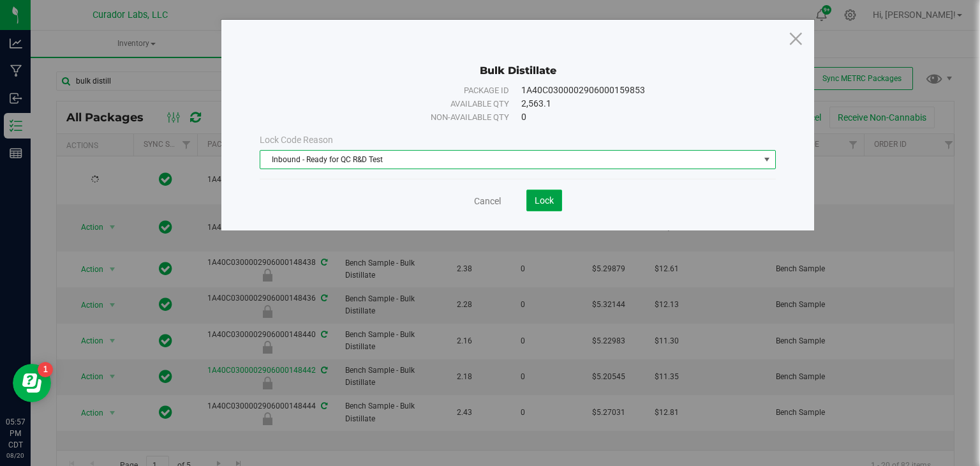
click at [542, 204] on span "Lock" at bounding box center [544, 200] width 19 height 10
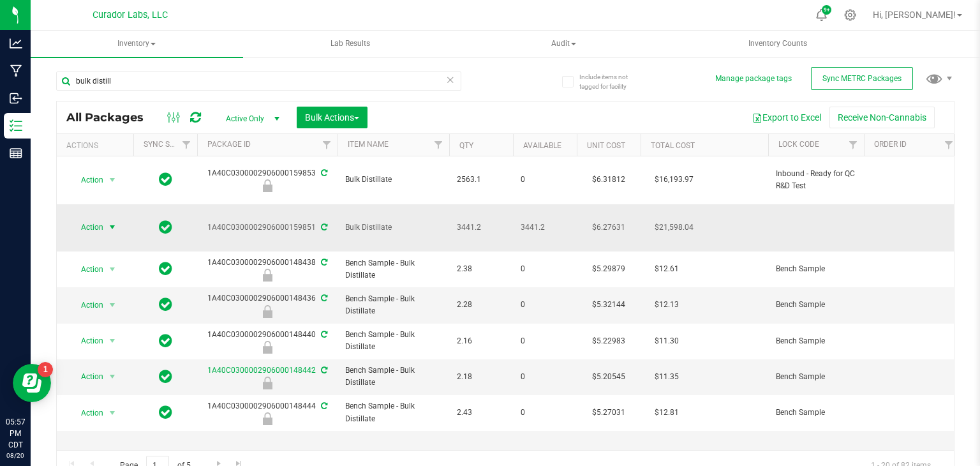
click at [108, 222] on span "select" at bounding box center [112, 227] width 10 height 10
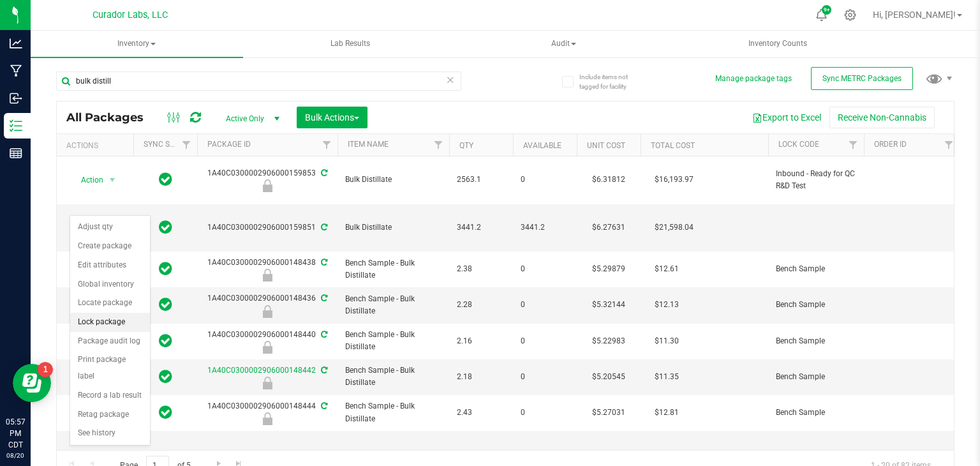
click at [106, 318] on li "Lock package" at bounding box center [110, 322] width 80 height 19
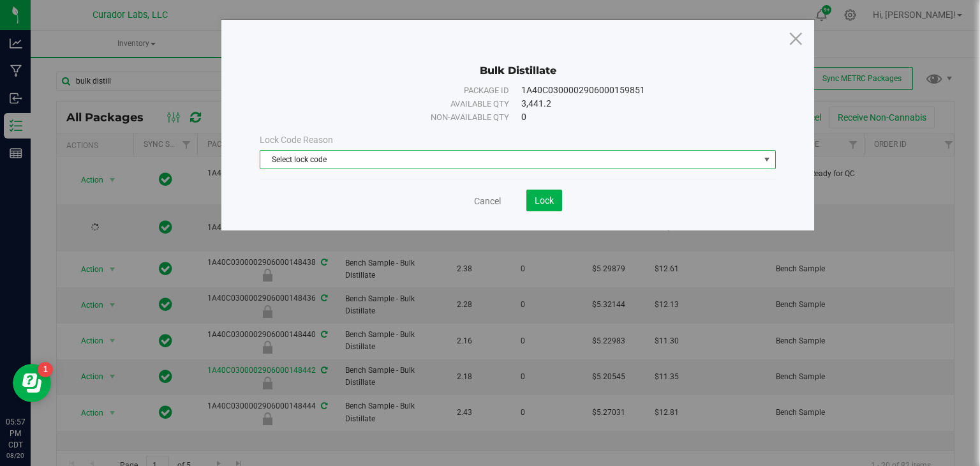
click at [386, 162] on span "Select lock code" at bounding box center [509, 160] width 499 height 18
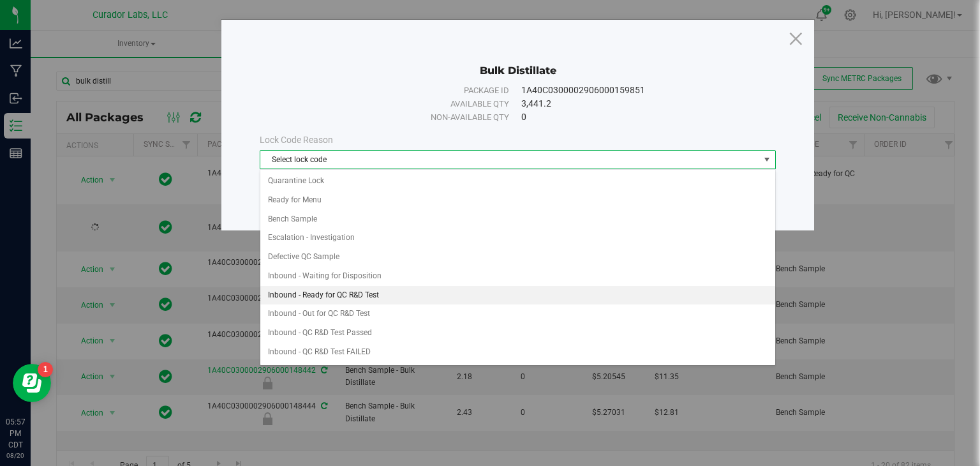
click at [392, 292] on li "Inbound - Ready for QC R&D Test" at bounding box center [517, 295] width 515 height 19
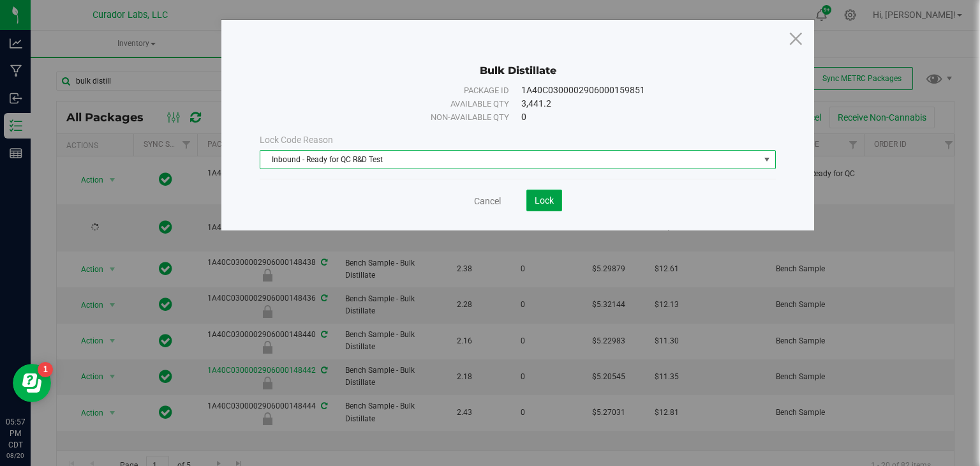
click at [537, 202] on span "Lock" at bounding box center [544, 200] width 19 height 10
